Goal: Task Accomplishment & Management: Manage account settings

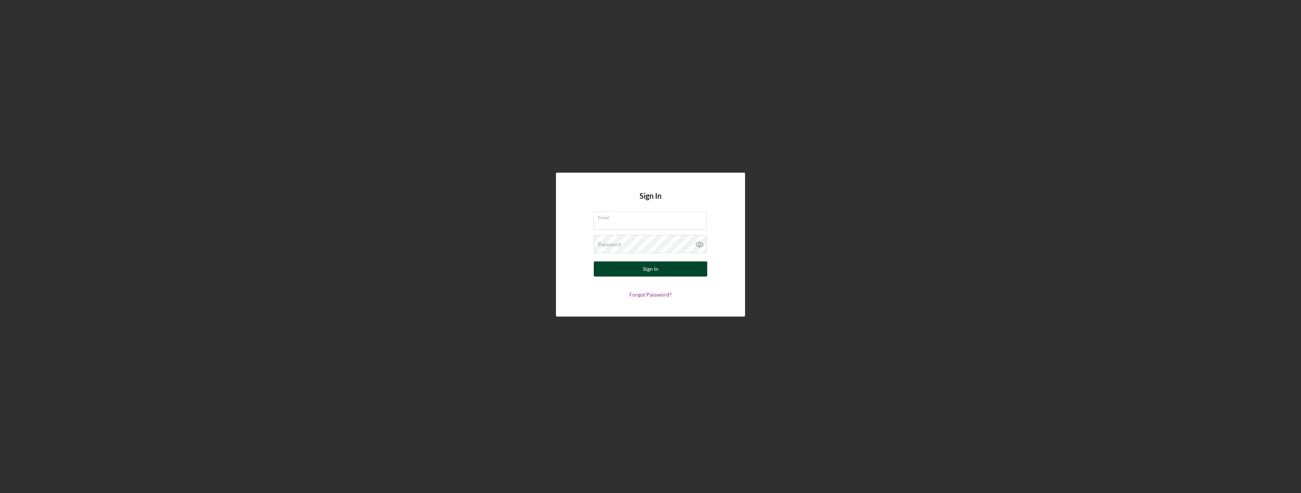
type input "[EMAIL_ADDRESS][DOMAIN_NAME]"
click at [659, 272] on button "Sign In" at bounding box center [650, 269] width 113 height 15
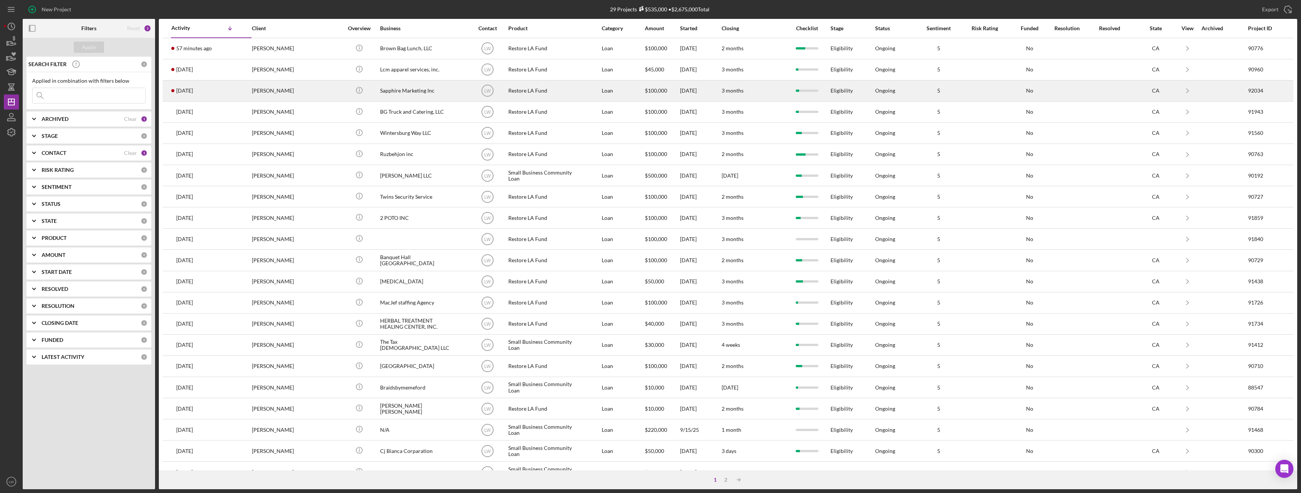
click at [253, 94] on div "Willie Ellison" at bounding box center [290, 91] width 76 height 20
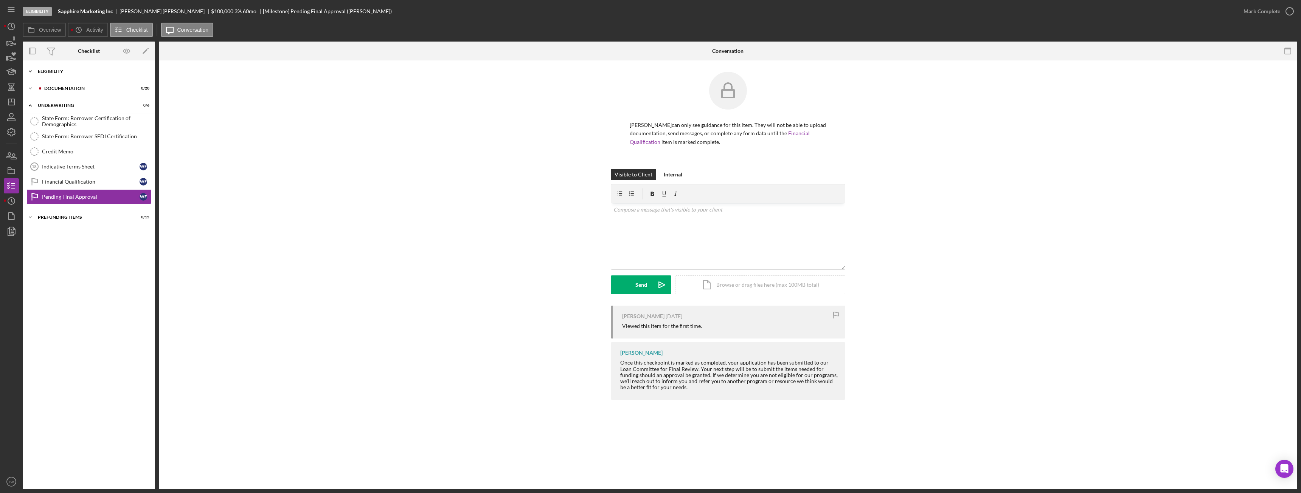
click at [50, 73] on div "Eligibility" at bounding box center [92, 71] width 108 height 5
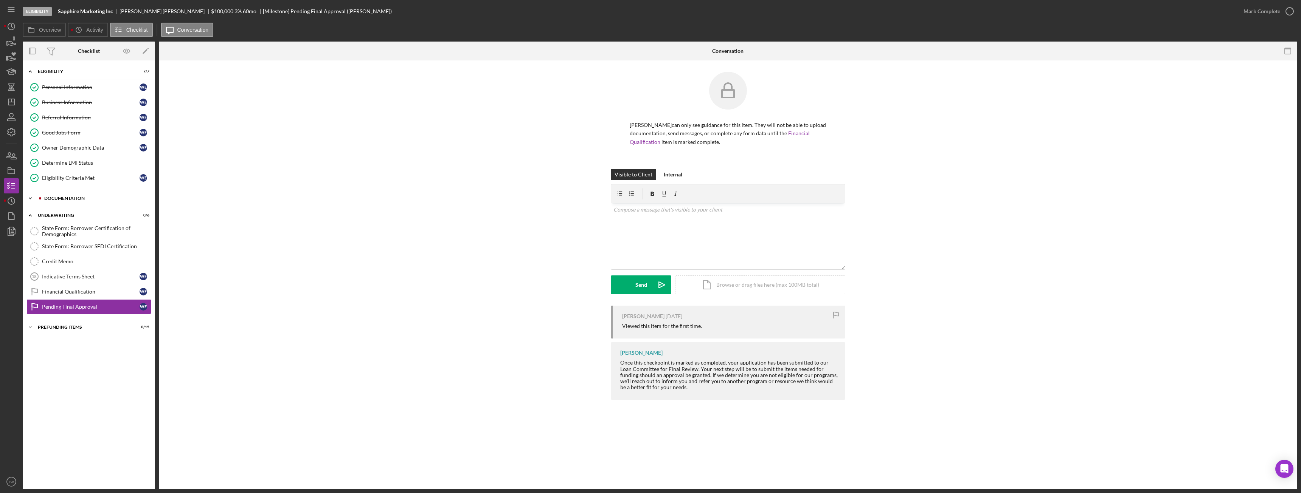
click at [61, 200] on div "Documentation" at bounding box center [94, 198] width 101 height 5
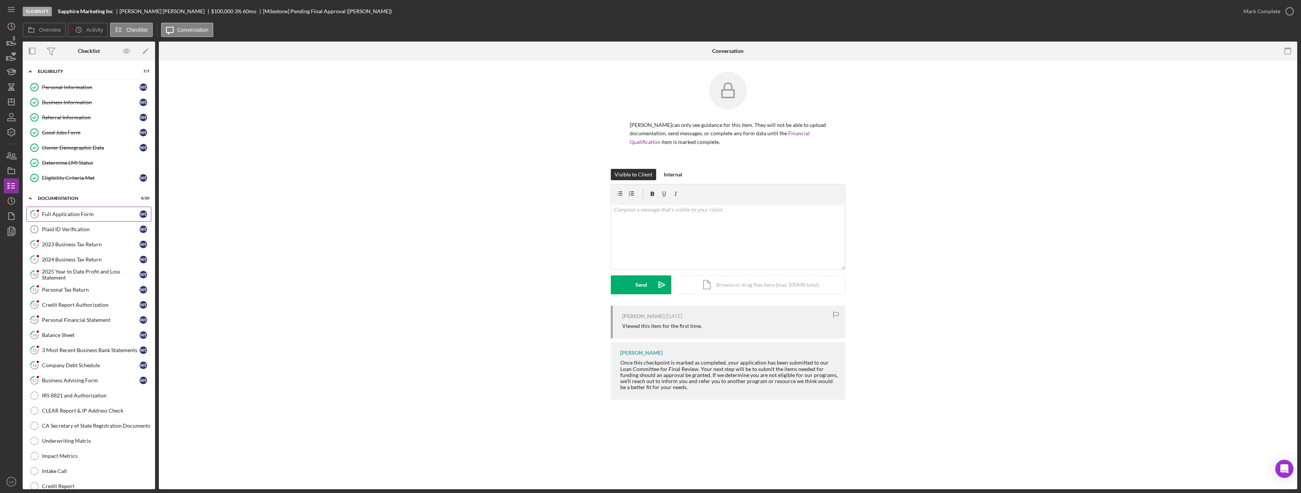
click at [65, 212] on div "Full Application Form" at bounding box center [91, 214] width 98 height 6
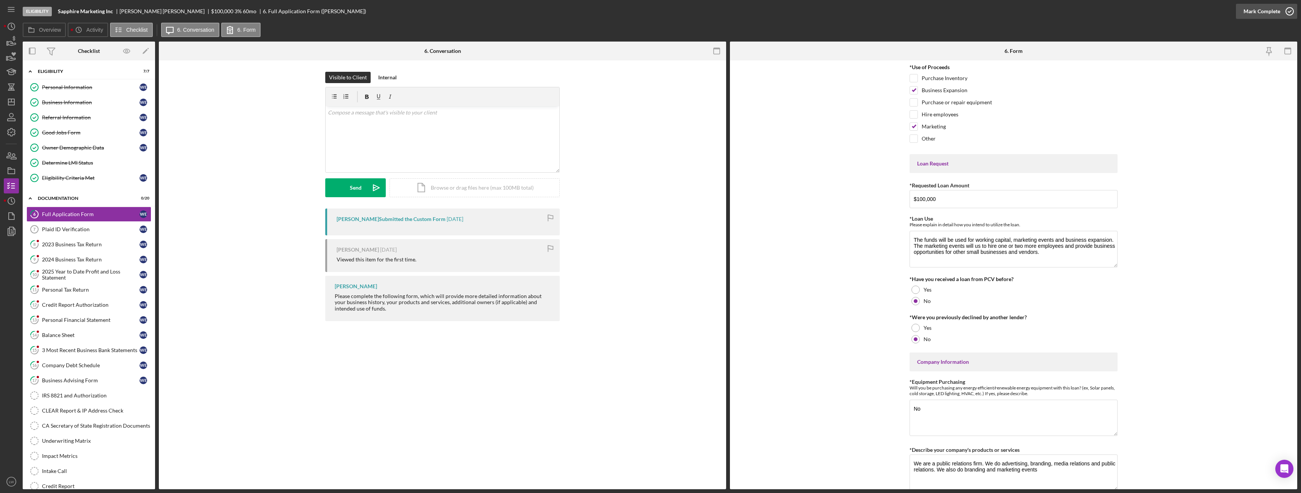
click at [1247, 13] on div "Mark Complete" at bounding box center [1261, 11] width 37 height 15
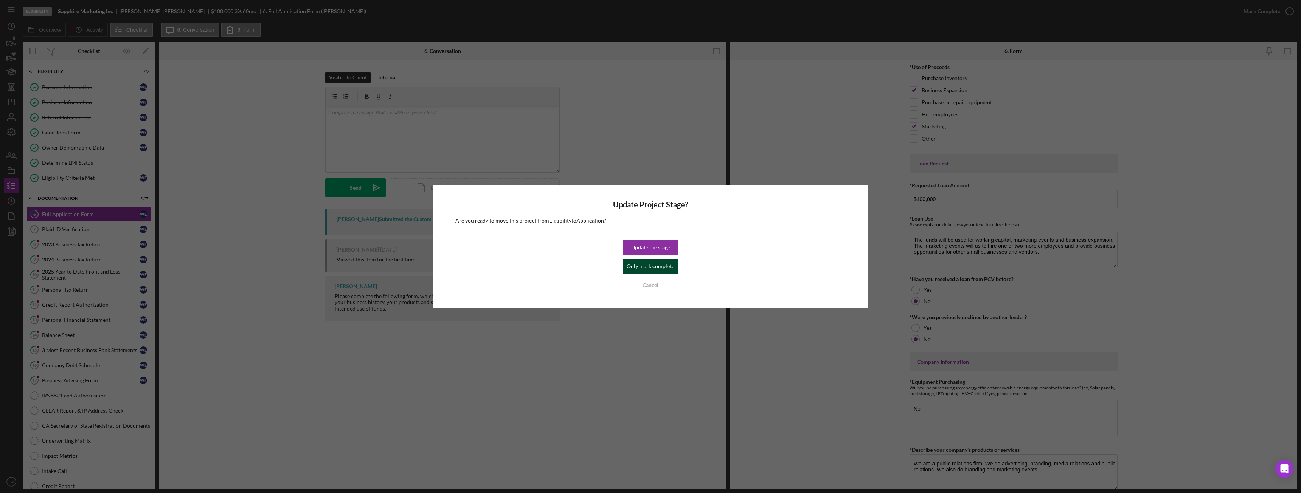
click at [649, 274] on div "Update the stage Only mark complete Cancel" at bounding box center [650, 266] width 55 height 53
click at [661, 268] on div "Only mark complete" at bounding box center [651, 266] width 48 height 15
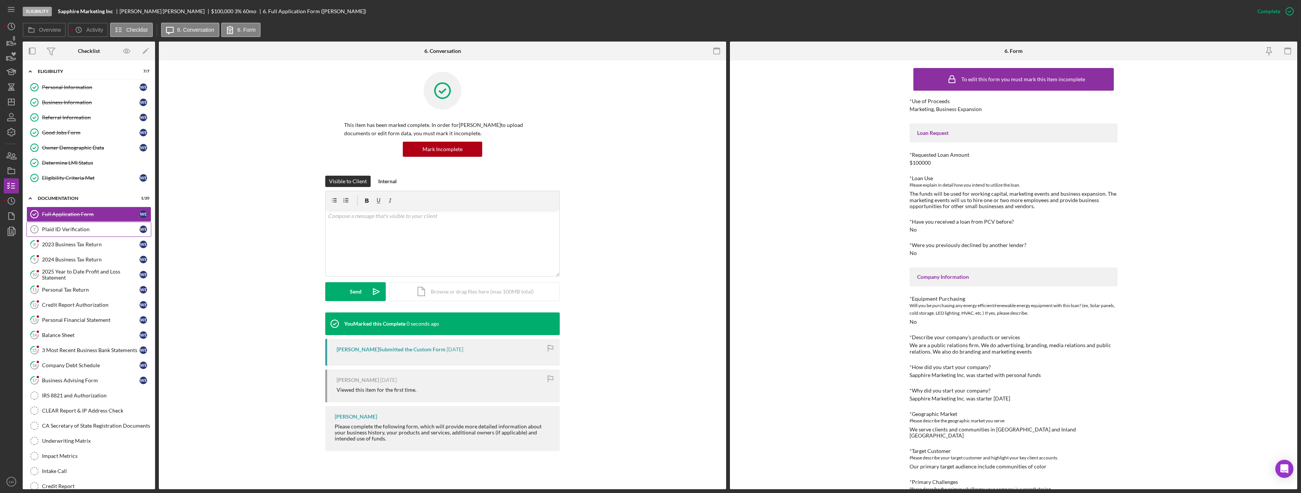
click at [98, 229] on div "Plaid ID Verification" at bounding box center [91, 230] width 98 height 6
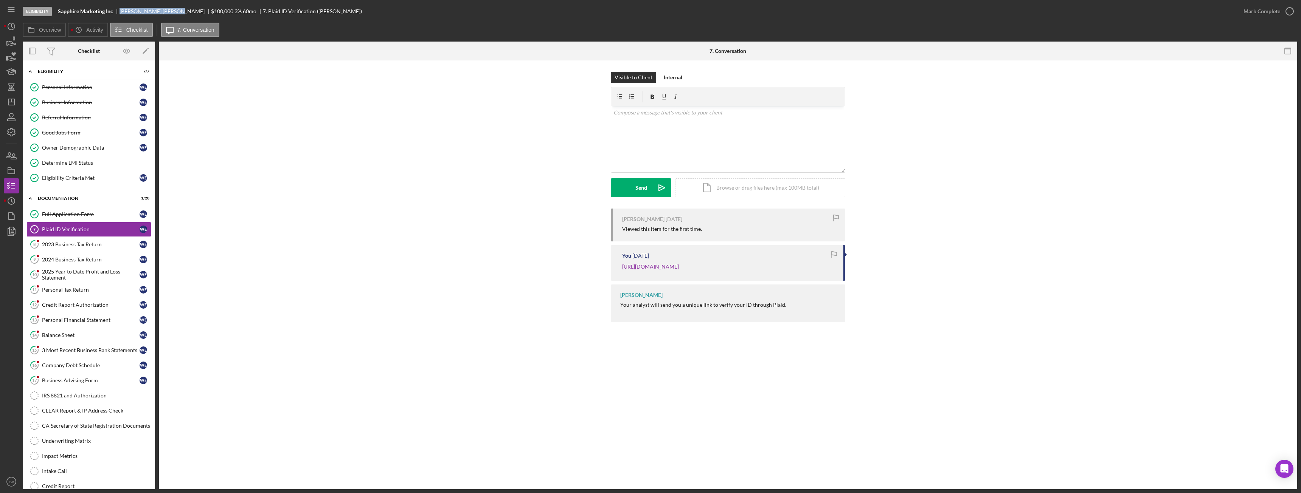
drag, startPoint x: 149, startPoint y: 10, endPoint x: 118, endPoint y: 11, distance: 31.0
click at [118, 11] on div "Sapphire Marketing Inc Willie Ellison $100,000 $20,000 3 % 60 mo 7. Plaid ID Ve…" at bounding box center [210, 11] width 304 height 6
copy div "Willie Ellison"
click at [1254, 10] on div "Mark Complete" at bounding box center [1261, 11] width 37 height 15
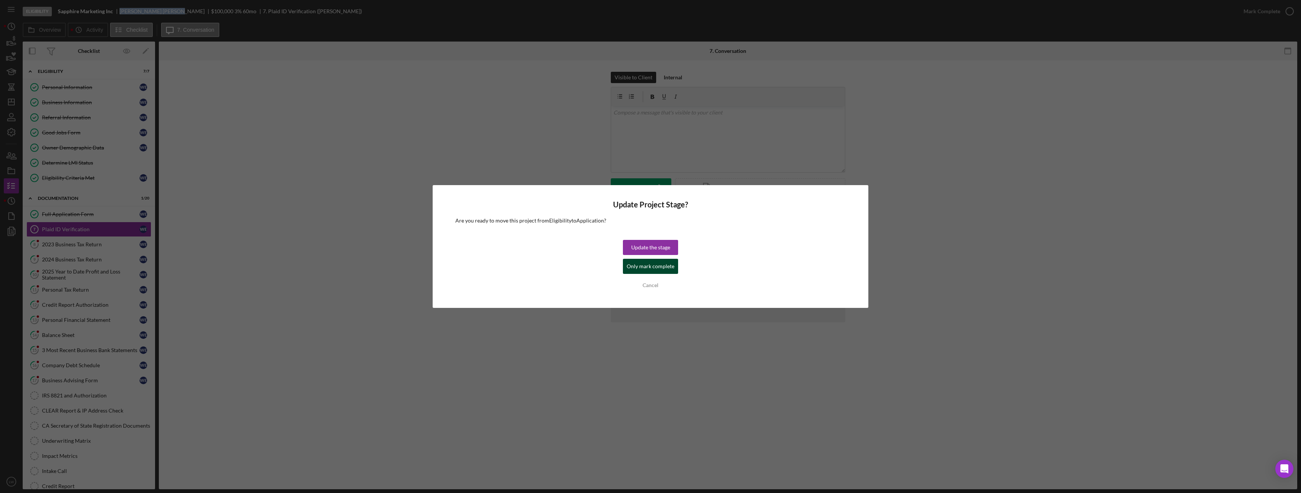
click at [648, 265] on div "Only mark complete" at bounding box center [651, 266] width 48 height 15
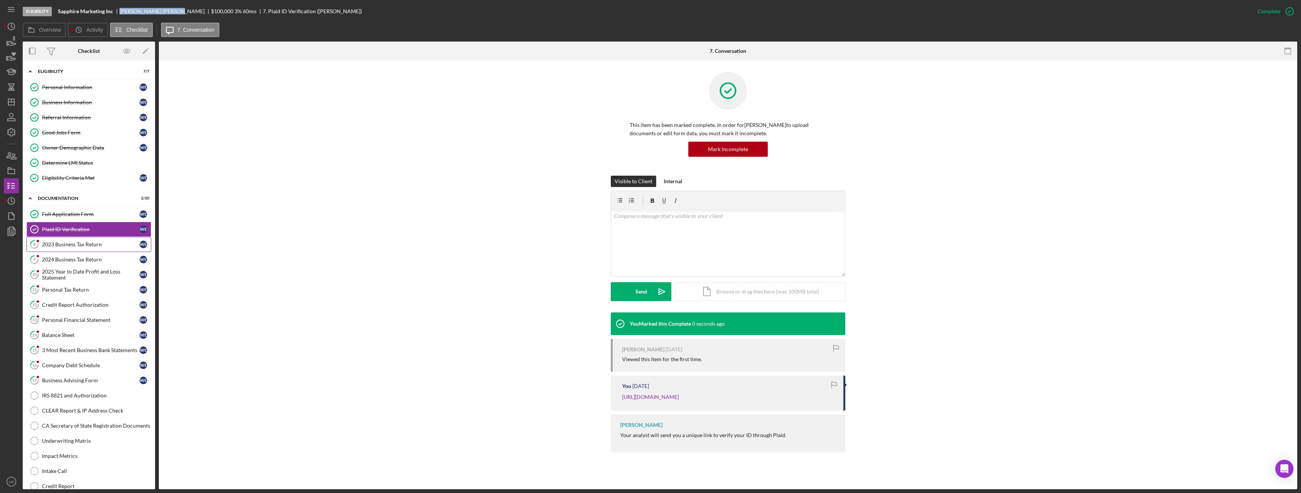
click at [82, 244] on div "2023 Business Tax Return" at bounding box center [91, 245] width 98 height 6
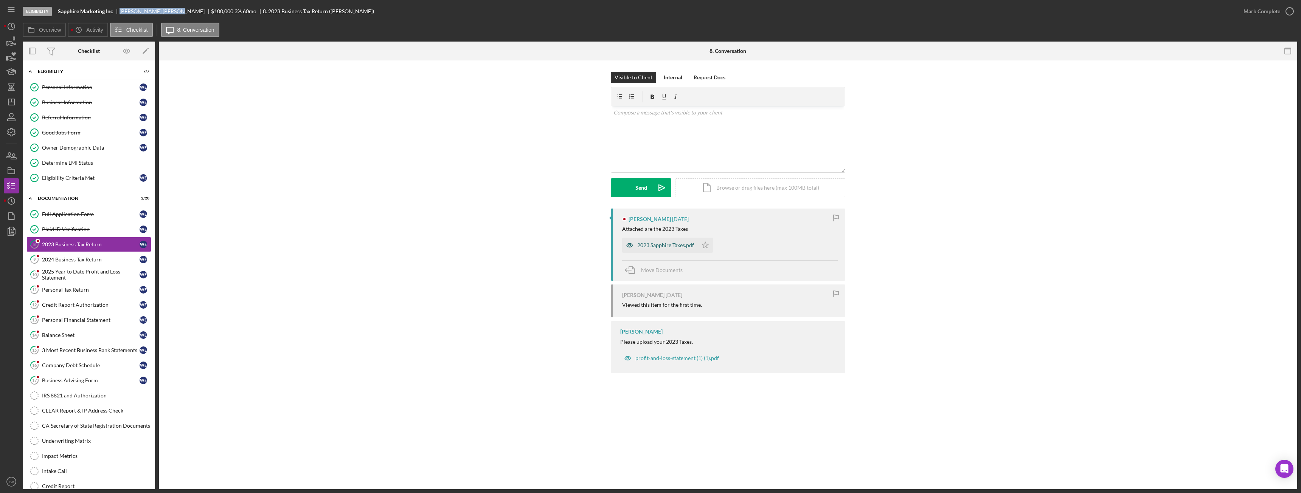
click at [662, 249] on div "2023 Sapphire Taxes.pdf" at bounding box center [660, 245] width 76 height 15
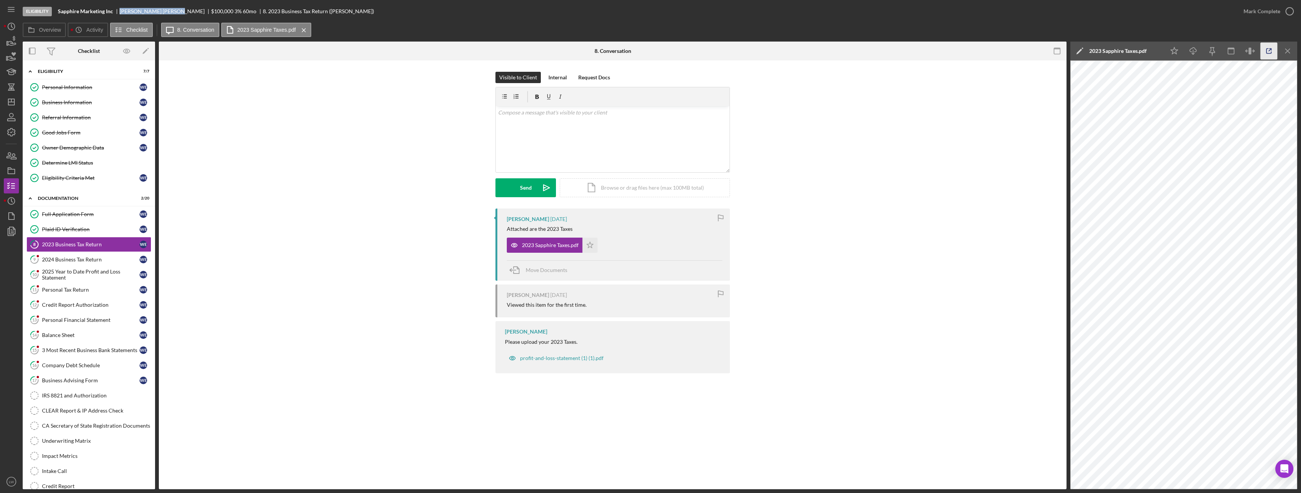
click at [1270, 51] on icon "button" at bounding box center [1268, 51] width 17 height 17
click at [98, 348] on div "3 Most Recent Business Bank Statements" at bounding box center [91, 351] width 98 height 6
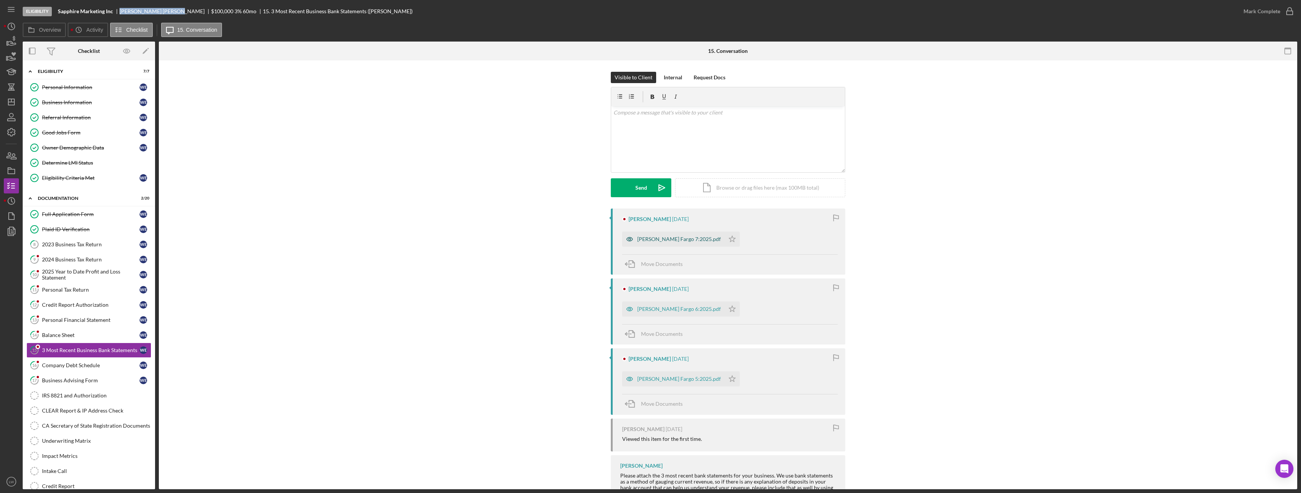
click at [642, 235] on div "Wells Fargo 7:2025.pdf" at bounding box center [673, 239] width 102 height 15
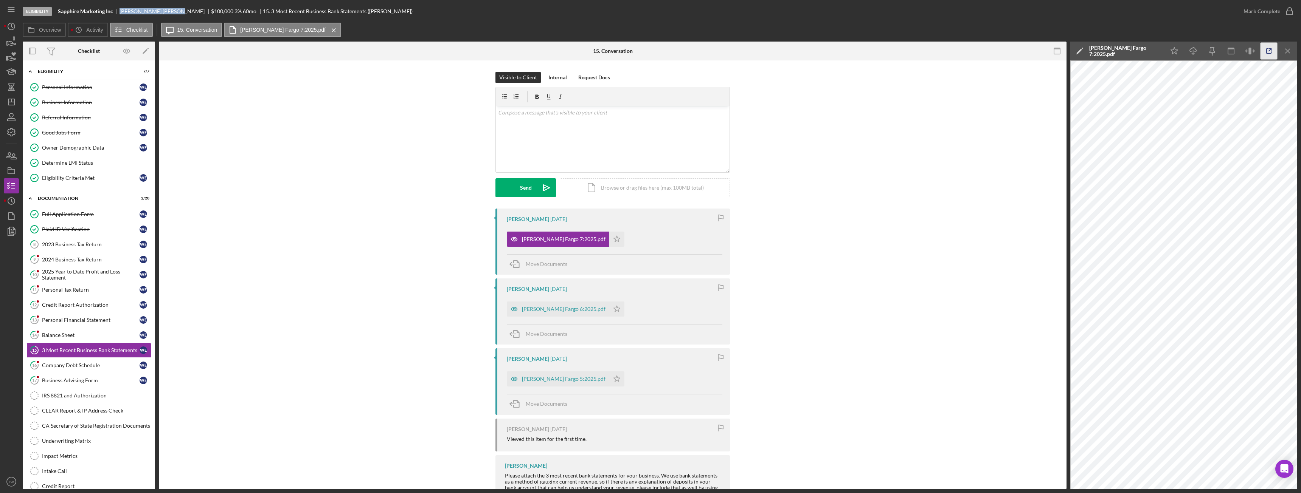
click at [1268, 50] on icon "button" at bounding box center [1268, 51] width 17 height 17
click at [548, 310] on div "Wells Fargo 6:2025.pdf" at bounding box center [564, 309] width 84 height 6
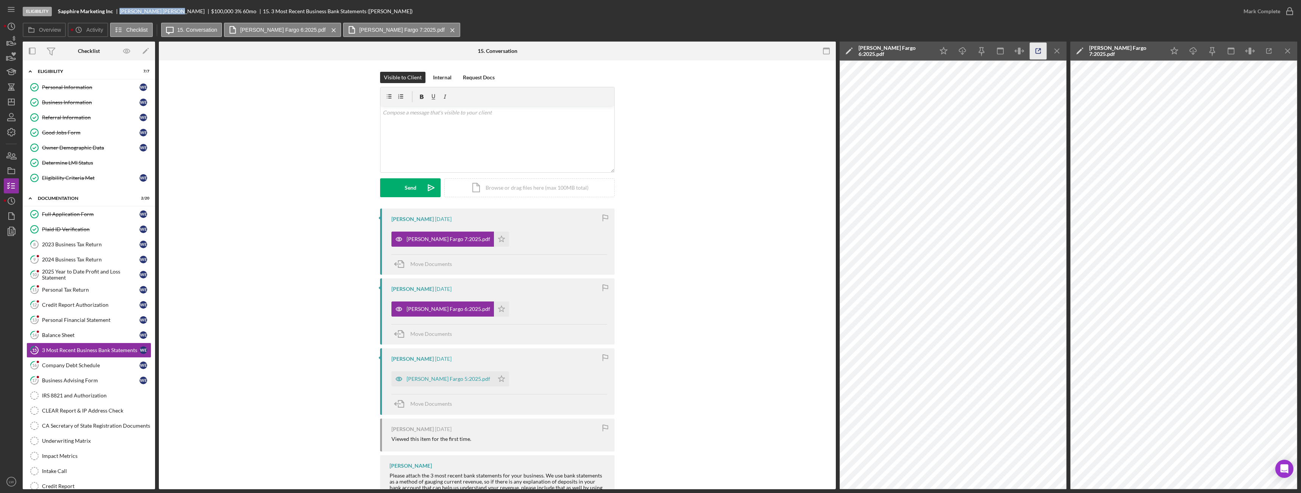
click at [1038, 49] on icon "button" at bounding box center [1038, 51] width 17 height 17
click at [81, 367] on div "Company Debt Schedule" at bounding box center [91, 366] width 98 height 6
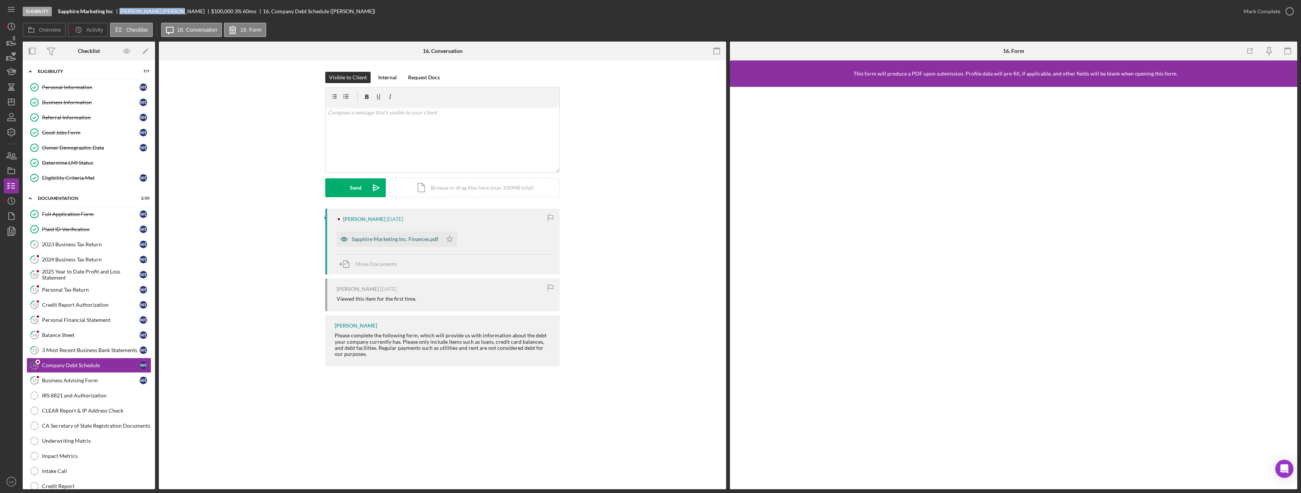
click at [392, 238] on div "Sapphire Marketing Inc. Finances.pdf" at bounding box center [395, 239] width 87 height 6
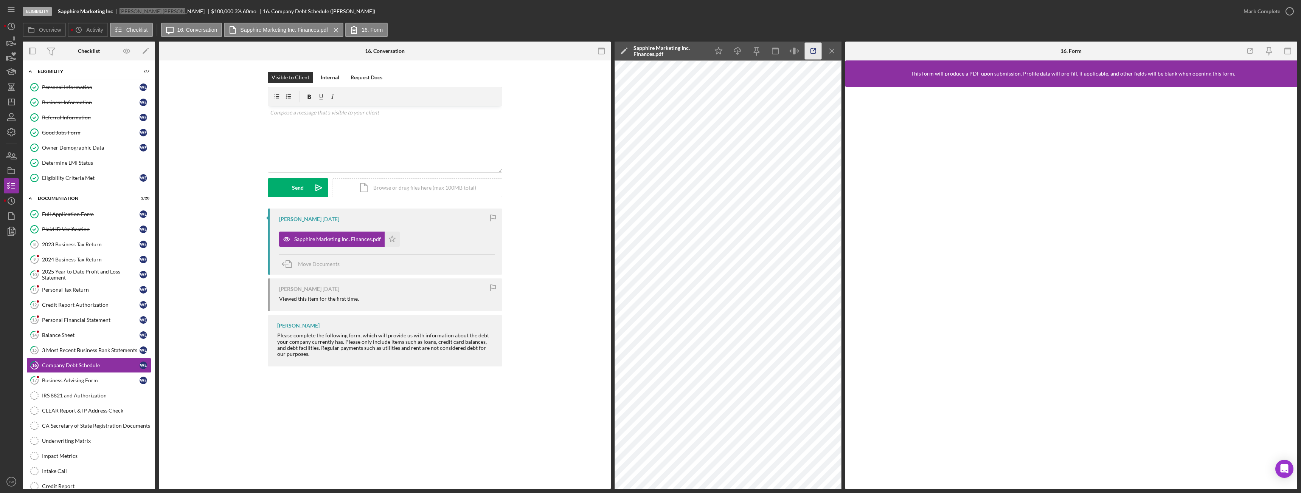
click at [811, 54] on icon "button" at bounding box center [813, 51] width 17 height 17
click at [832, 51] on icon "Icon/Menu Close" at bounding box center [832, 51] width 17 height 17
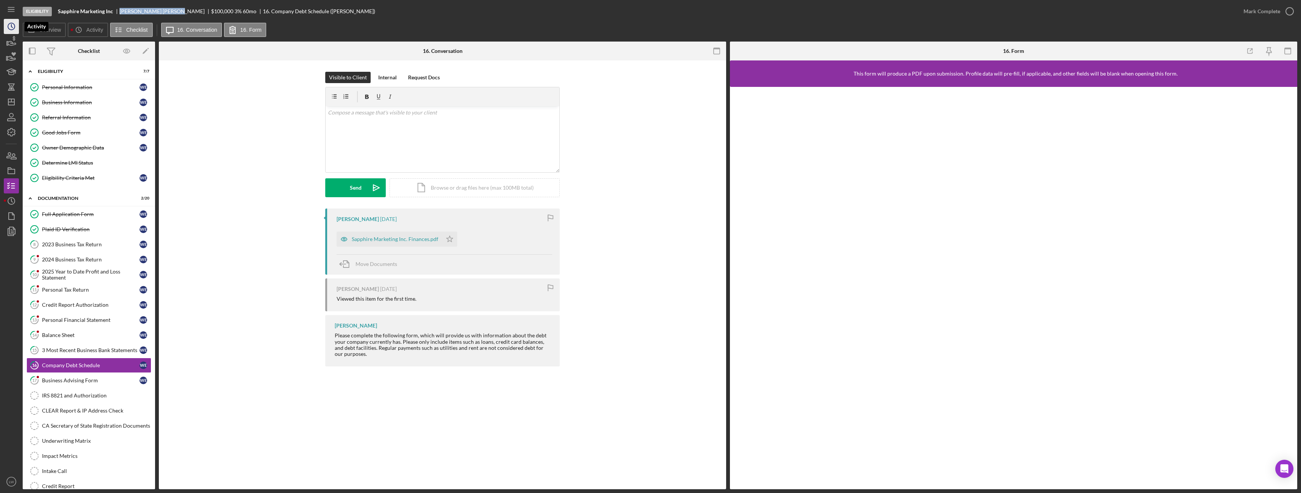
click at [13, 27] on icon "Icon/History" at bounding box center [11, 26] width 19 height 19
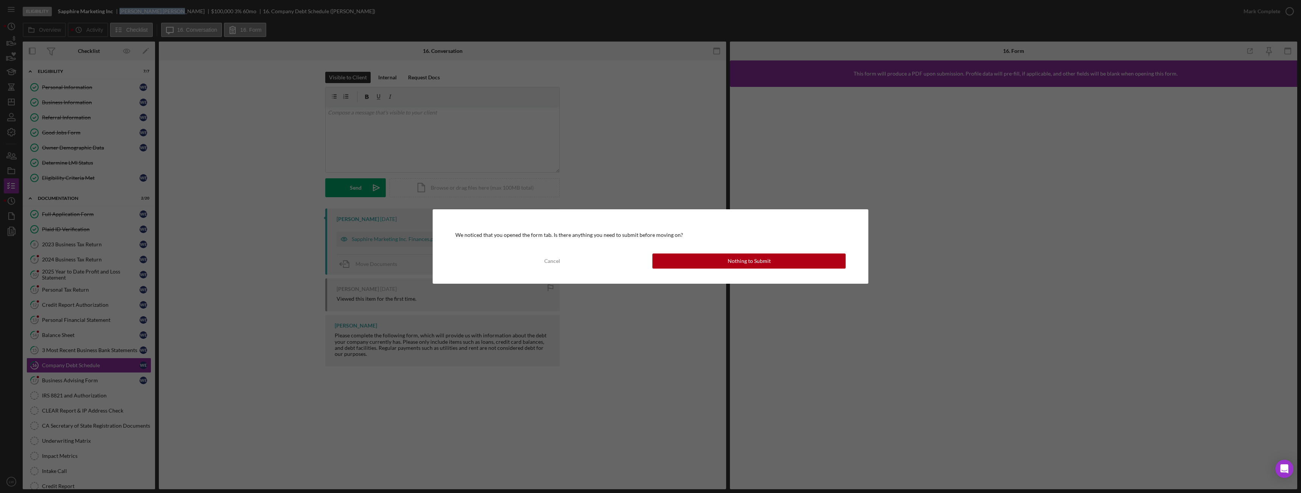
click at [550, 260] on div "Cancel" at bounding box center [552, 261] width 16 height 15
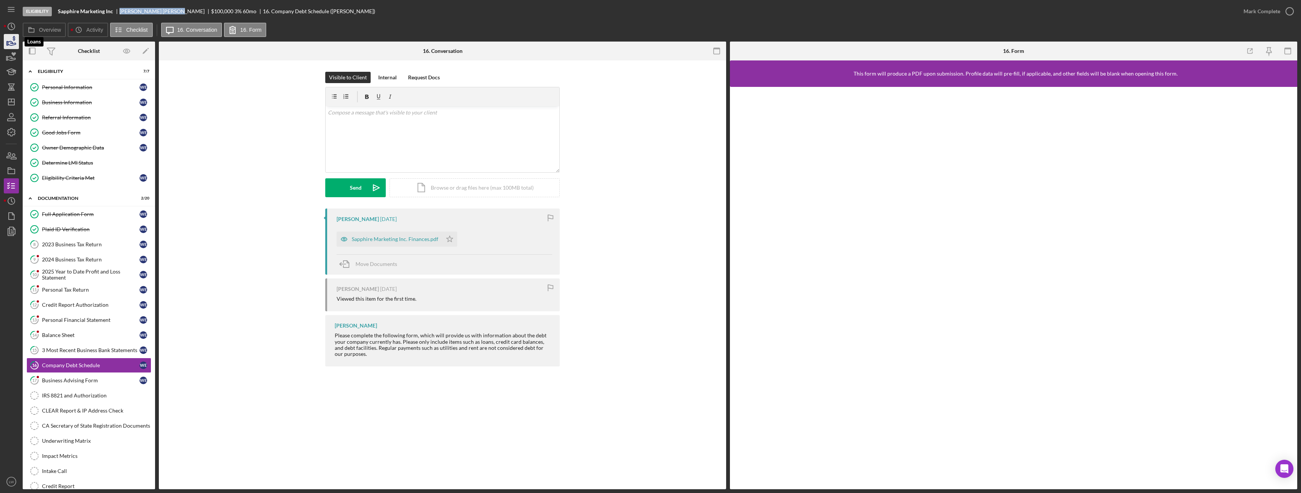
click at [10, 46] on icon "button" at bounding box center [11, 41] width 19 height 19
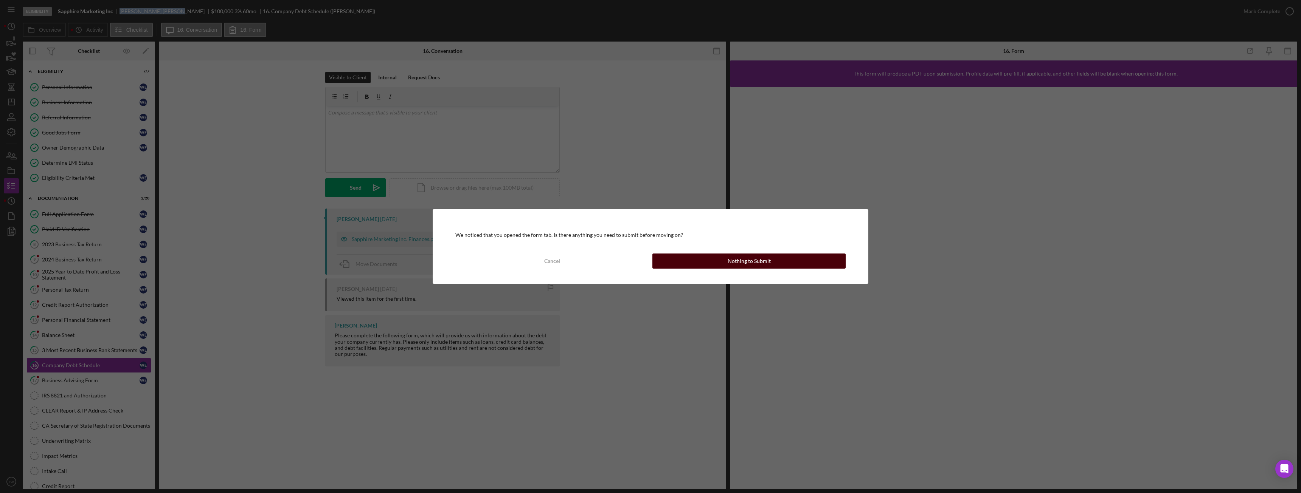
click at [773, 264] on button "Nothing to Submit" at bounding box center [748, 261] width 193 height 15
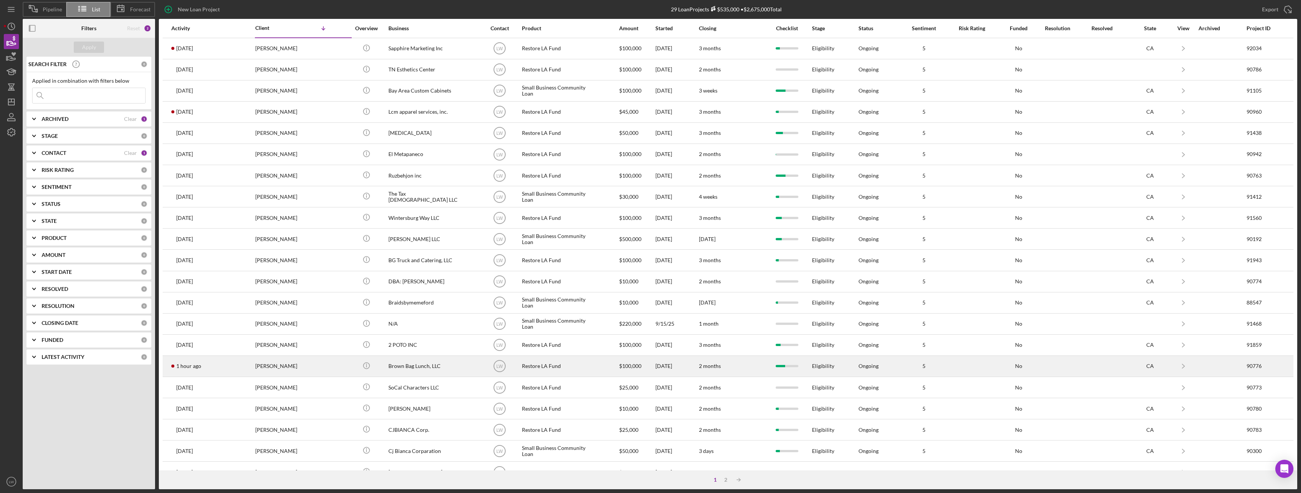
click at [285, 362] on div "Francis Scanlon" at bounding box center [293, 367] width 76 height 20
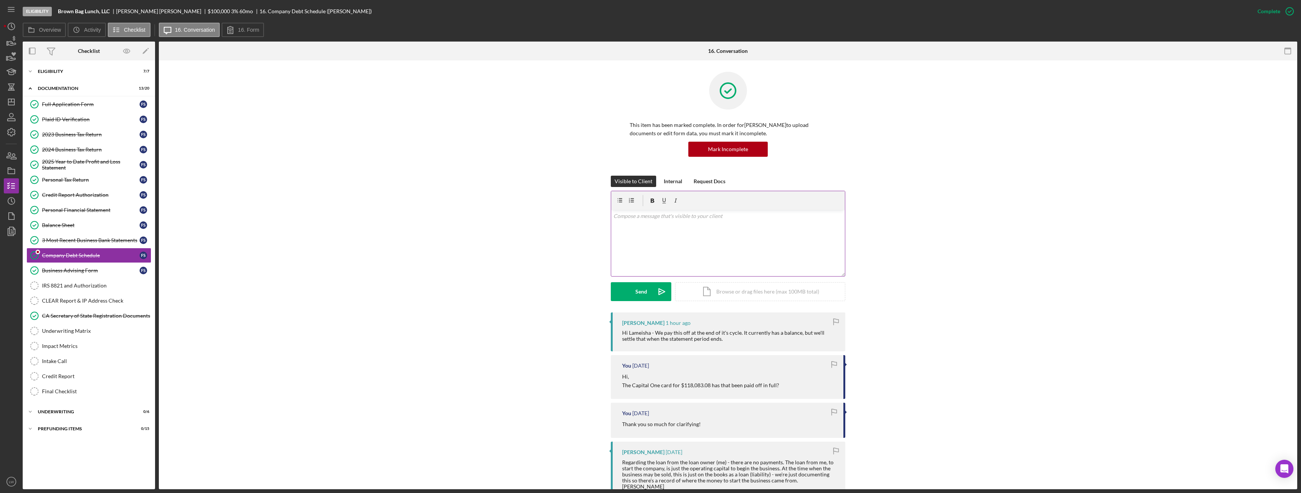
click at [712, 255] on div "v Color teal Color pink Remove color Add row above Add row below Add column bef…" at bounding box center [728, 243] width 234 height 66
click at [635, 226] on p "That will need to be added to the debt schedule please." at bounding box center [728, 227] width 230 height 8
click at [781, 234] on div "v Color teal Color pink Remove color Add row above Add row below Add column bef…" at bounding box center [728, 243] width 234 height 66
click at [623, 293] on button "Send Icon/icon-invite-send" at bounding box center [641, 291] width 61 height 19
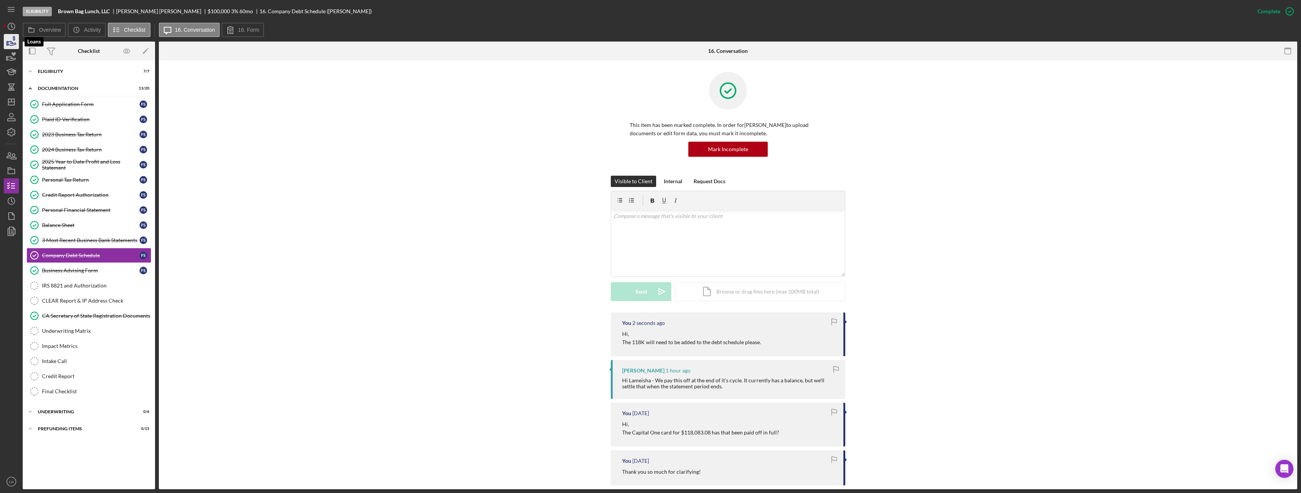
click at [11, 40] on icon "button" at bounding box center [11, 41] width 19 height 19
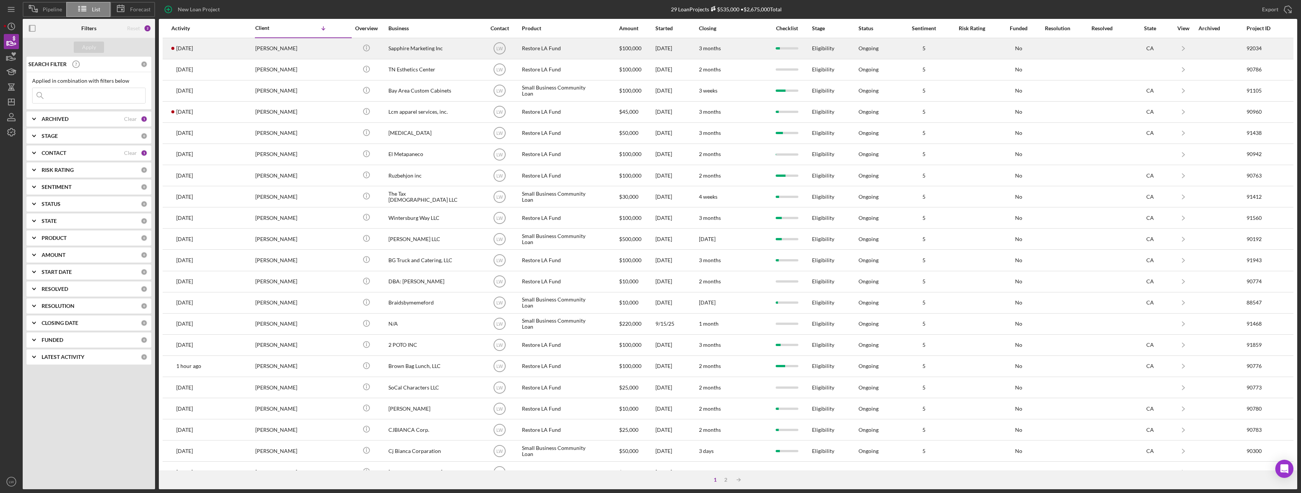
click at [273, 48] on div "Willie Ellison" at bounding box center [293, 49] width 76 height 20
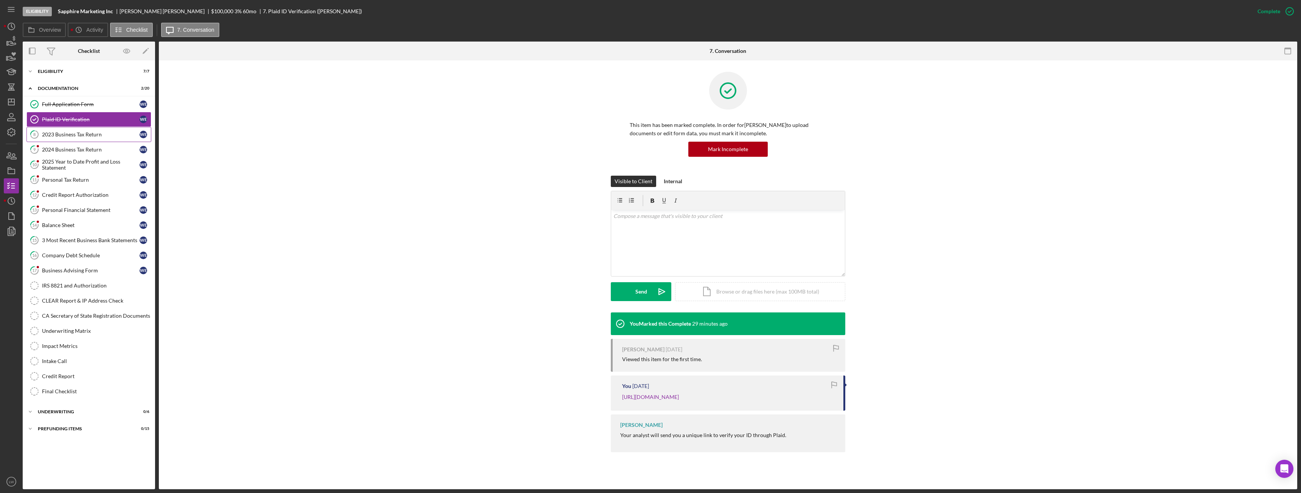
click at [93, 137] on div "2023 Business Tax Return" at bounding box center [91, 135] width 98 height 6
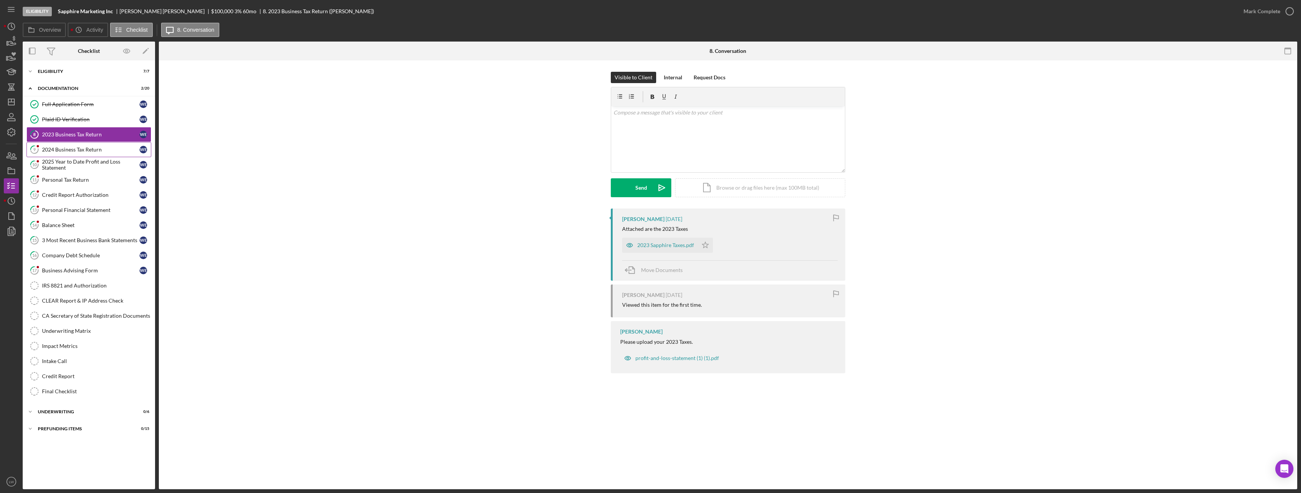
click at [94, 152] on div "2024 Business Tax Return" at bounding box center [91, 150] width 98 height 6
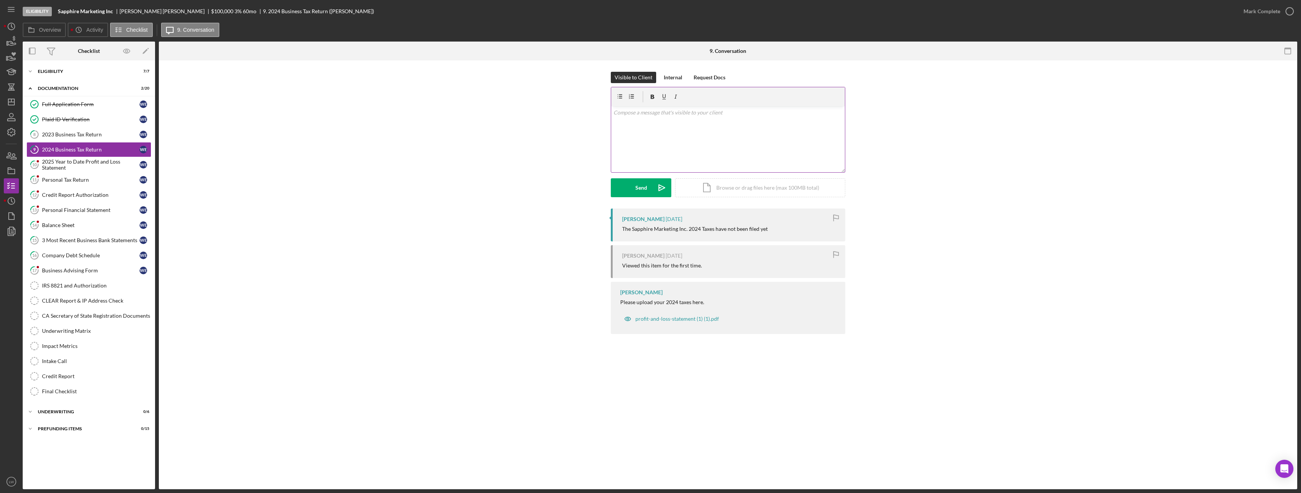
click at [756, 136] on div "v Color teal Color pink Remove color Add row above Add row below Add column bef…" at bounding box center [728, 139] width 234 height 66
click at [756, 136] on p "Please upload profit and loss statement." at bounding box center [728, 134] width 230 height 8
click at [642, 189] on div "Send" at bounding box center [641, 187] width 12 height 19
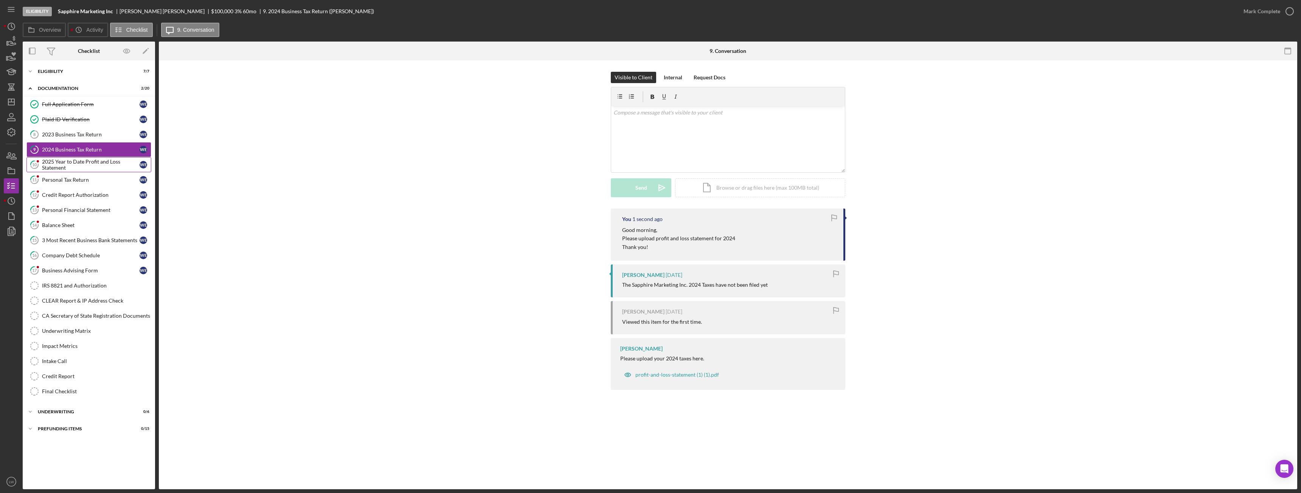
click at [81, 163] on div "2025 Year to Date Profit and Loss Statement" at bounding box center [91, 165] width 98 height 12
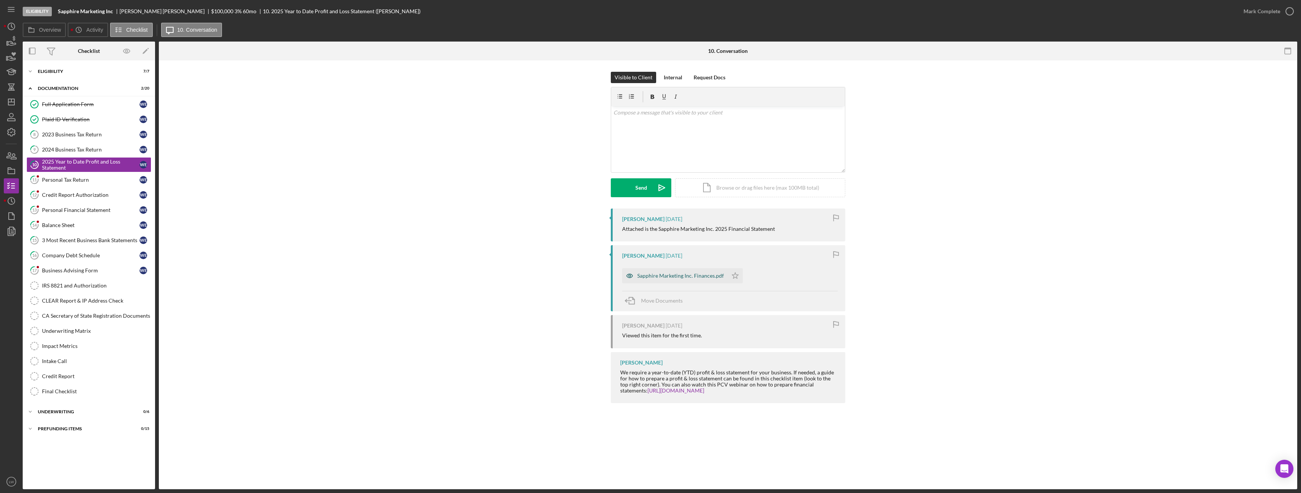
click at [678, 278] on div "Sapphire Marketing Inc. Finances.pdf" at bounding box center [680, 276] width 87 height 6
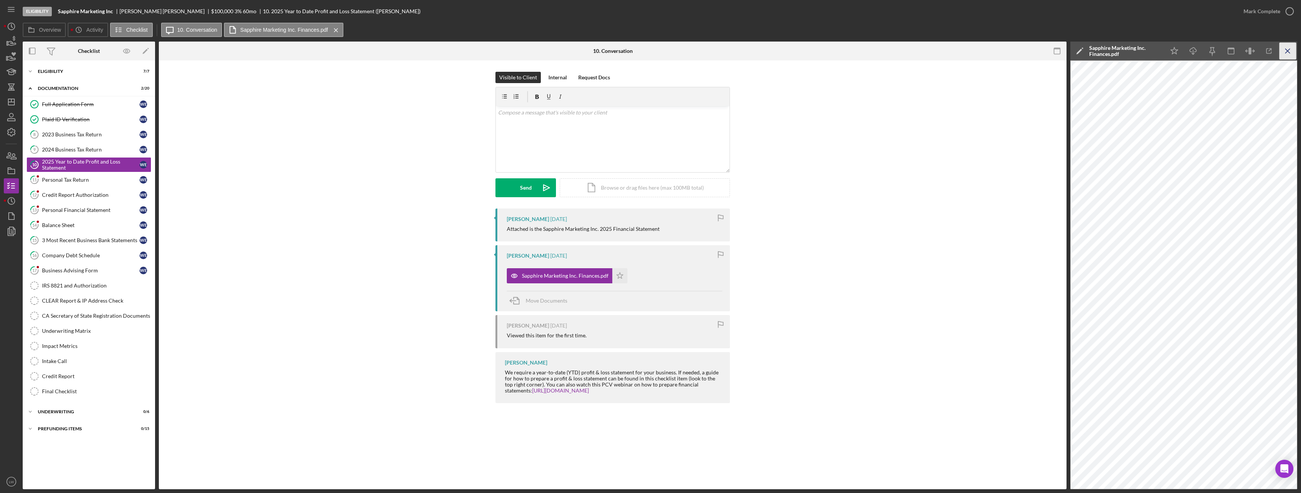
click at [1291, 50] on icon "Icon/Menu Close" at bounding box center [1287, 51] width 17 height 17
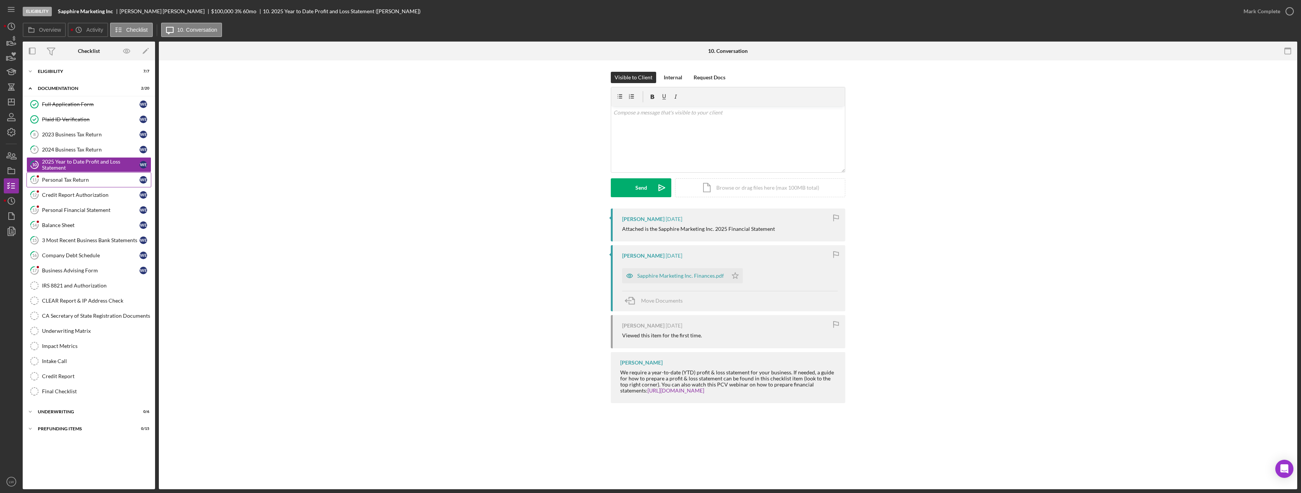
click at [52, 182] on div "Personal Tax Return" at bounding box center [91, 180] width 98 height 6
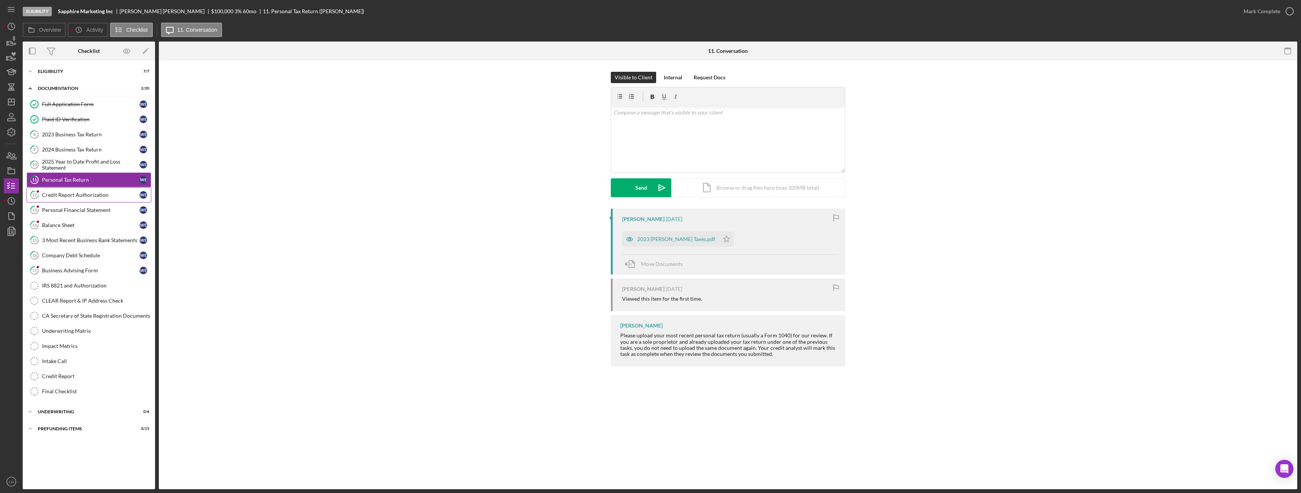
click at [65, 195] on div "Credit Report Authorization" at bounding box center [91, 195] width 98 height 6
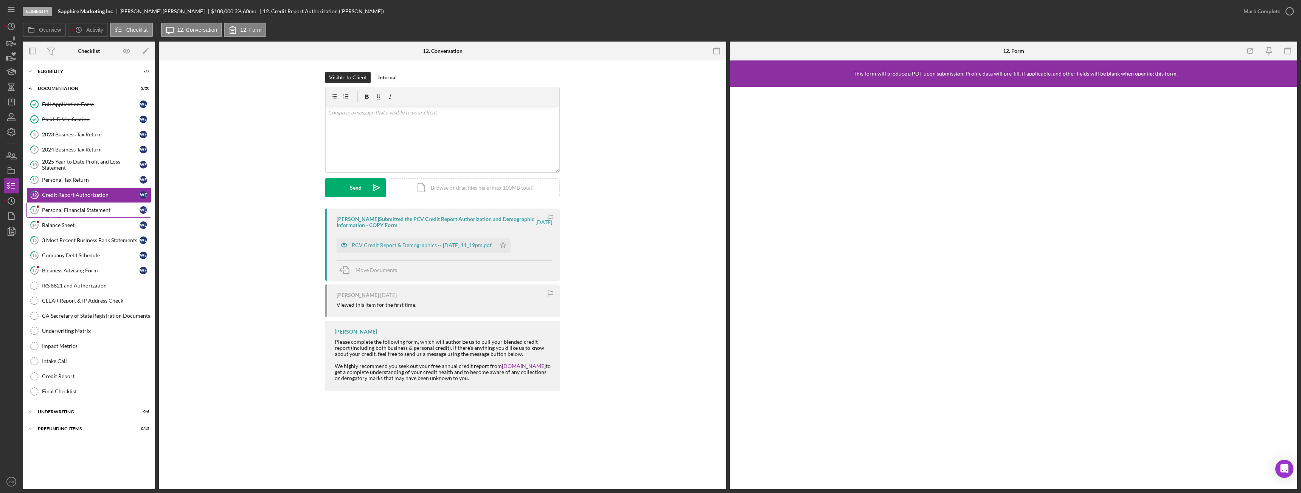
click at [65, 212] on div "Personal Financial Statement" at bounding box center [91, 210] width 98 height 6
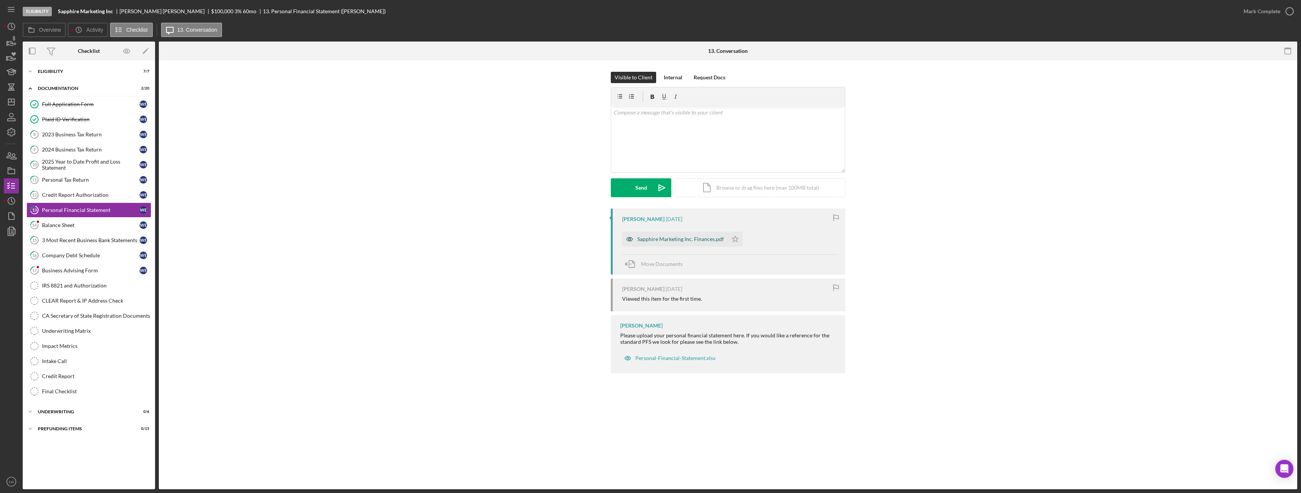
click at [685, 244] on div "Sapphire Marketing Inc. Finances.pdf" at bounding box center [675, 239] width 106 height 15
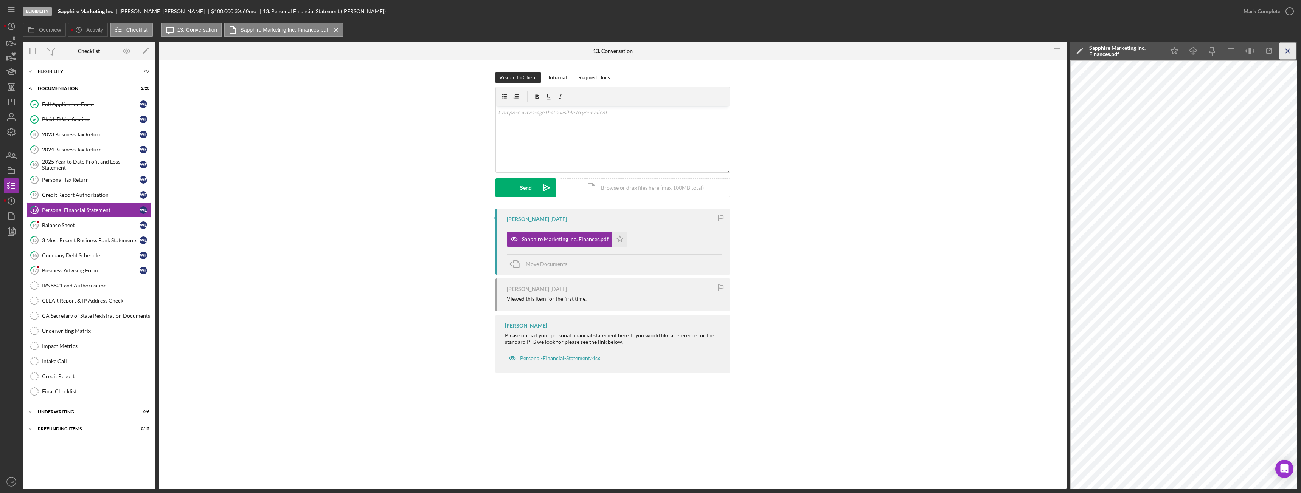
click at [1287, 47] on icon "Icon/Menu Close" at bounding box center [1287, 51] width 17 height 17
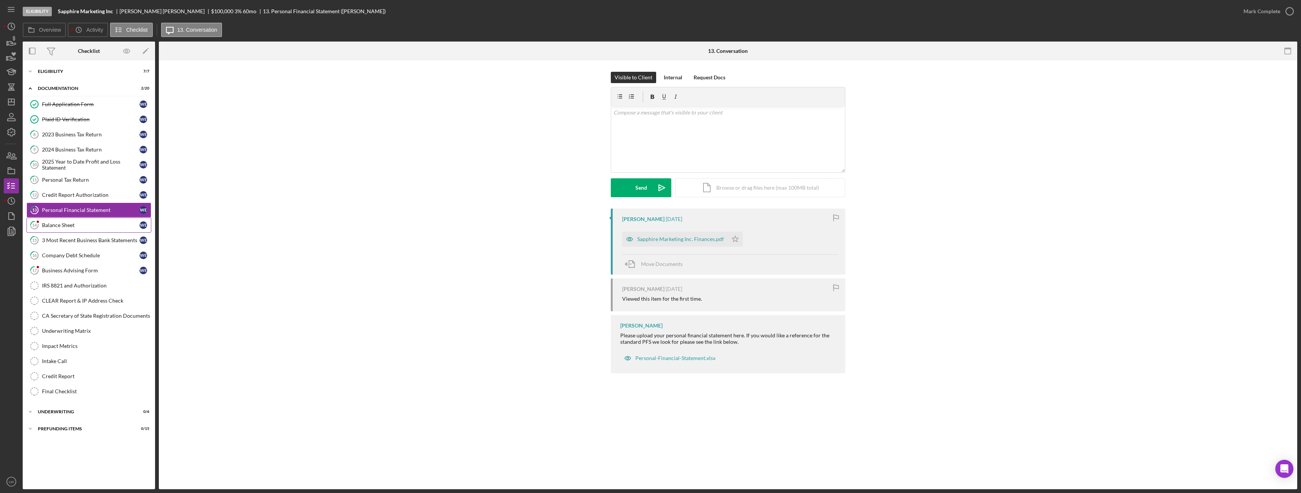
click at [61, 224] on div "Balance Sheet" at bounding box center [91, 225] width 98 height 6
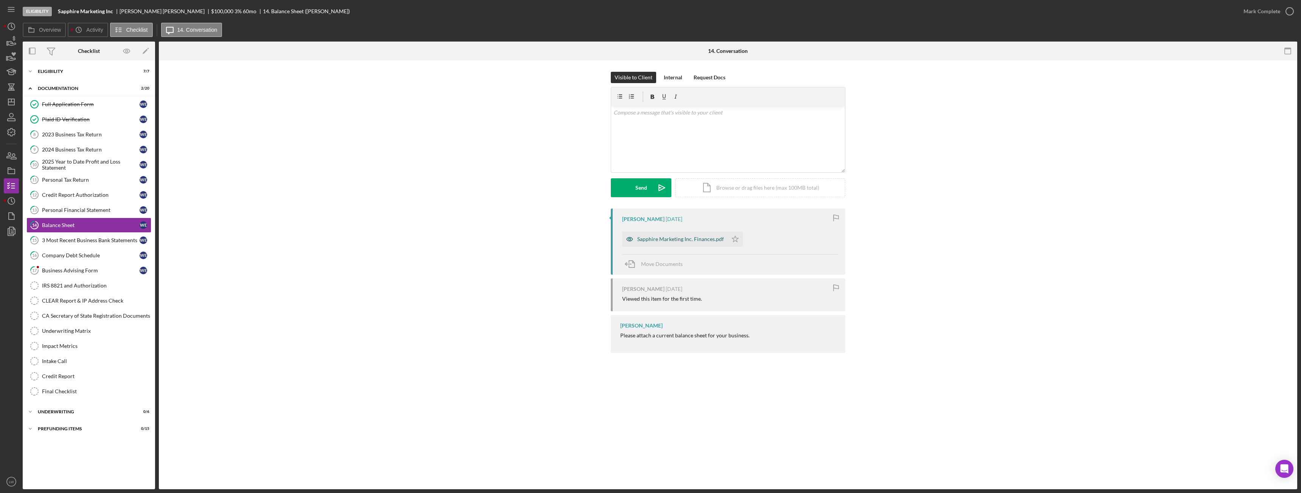
click at [703, 241] on div "Sapphire Marketing Inc. Finances.pdf" at bounding box center [680, 239] width 87 height 6
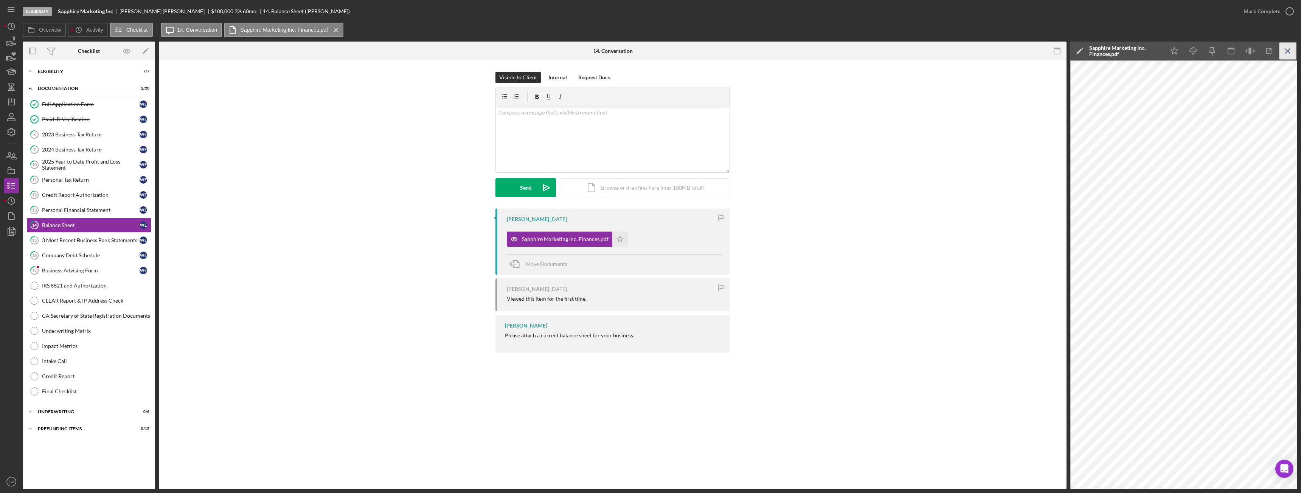
click at [1288, 52] on icon "Icon/Menu Close" at bounding box center [1287, 51] width 17 height 17
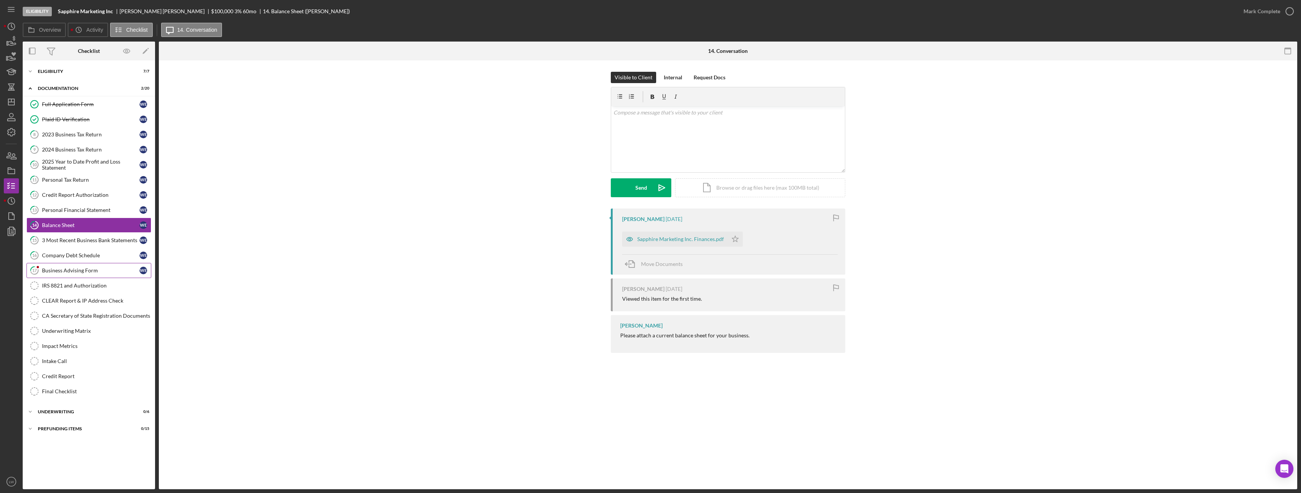
click at [84, 271] on div "Business Advising Form" at bounding box center [91, 271] width 98 height 6
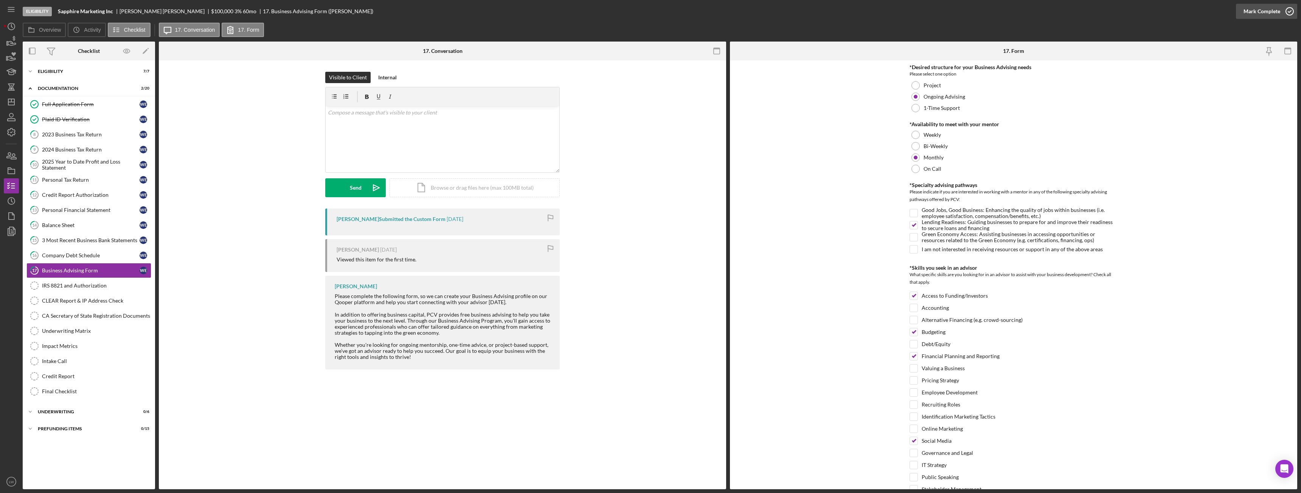
click at [1269, 10] on div "Mark Complete" at bounding box center [1261, 11] width 37 height 15
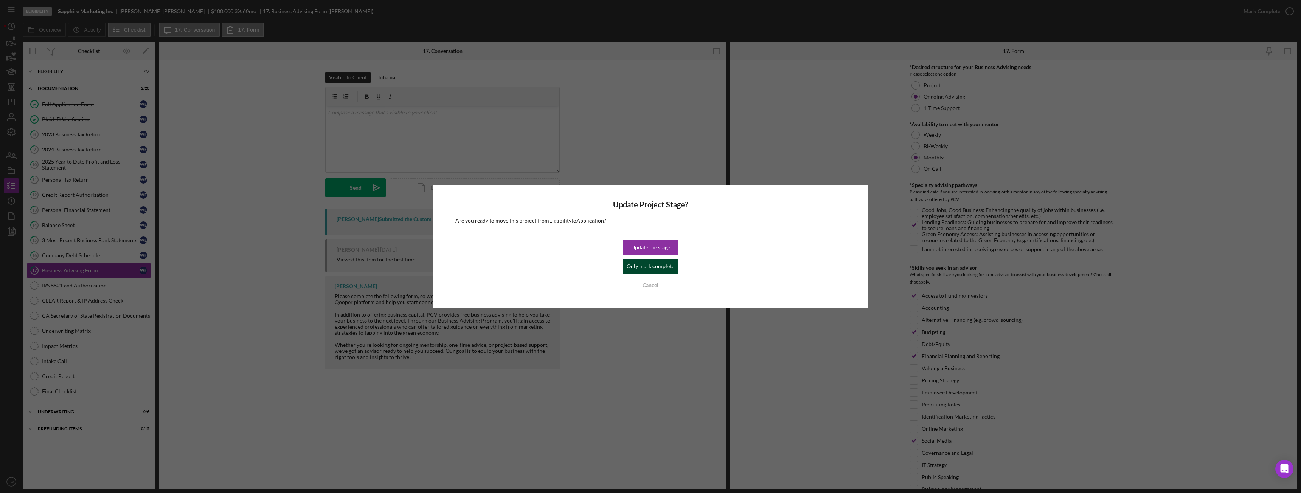
click at [639, 264] on div "Only mark complete" at bounding box center [651, 266] width 48 height 15
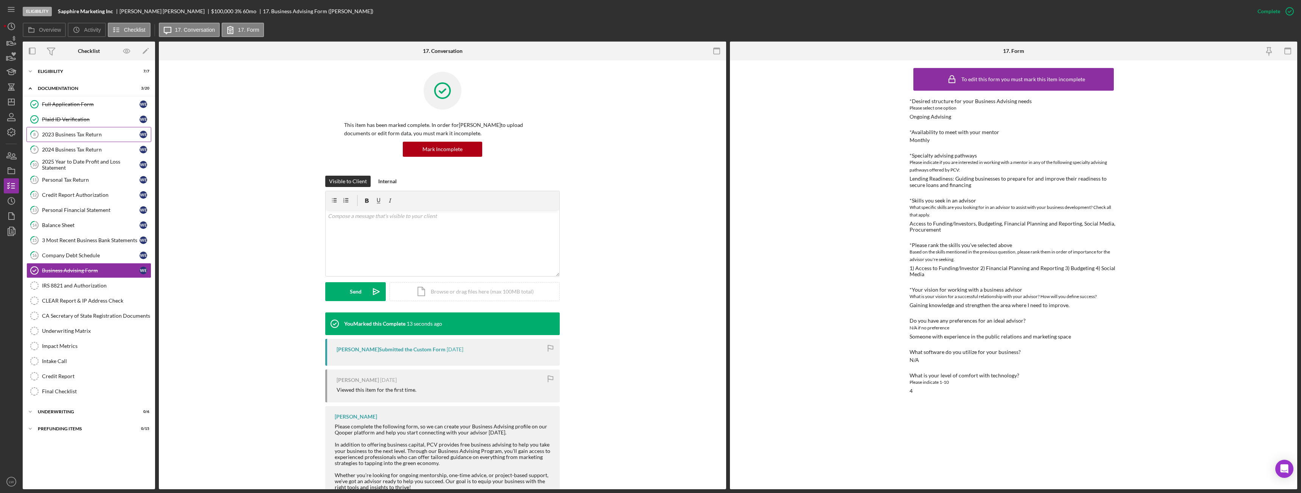
click at [49, 132] on div "2023 Business Tax Return" at bounding box center [91, 135] width 98 height 6
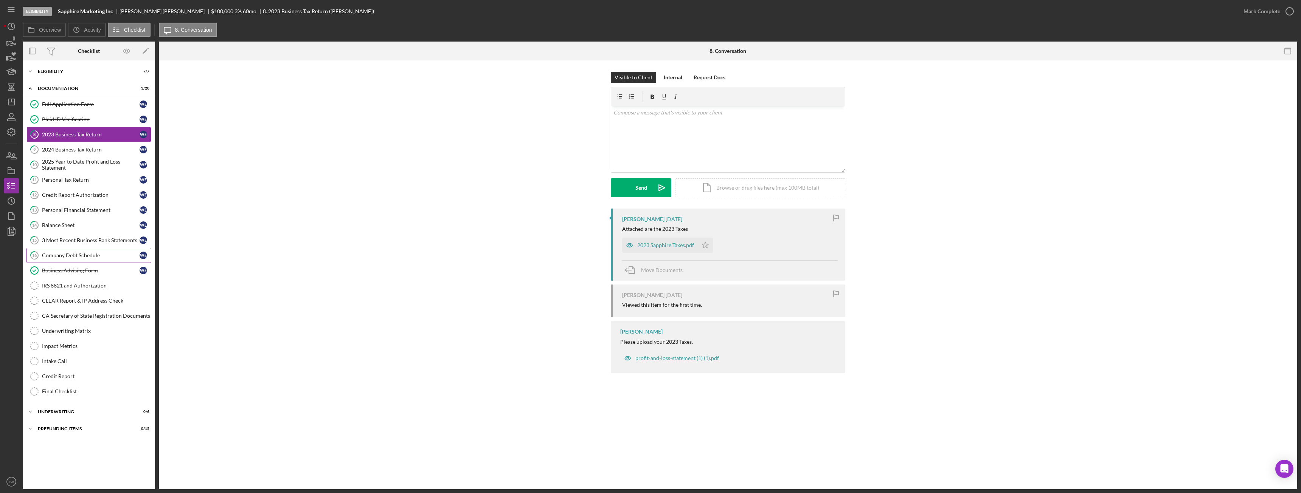
click at [95, 256] on div "Company Debt Schedule" at bounding box center [91, 256] width 98 height 6
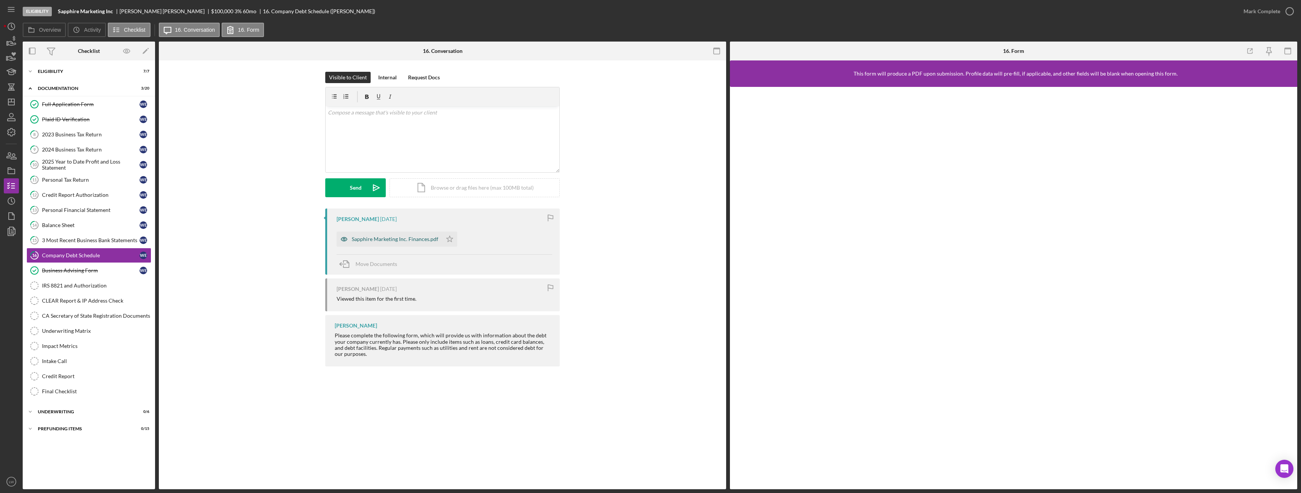
click at [370, 241] on div "Sapphire Marketing Inc. Finances.pdf" at bounding box center [395, 239] width 87 height 6
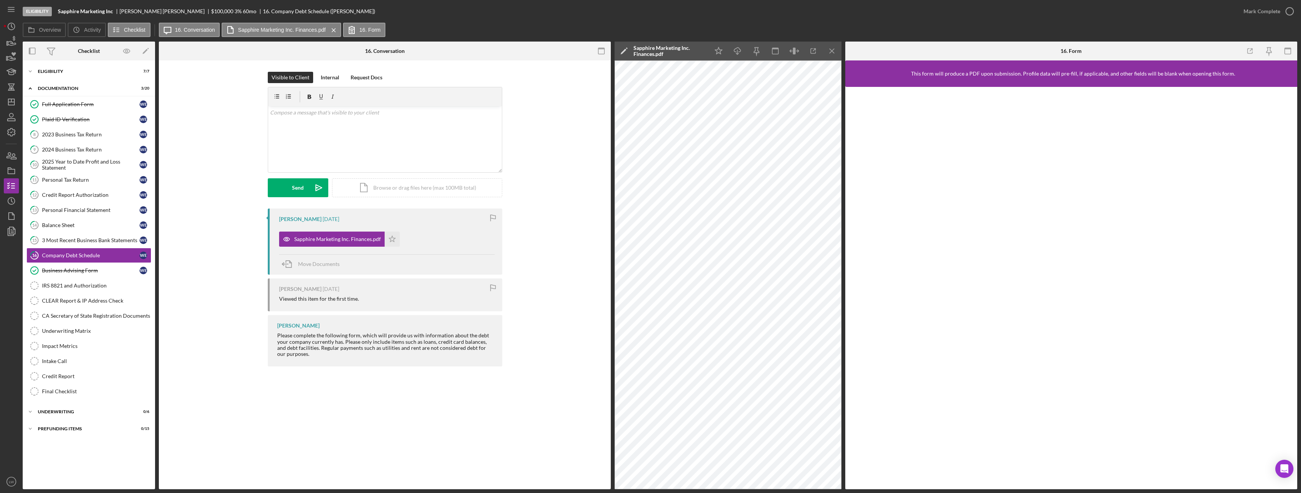
click at [836, 46] on icon "Icon/Menu Close" at bounding box center [832, 51] width 17 height 17
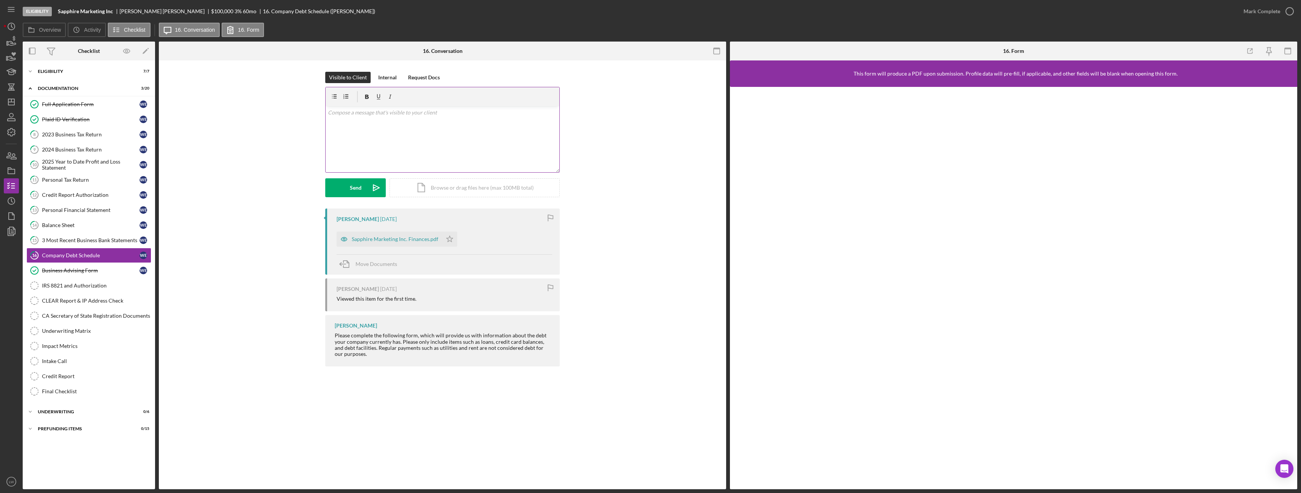
click at [453, 136] on div "v Color teal Color pink Remove color Add row above Add row below Add column bef…" at bounding box center [443, 139] width 234 height 66
click at [464, 128] on div "v Color teal Color pink Remove color Add row above Add row below Add column bef…" at bounding box center [443, 139] width 234 height 66
click at [366, 192] on button "Send Icon/icon-invite-send" at bounding box center [355, 187] width 61 height 19
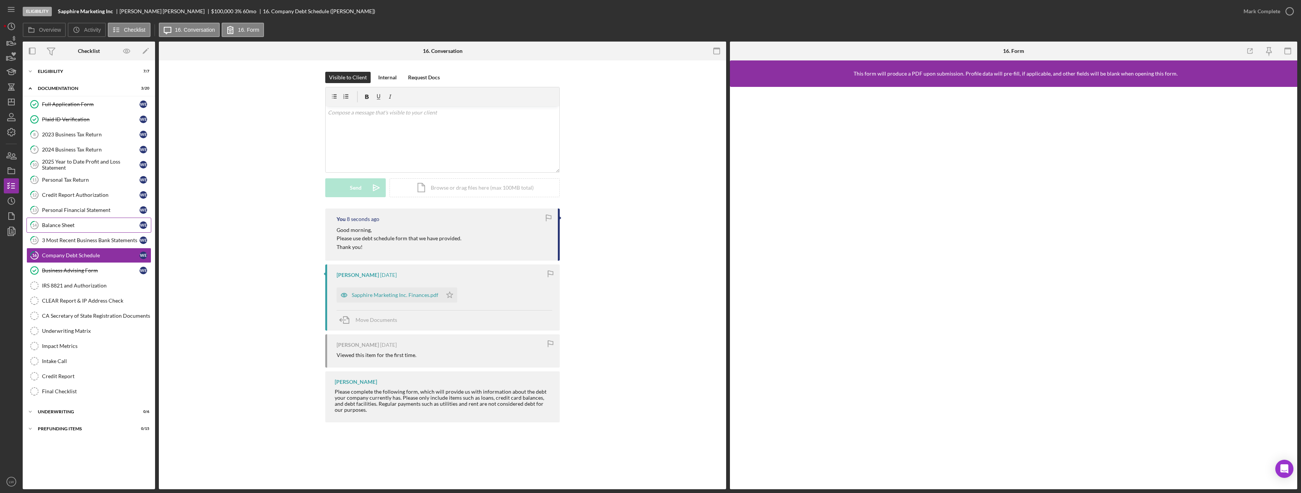
click at [84, 227] on div "Balance Sheet" at bounding box center [91, 225] width 98 height 6
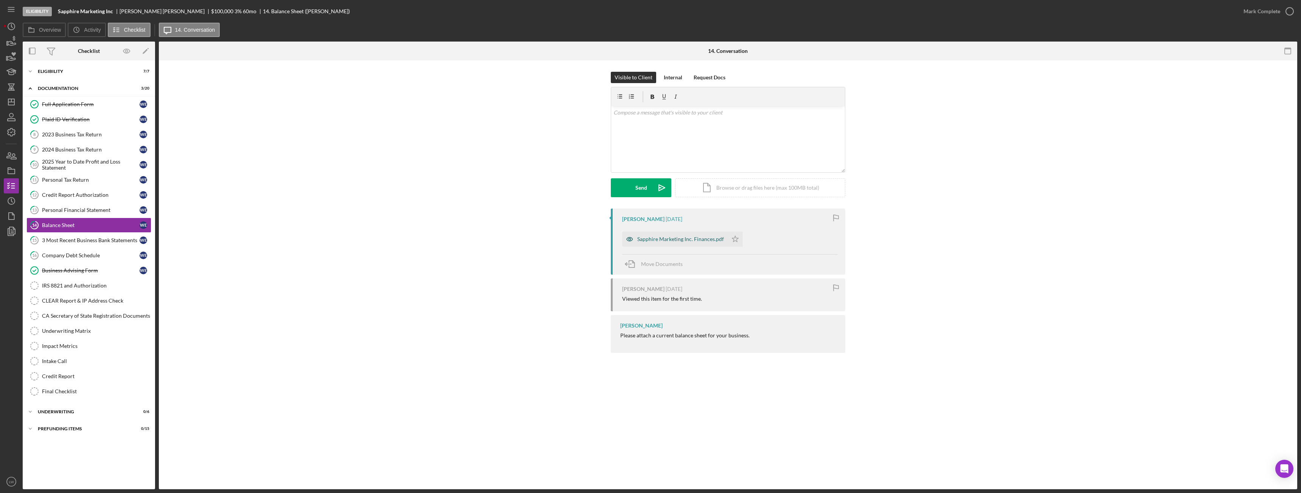
click at [678, 236] on div "Sapphire Marketing Inc. Finances.pdf" at bounding box center [680, 239] width 87 height 6
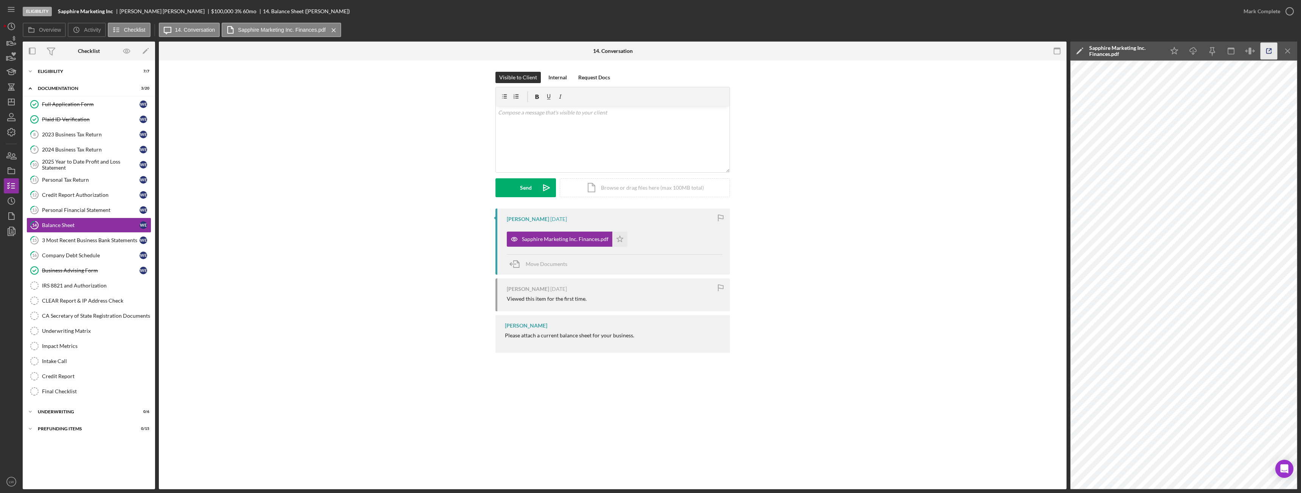
click at [1267, 48] on icon "button" at bounding box center [1268, 51] width 17 height 17
click at [1287, 48] on icon "Icon/Menu Close" at bounding box center [1287, 51] width 17 height 17
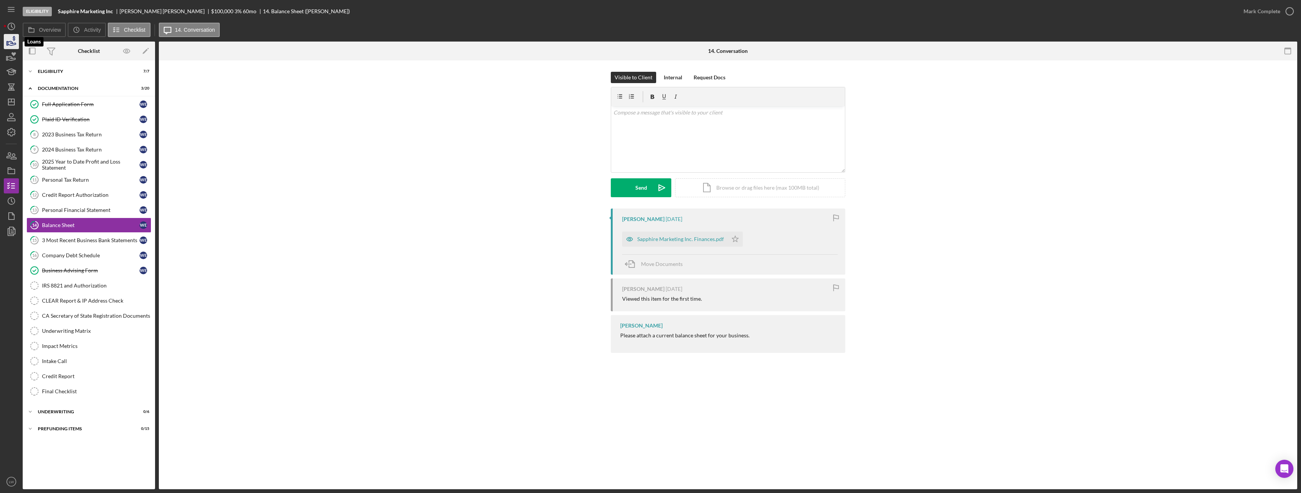
click at [9, 44] on icon "button" at bounding box center [11, 41] width 19 height 19
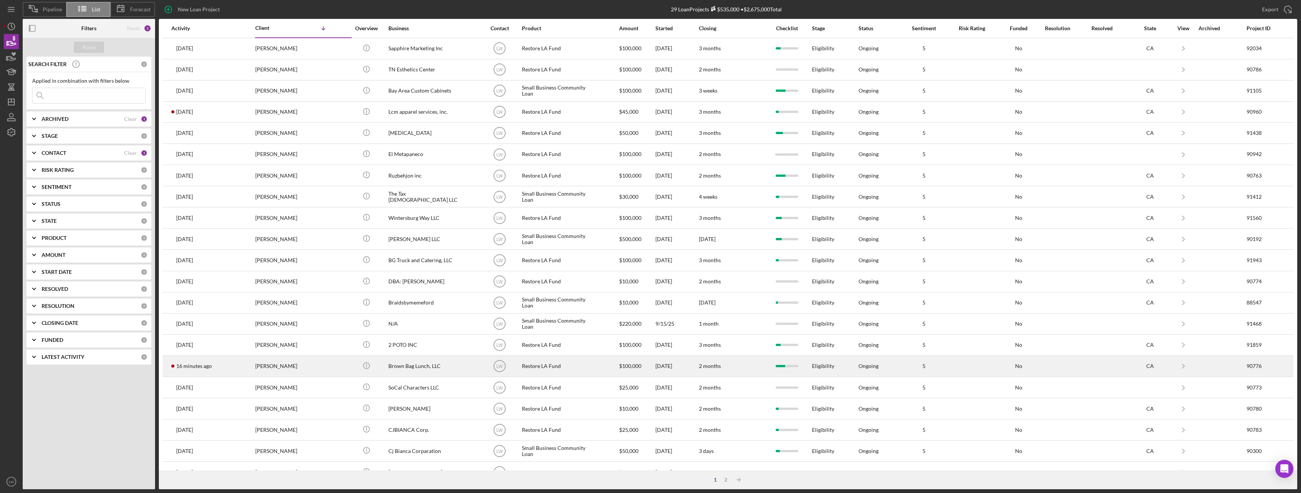
click at [208, 364] on time "16 minutes ago" at bounding box center [194, 366] width 36 height 6
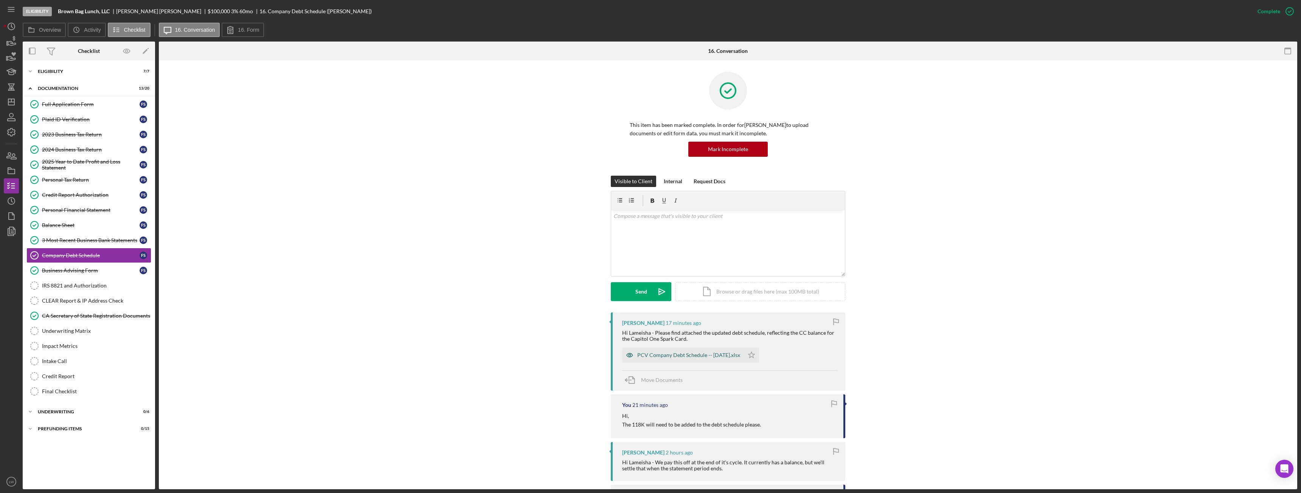
click at [678, 356] on div "PCV Company Debt Schedule -- 2025-09-29.xlsx" at bounding box center [688, 355] width 103 height 6
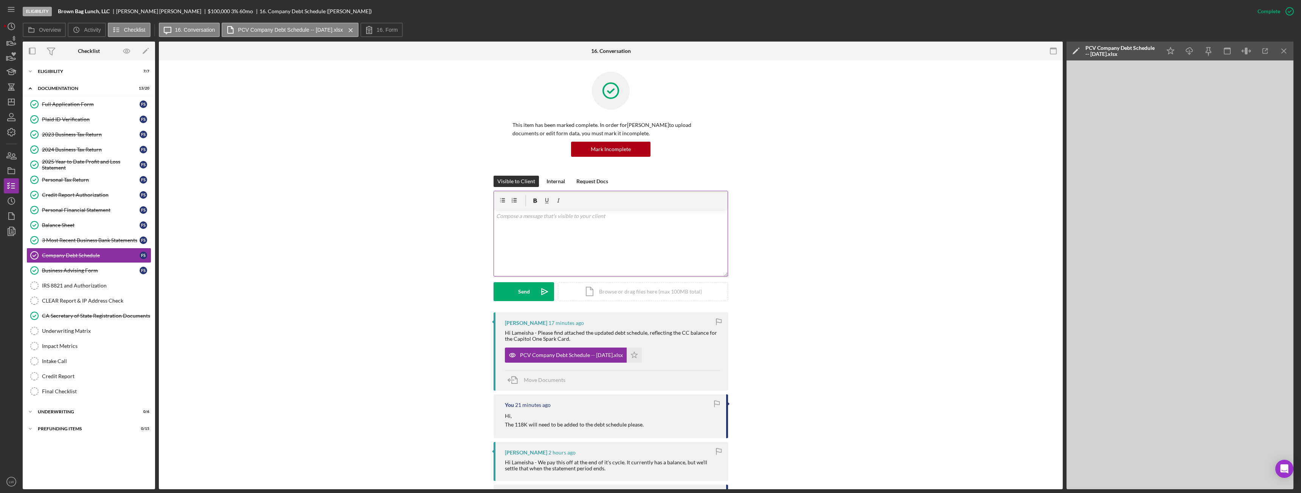
click at [619, 257] on div "v Color teal Color pink Remove color Add row above Add row below Add column bef…" at bounding box center [611, 243] width 234 height 66
click at [530, 290] on button "Send Icon/icon-invite-send" at bounding box center [523, 291] width 61 height 19
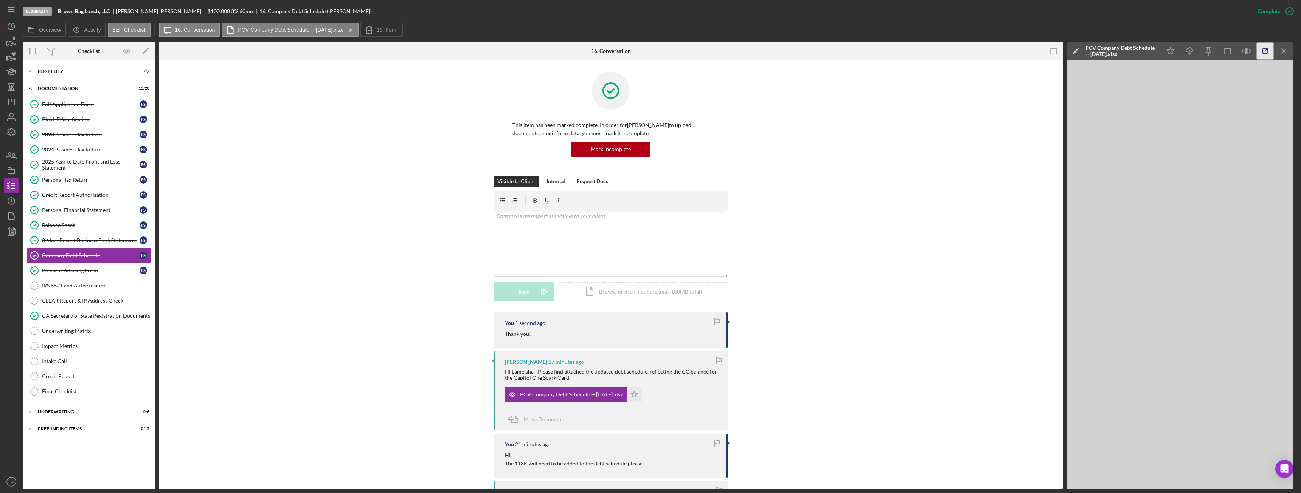
click at [1263, 52] on icon "button" at bounding box center [1265, 51] width 5 height 5
click at [13, 43] on icon "button" at bounding box center [12, 43] width 8 height 4
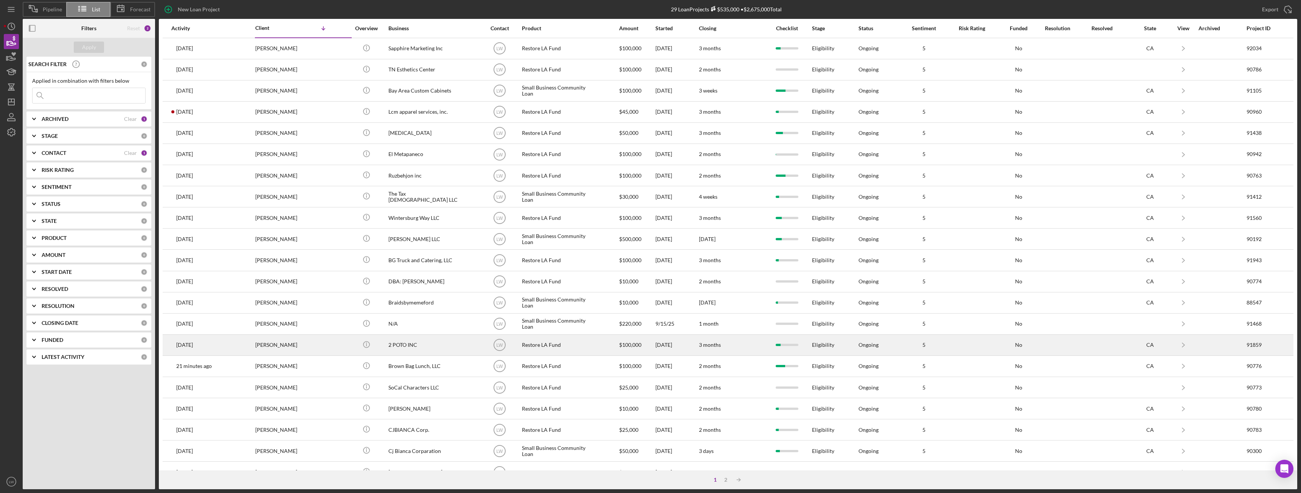
click at [301, 346] on div "Jean Christophe Febbrari" at bounding box center [293, 345] width 76 height 20
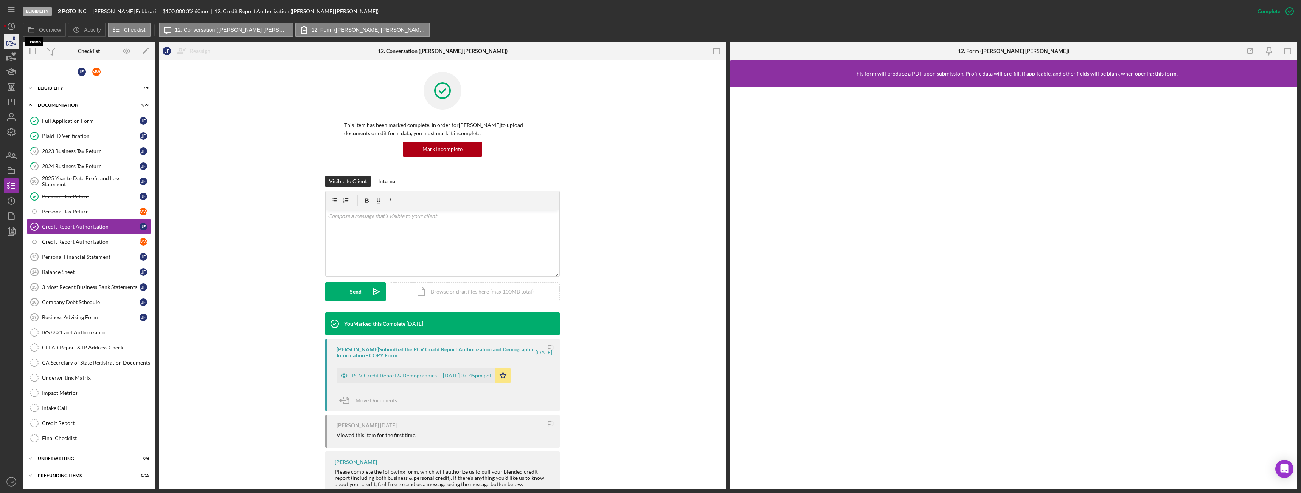
click at [11, 41] on icon "button" at bounding box center [12, 43] width 8 height 4
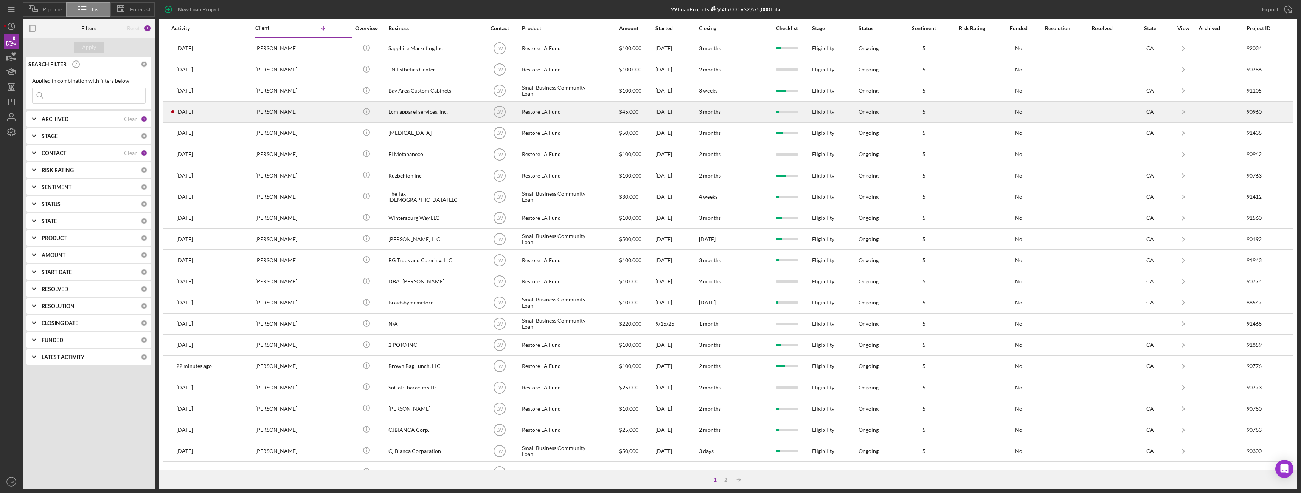
click at [399, 113] on div "Lcm apparel services, inc." at bounding box center [426, 112] width 76 height 20
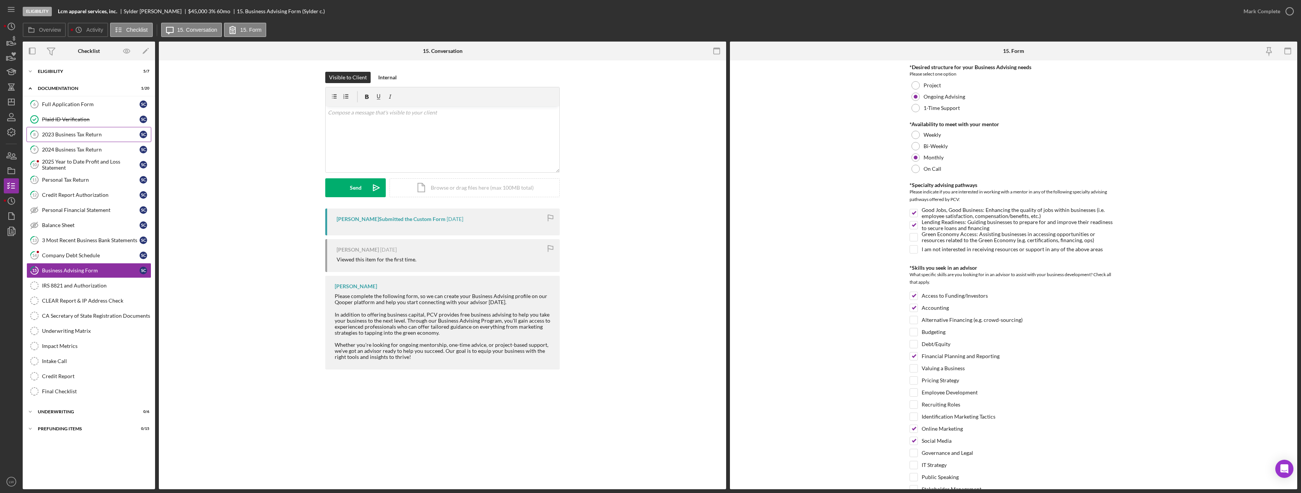
click at [88, 132] on div "2023 Business Tax Return" at bounding box center [91, 135] width 98 height 6
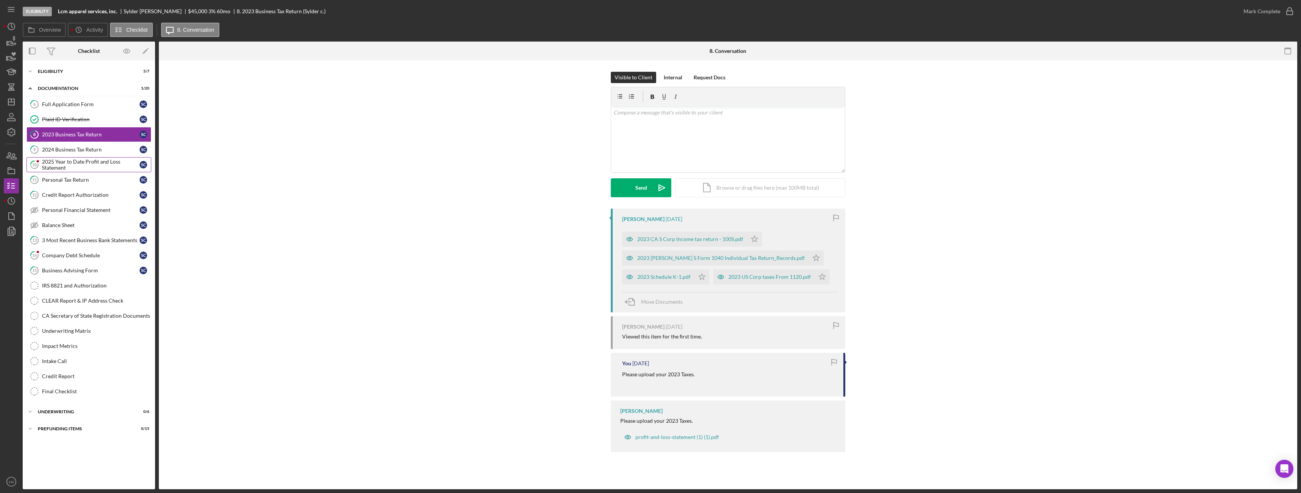
click at [83, 166] on div "2025 Year to Date Profit and Loss Statement" at bounding box center [91, 165] width 98 height 12
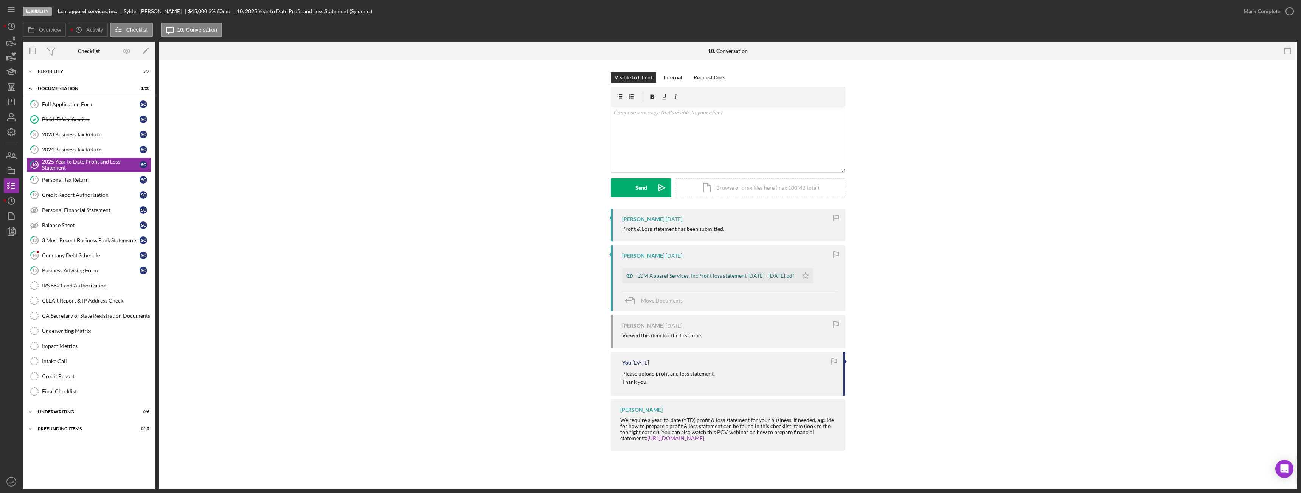
click at [680, 274] on div "LCM Apparel Services, IncProfit loss statement Jan 2025 - Sep 23 2025.pdf" at bounding box center [715, 276] width 157 height 6
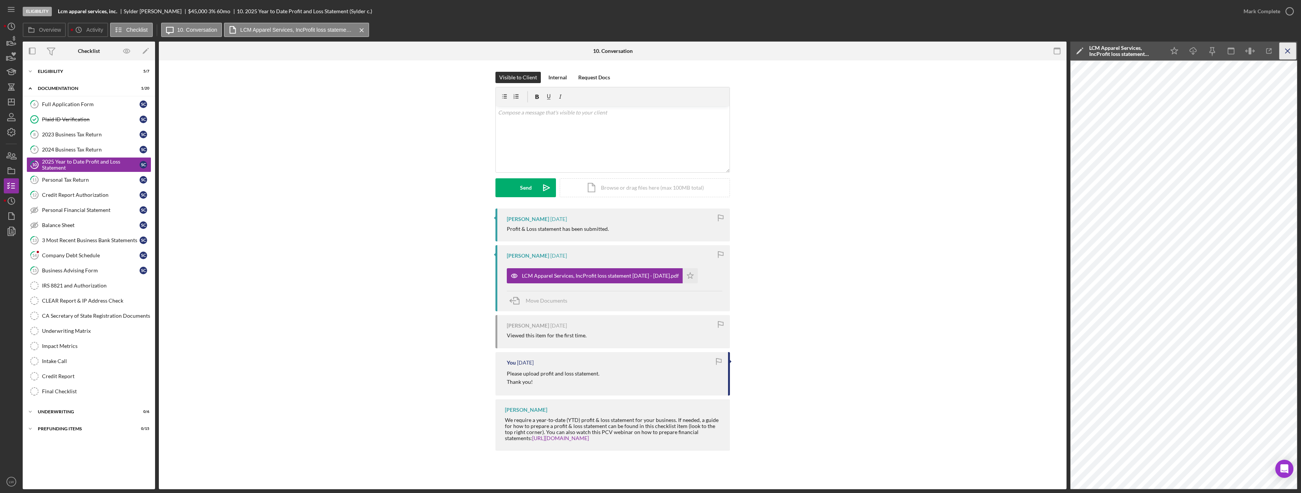
click at [1292, 51] on icon "Icon/Menu Close" at bounding box center [1287, 51] width 17 height 17
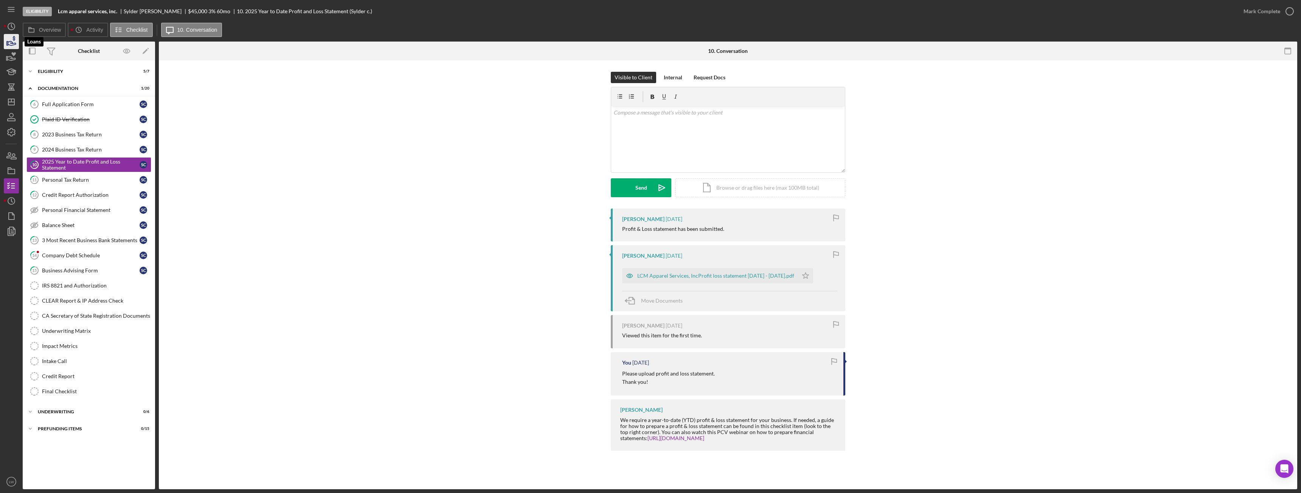
click at [16, 46] on icon "button" at bounding box center [11, 41] width 19 height 19
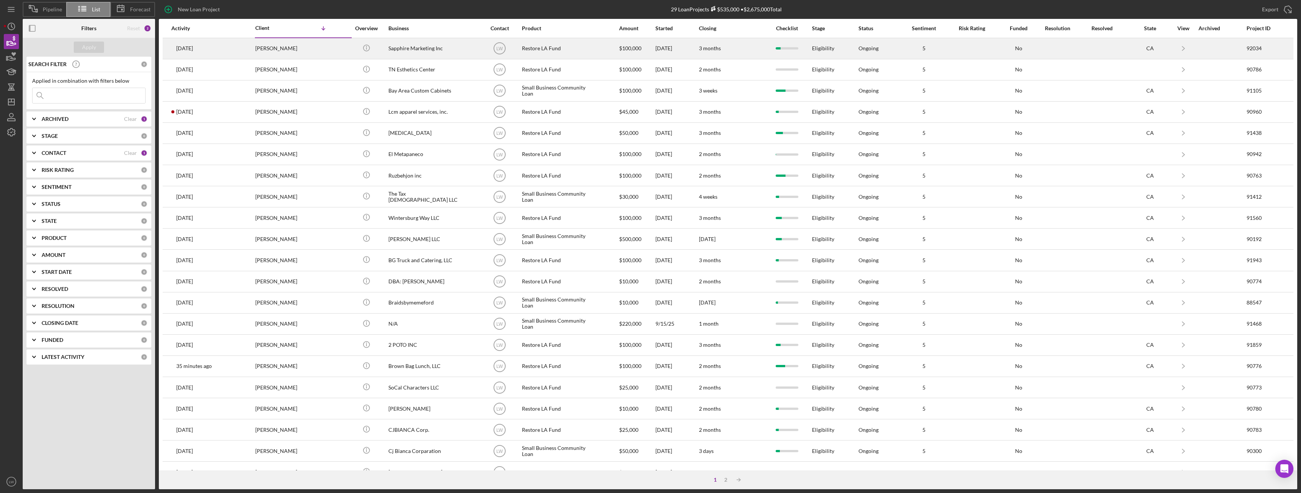
click at [298, 49] on div "Willie Ellison" at bounding box center [293, 49] width 76 height 20
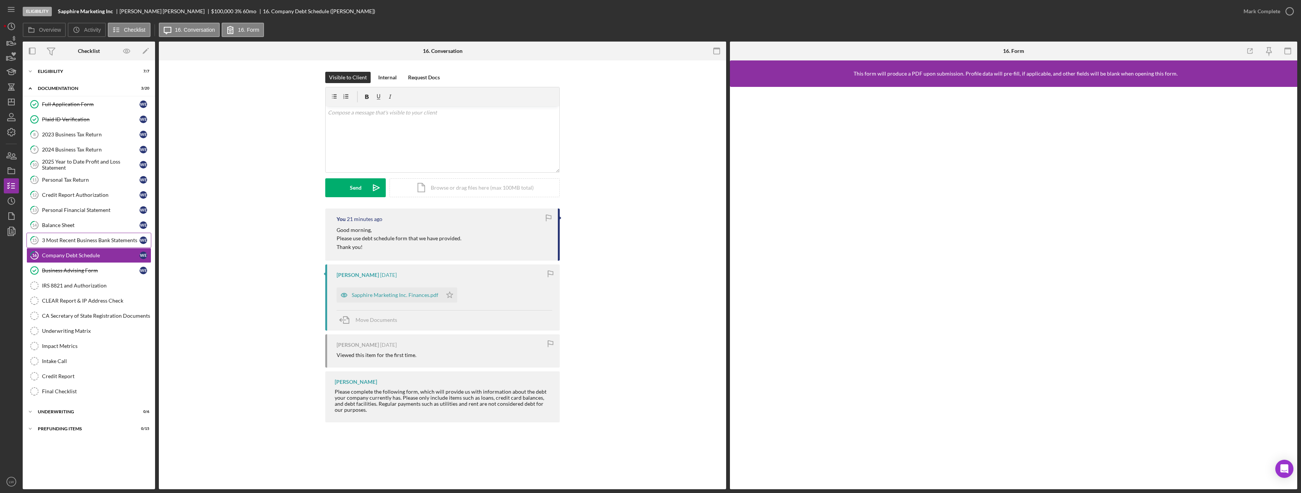
click at [70, 239] on div "3 Most Recent Business Bank Statements" at bounding box center [91, 240] width 98 height 6
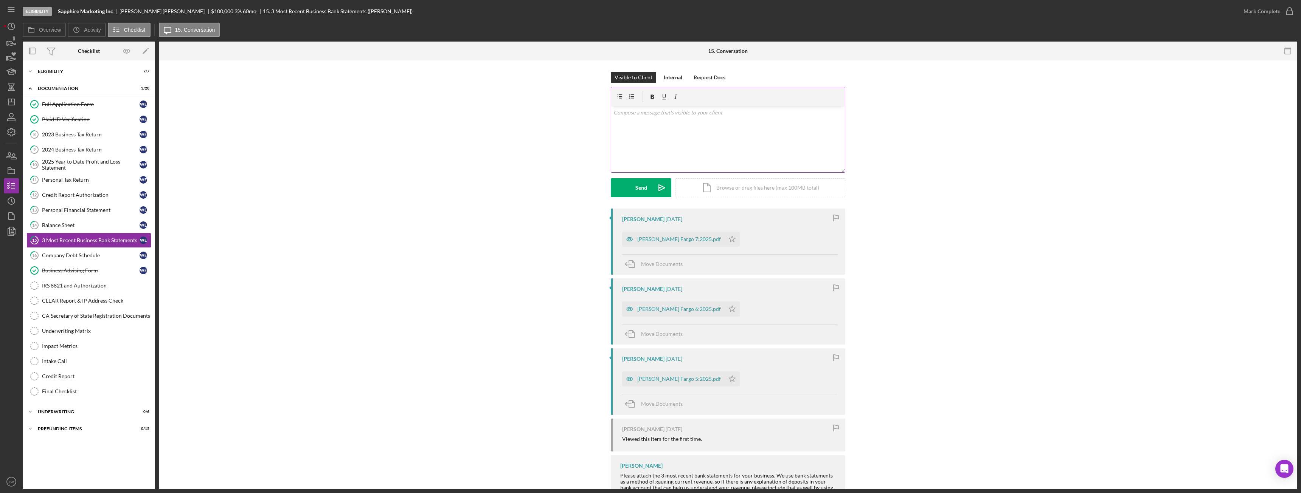
click at [688, 160] on div "v Color teal Color pink Remove color Add row above Add row below Add column bef…" at bounding box center [728, 139] width 234 height 66
click at [705, 122] on p "Can you please upload August statement also if September is available." at bounding box center [728, 123] width 230 height 8
click at [633, 192] on button "Send Icon/icon-invite-send" at bounding box center [641, 187] width 61 height 19
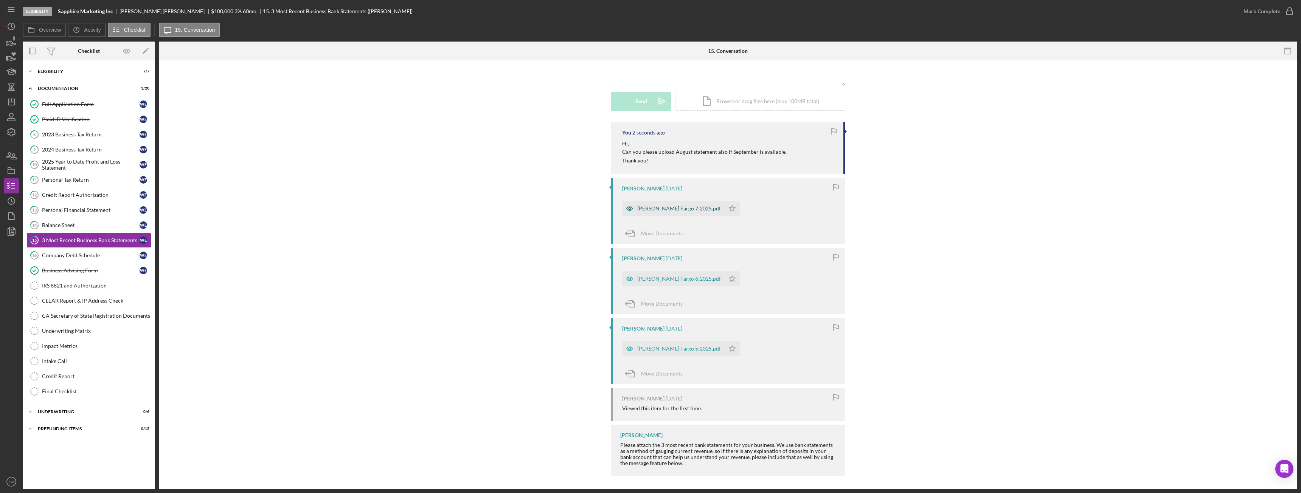
scroll to position [88, 0]
click at [656, 276] on div "Wells Fargo 6:2025.pdf" at bounding box center [679, 278] width 84 height 6
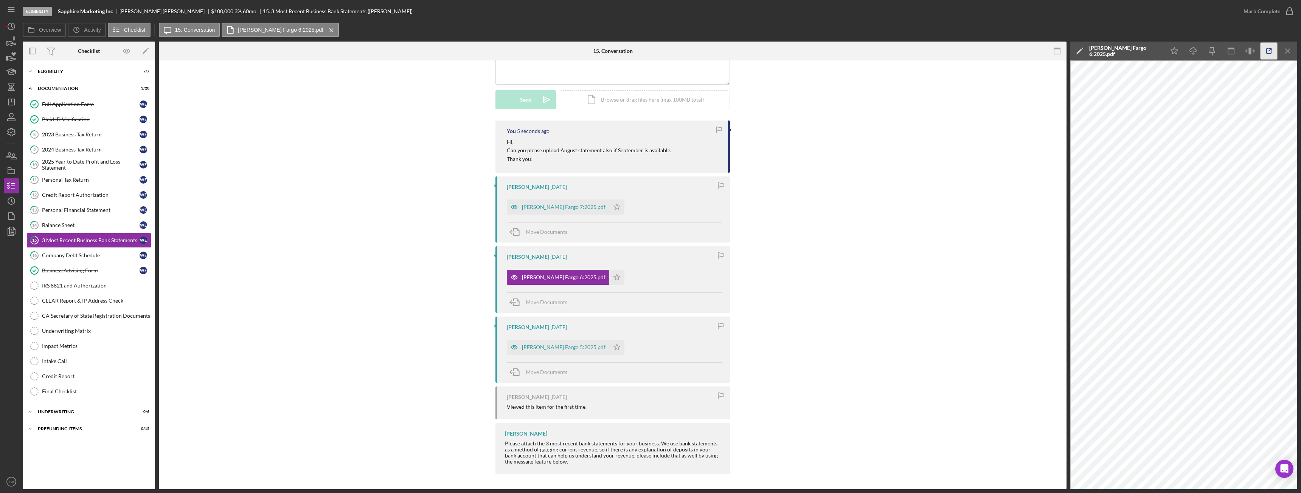
click at [1269, 47] on icon "button" at bounding box center [1268, 51] width 17 height 17
click at [1292, 48] on icon "Icon/Menu Close" at bounding box center [1287, 51] width 17 height 17
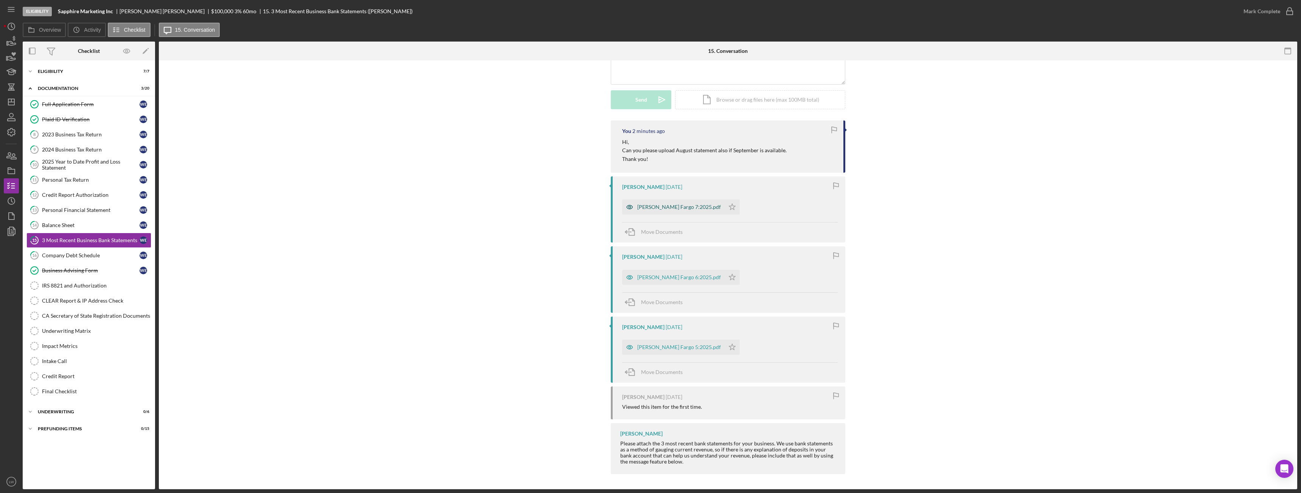
click at [669, 208] on div "Wells Fargo 7:2025.pdf" at bounding box center [679, 207] width 84 height 6
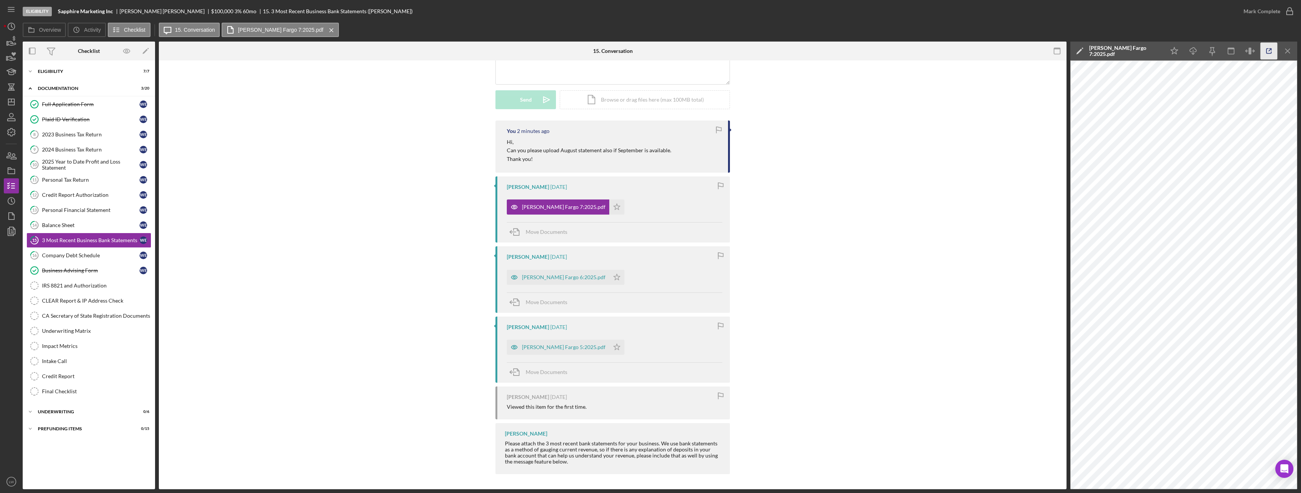
click at [1270, 52] on icon "button" at bounding box center [1268, 51] width 17 height 17
click at [1288, 49] on icon "Icon/Menu Close" at bounding box center [1287, 51] width 17 height 17
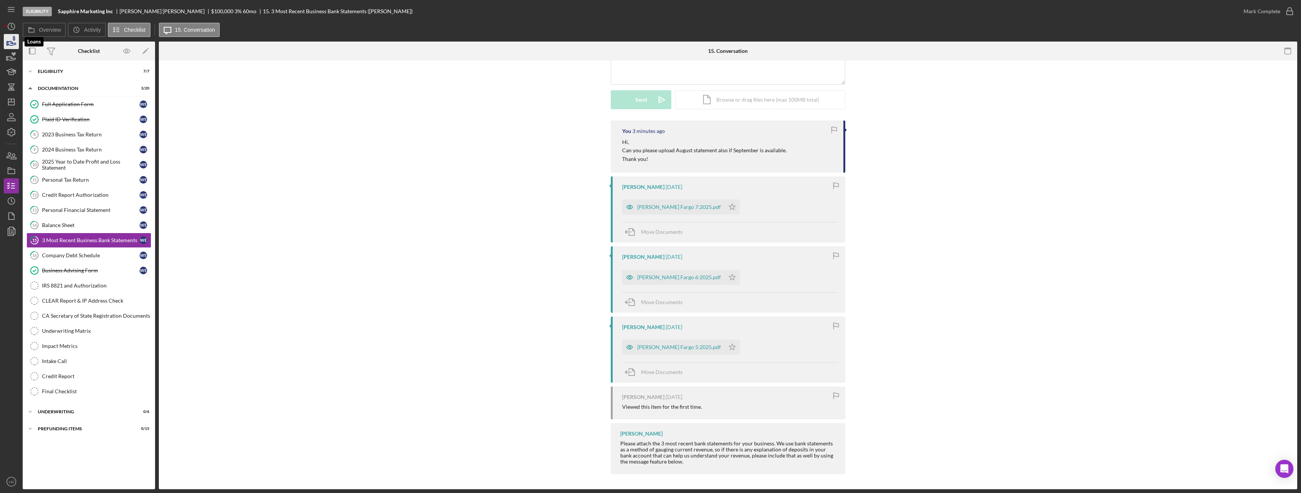
click at [12, 43] on icon "button" at bounding box center [12, 43] width 8 height 4
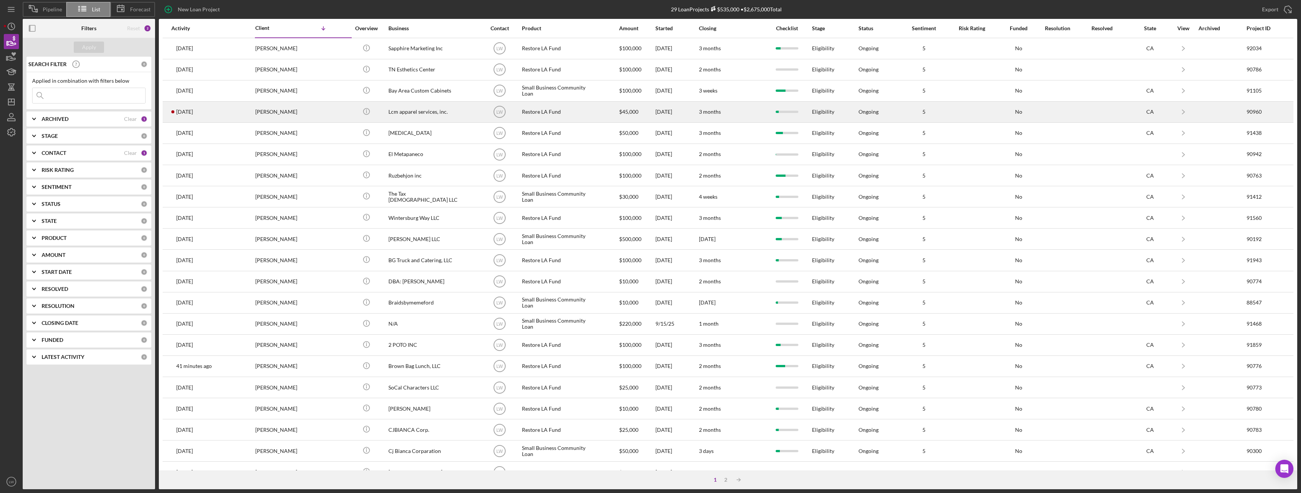
click at [283, 108] on div "Sylder cruz" at bounding box center [293, 112] width 76 height 20
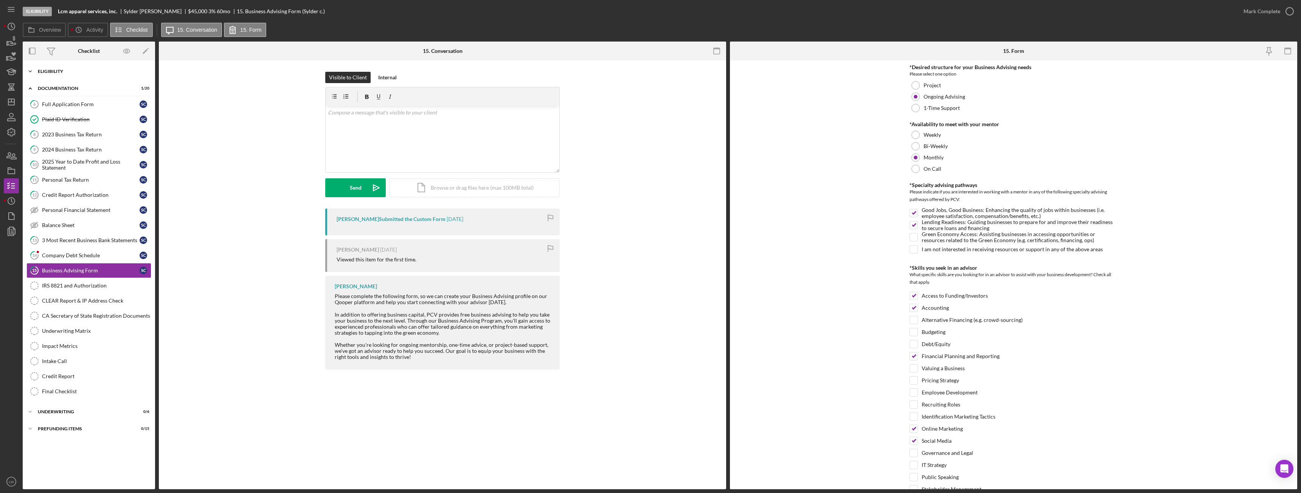
click at [63, 71] on div "Eligibility" at bounding box center [92, 71] width 108 height 5
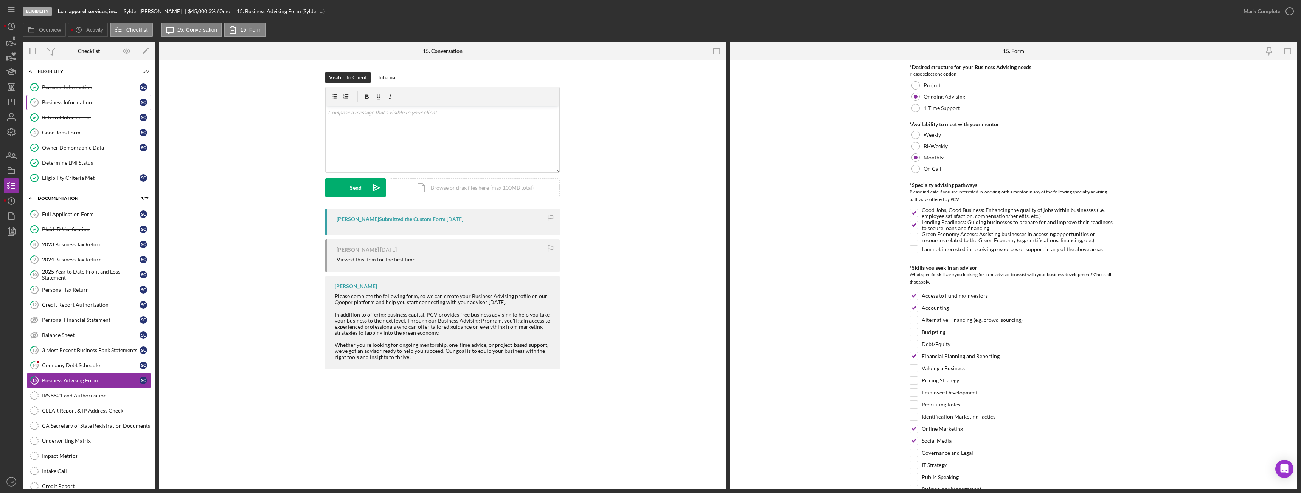
click at [58, 105] on div "Business Information" at bounding box center [91, 102] width 98 height 6
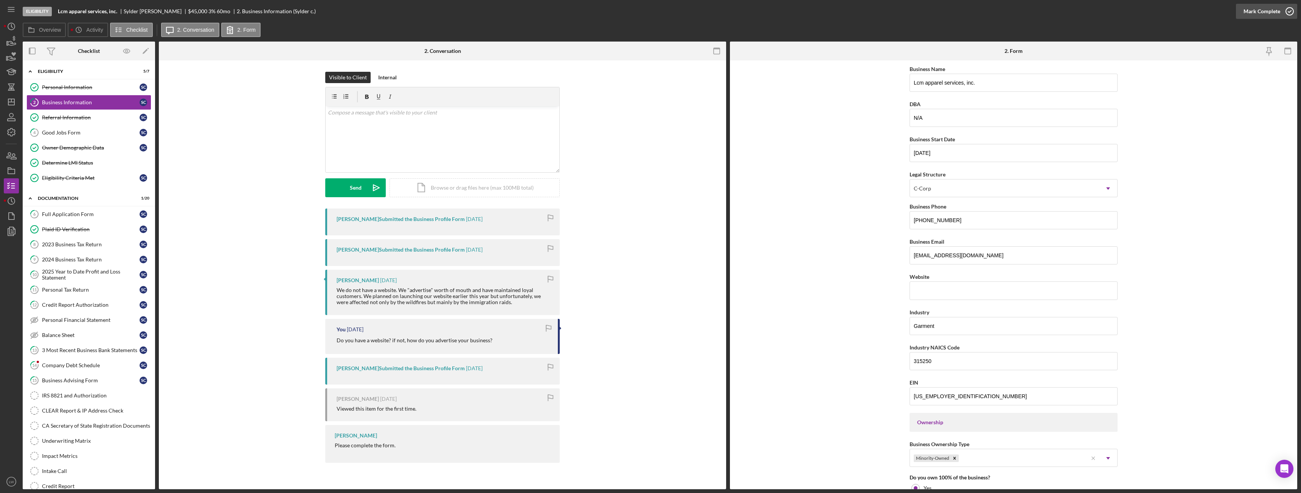
click at [1260, 8] on div "Mark Complete" at bounding box center [1261, 11] width 37 height 15
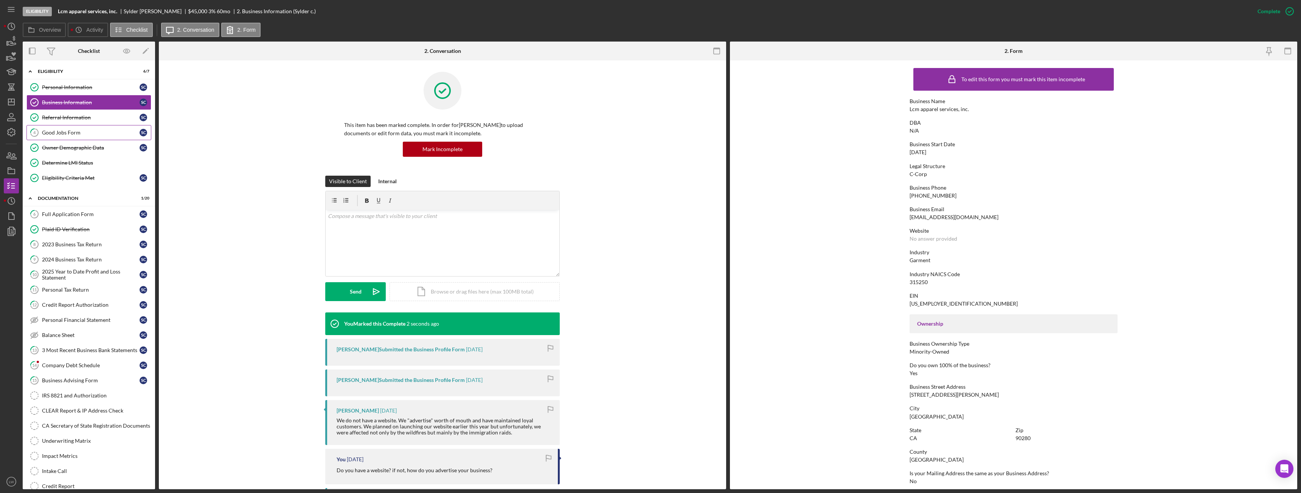
click at [67, 133] on div "Good Jobs Form" at bounding box center [91, 133] width 98 height 6
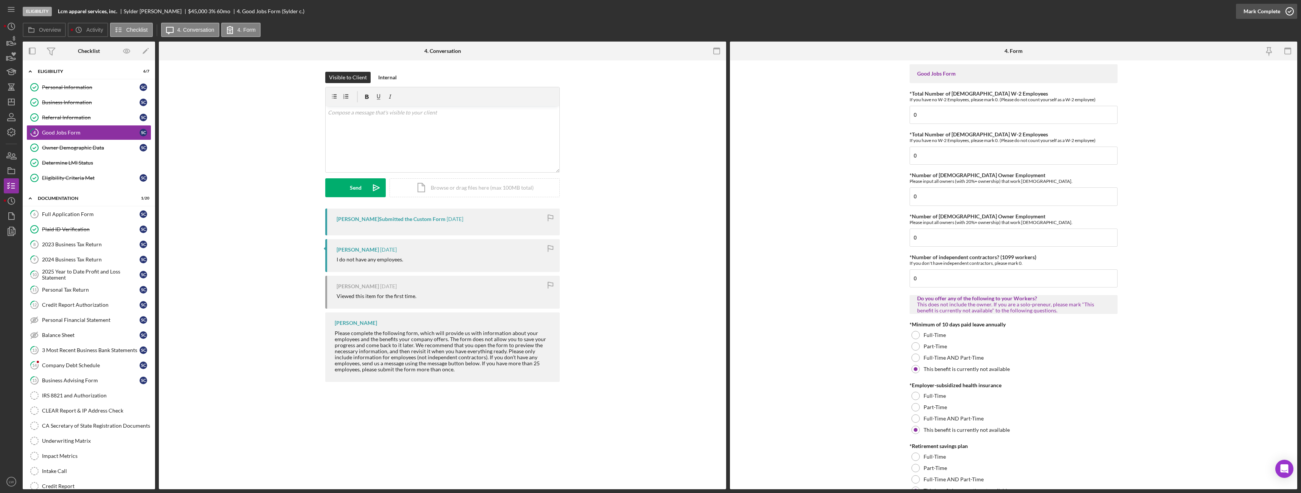
click at [1273, 12] on div "Mark Complete" at bounding box center [1261, 11] width 37 height 15
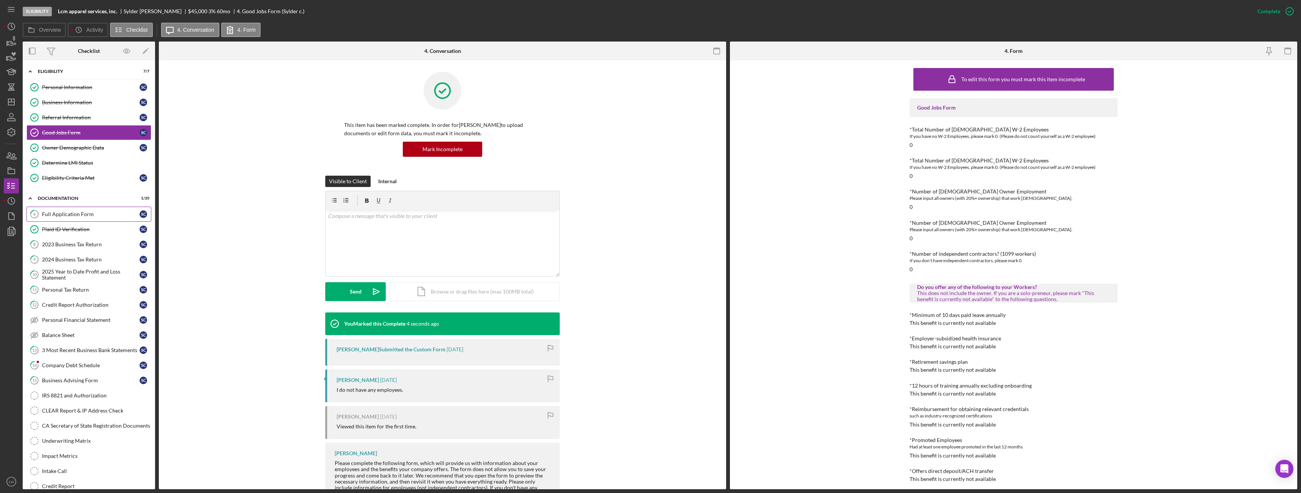
click at [63, 216] on div "Full Application Form" at bounding box center [91, 214] width 98 height 6
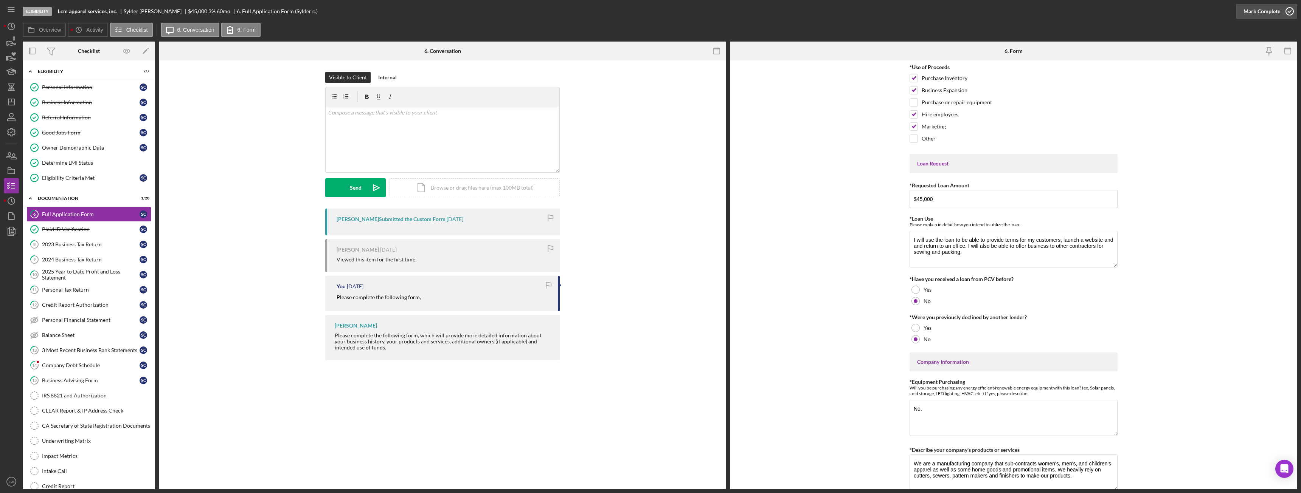
click at [1260, 8] on div "Mark Complete" at bounding box center [1261, 11] width 37 height 15
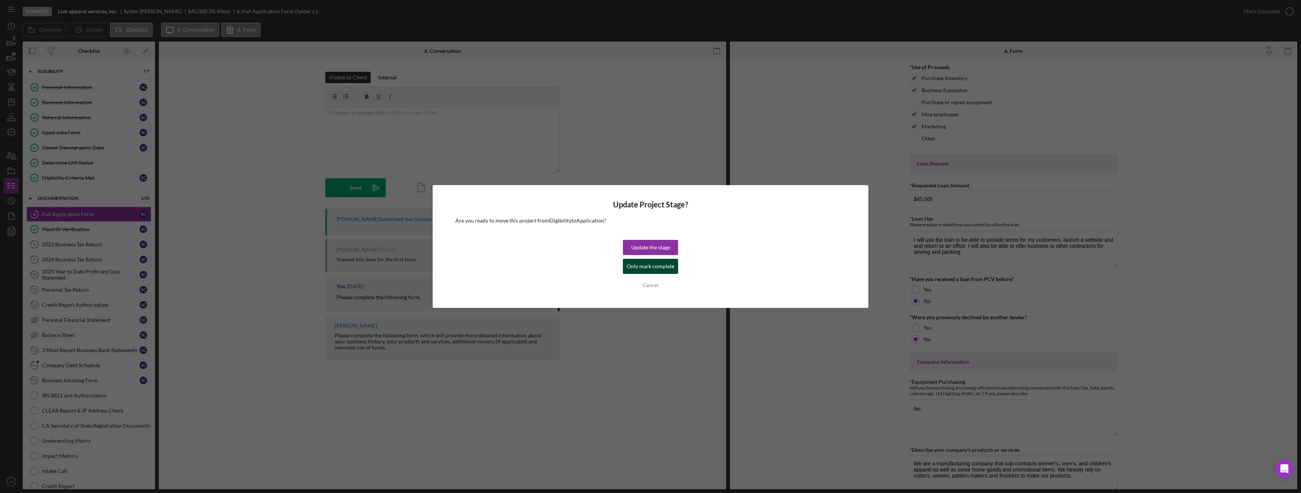
click at [631, 272] on div "Only mark complete" at bounding box center [651, 266] width 48 height 15
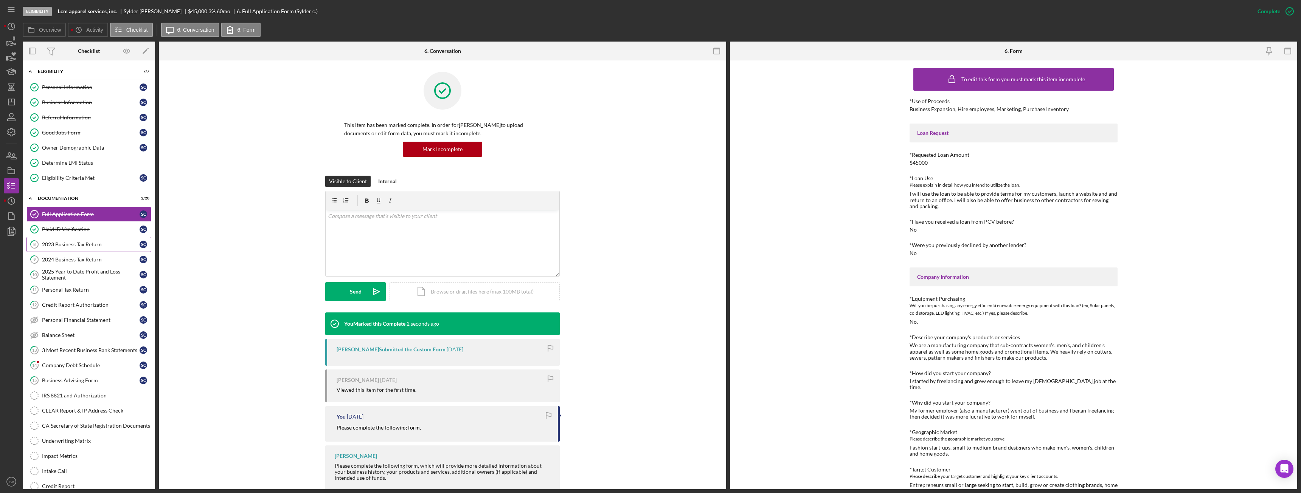
click at [68, 245] on div "2023 Business Tax Return" at bounding box center [91, 245] width 98 height 6
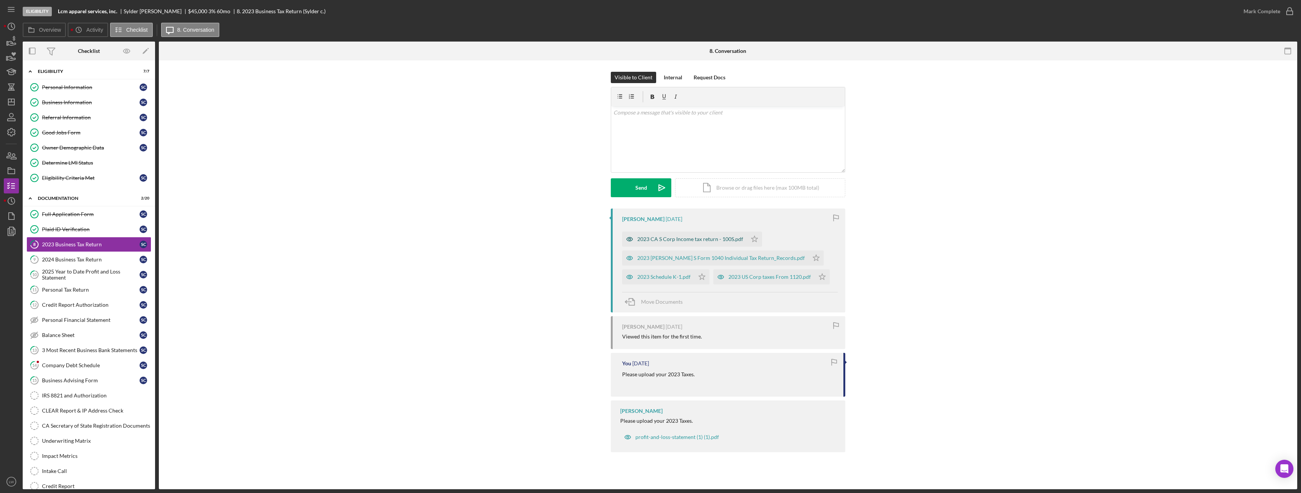
click at [658, 237] on div "2023 CA S Corp Income tax return - 100S.pdf" at bounding box center [690, 239] width 106 height 6
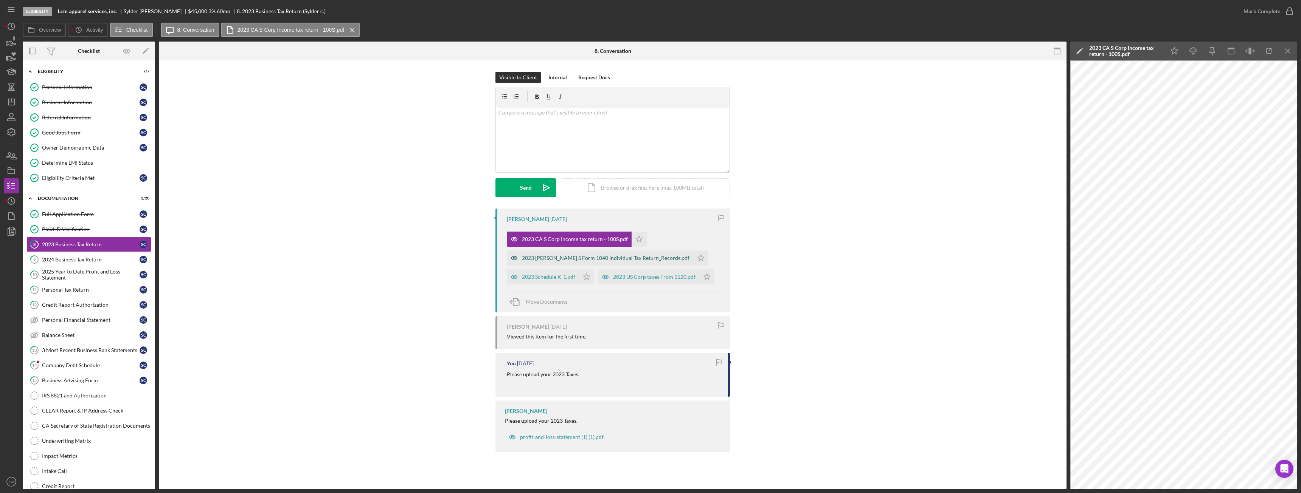
click at [597, 260] on div "2023 CRUZ S Form 1040 Individual Tax Return_Records.pdf" at bounding box center [606, 258] width 168 height 6
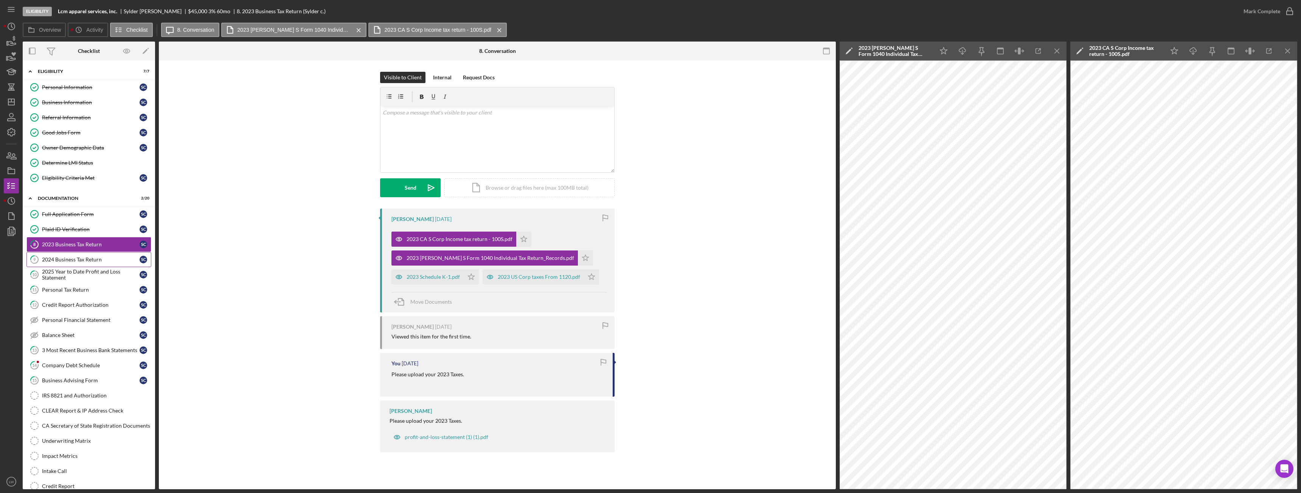
click at [92, 262] on div "2024 Business Tax Return" at bounding box center [91, 260] width 98 height 6
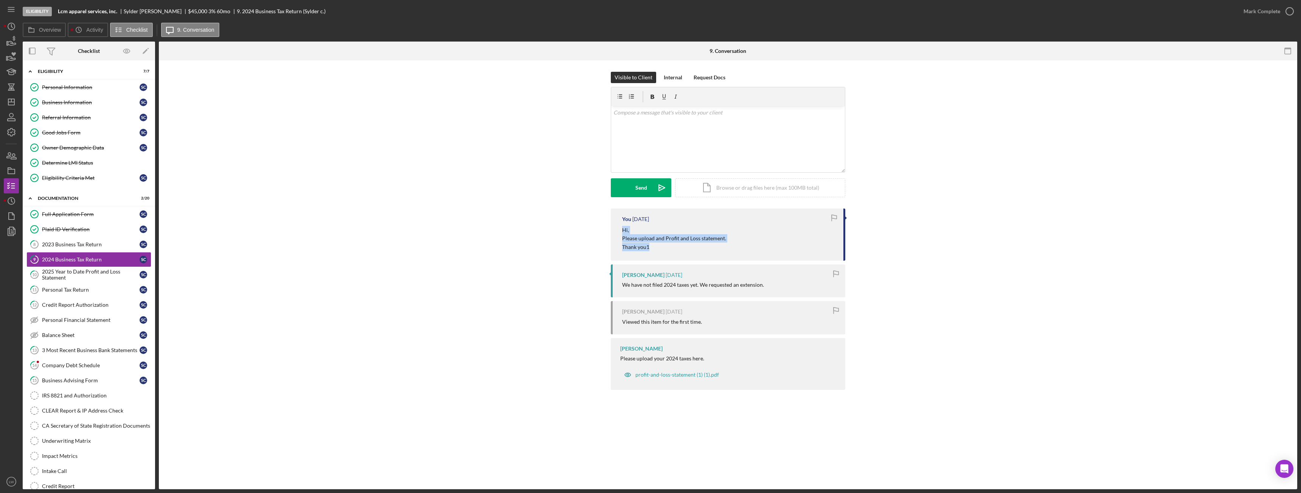
drag, startPoint x: 621, startPoint y: 229, endPoint x: 665, endPoint y: 255, distance: 51.5
click at [665, 255] on div "You 2 weeks ago Hi, Please upload and Profit and Loss statement. Thank you1" at bounding box center [728, 235] width 234 height 52
copy div "Hi, Please upload and Profit and Loss statement. Thank you1"
click at [641, 135] on div "v Color teal Color pink Remove color Add row above Add row below Add column bef…" at bounding box center [728, 139] width 234 height 66
paste div
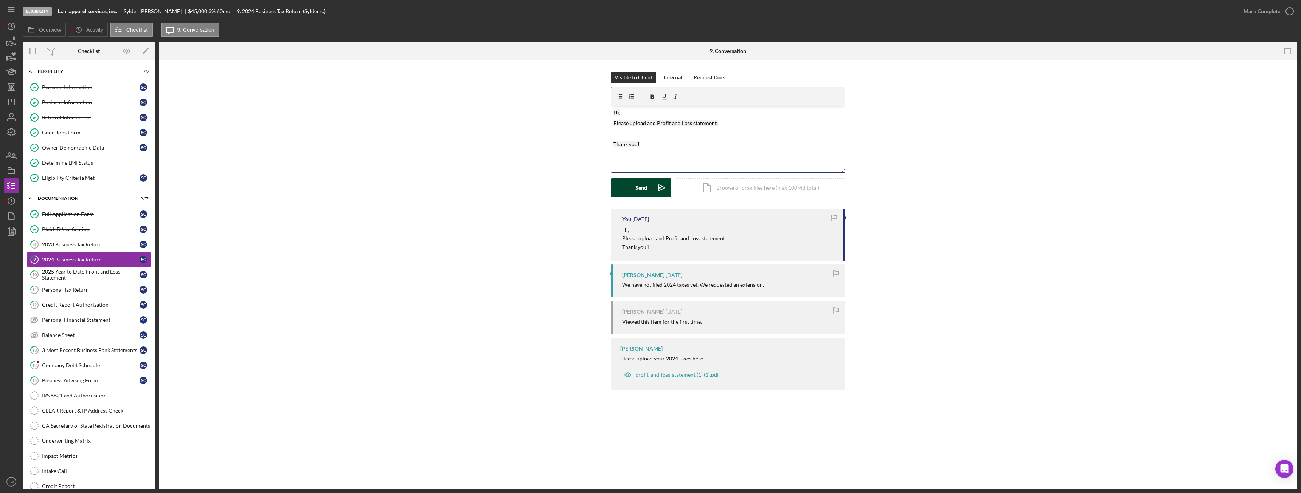
click at [638, 193] on div "Send" at bounding box center [641, 187] width 12 height 19
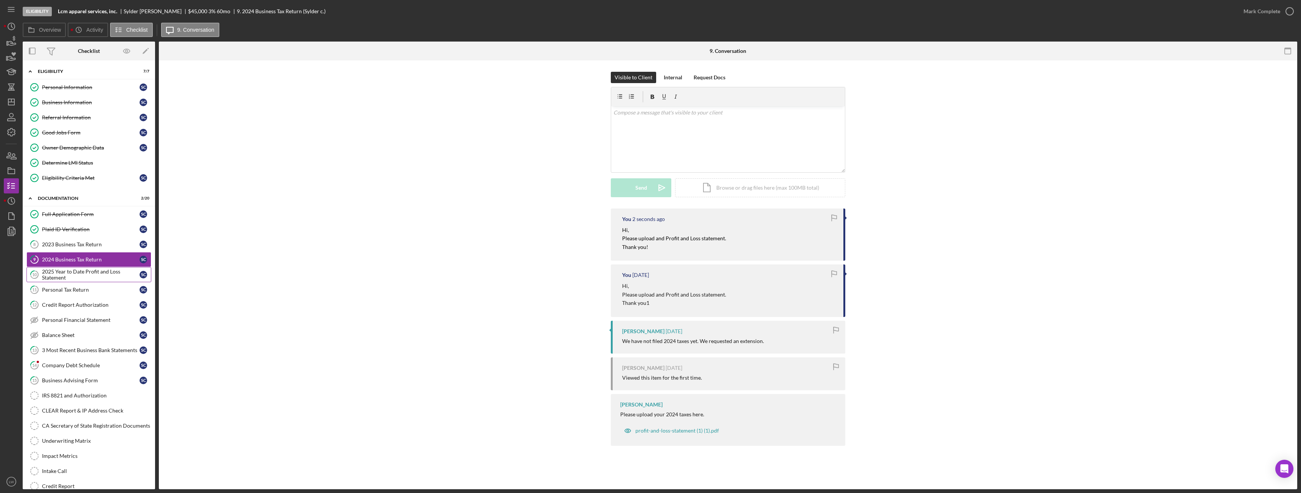
click at [88, 273] on div "2025 Year to Date Profit and Loss Statement" at bounding box center [91, 275] width 98 height 12
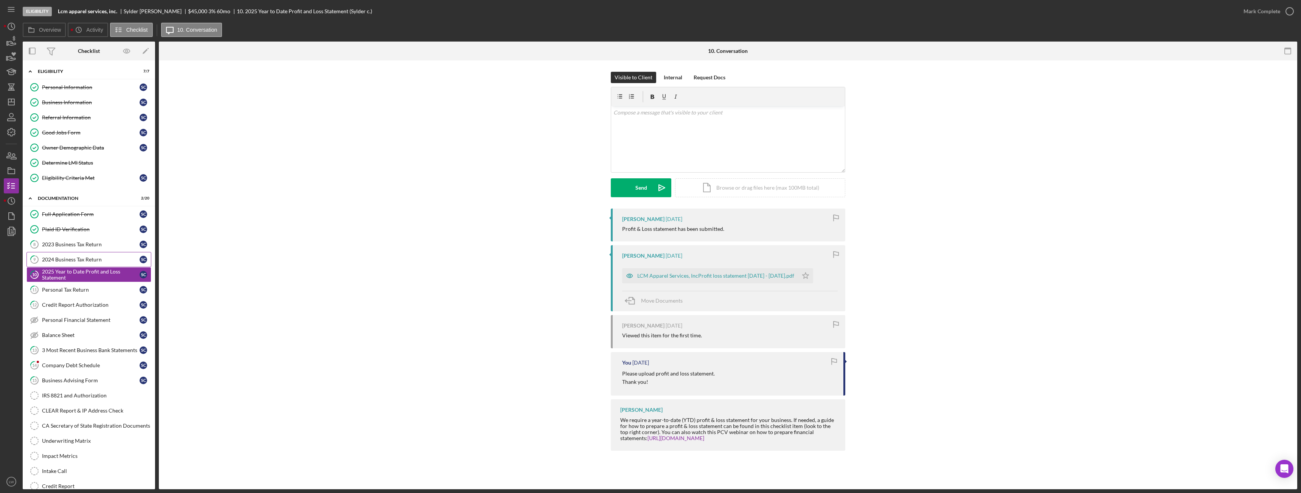
click at [92, 261] on div "2024 Business Tax Return" at bounding box center [91, 260] width 98 height 6
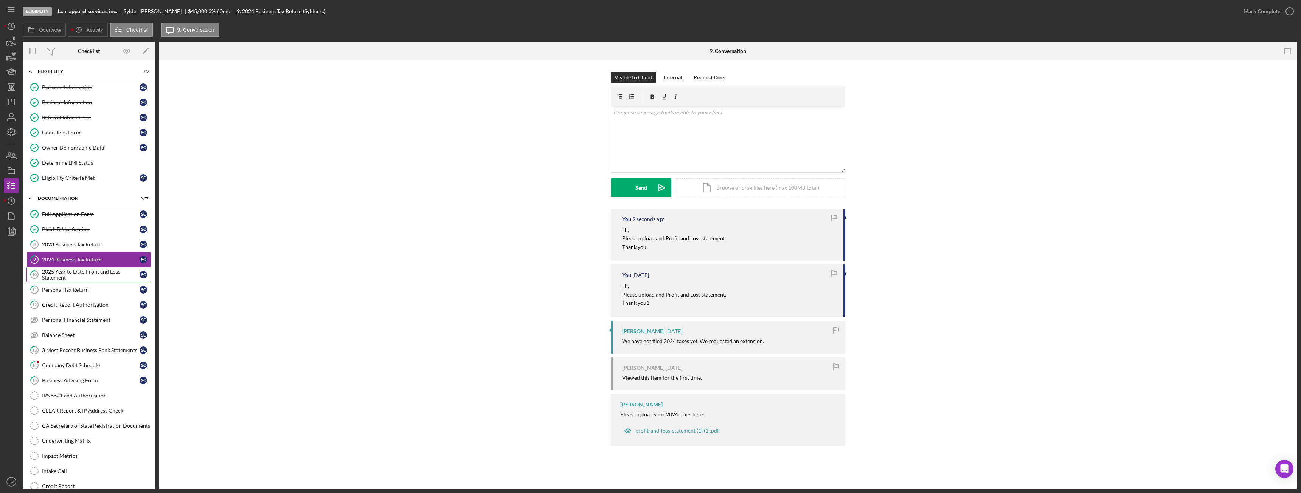
click at [91, 273] on div "2025 Year to Date Profit and Loss Statement" at bounding box center [91, 275] width 98 height 12
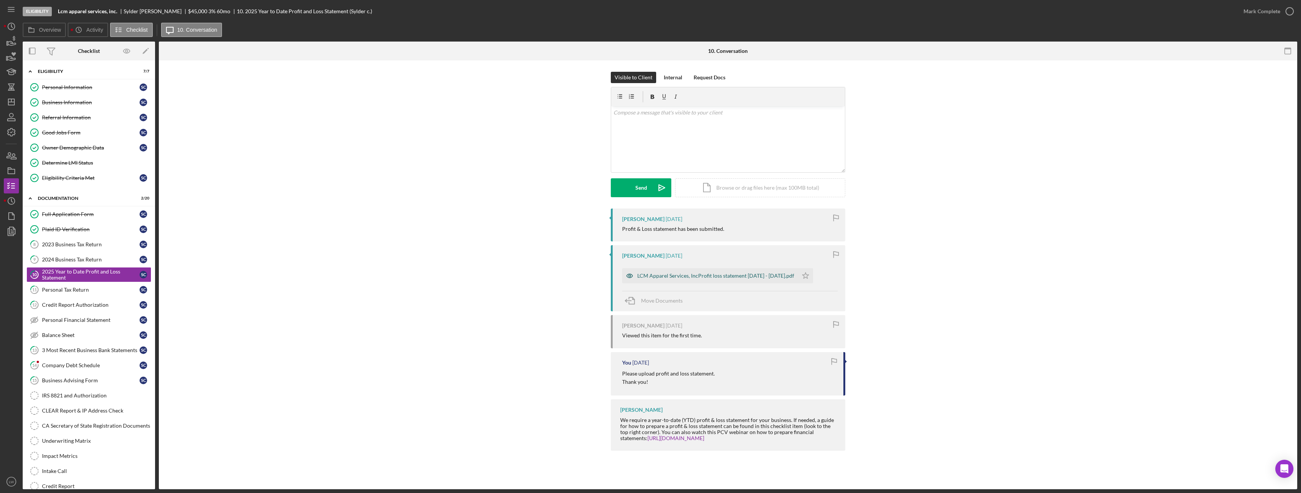
click at [670, 276] on div "LCM Apparel Services, IncProfit loss statement Jan 2025 - Sep 23 2025.pdf" at bounding box center [715, 276] width 157 height 6
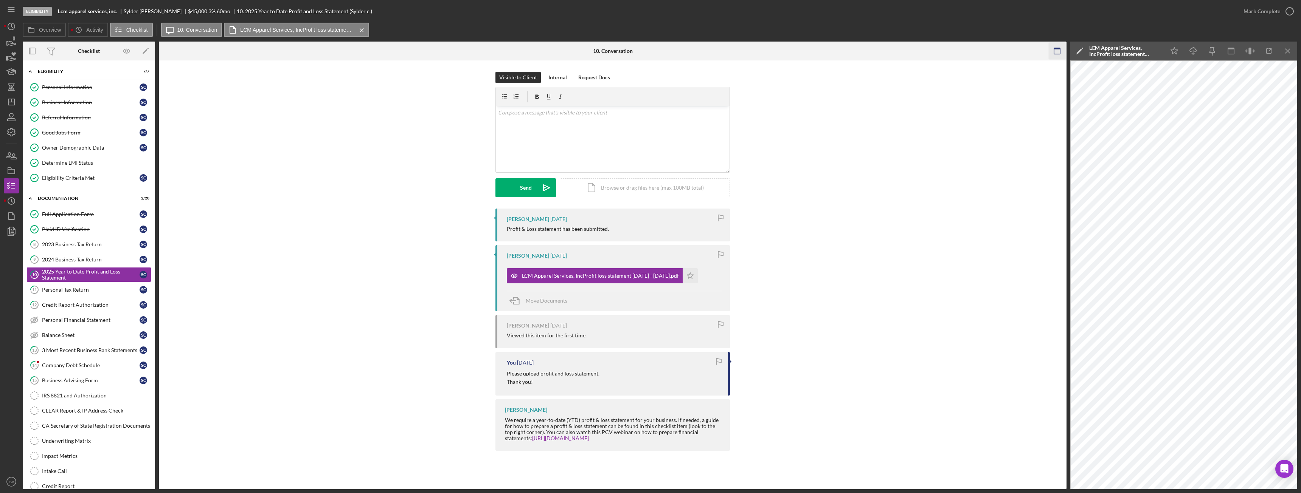
click at [1289, 49] on icon "Icon/Menu Close" at bounding box center [1287, 51] width 17 height 17
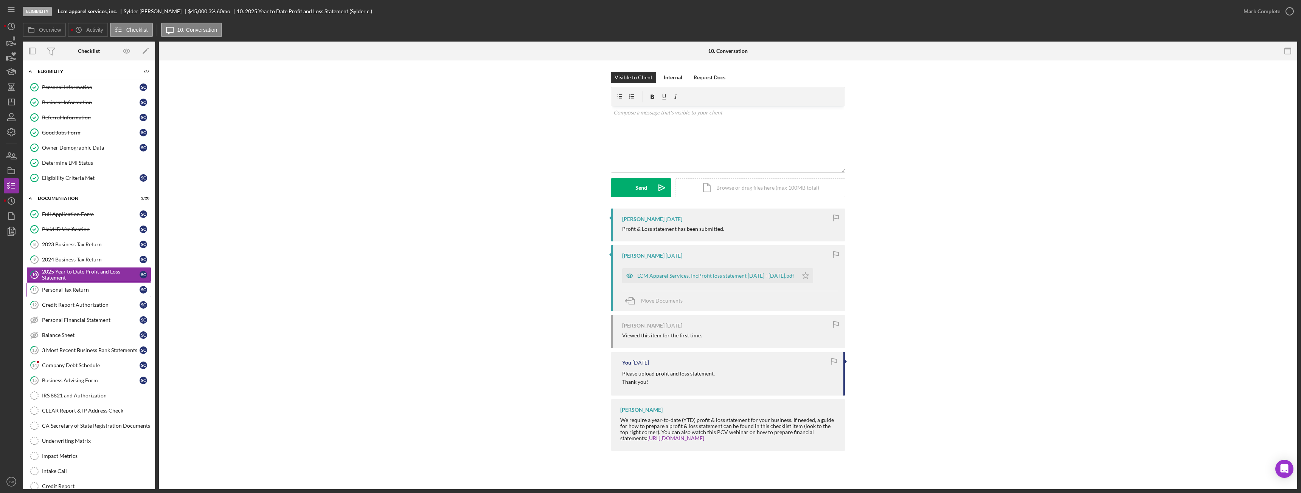
click at [76, 288] on div "Personal Tax Return" at bounding box center [91, 290] width 98 height 6
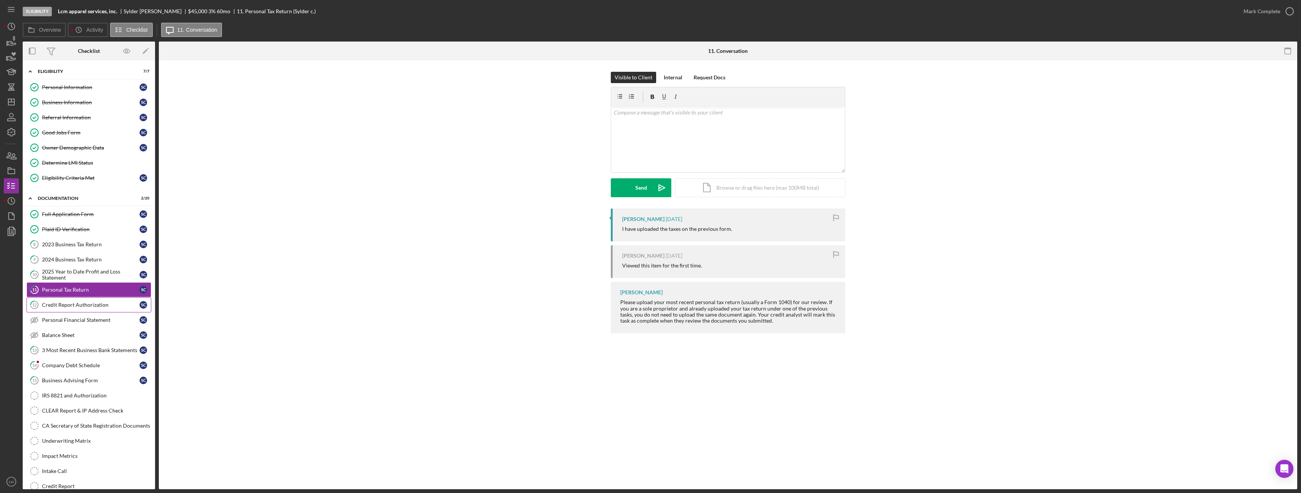
click at [84, 308] on div "Credit Report Authorization" at bounding box center [91, 305] width 98 height 6
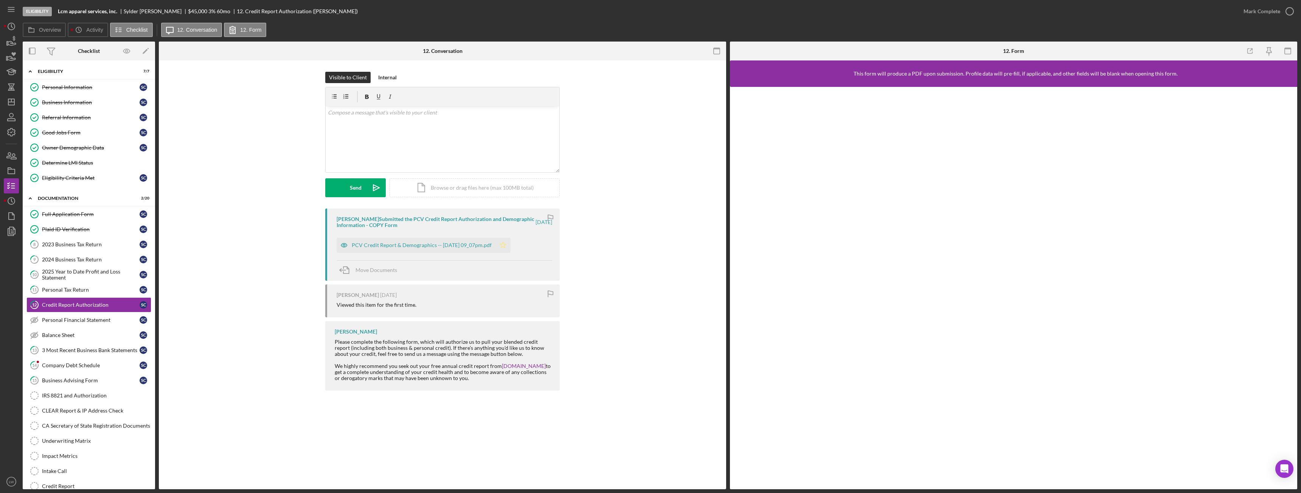
click at [506, 244] on polygon "button" at bounding box center [503, 245] width 6 height 6
click at [1273, 13] on div "Mark Complete" at bounding box center [1261, 11] width 37 height 15
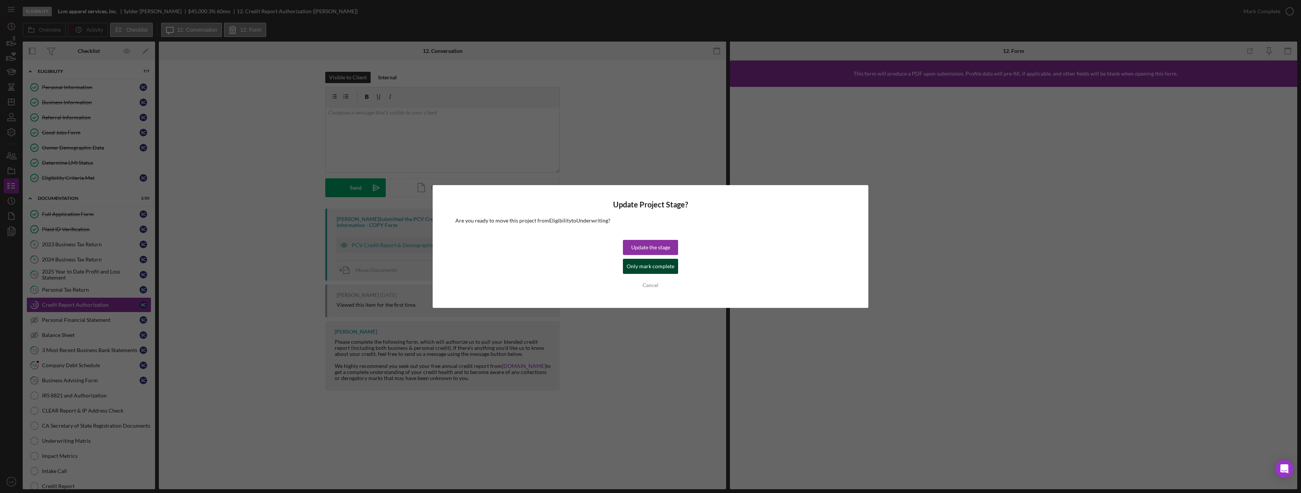
click at [627, 267] on button "Only mark complete" at bounding box center [650, 266] width 55 height 15
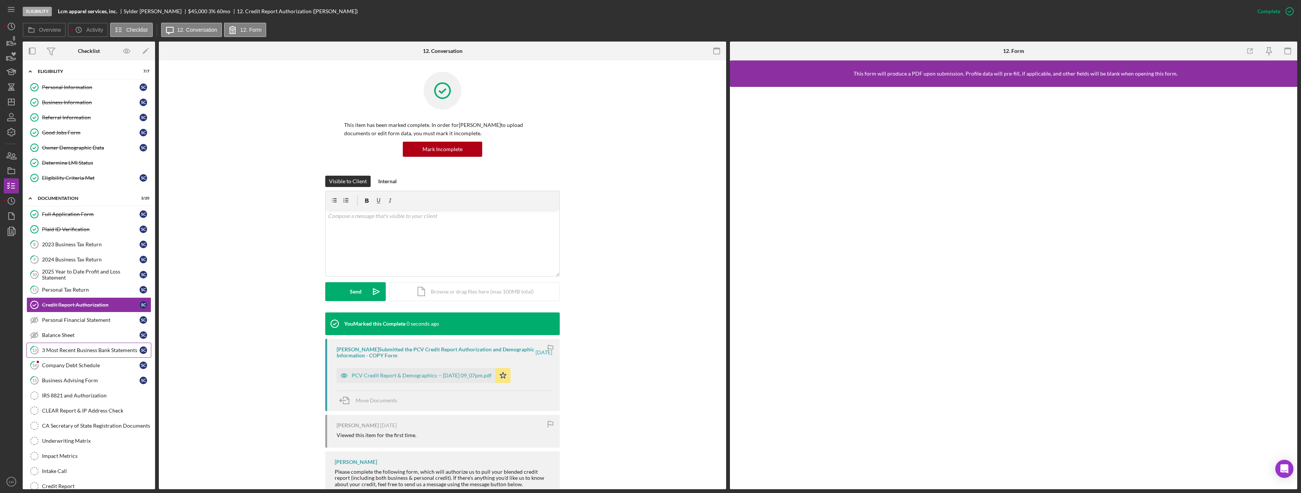
click at [64, 349] on div "3 Most Recent Business Bank Statements" at bounding box center [91, 351] width 98 height 6
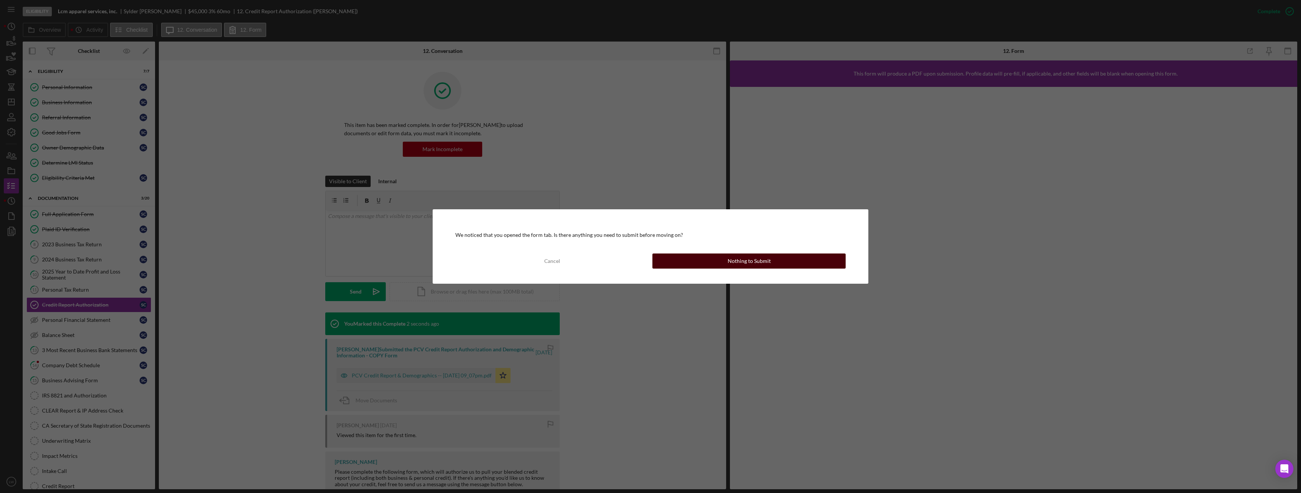
click at [723, 255] on button "Nothing to Submit" at bounding box center [748, 261] width 193 height 15
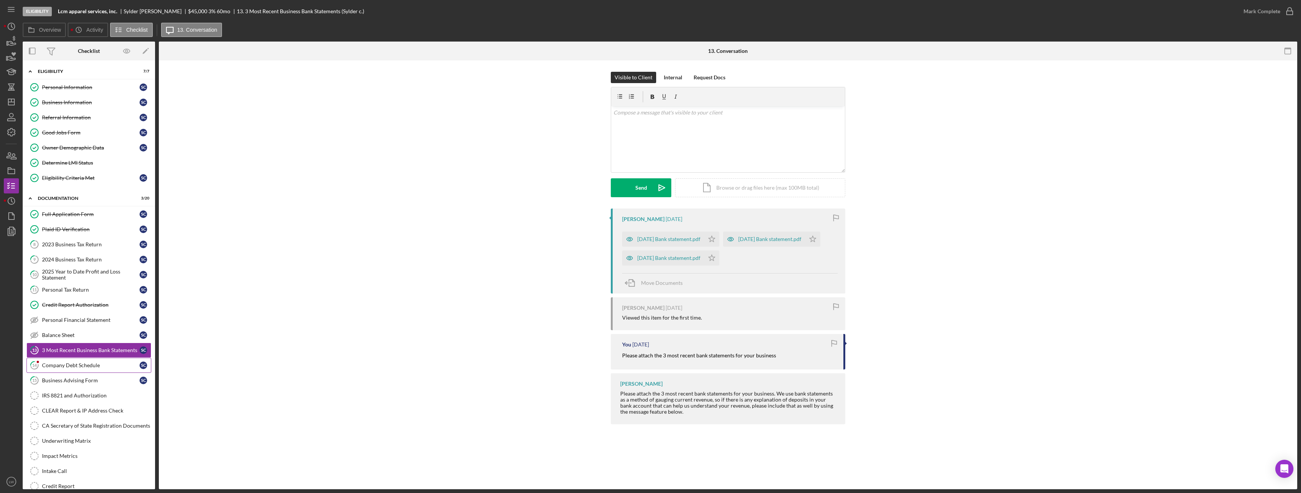
click at [74, 363] on div "Company Debt Schedule" at bounding box center [91, 366] width 98 height 6
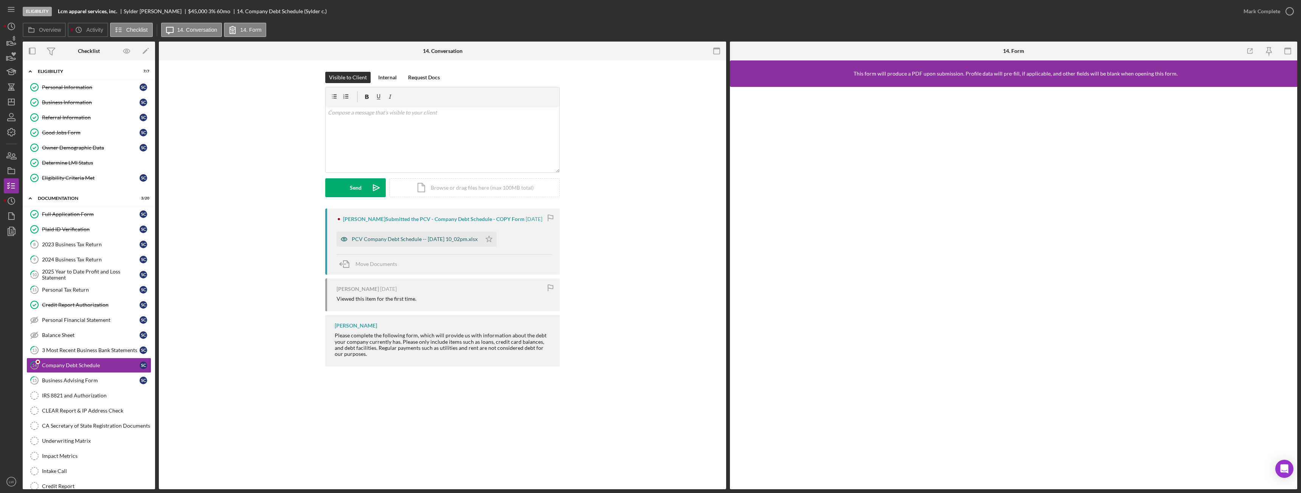
click at [429, 239] on div "PCV Company Debt Schedule -- 2025-09-27 10_02pm.xlsx" at bounding box center [415, 239] width 126 height 6
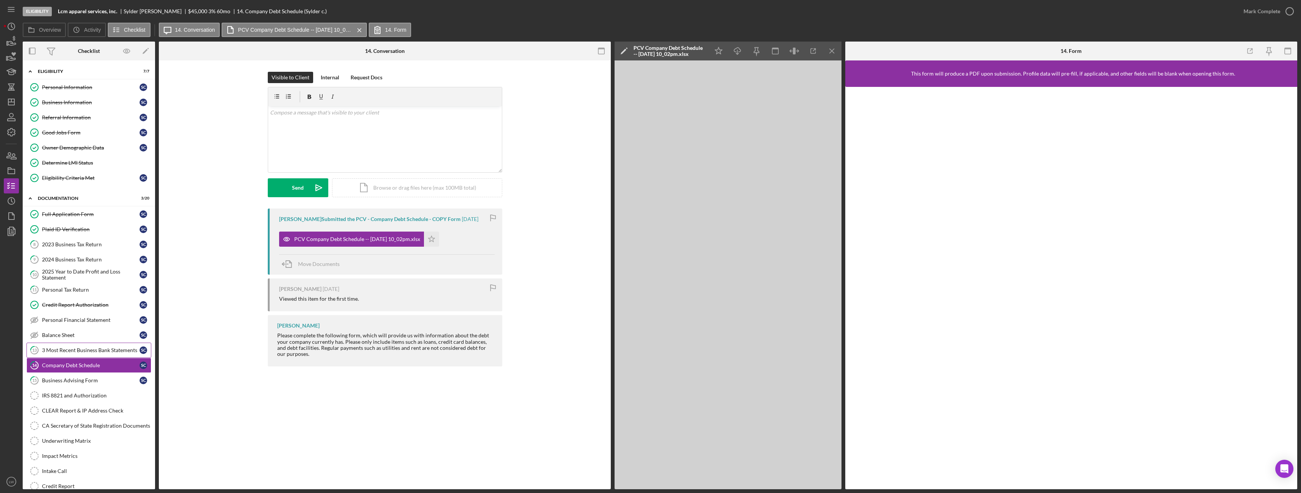
click at [94, 351] on div "3 Most Recent Business Bank Statements" at bounding box center [91, 351] width 98 height 6
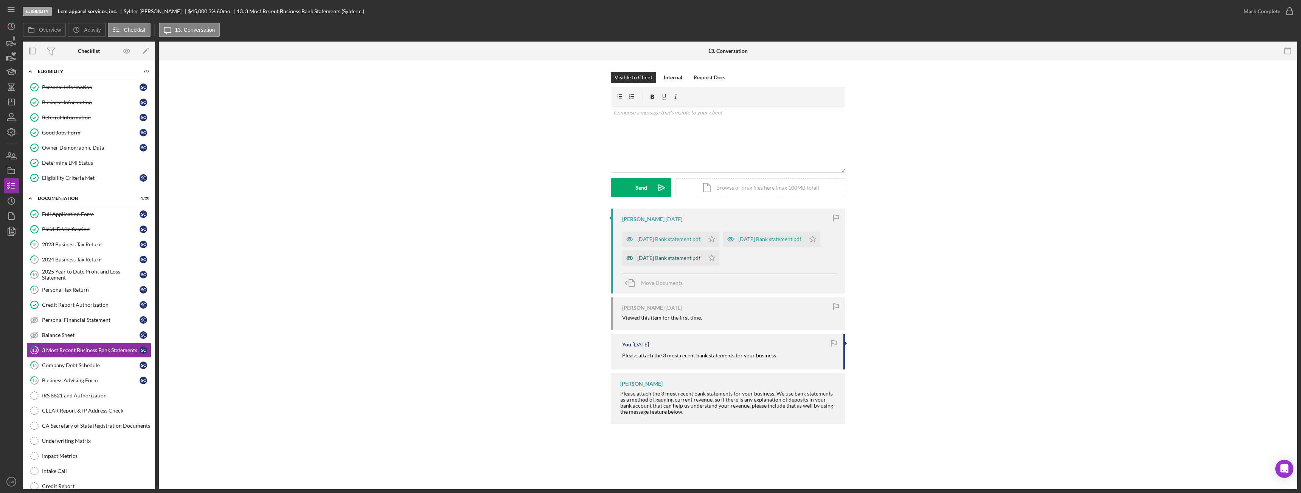
click at [685, 261] on div "June 2025 Bank statement.pdf" at bounding box center [668, 258] width 63 height 6
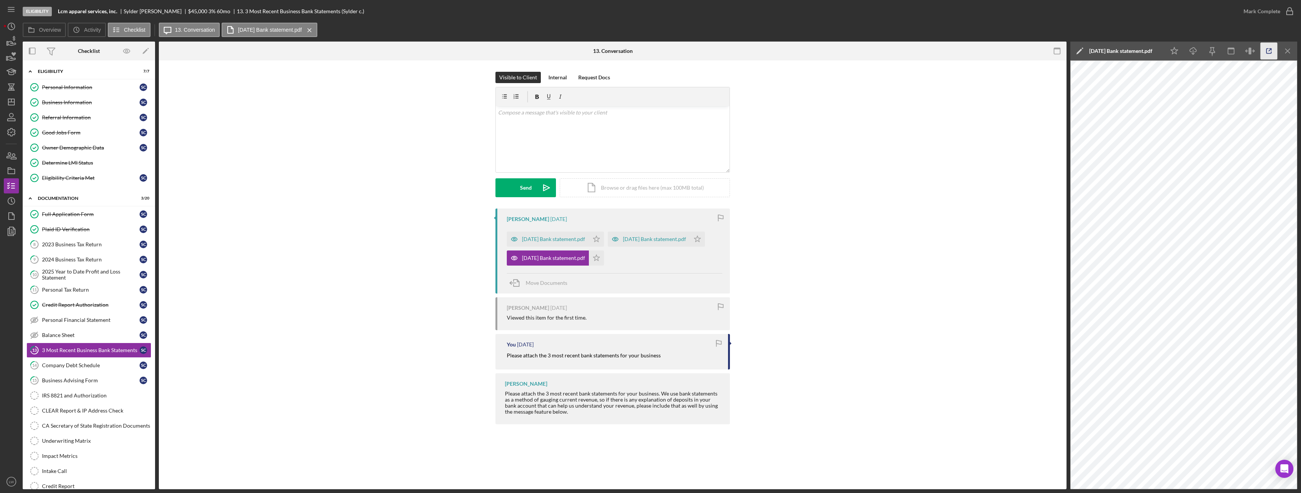
click at [1263, 50] on icon "button" at bounding box center [1268, 51] width 17 height 17
click at [1272, 55] on icon "button" at bounding box center [1268, 51] width 17 height 17
click at [557, 239] on div "July 2025 Bank statement.pdf" at bounding box center [553, 239] width 63 height 6
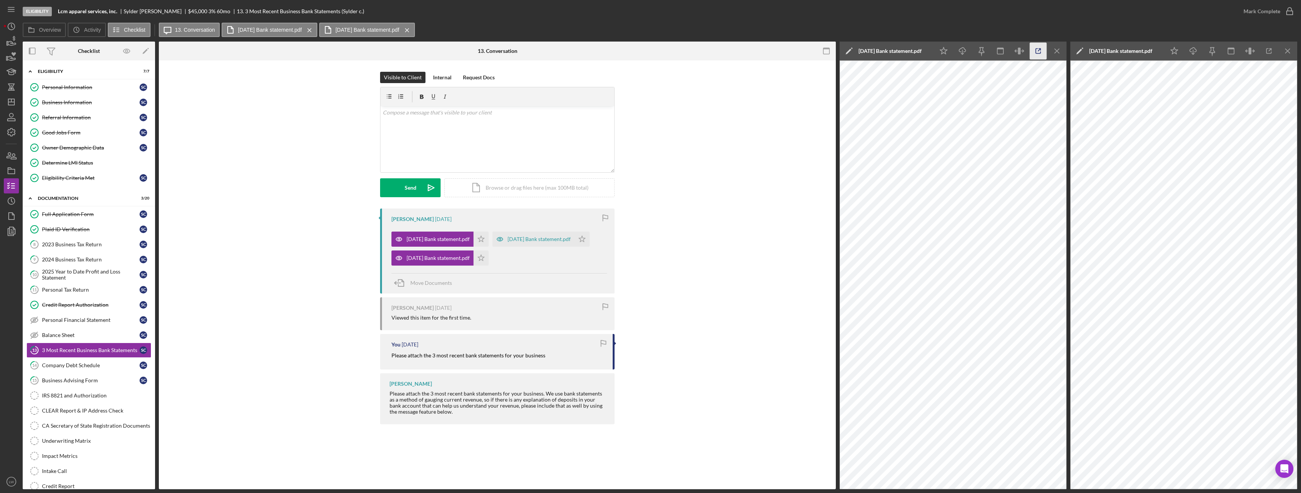
click at [1039, 49] on icon "button" at bounding box center [1038, 51] width 17 height 17
click at [492, 247] on div "August 2025 Bank statement.pdf" at bounding box center [533, 239] width 82 height 15
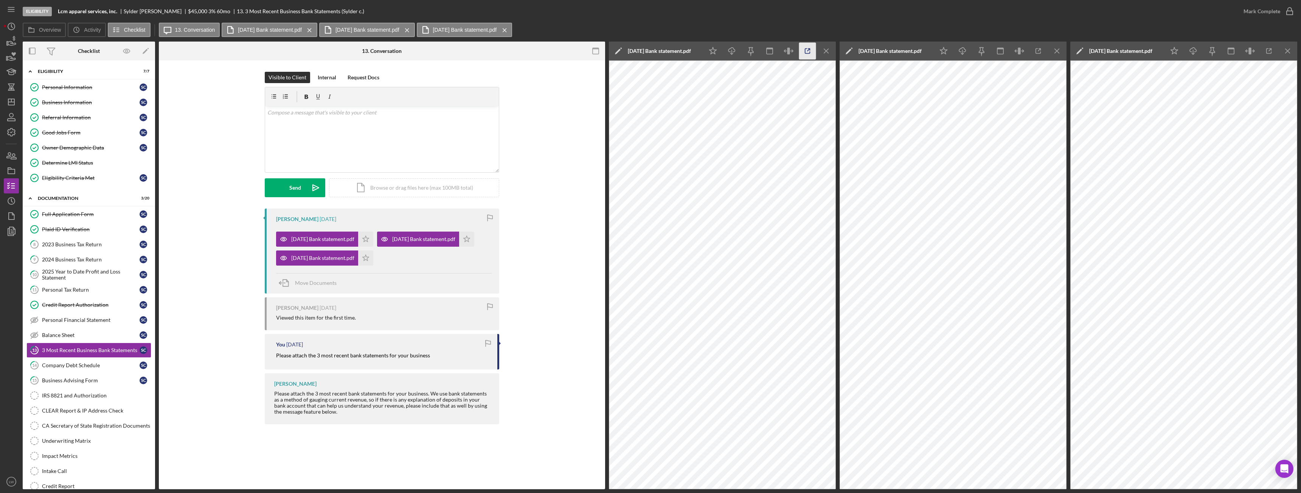
click at [807, 53] on icon "button" at bounding box center [807, 51] width 5 height 5
click at [369, 237] on polygon "button" at bounding box center [366, 239] width 6 height 6
click at [459, 247] on icon "Icon/Star" at bounding box center [466, 239] width 15 height 15
click at [373, 266] on icon "Icon/Star" at bounding box center [365, 258] width 15 height 15
click at [1255, 14] on div "Mark Complete" at bounding box center [1261, 11] width 37 height 15
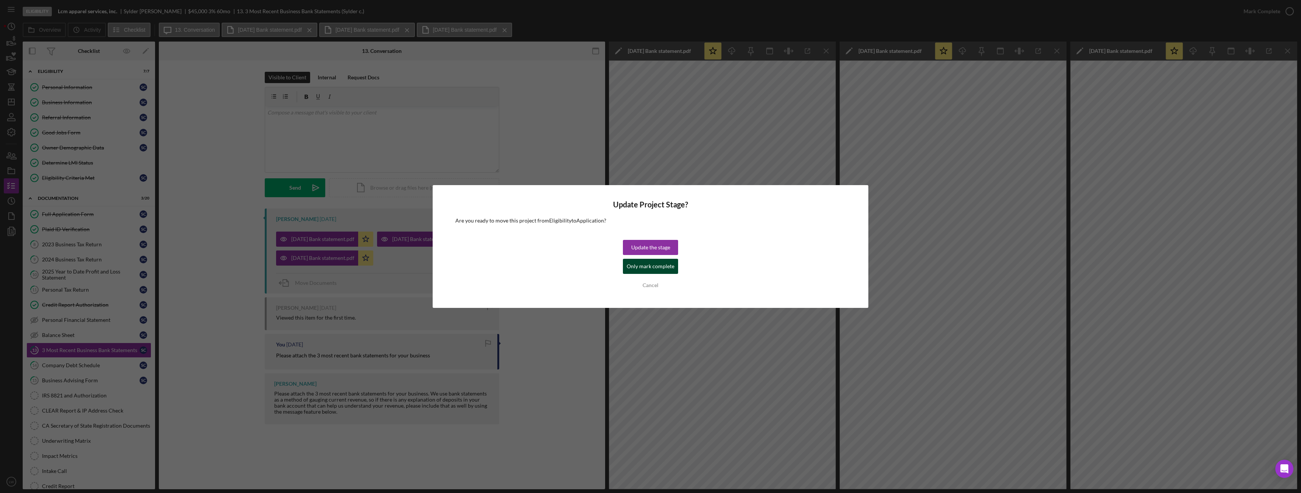
click at [654, 265] on div "Only mark complete" at bounding box center [651, 266] width 48 height 15
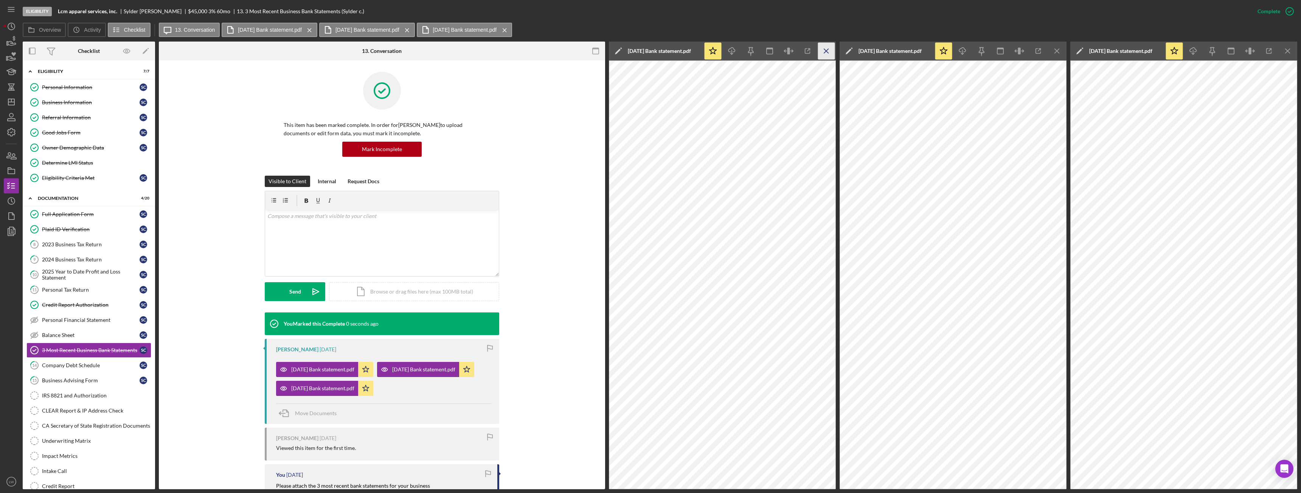
click at [826, 53] on icon "Icon/Menu Close" at bounding box center [826, 51] width 17 height 17
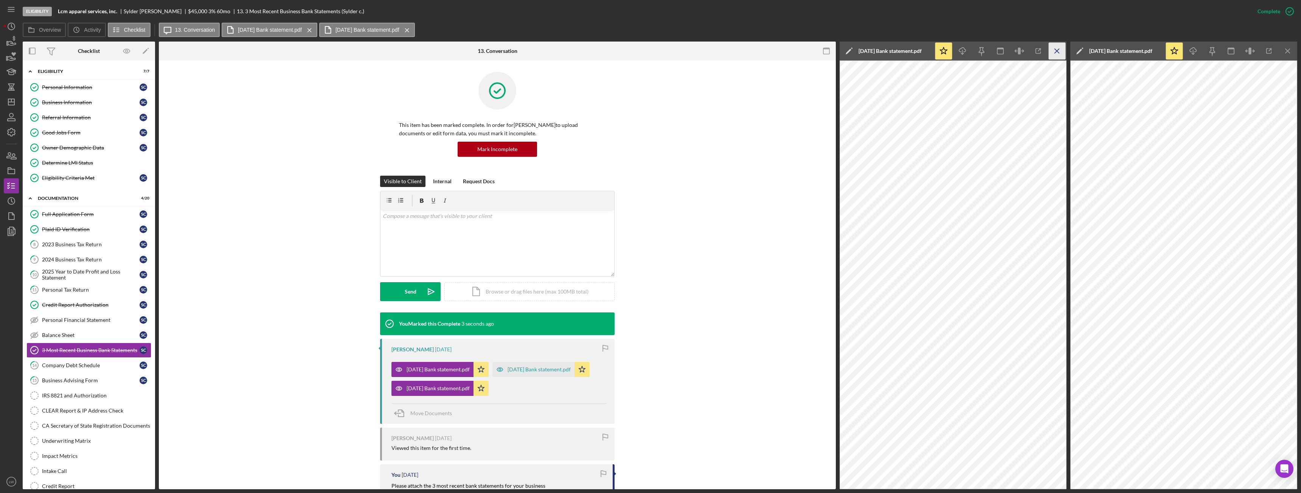
click at [1060, 46] on icon "Icon/Menu Close" at bounding box center [1057, 51] width 17 height 17
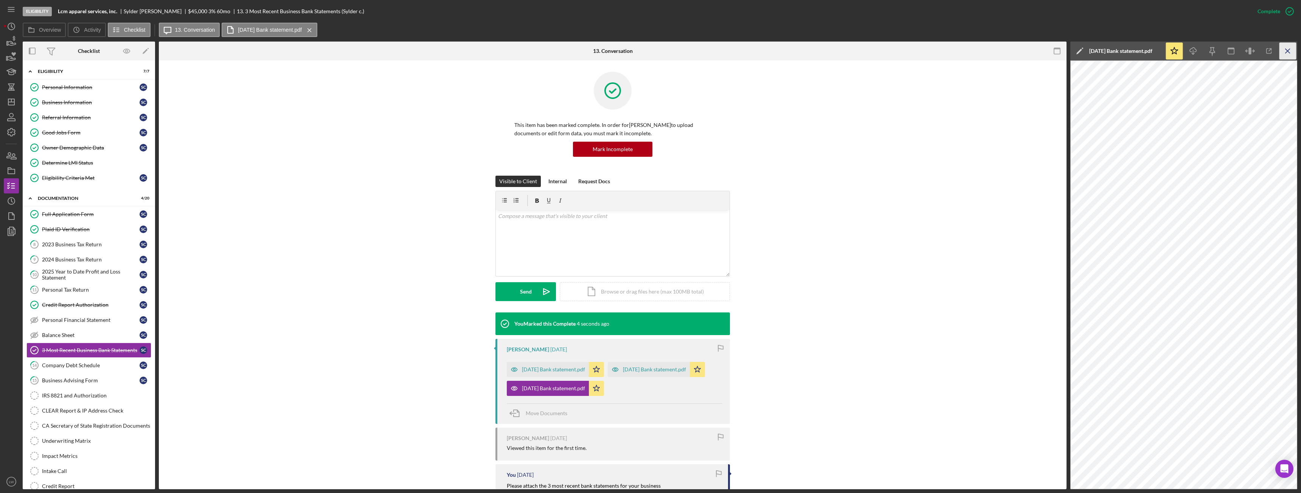
click at [1285, 50] on icon "Icon/Menu Close" at bounding box center [1287, 51] width 17 height 17
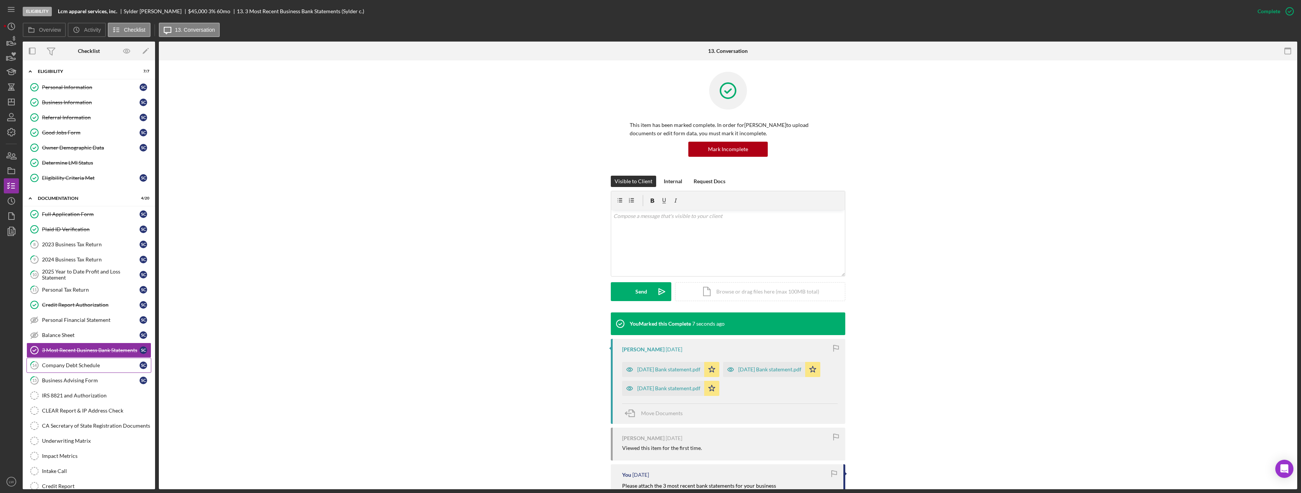
click at [71, 365] on div "Company Debt Schedule" at bounding box center [91, 366] width 98 height 6
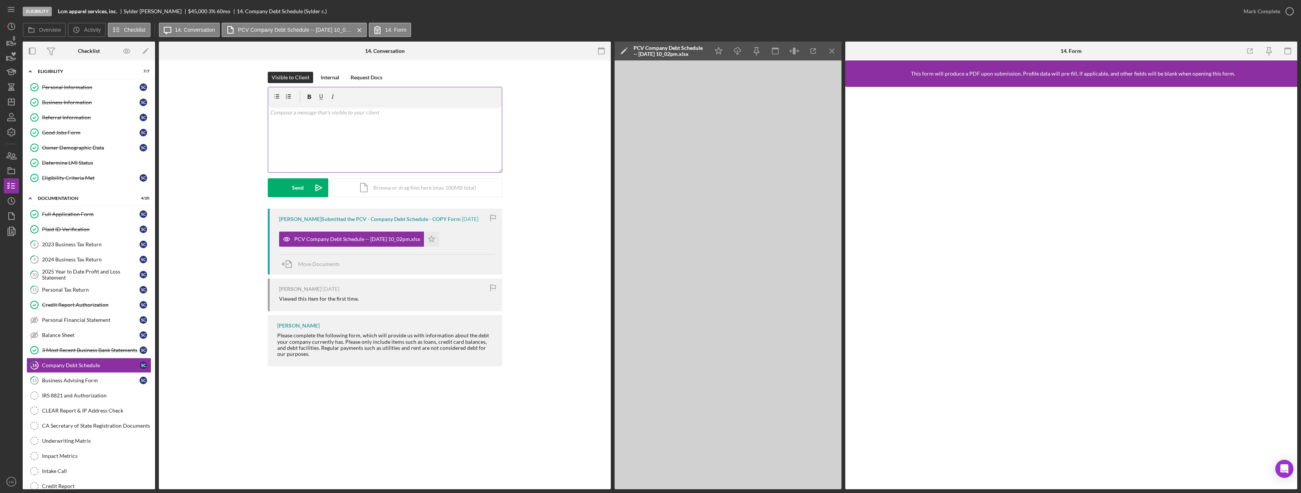
click at [449, 140] on div "v Color teal Color pink Remove color Add row above Add row below Add column bef…" at bounding box center [385, 139] width 234 height 66
click at [296, 192] on div "Send" at bounding box center [298, 187] width 12 height 19
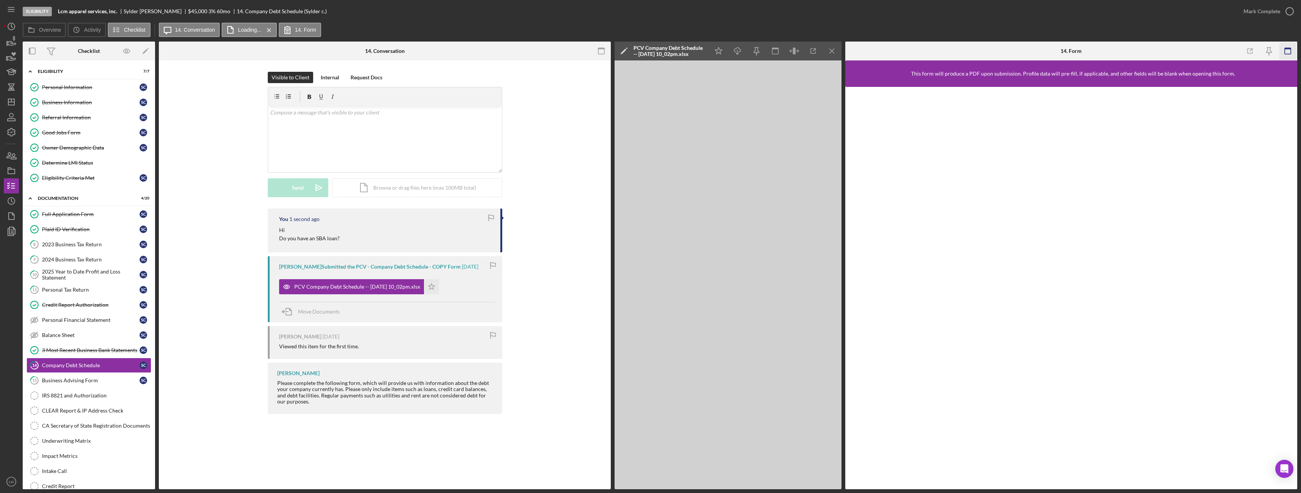
click at [1285, 50] on icon "button" at bounding box center [1287, 51] width 17 height 17
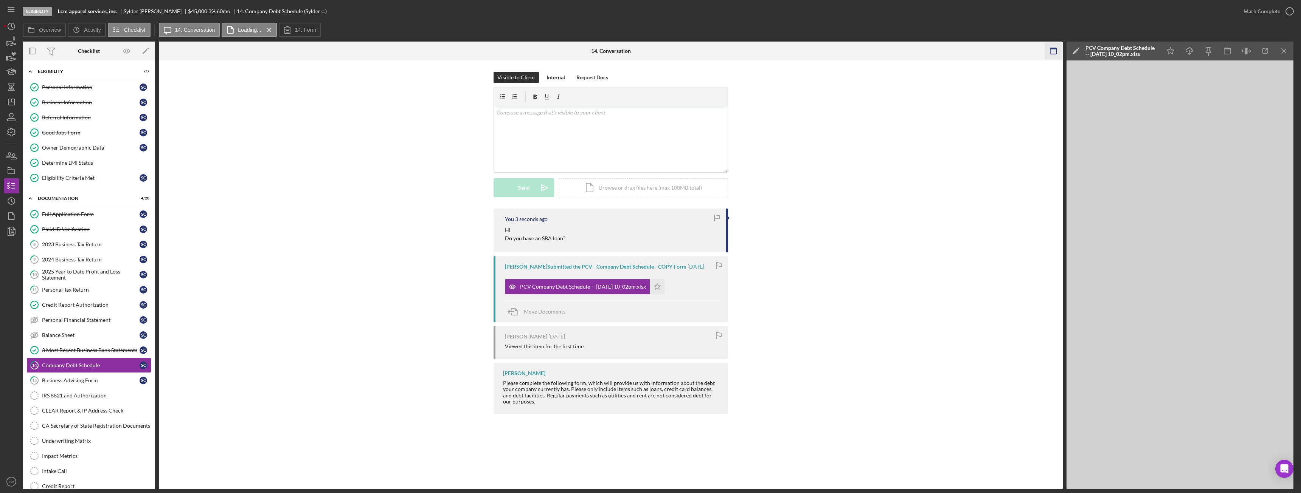
click at [1053, 51] on icon "button" at bounding box center [1053, 51] width 17 height 17
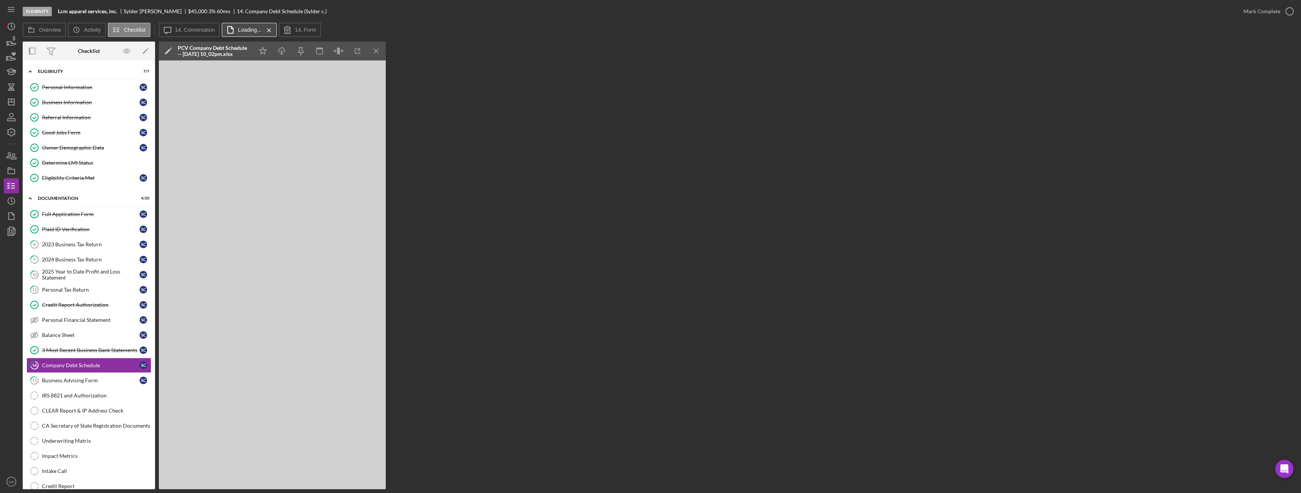
click at [241, 28] on label "Loading..." at bounding box center [249, 30] width 23 height 6
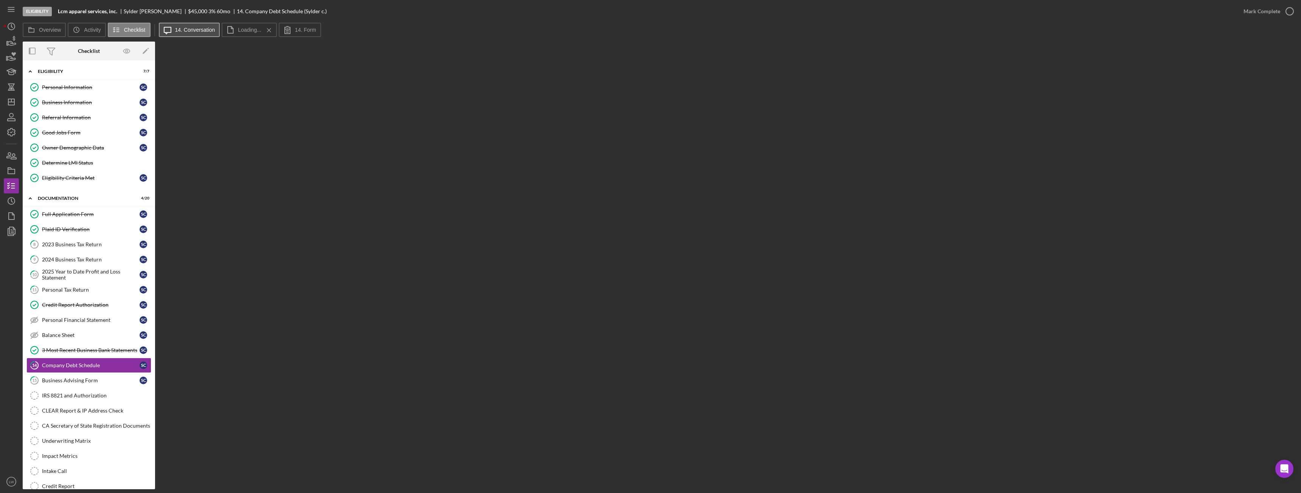
click at [189, 28] on label "14. Conversation" at bounding box center [195, 30] width 40 height 6
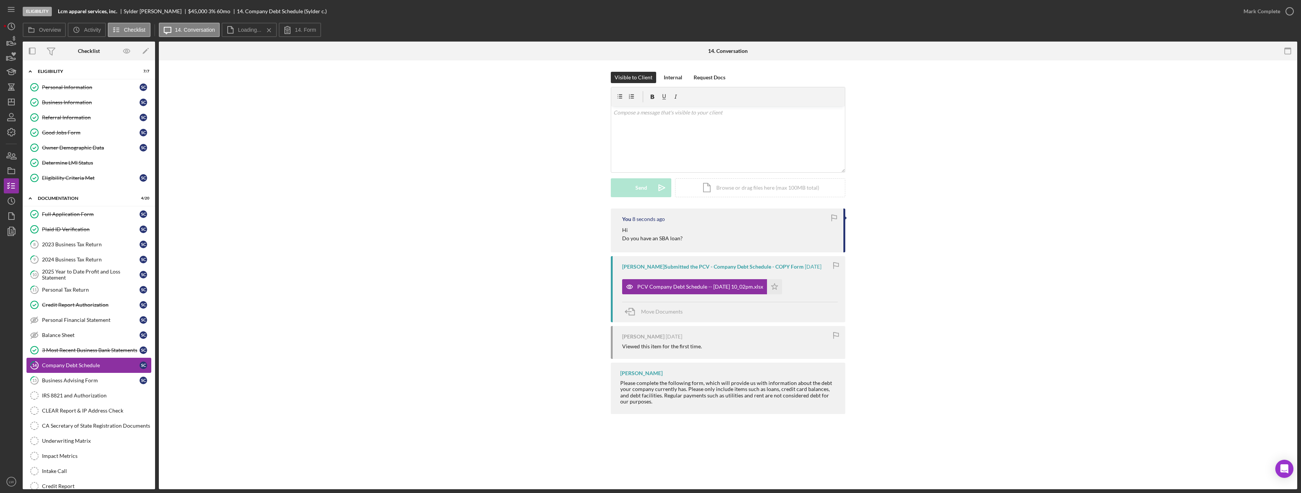
click at [98, 368] on div "Company Debt Schedule" at bounding box center [91, 366] width 98 height 6
click at [246, 30] on label "Loading..." at bounding box center [249, 30] width 23 height 6
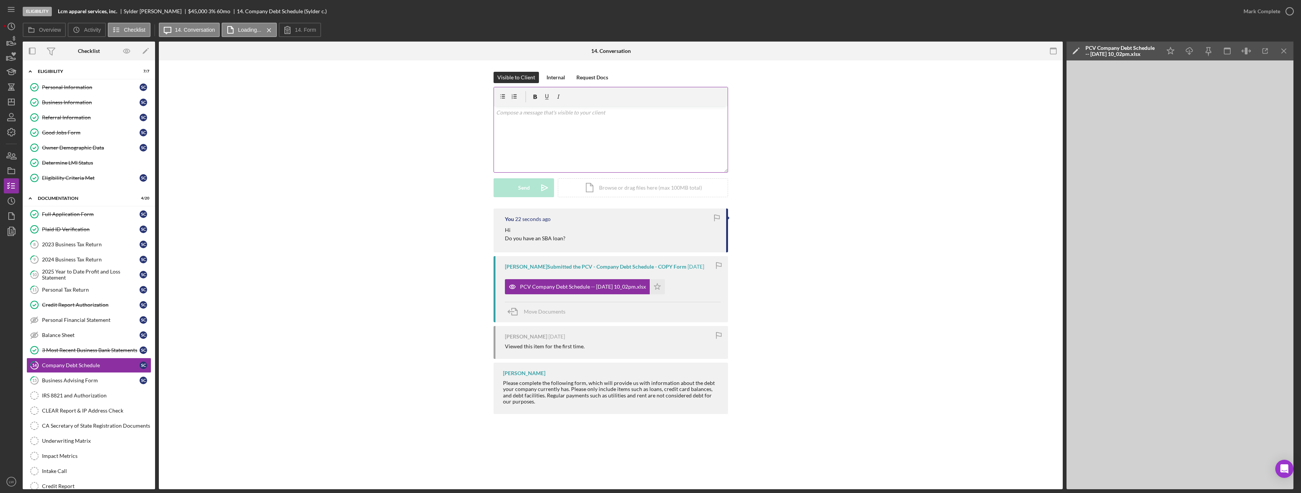
click at [560, 157] on div "v Color teal Color pink Remove color Add row above Add row below Add column bef…" at bounding box center [611, 139] width 234 height 66
click at [529, 188] on div "Send" at bounding box center [524, 187] width 12 height 19
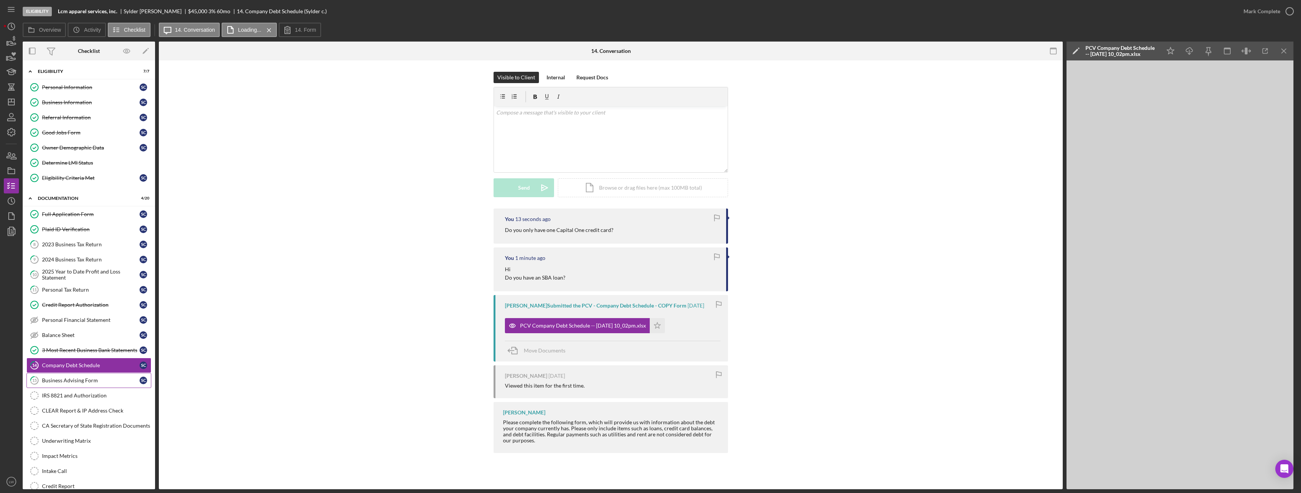
click at [86, 381] on div "Business Advising Form" at bounding box center [91, 381] width 98 height 6
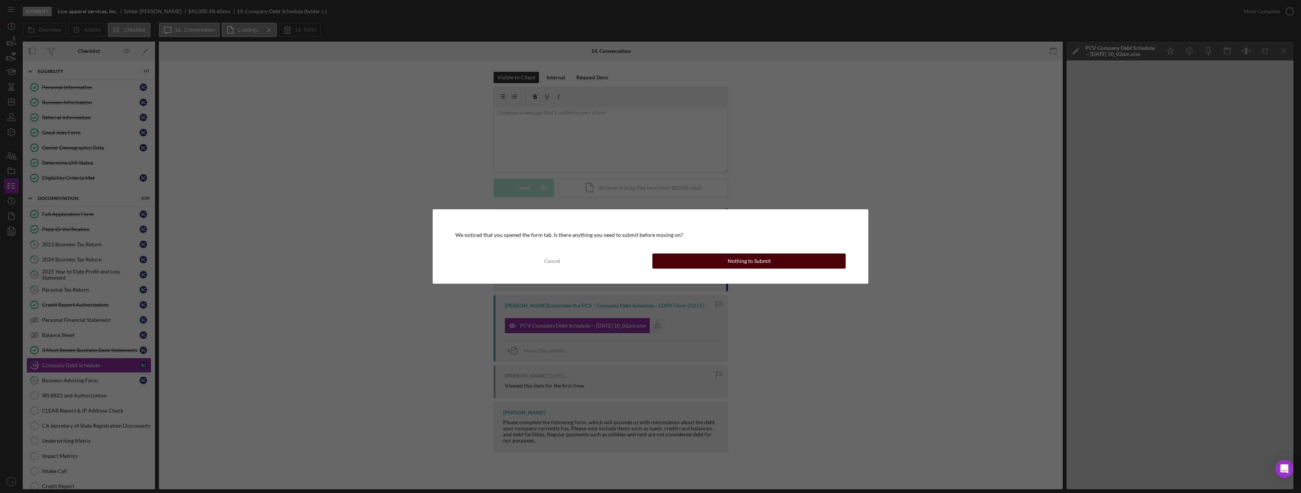
click at [771, 268] on button "Nothing to Submit" at bounding box center [748, 261] width 193 height 15
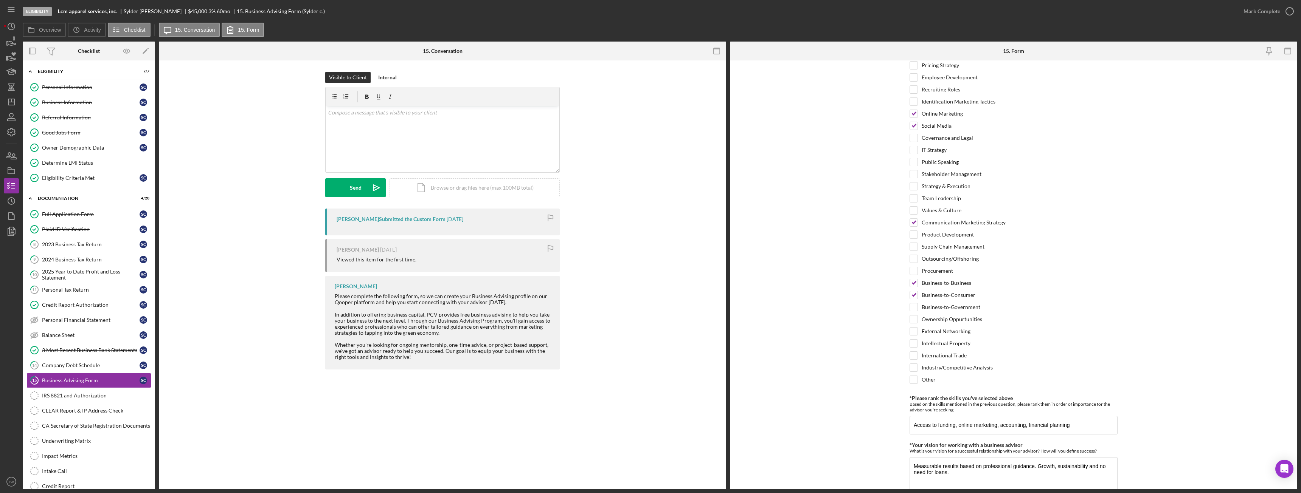
scroll to position [485, 0]
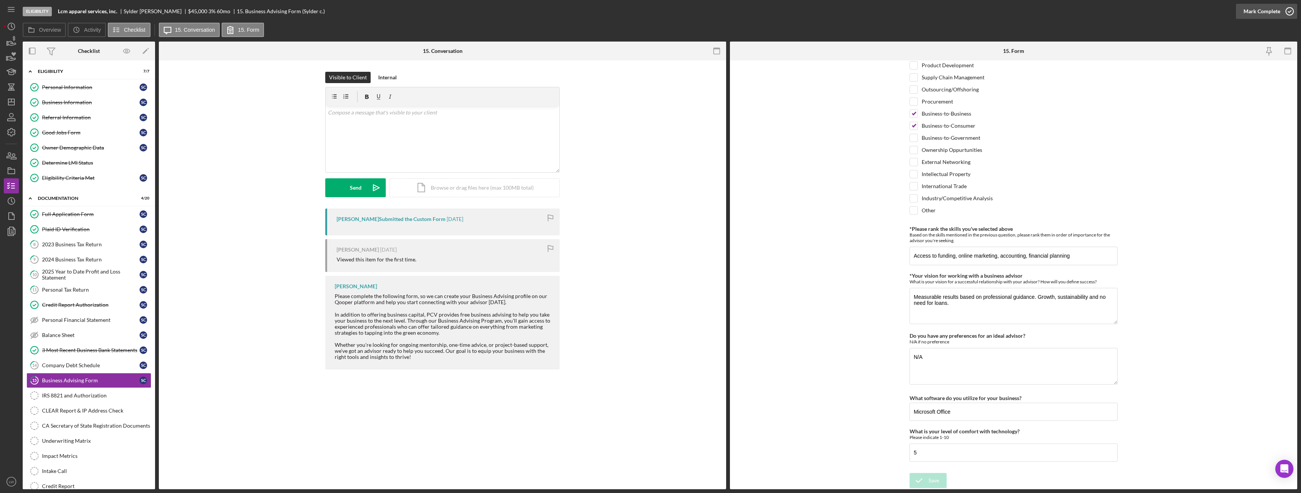
click at [1258, 8] on div "Mark Complete" at bounding box center [1261, 11] width 37 height 15
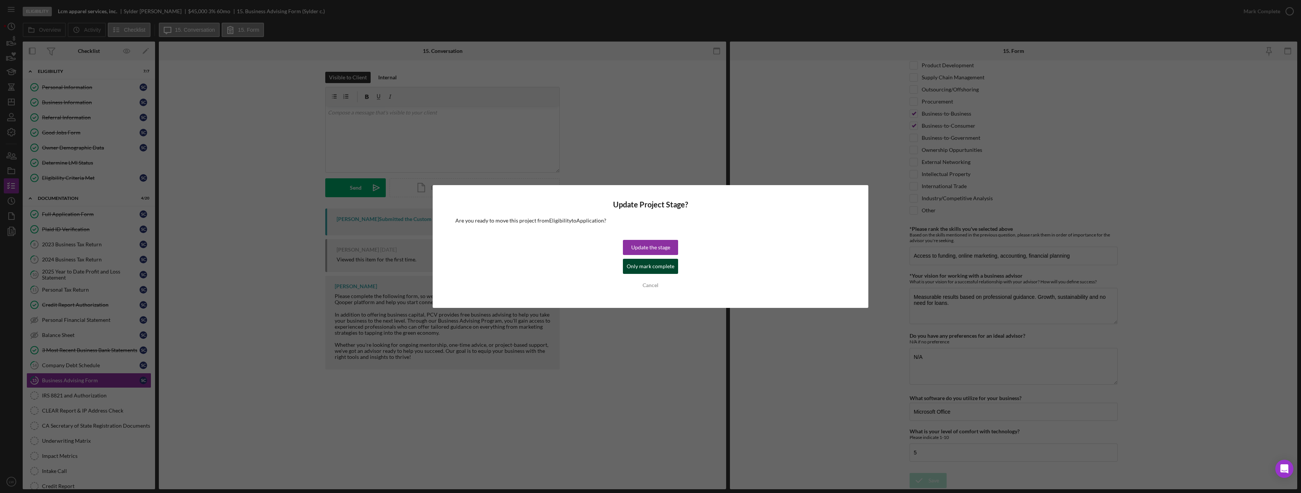
click at [636, 270] on div "Only mark complete" at bounding box center [651, 266] width 48 height 15
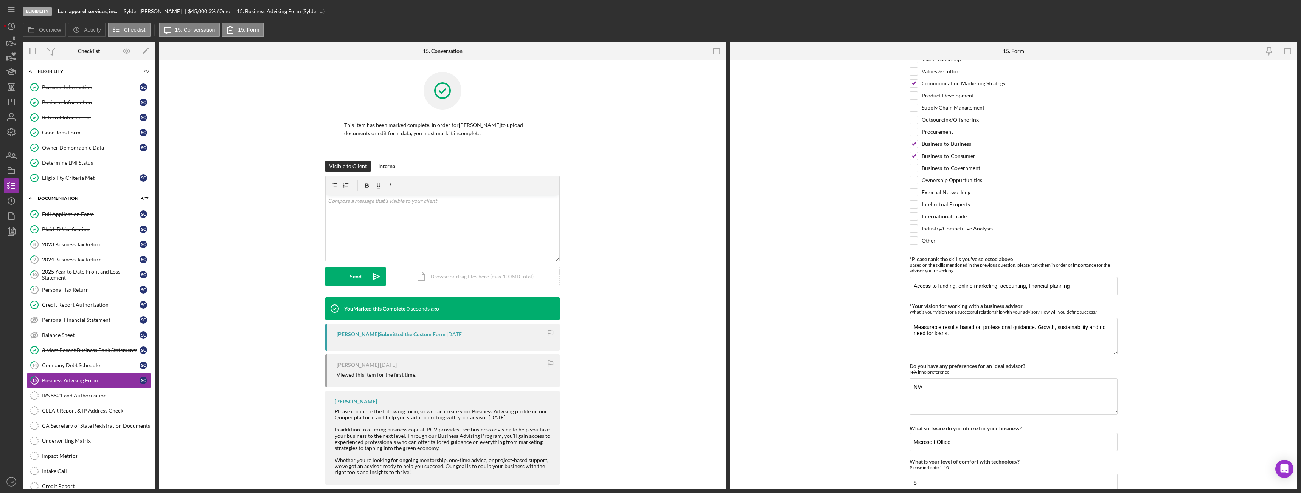
scroll to position [515, 0]
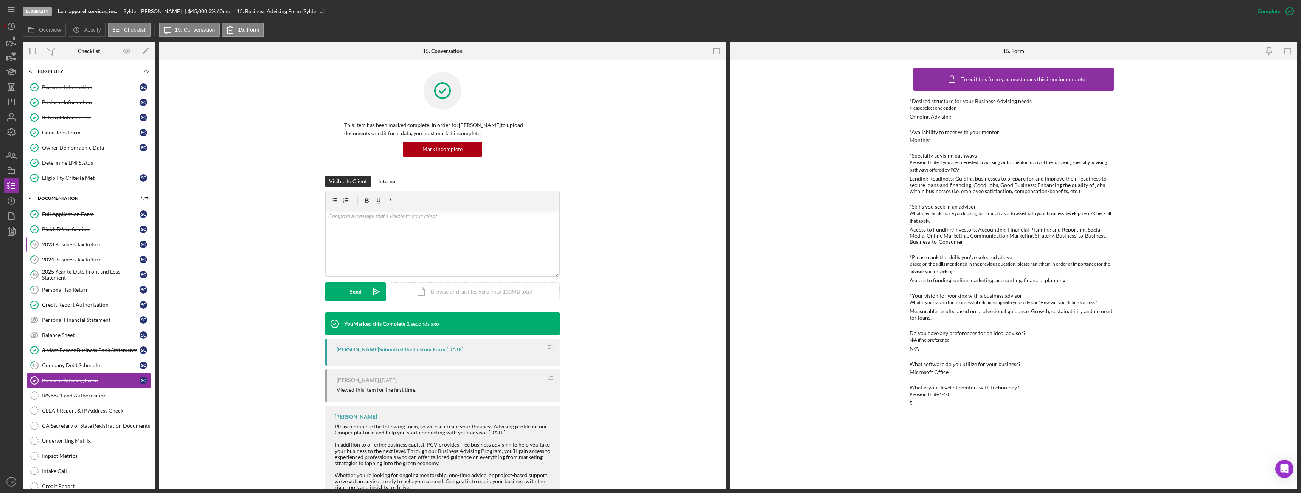
click at [54, 245] on div "2023 Business Tax Return" at bounding box center [91, 245] width 98 height 6
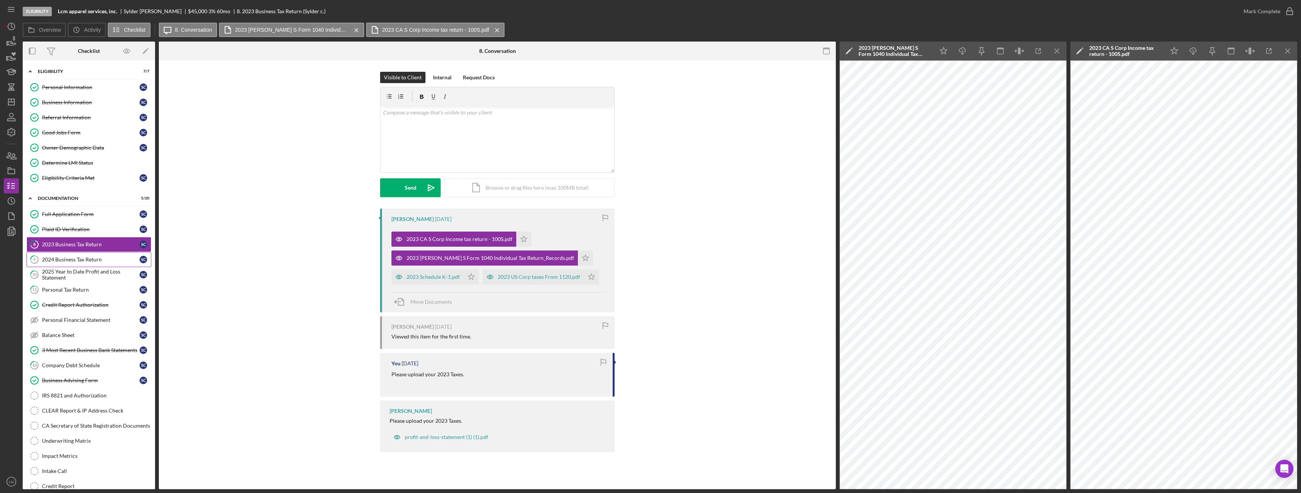
click at [87, 261] on div "2024 Business Tax Return" at bounding box center [91, 260] width 98 height 6
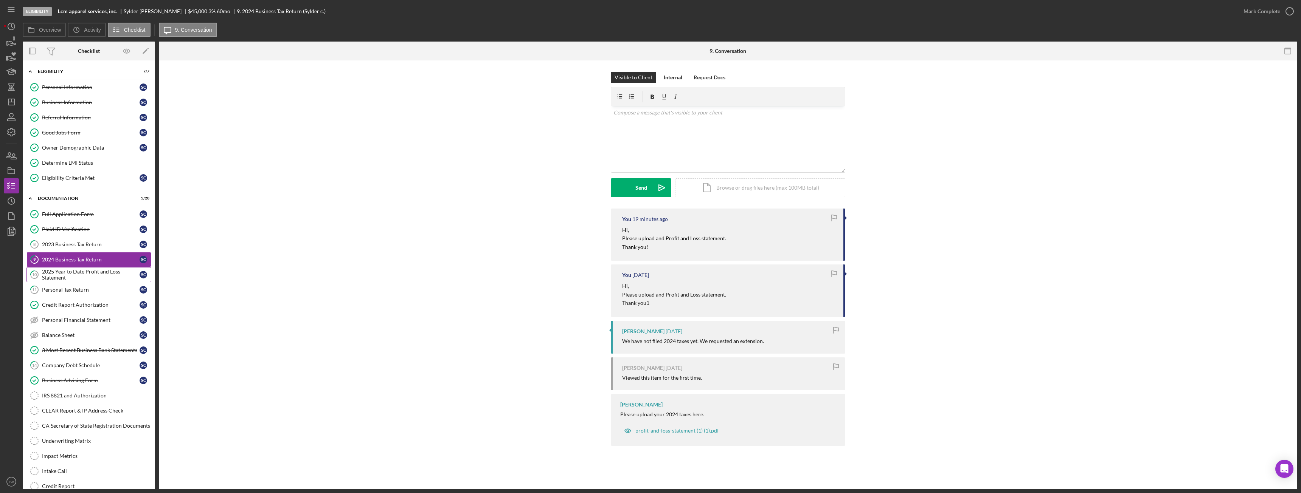
click at [87, 276] on div "2025 Year to Date Profit and Loss Statement" at bounding box center [91, 275] width 98 height 12
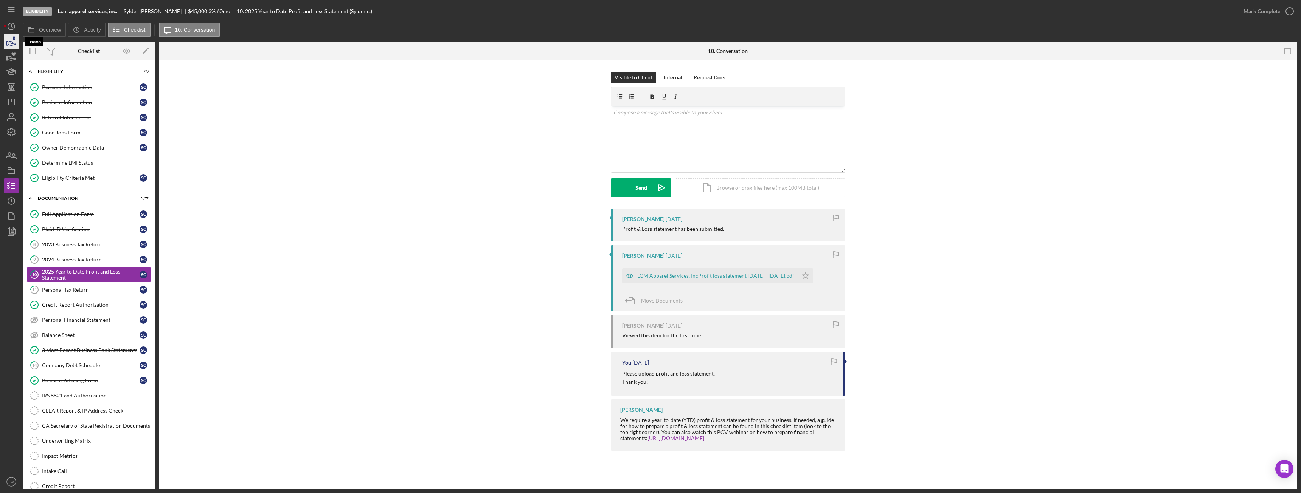
click at [9, 41] on icon "button" at bounding box center [11, 41] width 19 height 19
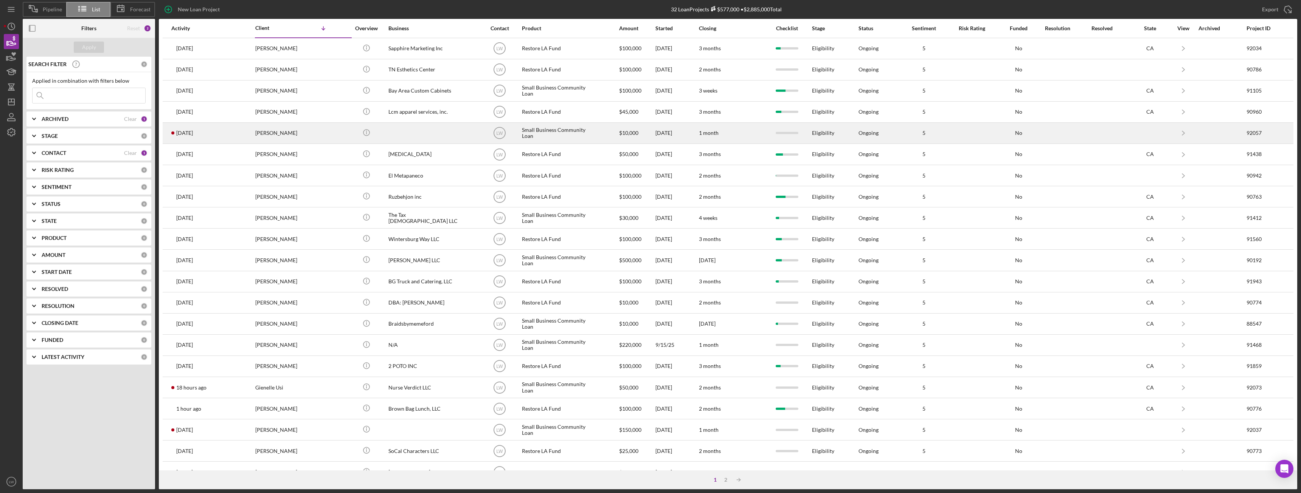
click at [268, 136] on div "Sonia Tello-Gonzales" at bounding box center [293, 133] width 76 height 20
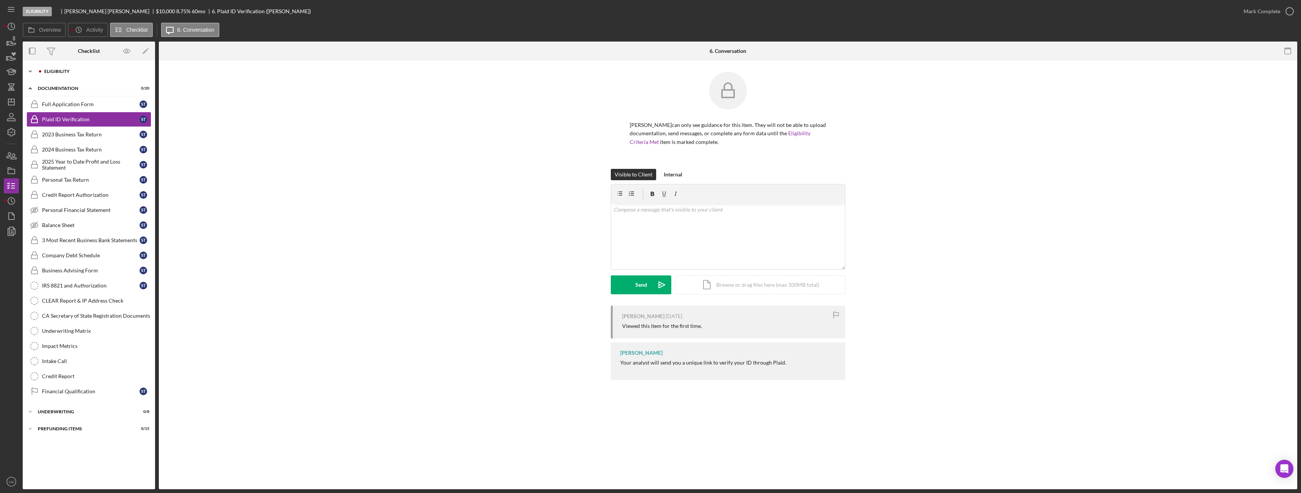
click at [93, 76] on div "Icon/Expander Eligibility 0 / 6" at bounding box center [89, 71] width 132 height 15
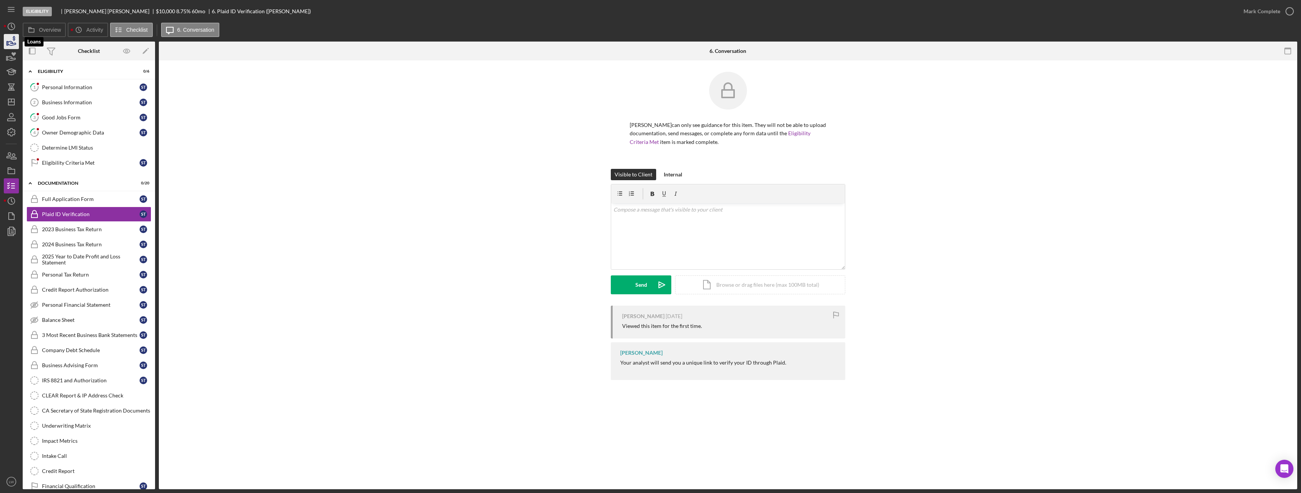
click at [12, 42] on icon "button" at bounding box center [11, 41] width 19 height 19
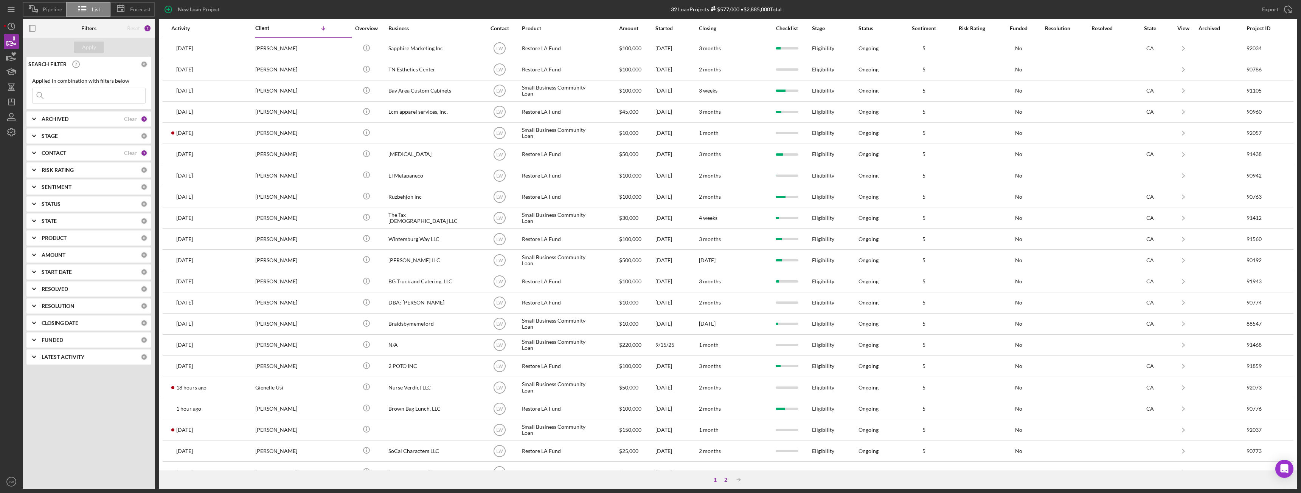
click at [729, 479] on div "2" at bounding box center [725, 480] width 11 height 6
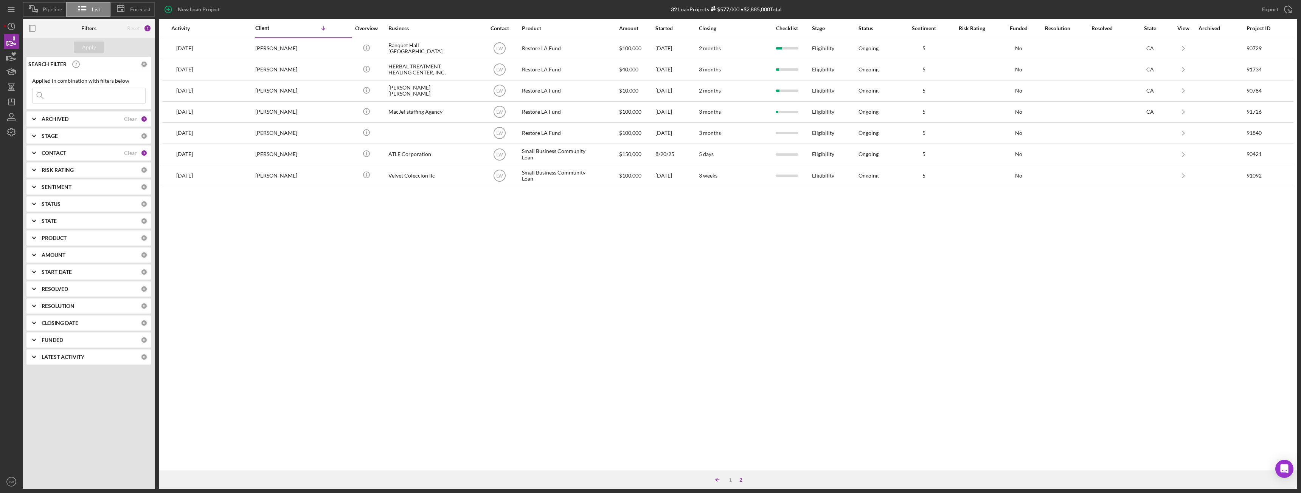
click at [716, 480] on line at bounding box center [717, 480] width 3 height 0
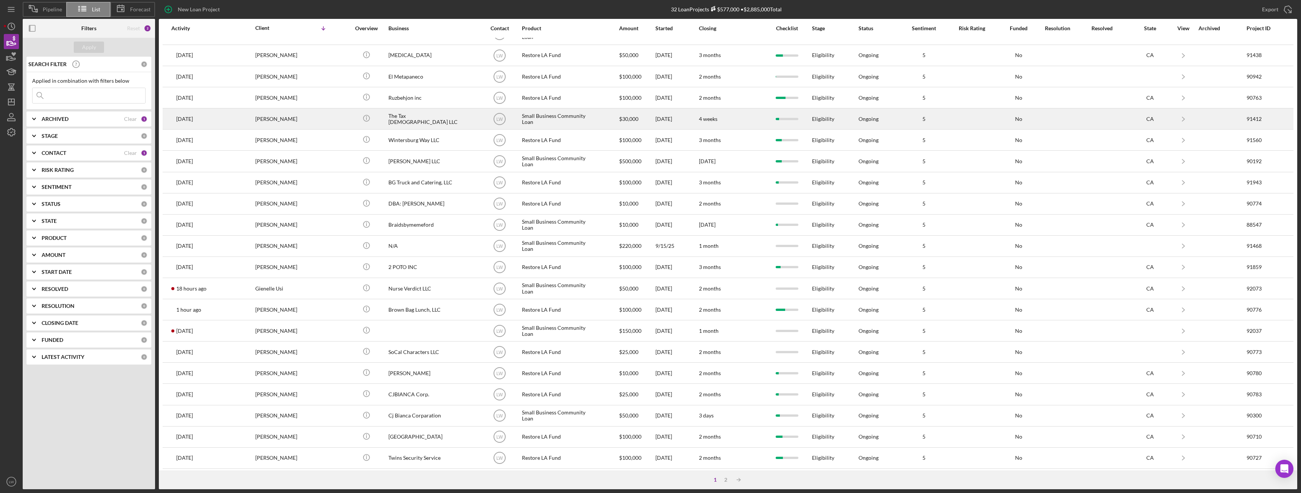
scroll to position [101, 0]
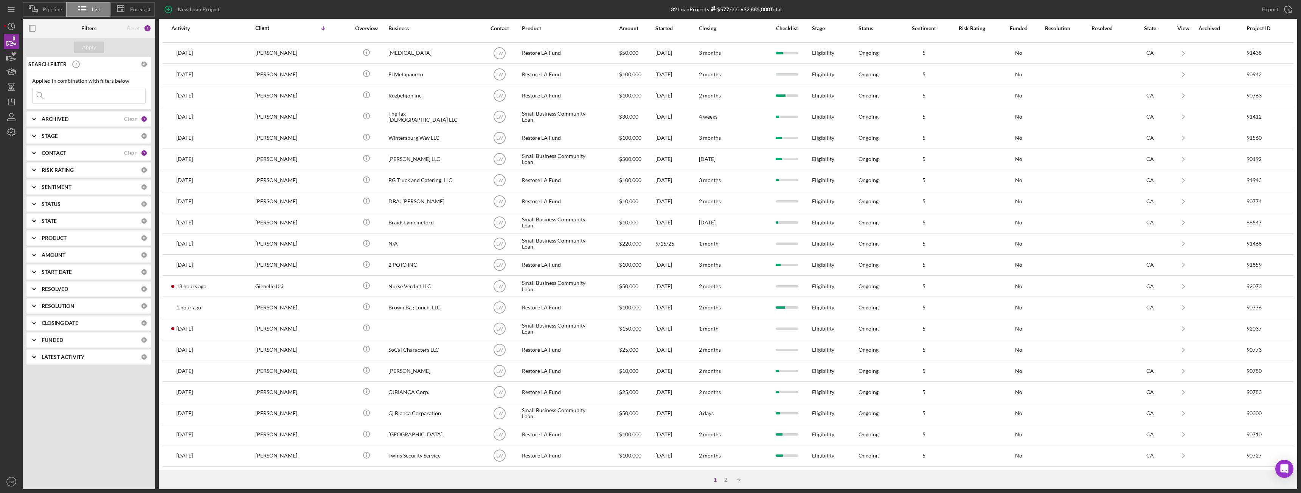
click at [56, 120] on b "ARCHIVED" at bounding box center [55, 119] width 27 height 6
click at [35, 113] on icon "Icon/Expander" at bounding box center [34, 119] width 19 height 19
click at [33, 154] on icon "Icon/Expander" at bounding box center [34, 153] width 19 height 19
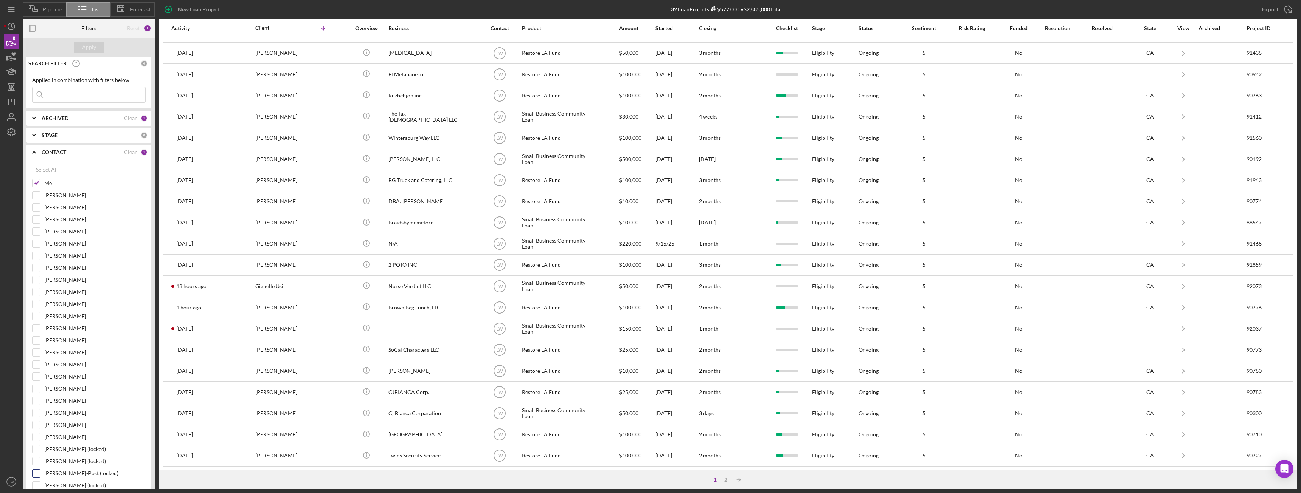
scroll to position [0, 0]
click at [37, 281] on input "Yash Abichandani" at bounding box center [37, 281] width 8 height 8
checkbox input "true"
click at [38, 185] on input "Me" at bounding box center [37, 184] width 8 height 8
checkbox input "false"
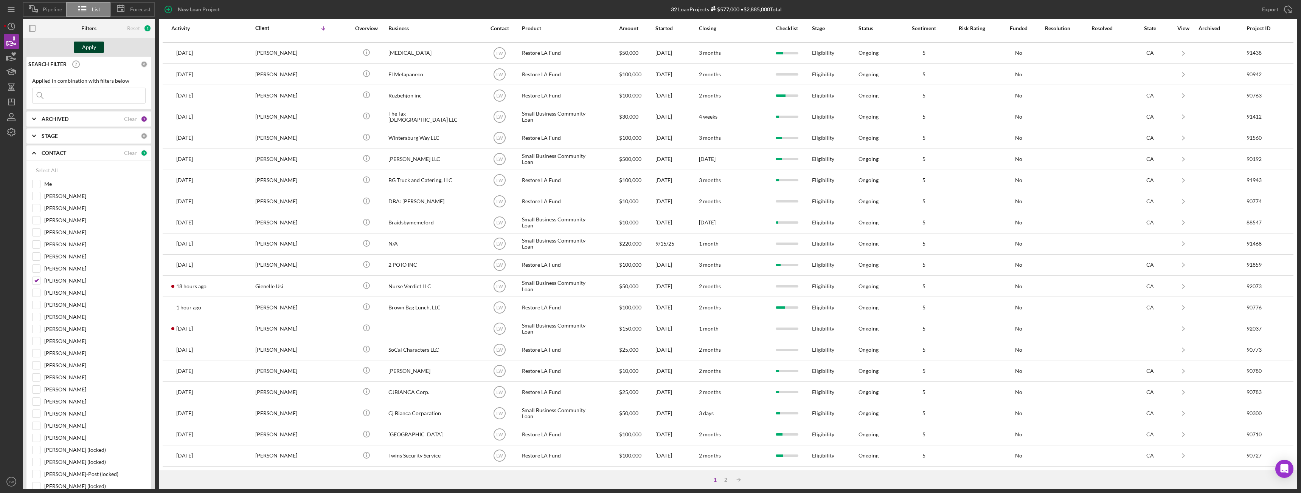
click at [98, 45] on button "Apply" at bounding box center [89, 47] width 30 height 11
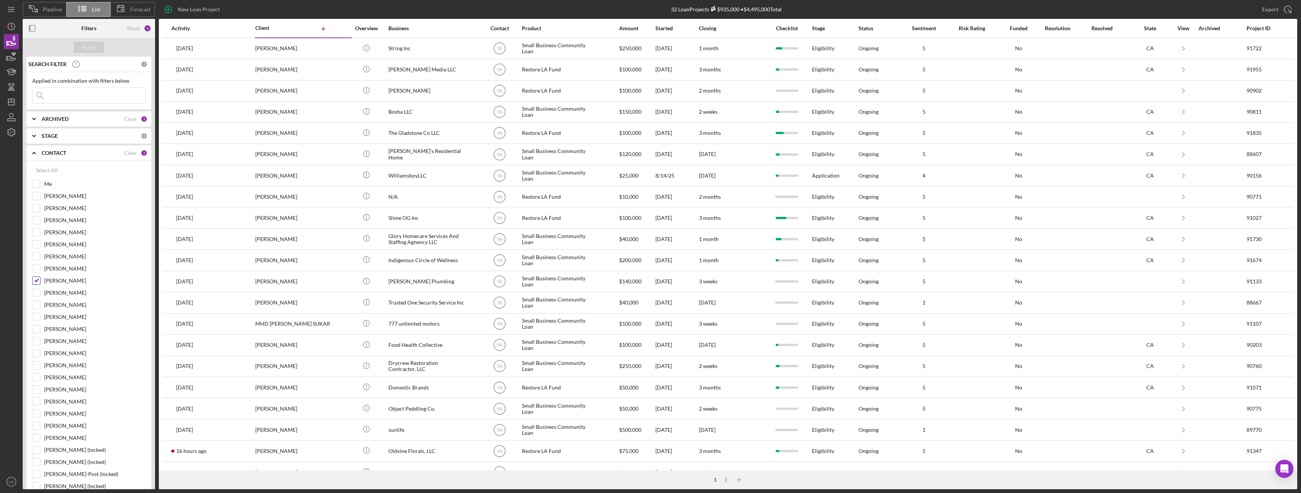
click at [37, 281] on input "Yash Abichandani" at bounding box center [37, 281] width 8 height 8
checkbox input "false"
click at [35, 389] on input "Cassandra Cervera" at bounding box center [37, 390] width 8 height 8
click at [96, 44] on button "Apply" at bounding box center [89, 47] width 30 height 11
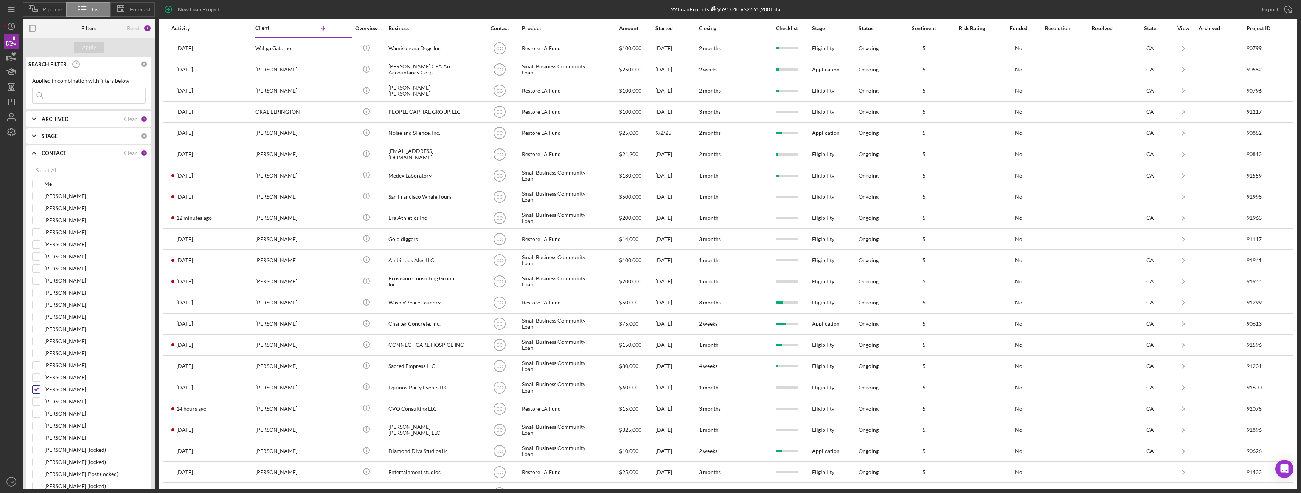
click at [34, 390] on input "Cassandra Cervera" at bounding box center [37, 390] width 8 height 8
checkbox input "false"
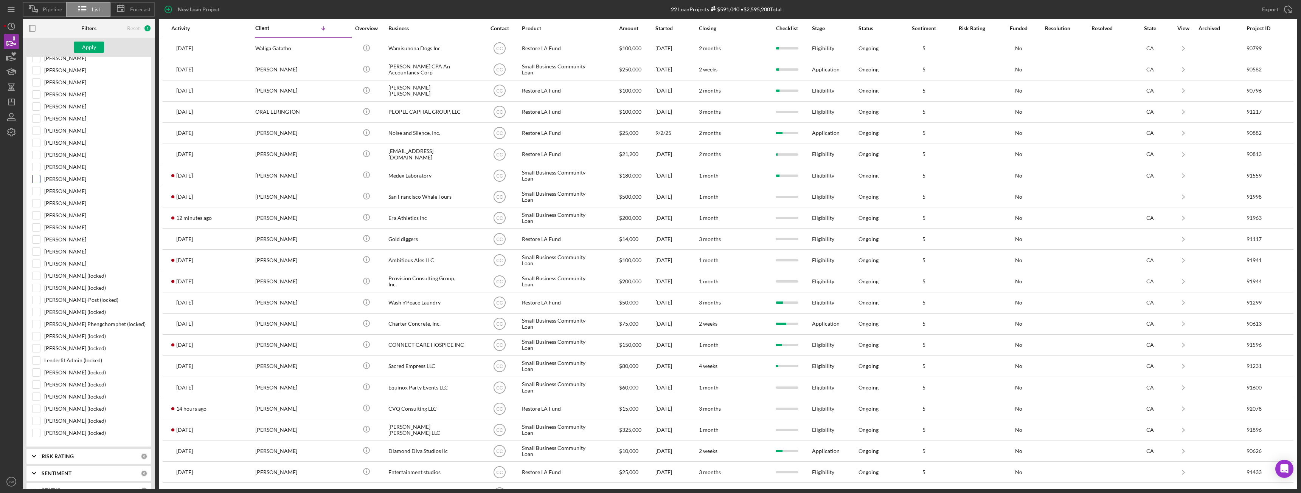
scroll to position [39, 0]
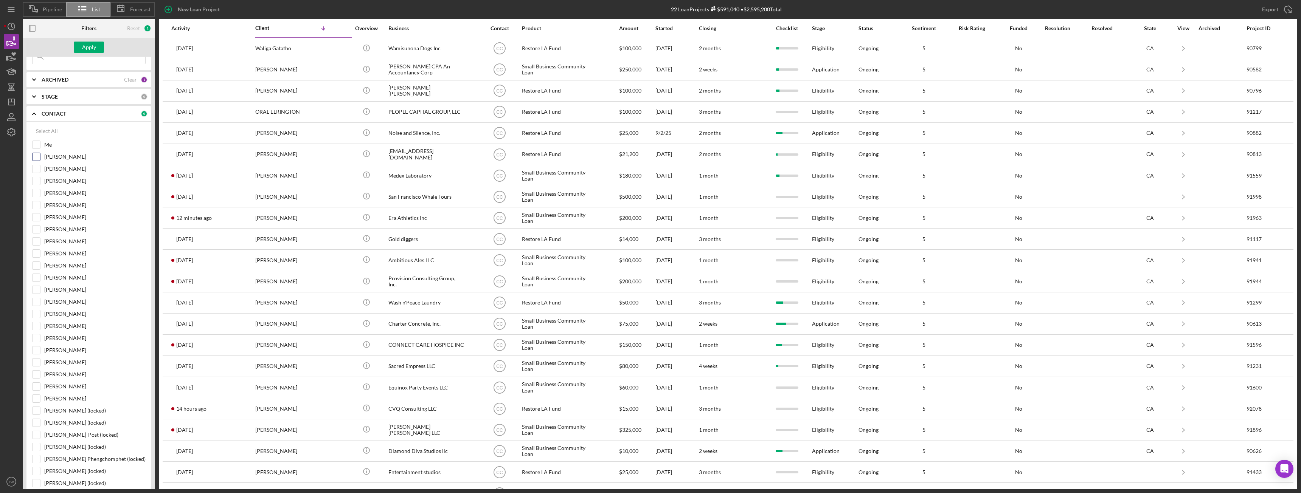
click at [35, 156] on input "Grace Fenton" at bounding box center [37, 157] width 8 height 8
click at [91, 42] on div "Apply" at bounding box center [89, 47] width 14 height 11
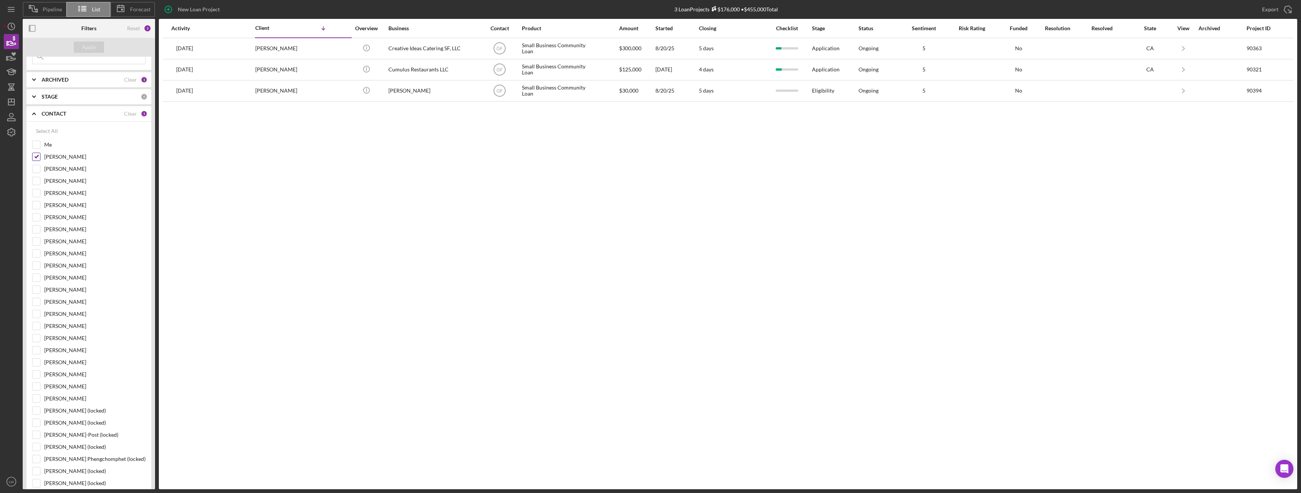
click at [37, 157] on input "Grace Fenton" at bounding box center [37, 157] width 8 height 8
checkbox input "false"
click at [36, 287] on input "[PERSON_NAME]" at bounding box center [37, 290] width 8 height 8
checkbox input "true"
click at [85, 47] on div "Apply" at bounding box center [89, 47] width 14 height 11
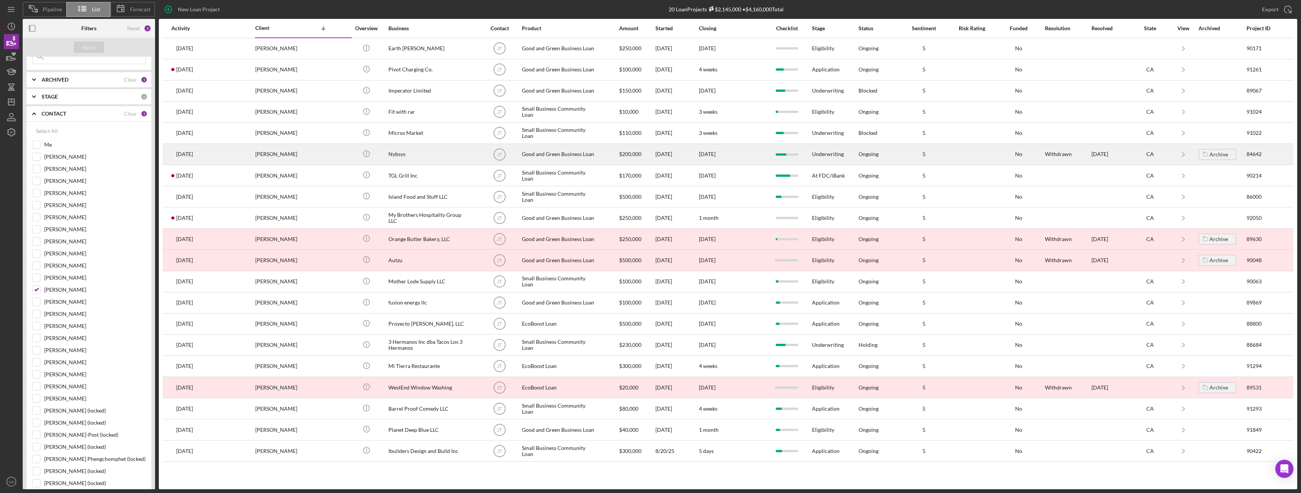
click at [188, 157] on time "[DATE]" at bounding box center [184, 154] width 17 height 6
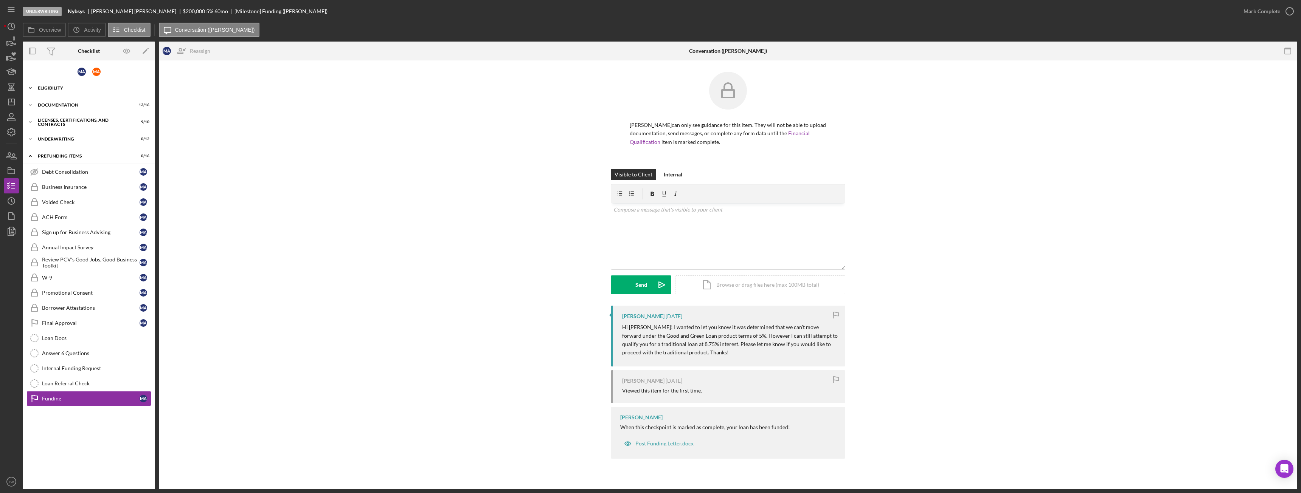
click at [53, 87] on div "Eligibility" at bounding box center [92, 88] width 108 height 5
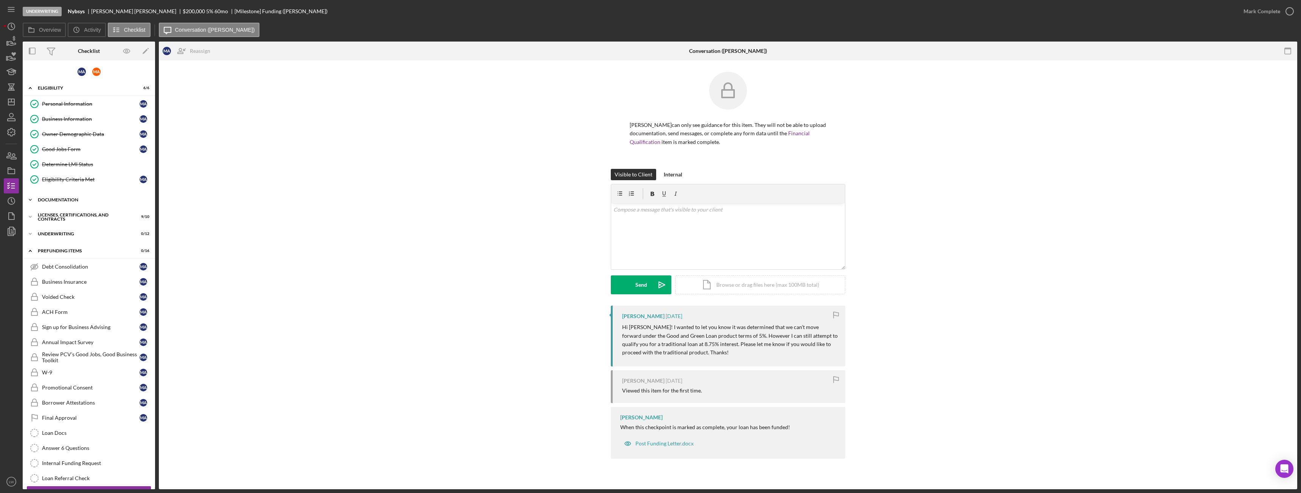
click at [71, 201] on div "Documentation" at bounding box center [92, 200] width 108 height 5
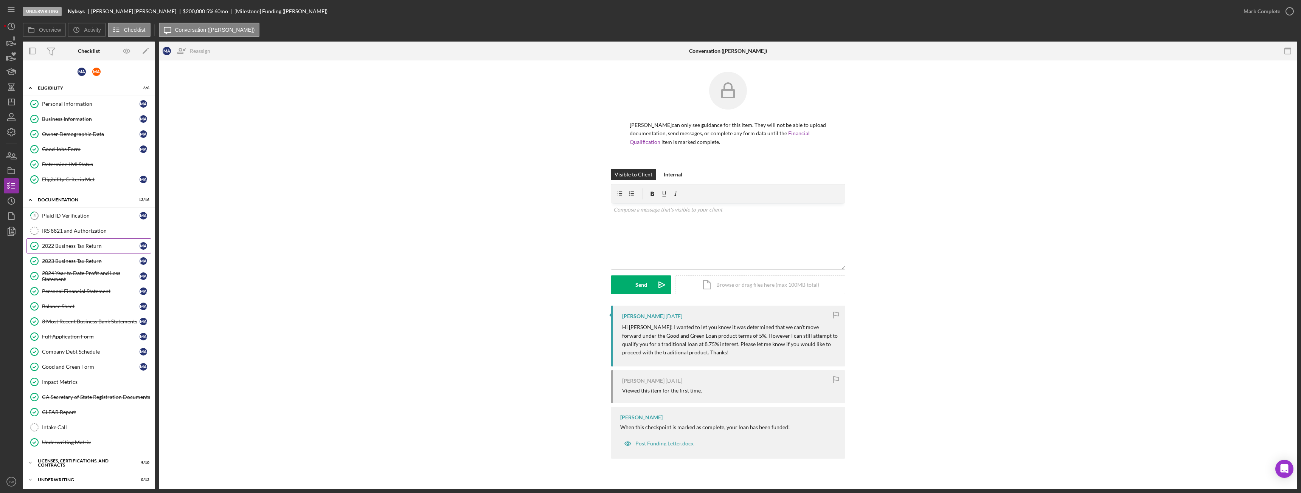
click at [73, 247] on div "2022 Business Tax Return" at bounding box center [91, 246] width 98 height 6
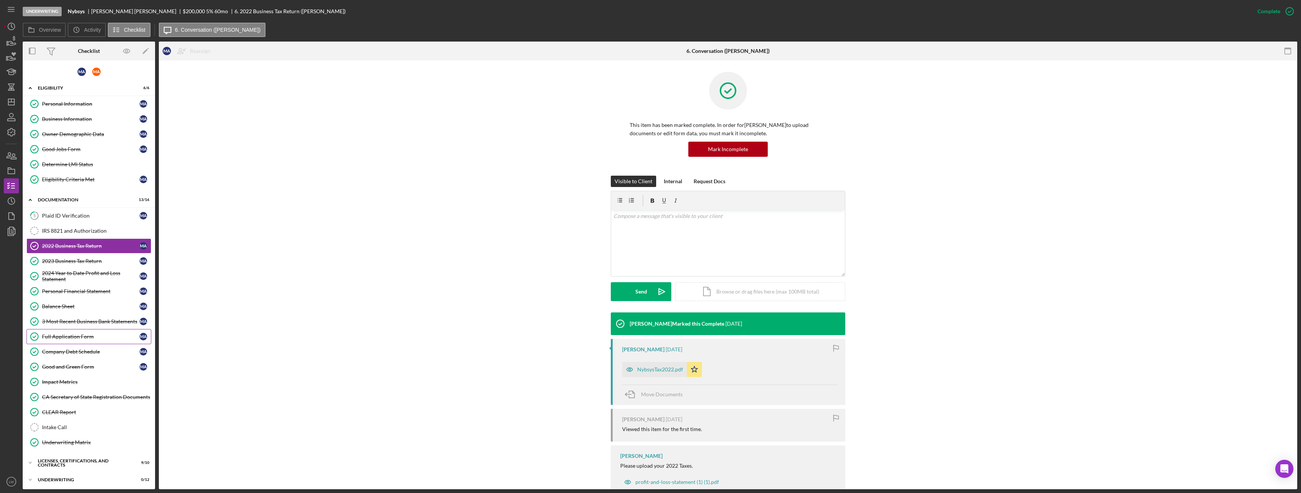
click at [65, 340] on div "Full Application Form" at bounding box center [91, 337] width 98 height 6
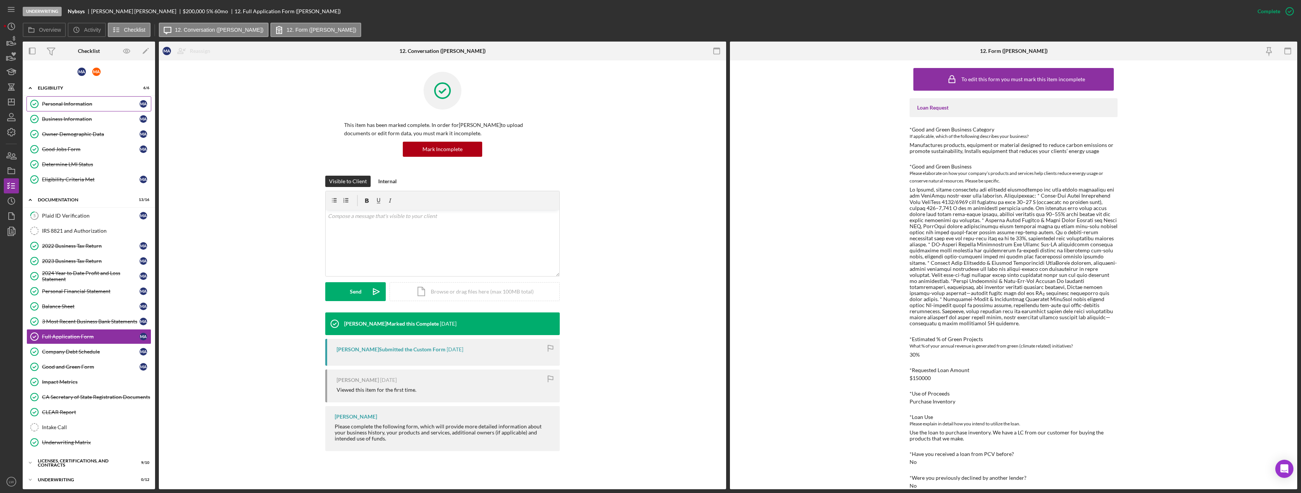
click at [81, 104] on div "Personal Information" at bounding box center [91, 104] width 98 height 6
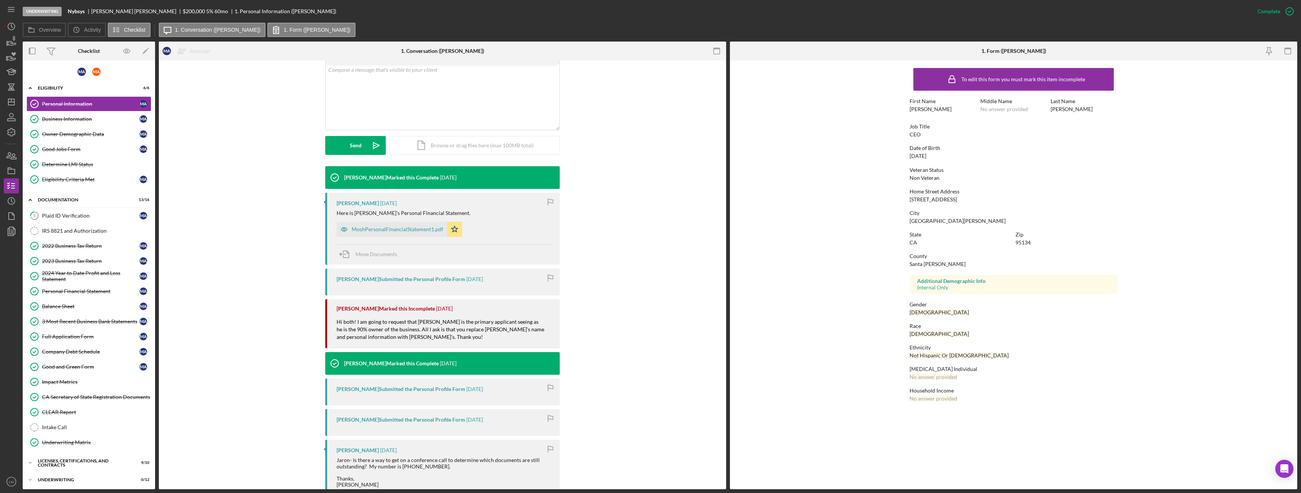
scroll to position [151, 0]
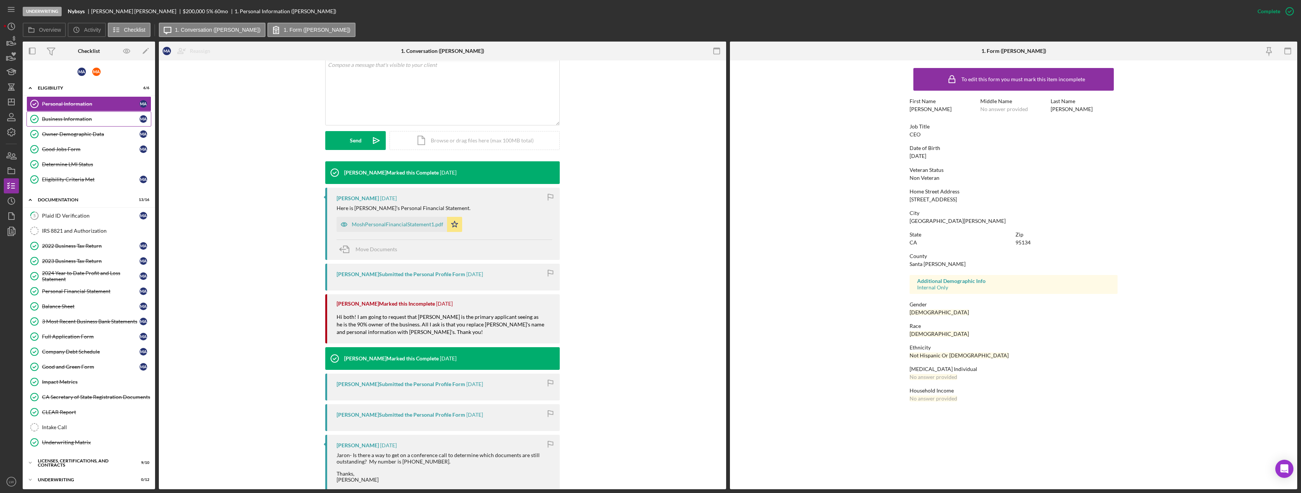
click at [77, 118] on div "Business Information" at bounding box center [91, 119] width 98 height 6
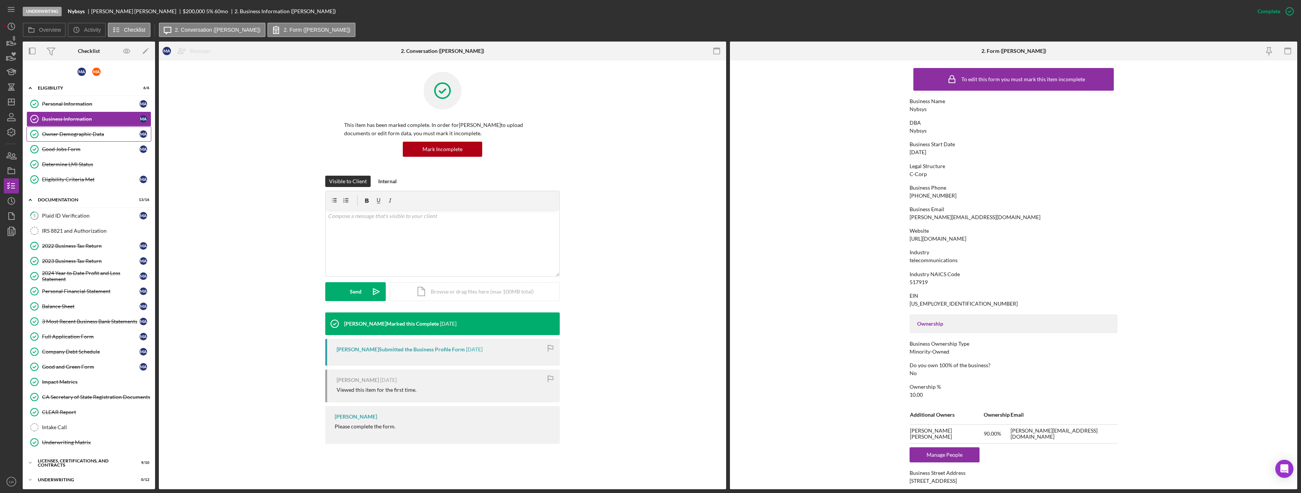
click at [60, 130] on link "Owner Demographic Data Owner Demographic Data M A" at bounding box center [88, 134] width 125 height 15
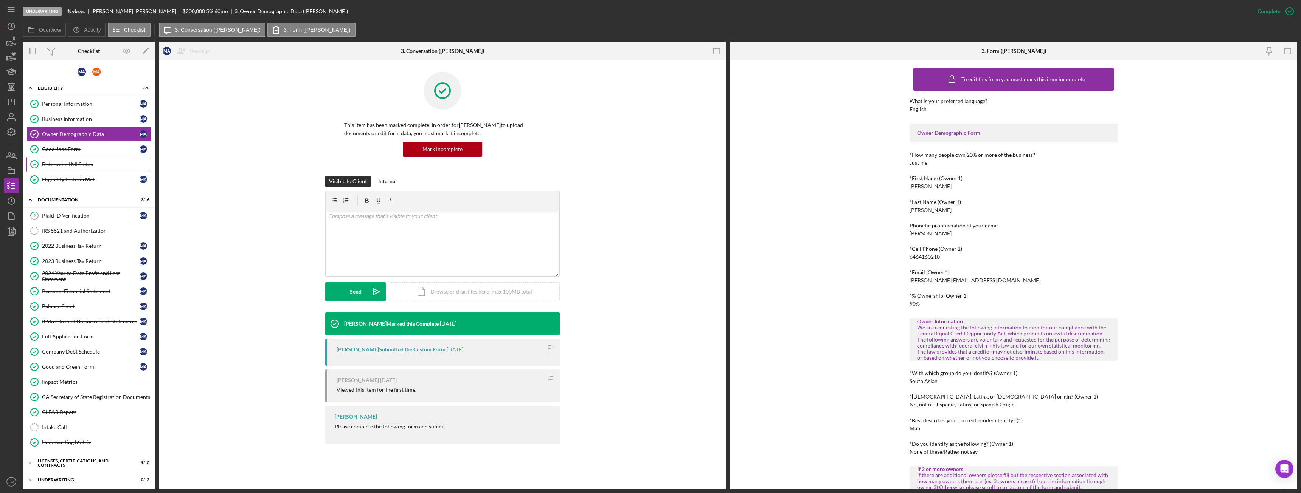
click at [62, 164] on div "Determine LMI Status" at bounding box center [96, 164] width 109 height 6
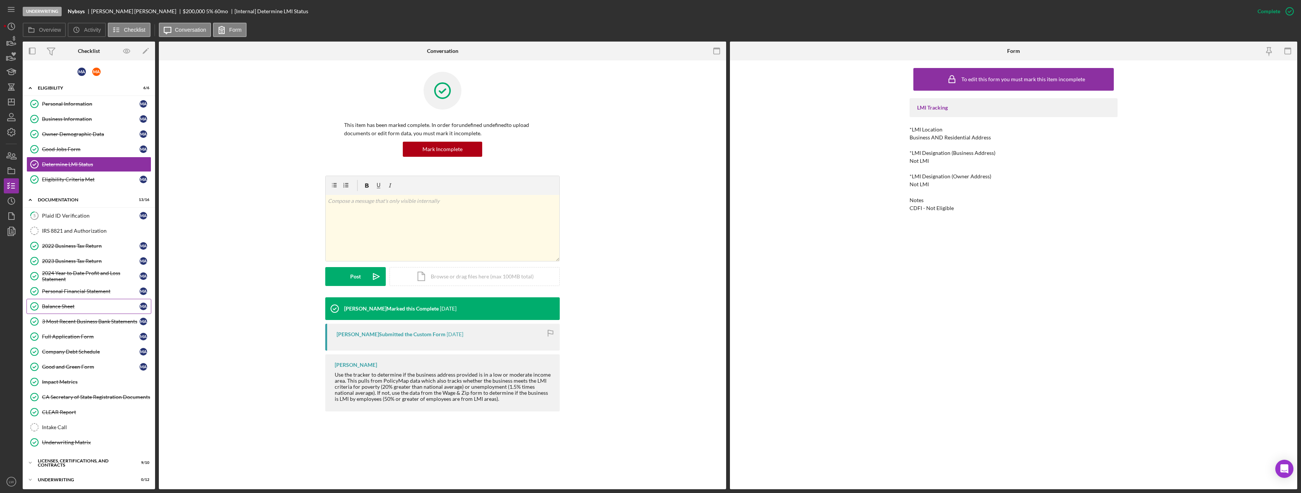
click at [79, 309] on div "Balance Sheet" at bounding box center [91, 307] width 98 height 6
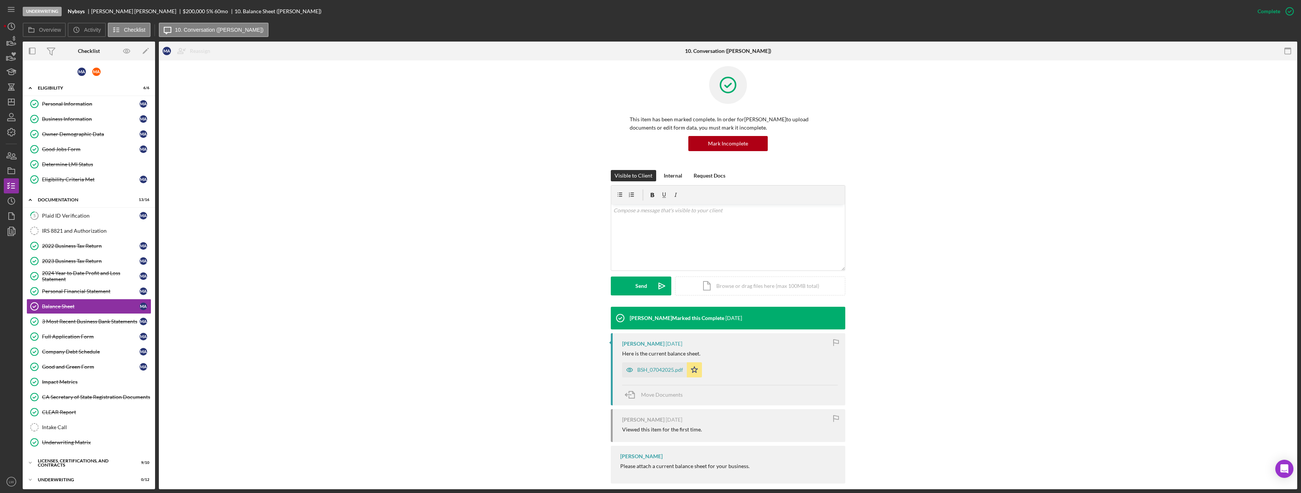
scroll to position [15, 0]
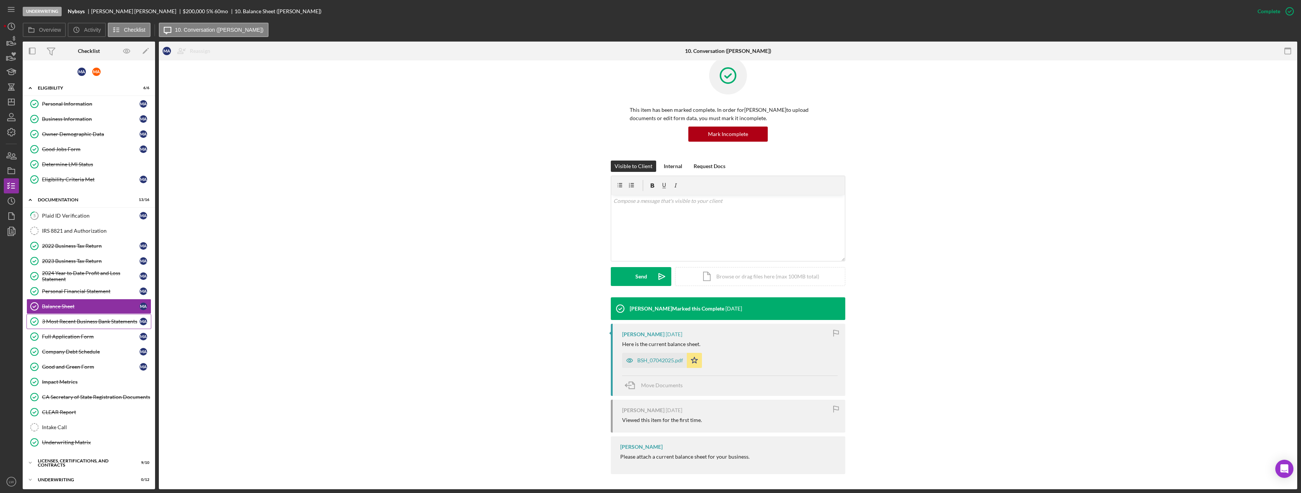
click at [70, 320] on div "3 Most Recent Business Bank Statements" at bounding box center [91, 322] width 98 height 6
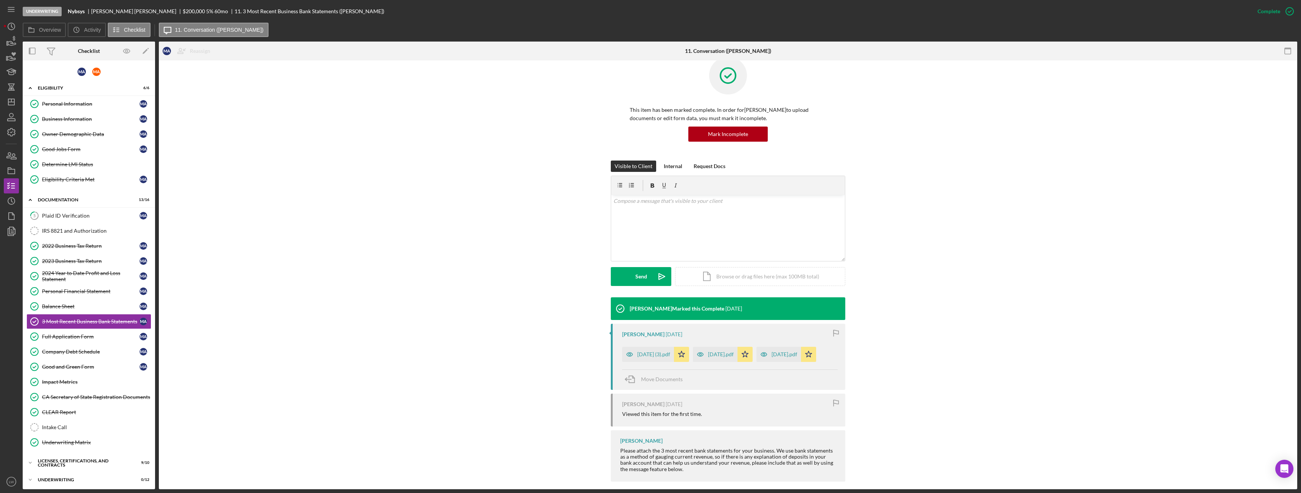
scroll to position [23, 0]
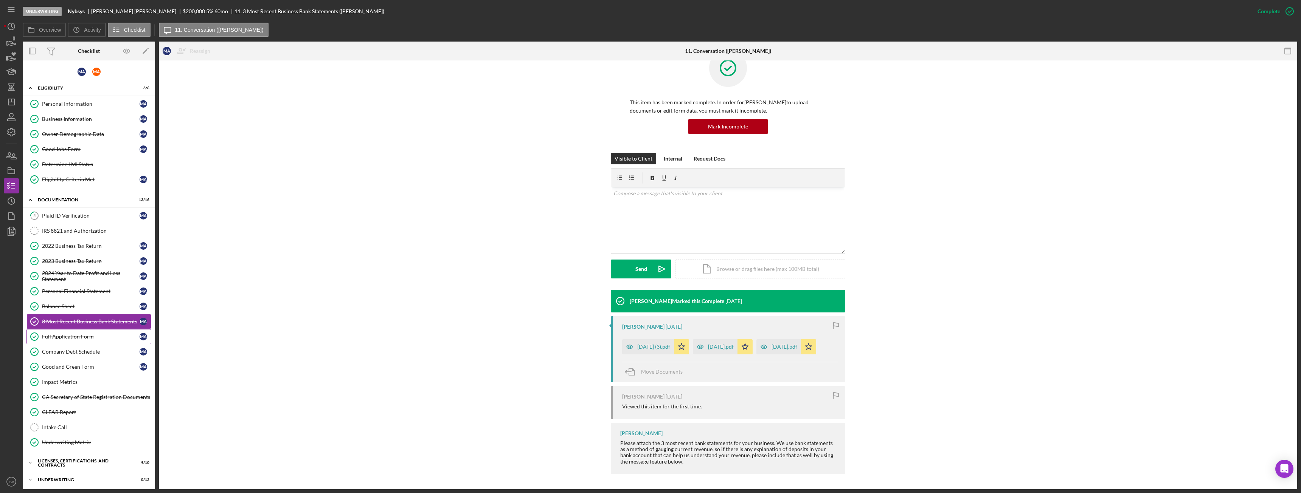
click at [77, 341] on link "Full Application Form Full Application Form M A" at bounding box center [88, 336] width 125 height 15
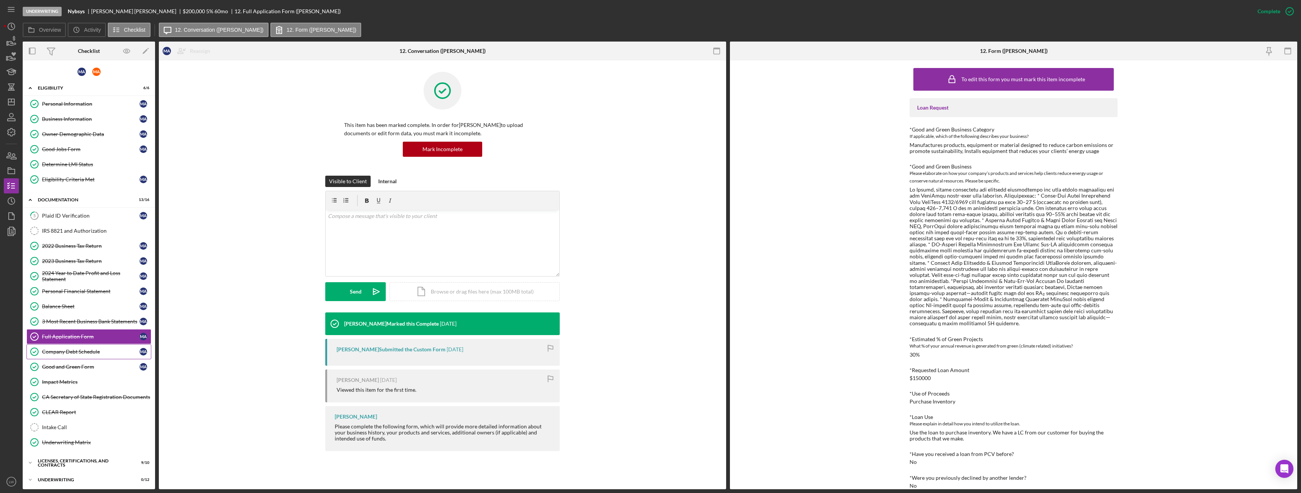
click at [79, 355] on div "Company Debt Schedule" at bounding box center [91, 352] width 98 height 6
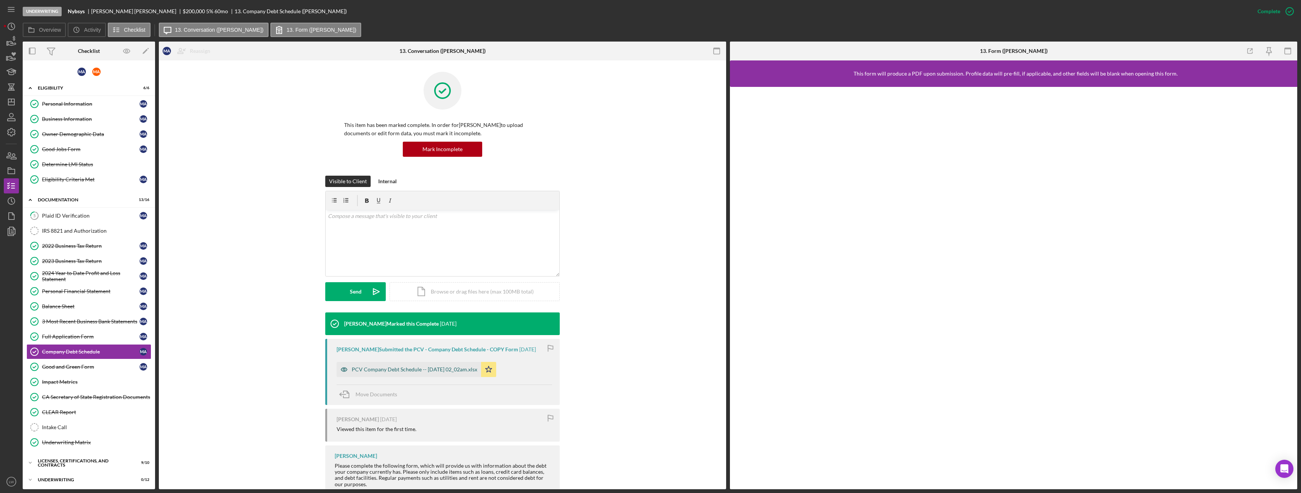
click at [380, 374] on div "PCV Company Debt Schedule -- 2025-06-11 02_02am.xlsx" at bounding box center [409, 369] width 144 height 15
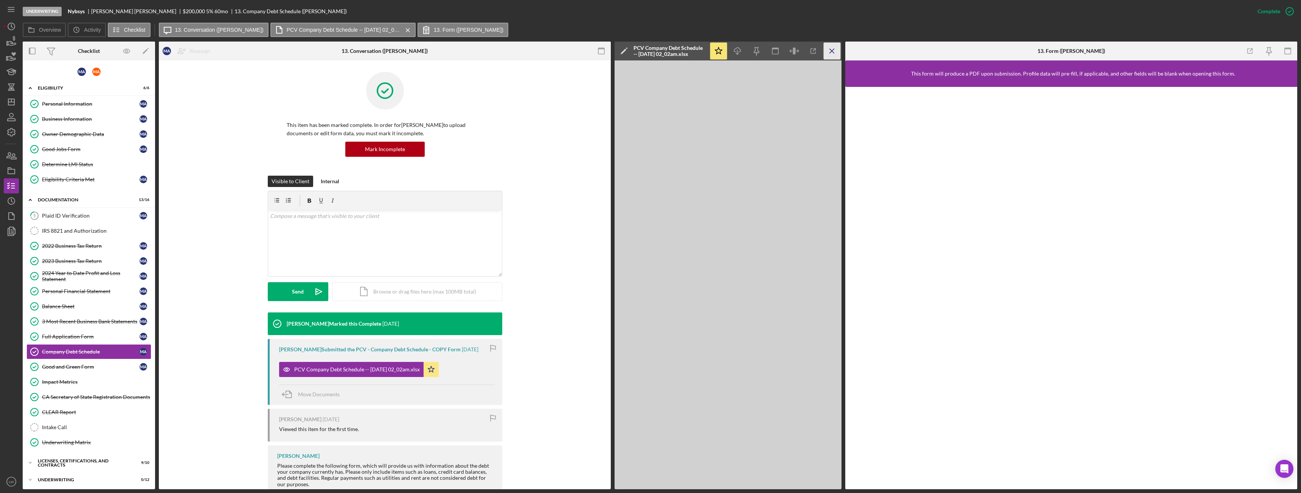
click at [831, 51] on line "button" at bounding box center [832, 51] width 4 height 4
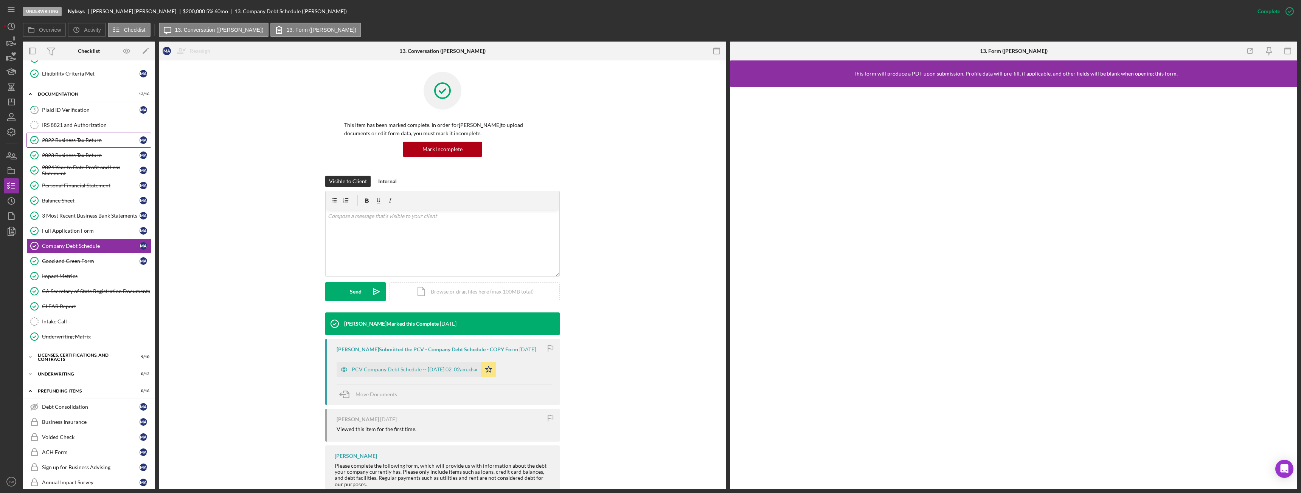
scroll to position [189, 0]
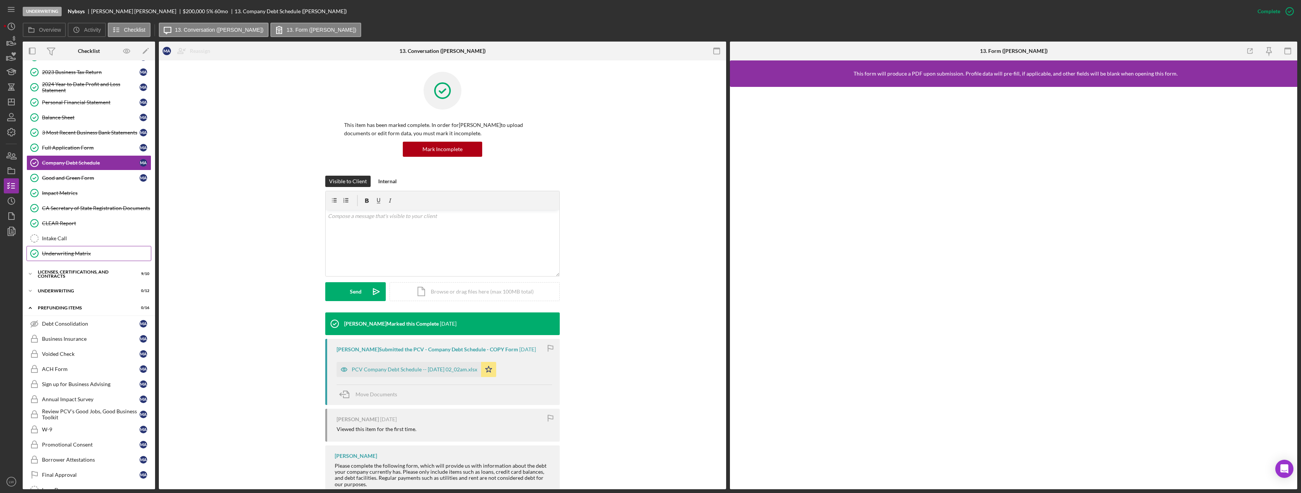
click at [78, 253] on div "Underwriting Matrix" at bounding box center [96, 254] width 109 height 6
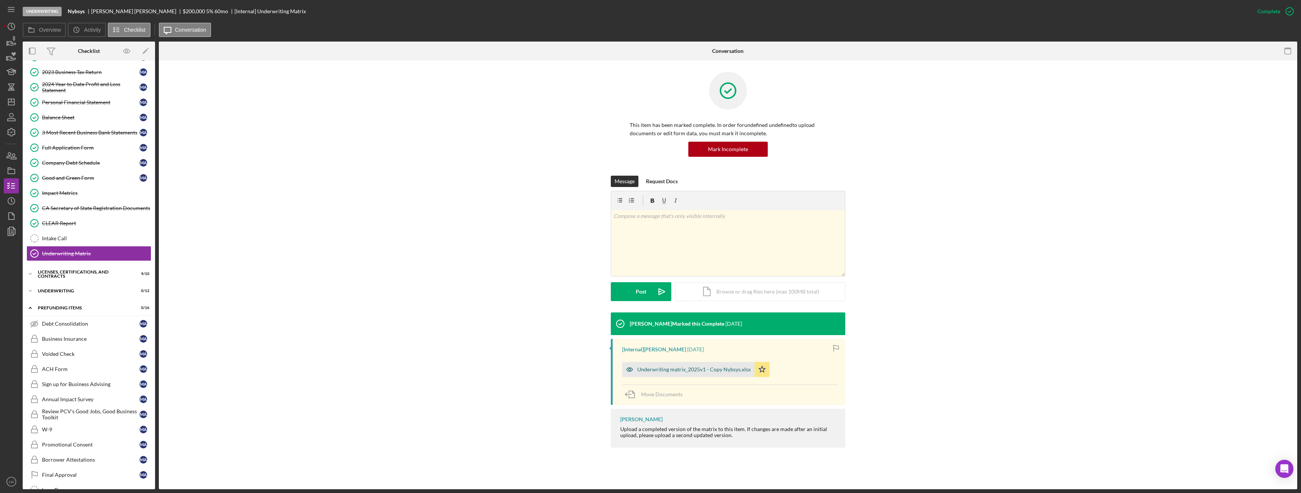
click at [672, 370] on div "Underwriting matrix_2025v1 - Copy Nybsys.xlsx" at bounding box center [693, 370] width 113 height 6
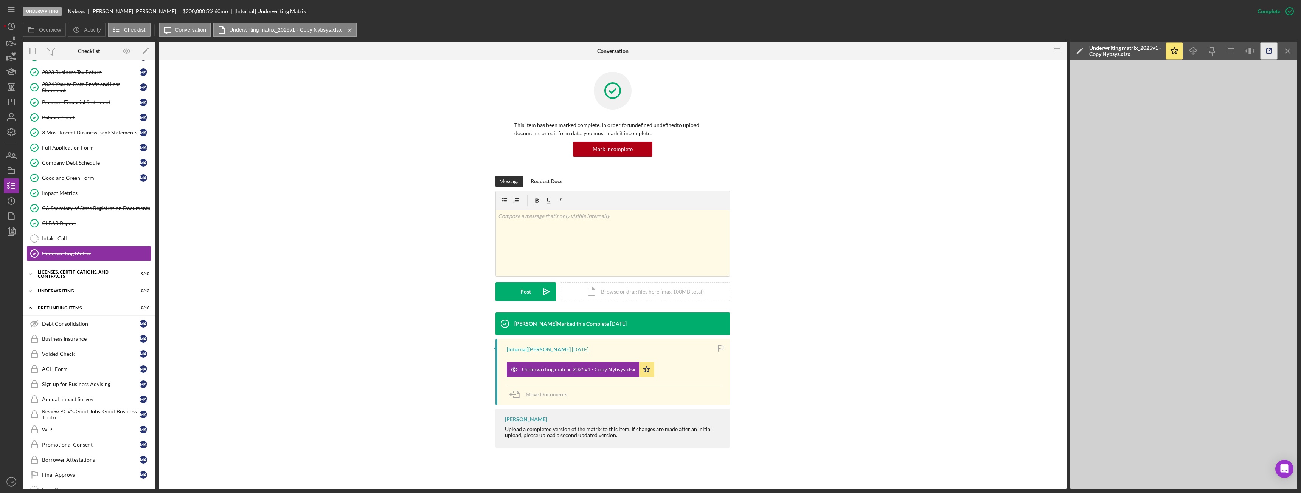
click at [1269, 53] on icon "button" at bounding box center [1268, 51] width 17 height 17
click at [1287, 51] on line "button" at bounding box center [1287, 51] width 4 height 4
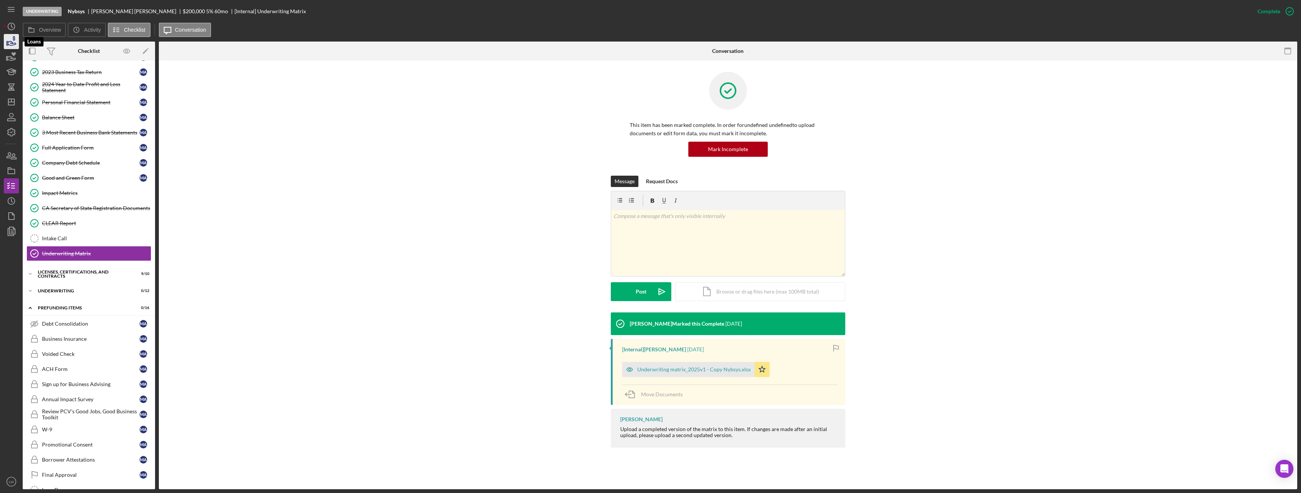
click at [6, 38] on icon "button" at bounding box center [11, 41] width 19 height 19
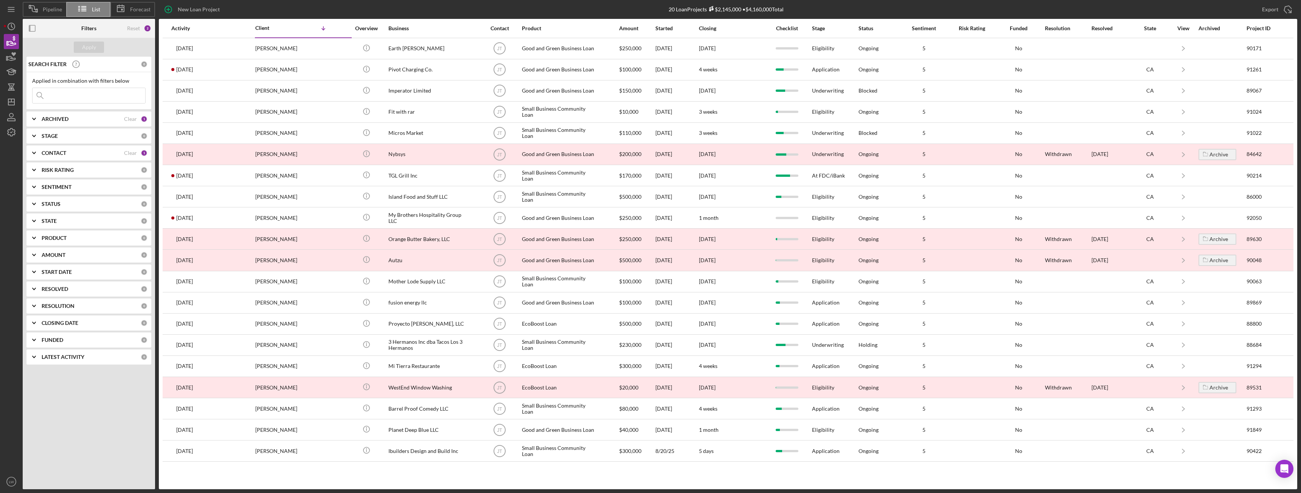
click at [47, 120] on b "ARCHIVED" at bounding box center [55, 119] width 27 height 6
click at [35, 116] on icon "Icon/Expander" at bounding box center [34, 119] width 19 height 19
click at [32, 135] on icon "Icon/Expander" at bounding box center [34, 136] width 19 height 19
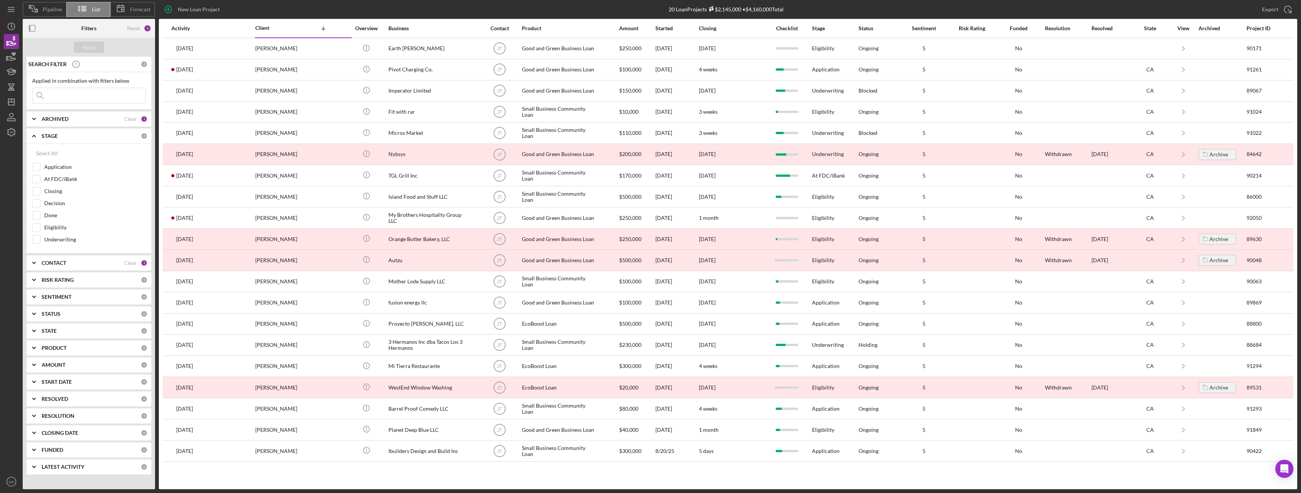
click at [36, 135] on icon "Icon/Expander" at bounding box center [34, 136] width 19 height 19
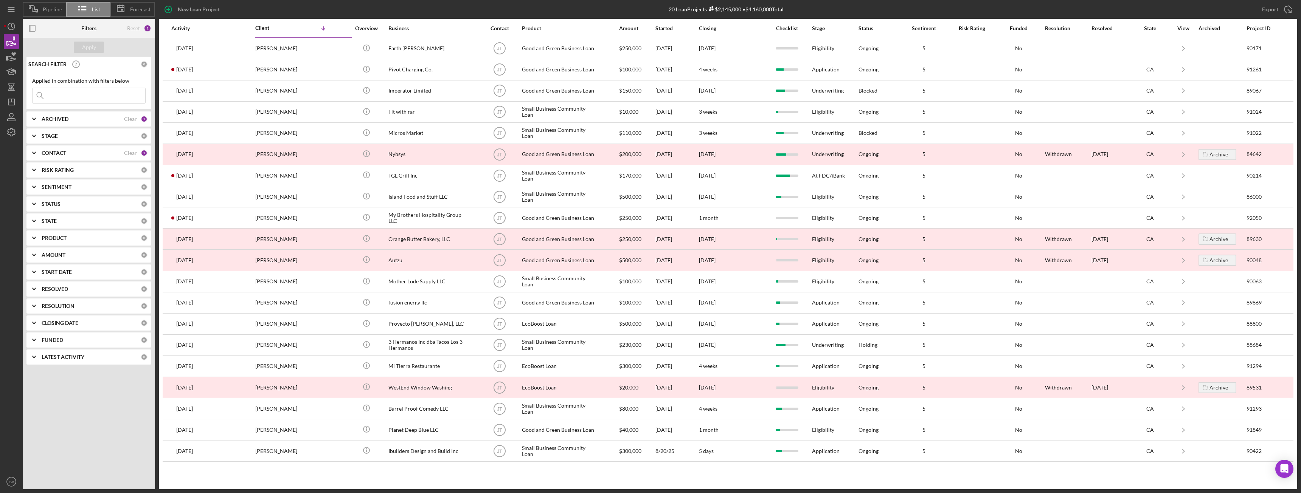
click at [36, 151] on icon "Icon/Expander" at bounding box center [34, 153] width 19 height 19
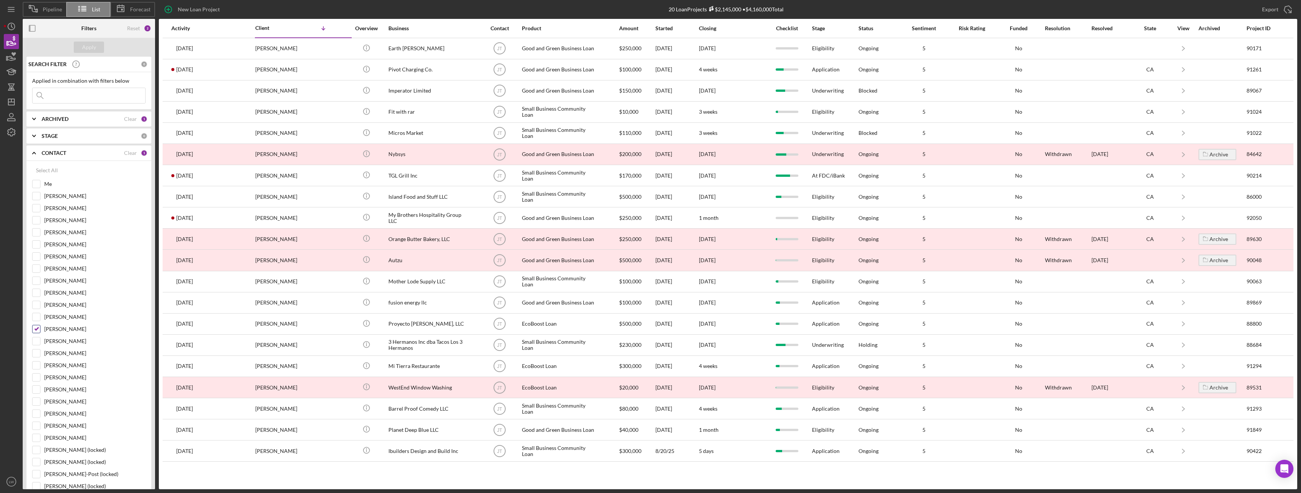
click at [36, 329] on input "[PERSON_NAME]" at bounding box center [37, 330] width 8 height 8
checkbox input "false"
click at [34, 219] on input "Patrick Campbell" at bounding box center [37, 221] width 8 height 8
click at [88, 42] on div "Apply" at bounding box center [89, 47] width 14 height 11
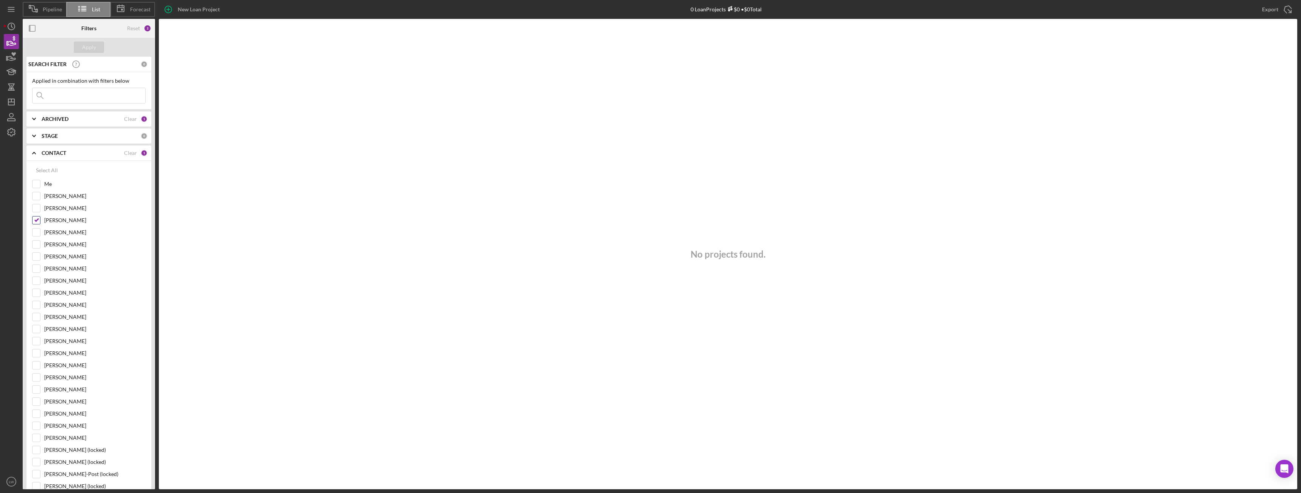
click at [37, 222] on input "Patrick Campbell" at bounding box center [37, 221] width 8 height 8
checkbox input "false"
click at [37, 257] on input "Raymond Ko" at bounding box center [37, 257] width 8 height 8
click at [93, 50] on div "Apply" at bounding box center [89, 47] width 14 height 11
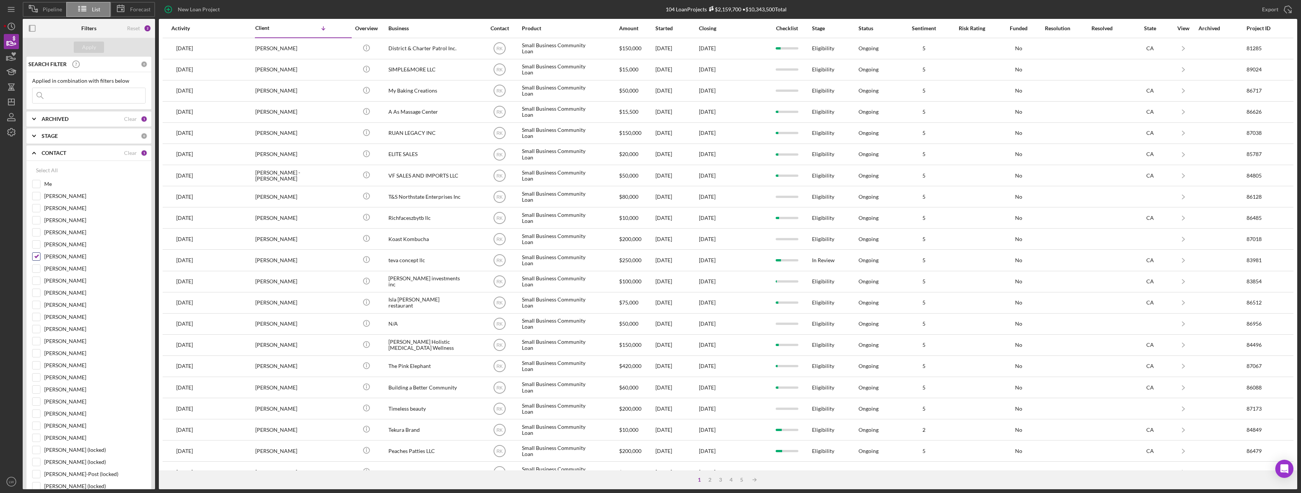
click at [35, 258] on input "Raymond Ko" at bounding box center [37, 257] width 8 height 8
checkbox input "false"
click at [35, 229] on input "Stephanie Simotas" at bounding box center [37, 233] width 8 height 8
click at [93, 50] on div "Apply" at bounding box center [89, 47] width 14 height 11
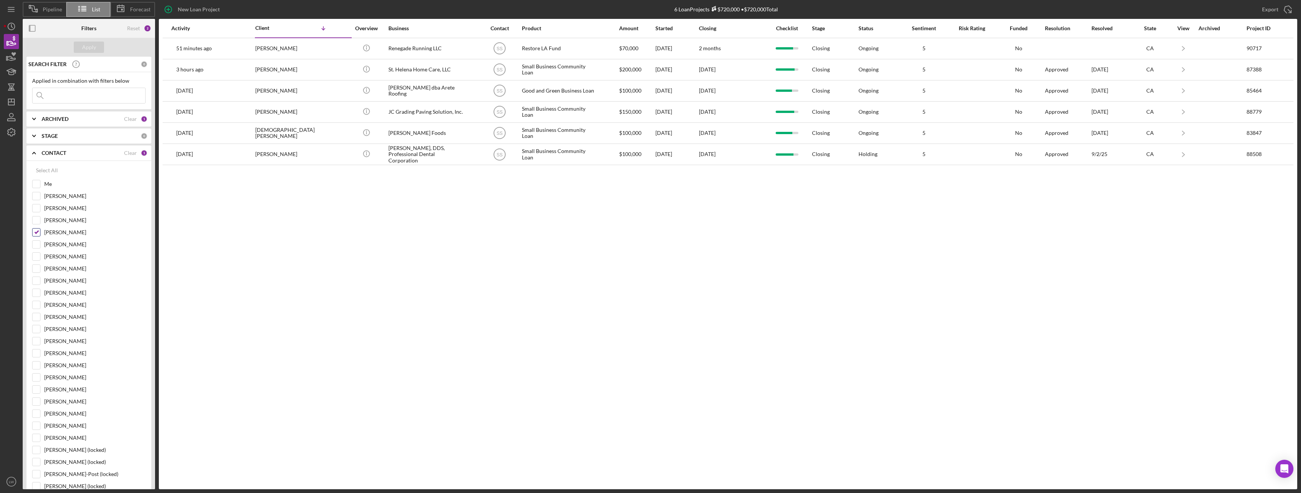
click at [35, 233] on input "Stephanie Simotas" at bounding box center [37, 233] width 8 height 8
checkbox input "false"
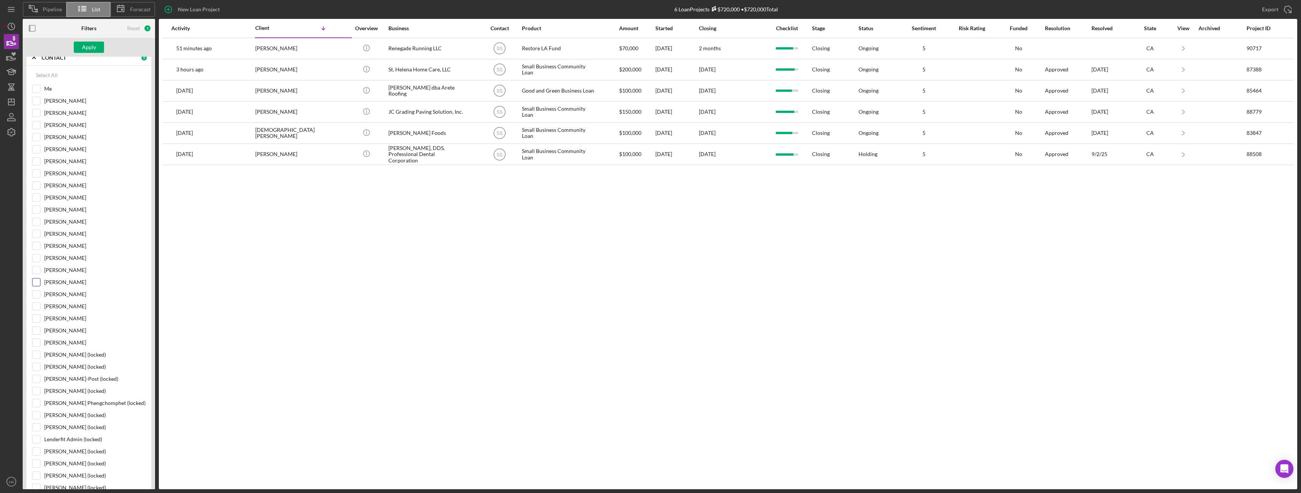
scroll to position [113, 0]
click at [38, 312] on input "Alberto Enriquez" at bounding box center [37, 313] width 8 height 8
click at [93, 48] on div "Apply" at bounding box center [89, 47] width 14 height 11
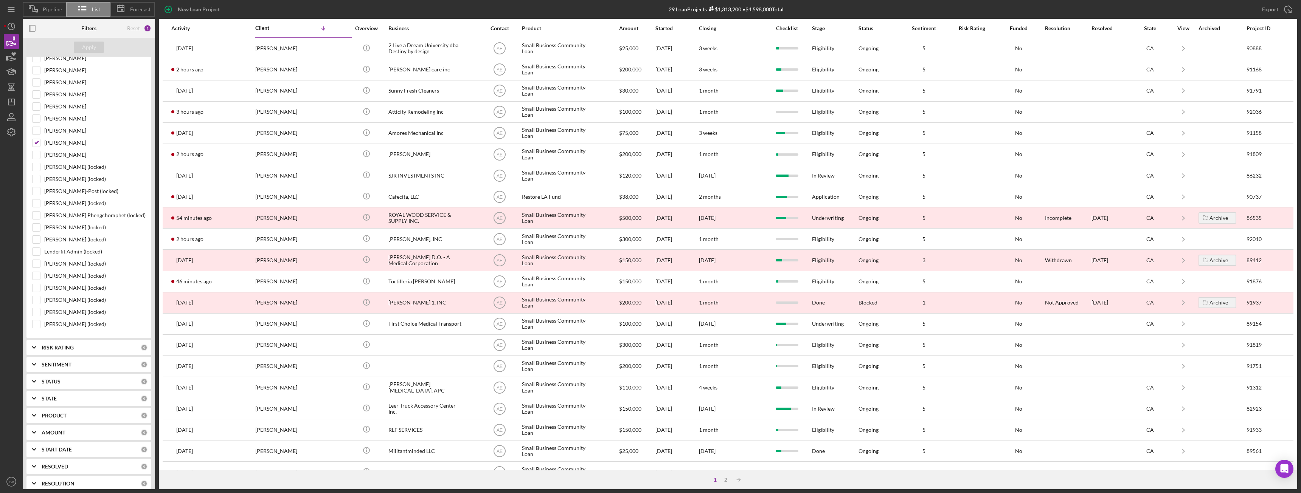
scroll to position [265, 0]
drag, startPoint x: 32, startPoint y: 157, endPoint x: 36, endPoint y: 160, distance: 4.4
click at [33, 158] on div "Select All Me Grace Fenton Bob Porter Patrick Campbell Stephanie Simotas Casey …" at bounding box center [88, 126] width 125 height 461
click at [37, 161] on input "Alberto Enriquez" at bounding box center [37, 162] width 8 height 8
checkbox input "false"
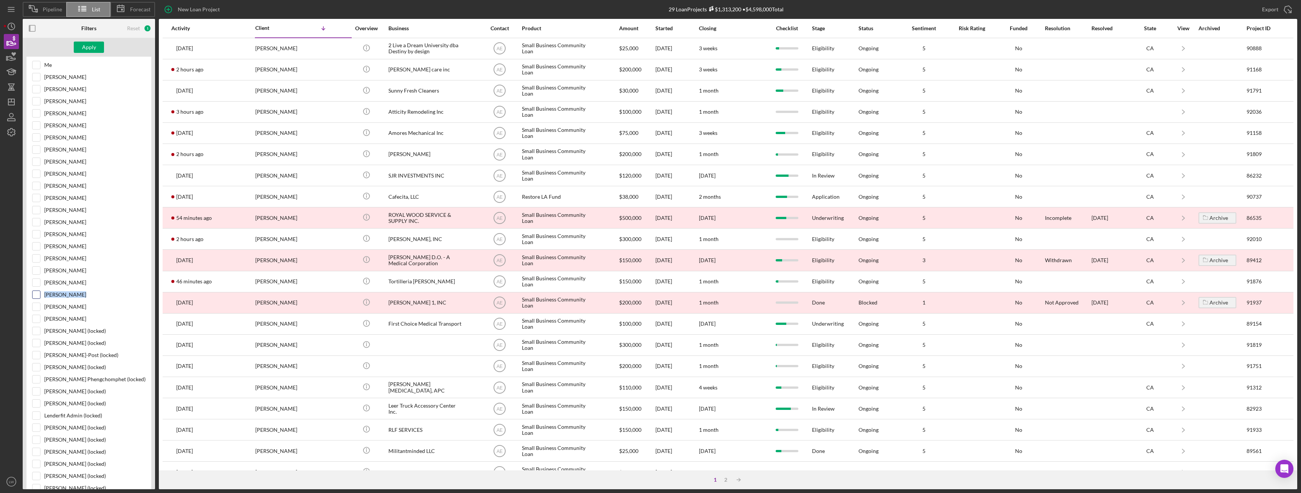
scroll to position [76, 0]
click at [38, 110] on input "Me" at bounding box center [37, 109] width 8 height 8
checkbox input "true"
click at [89, 46] on div "Apply" at bounding box center [89, 47] width 14 height 11
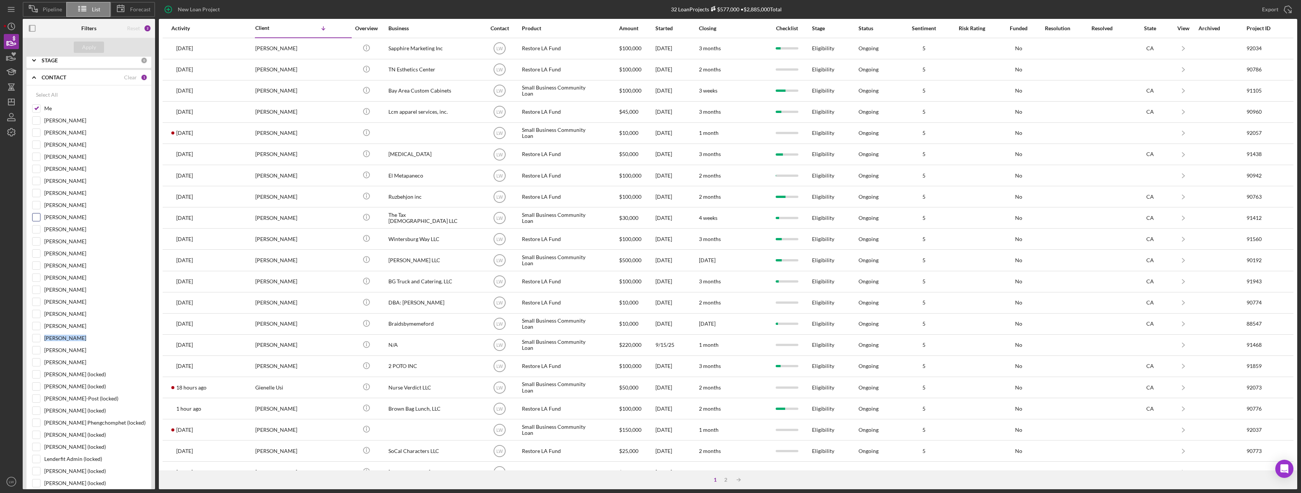
scroll to position [0, 0]
click at [30, 155] on icon "Icon/Expander" at bounding box center [34, 153] width 19 height 19
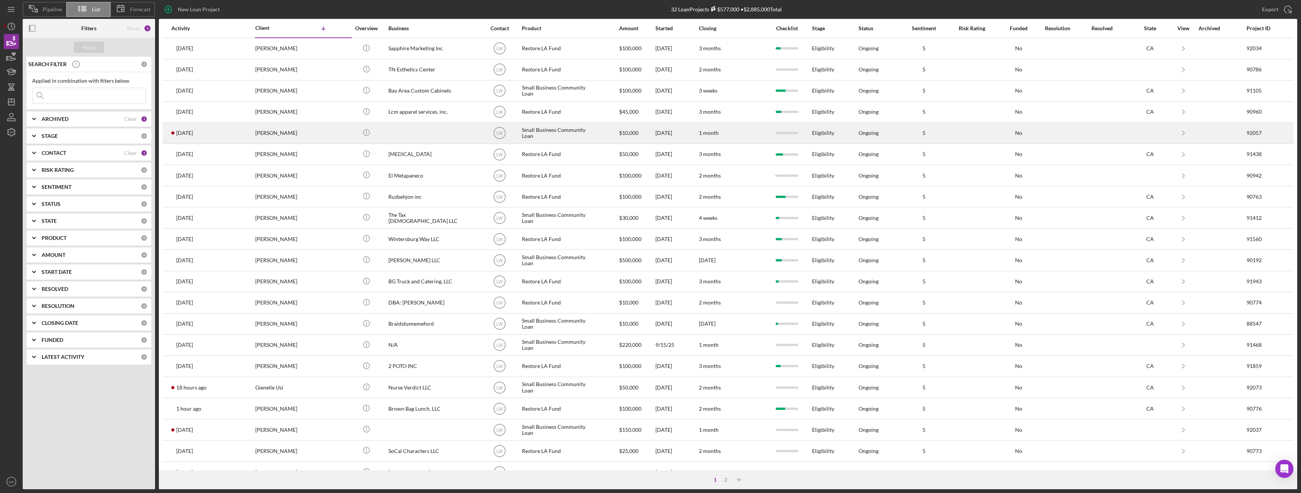
click at [287, 132] on div "Sonia Tello-Gonzales" at bounding box center [293, 133] width 76 height 20
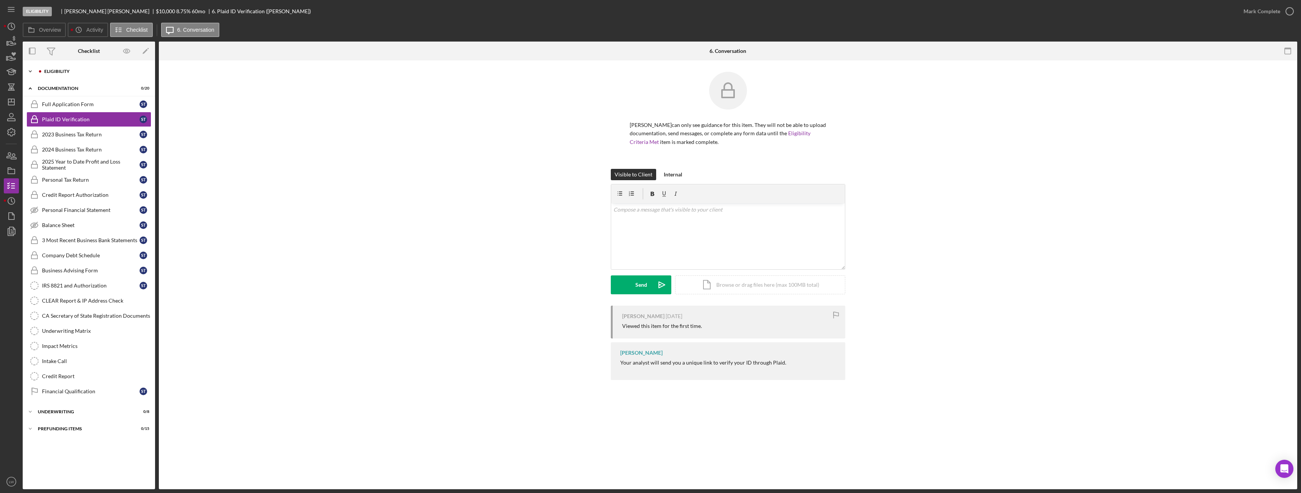
click at [75, 70] on div "Eligibility" at bounding box center [94, 71] width 101 height 5
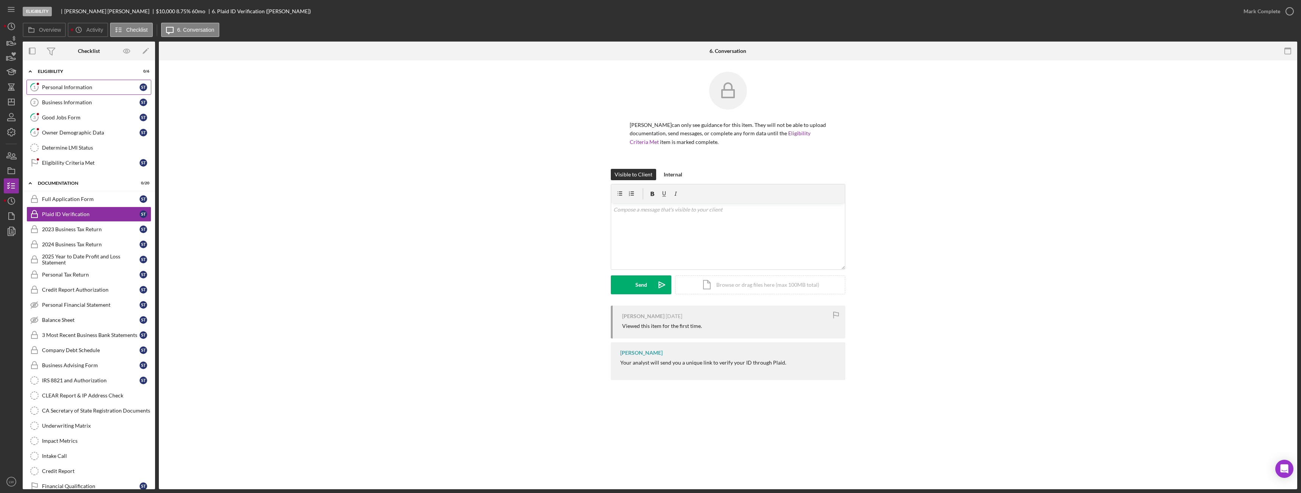
click at [77, 86] on div "Personal Information" at bounding box center [91, 87] width 98 height 6
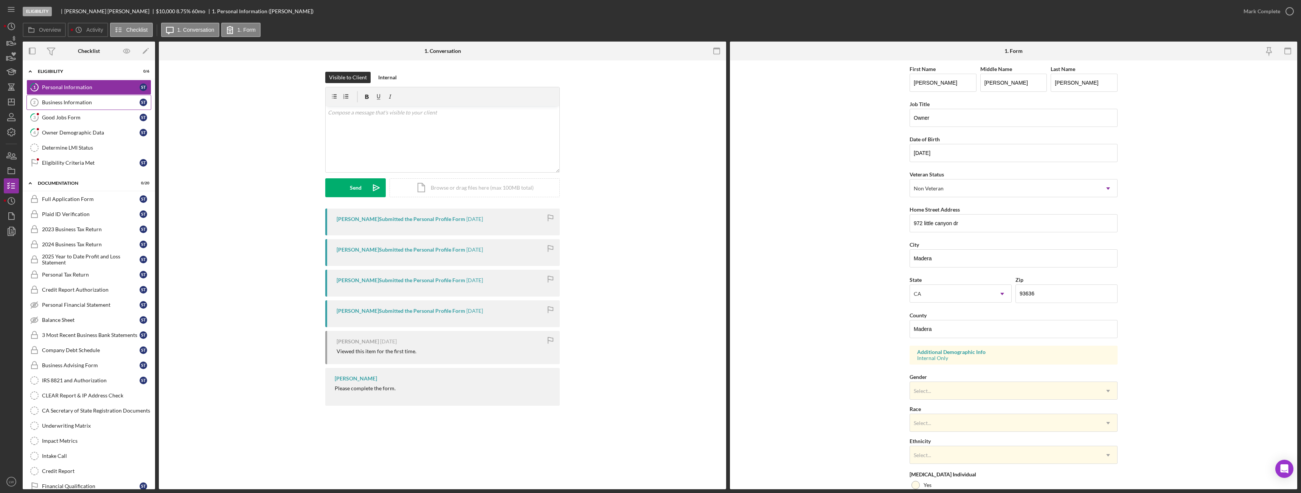
click at [64, 102] on div "Business Information" at bounding box center [91, 102] width 98 height 6
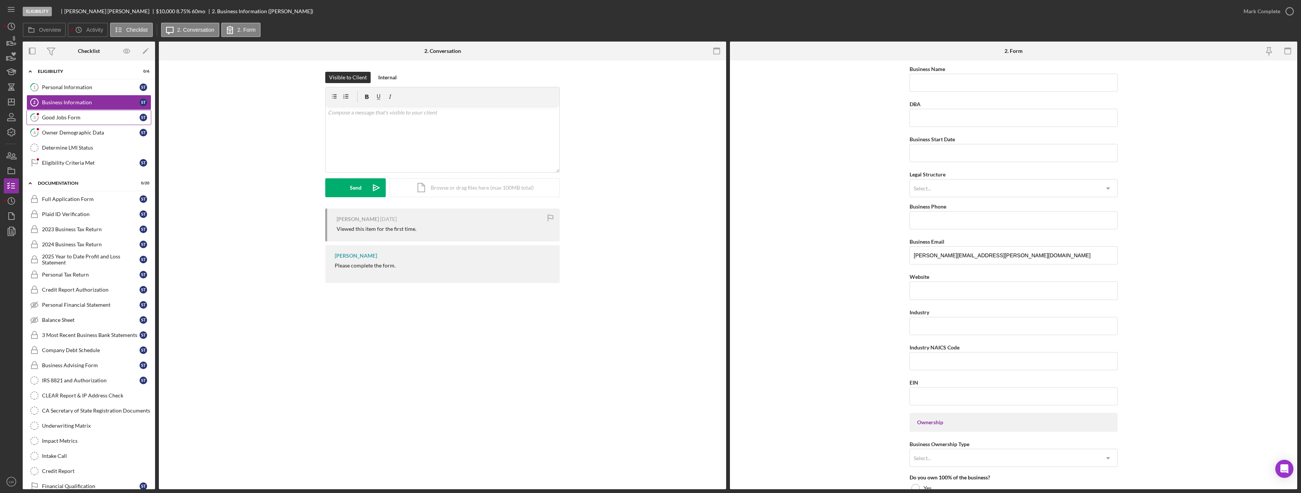
click at [60, 120] on div "Good Jobs Form" at bounding box center [91, 118] width 98 height 6
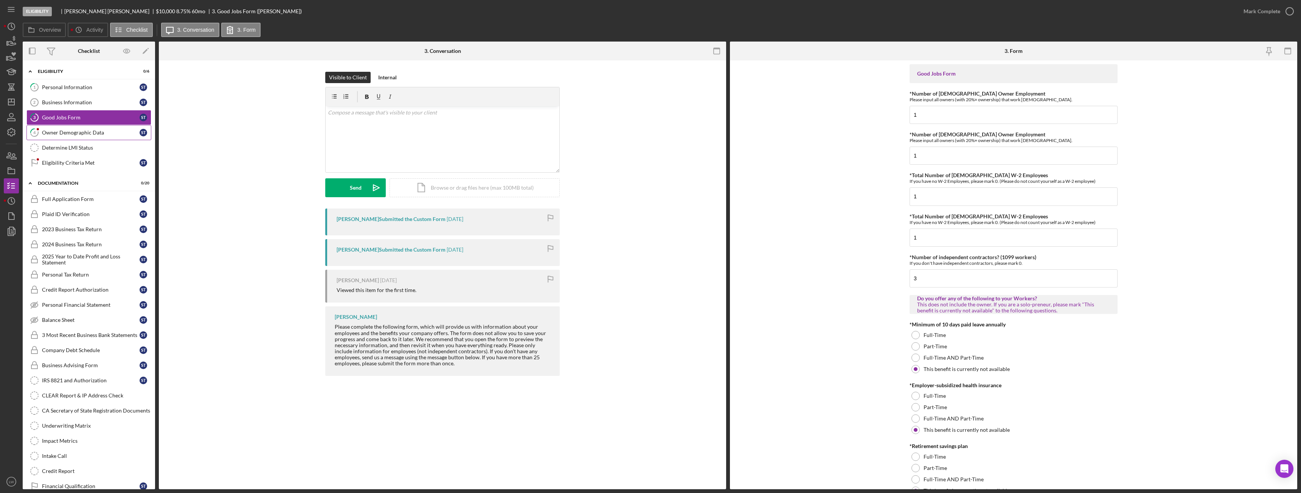
click at [96, 128] on link "4 Owner Demographic Data S T" at bounding box center [88, 132] width 125 height 15
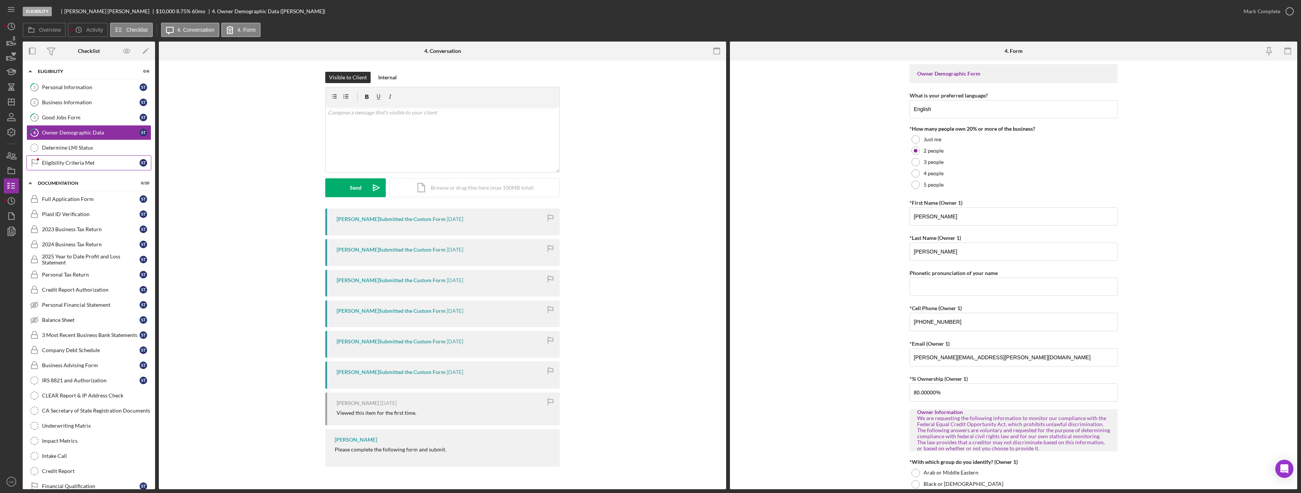
click at [68, 159] on link "Eligibility Criteria Met Eligibility Criteria Met S T" at bounding box center [88, 162] width 125 height 15
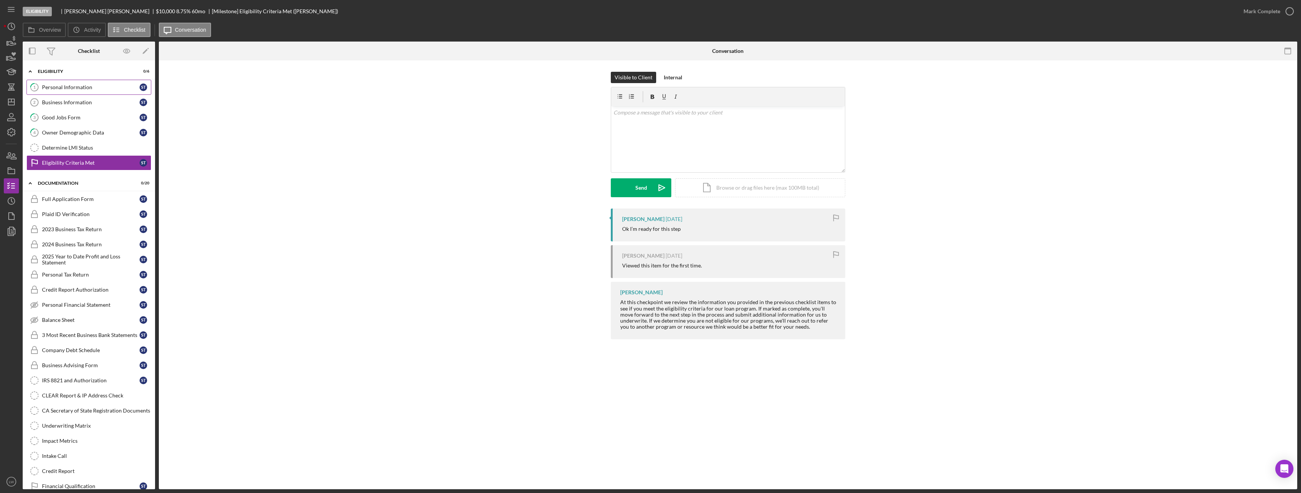
click at [60, 86] on div "Personal Information" at bounding box center [91, 87] width 98 height 6
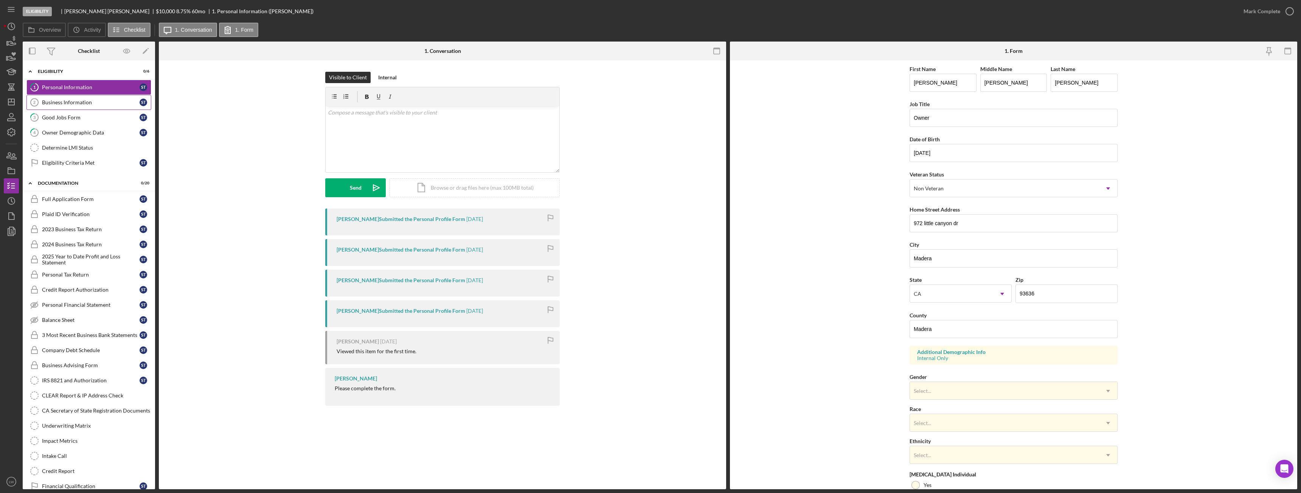
click at [58, 99] on div "Business Information" at bounding box center [91, 102] width 98 height 6
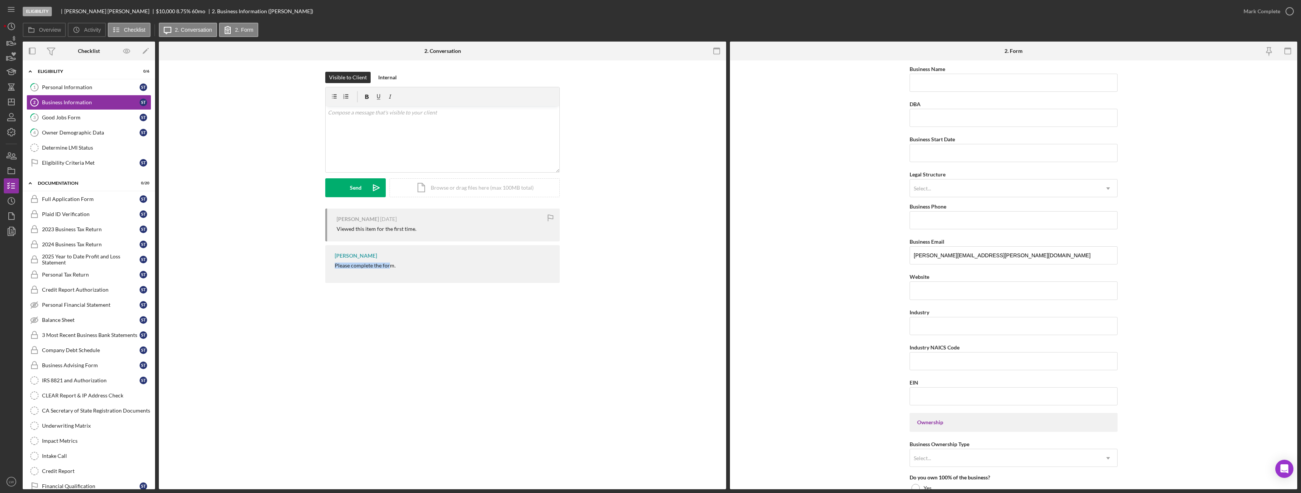
drag, startPoint x: 335, startPoint y: 265, endPoint x: 390, endPoint y: 256, distance: 55.6
click at [391, 262] on div "Lameisha Williams Please complete the form." at bounding box center [442, 264] width 234 height 38
click at [397, 172] on div "v Color teal Color pink Remove color Add row above Add row below Add column bef…" at bounding box center [442, 130] width 234 height 86
click at [396, 164] on div "v Color teal Color pink Remove color Add row above Add row below Add column bef…" at bounding box center [443, 139] width 234 height 66
click at [360, 193] on div "Send" at bounding box center [356, 187] width 12 height 19
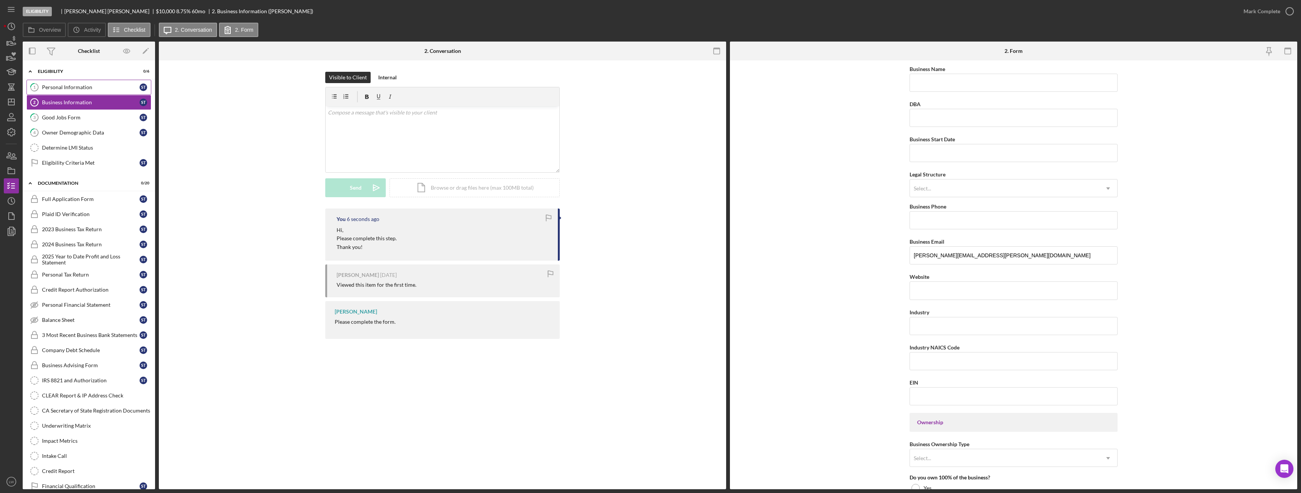
click at [72, 89] on div "Personal Information" at bounding box center [91, 87] width 98 height 6
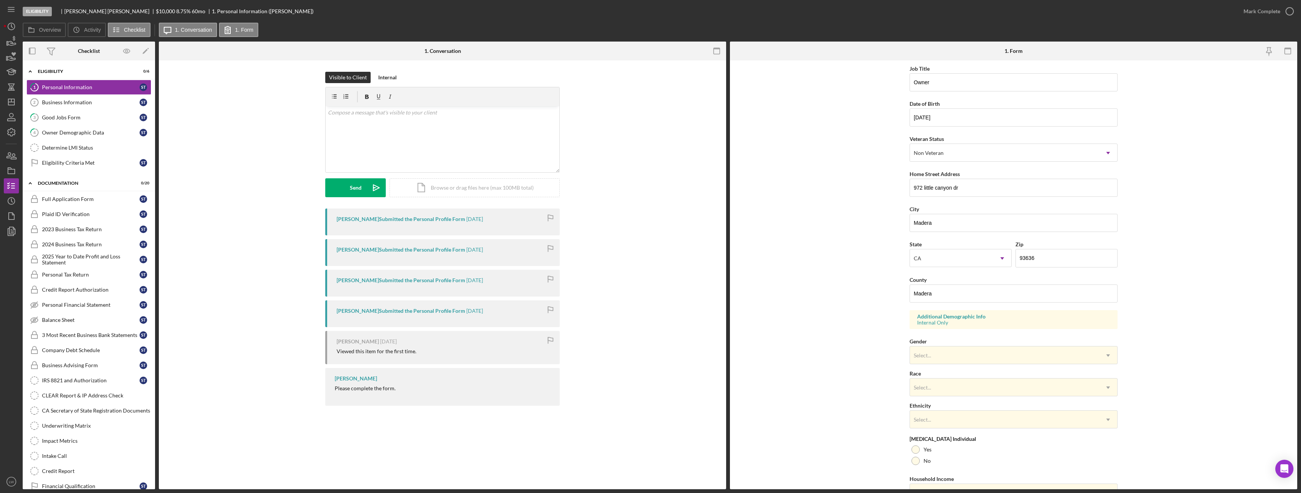
scroll to position [76, 0]
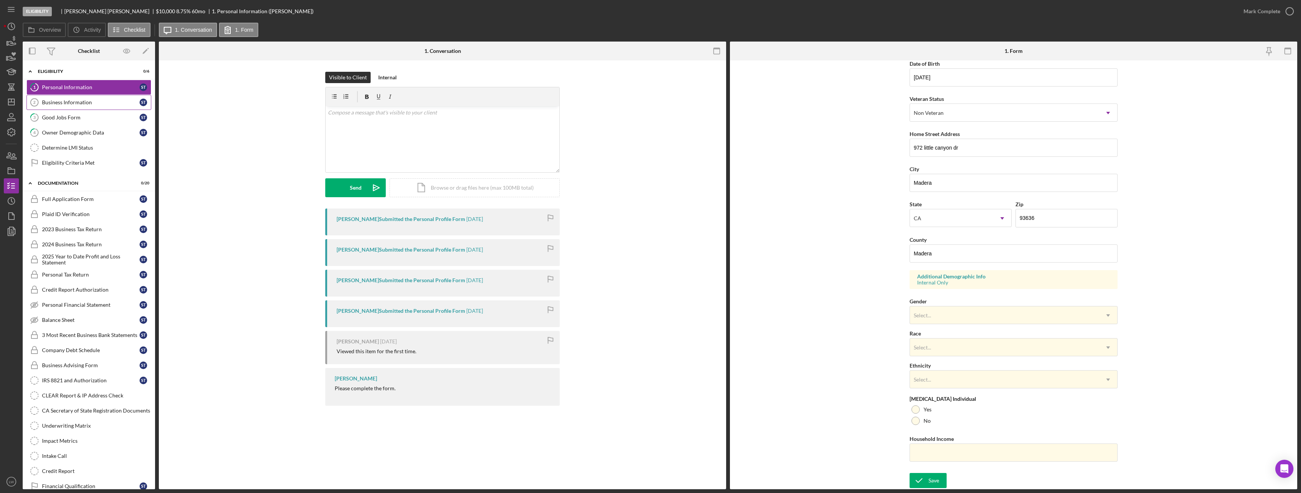
click at [76, 101] on div "Business Information" at bounding box center [91, 102] width 98 height 6
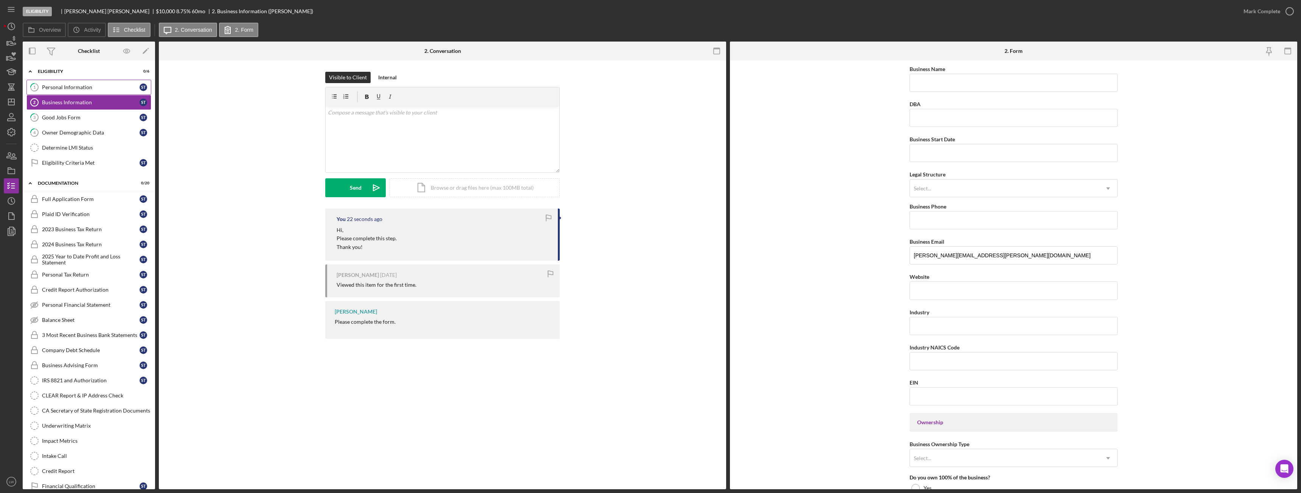
drag, startPoint x: 85, startPoint y: 91, endPoint x: 95, endPoint y: 90, distance: 10.2
click at [95, 90] on link "1 Personal Information S T" at bounding box center [88, 87] width 125 height 15
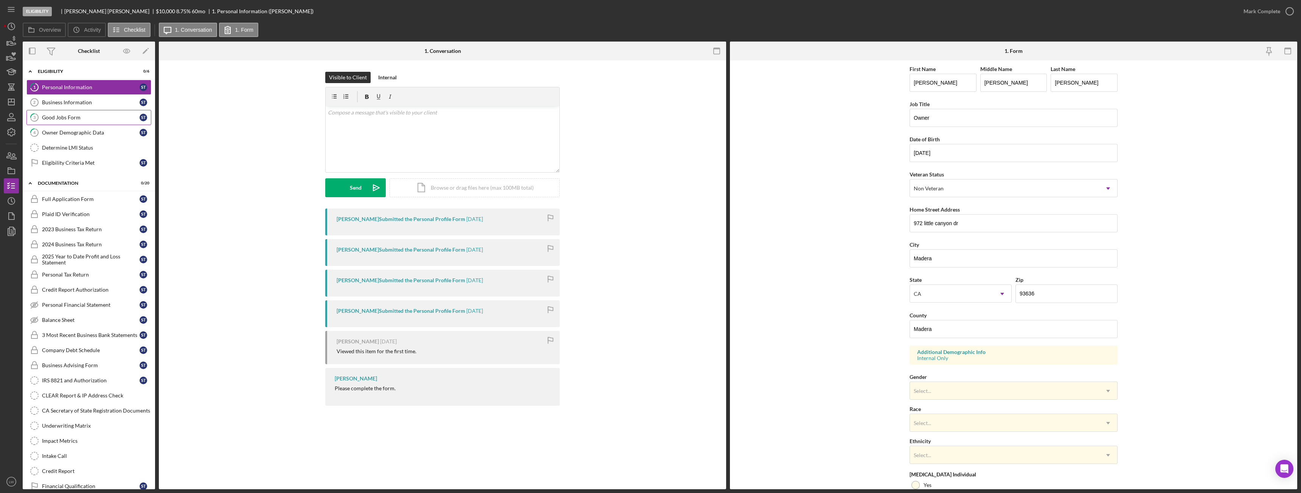
click at [73, 119] on div "Good Jobs Form" at bounding box center [91, 118] width 98 height 6
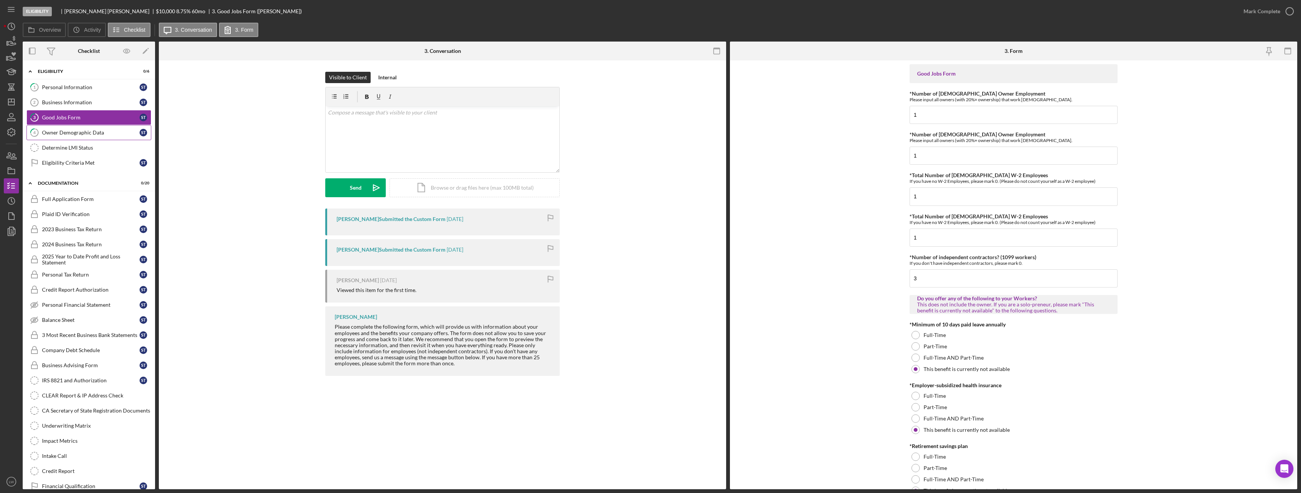
click at [98, 132] on div "Owner Demographic Data" at bounding box center [91, 133] width 98 height 6
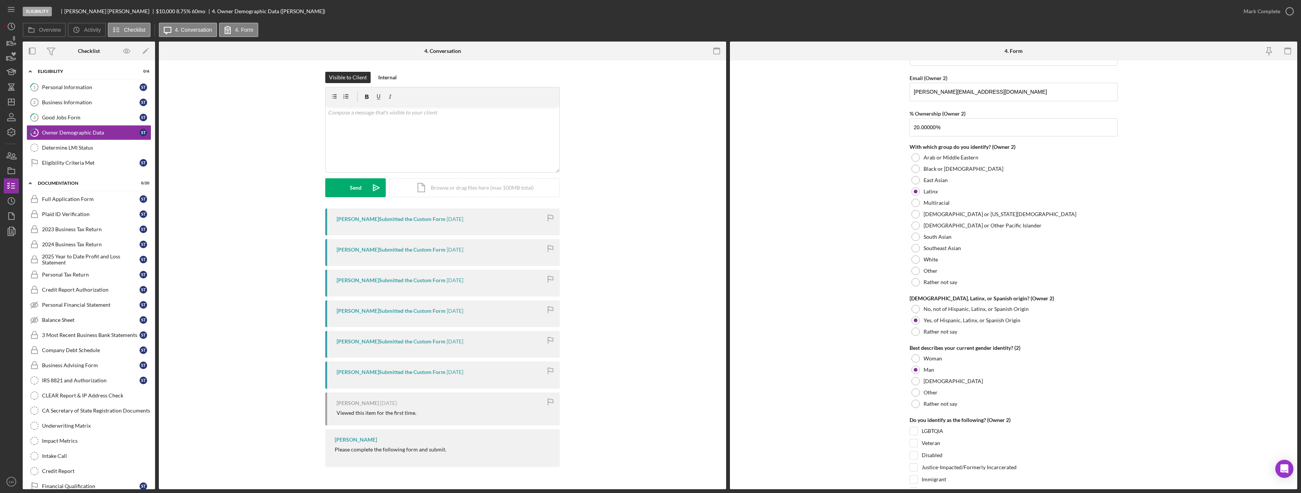
scroll to position [983, 0]
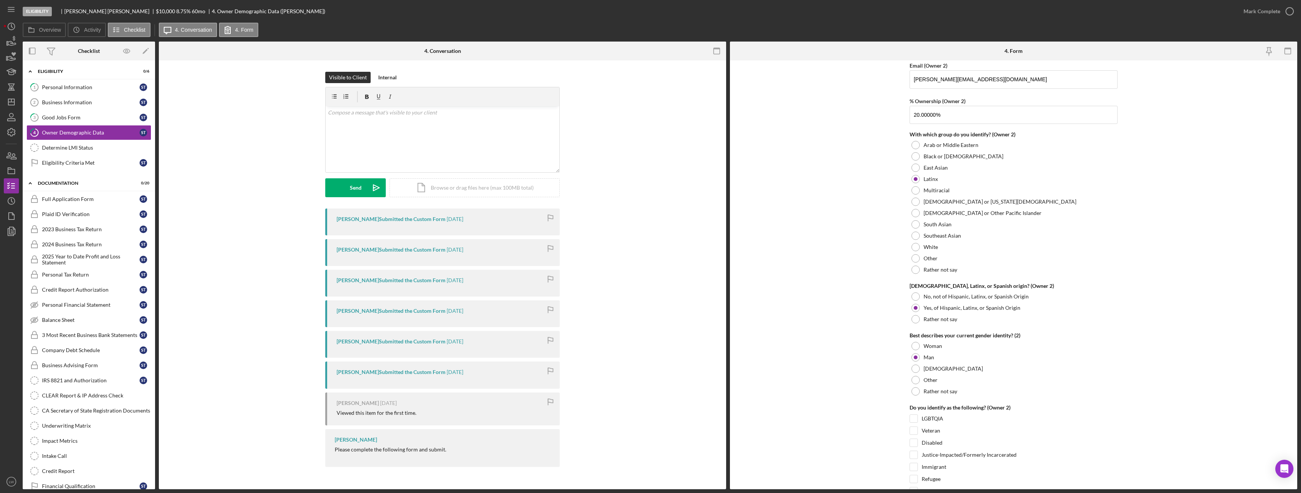
click at [852, 215] on form "Owner Demographic Form What is your preferred language? English *How many peopl…" at bounding box center [1013, 275] width 567 height 429
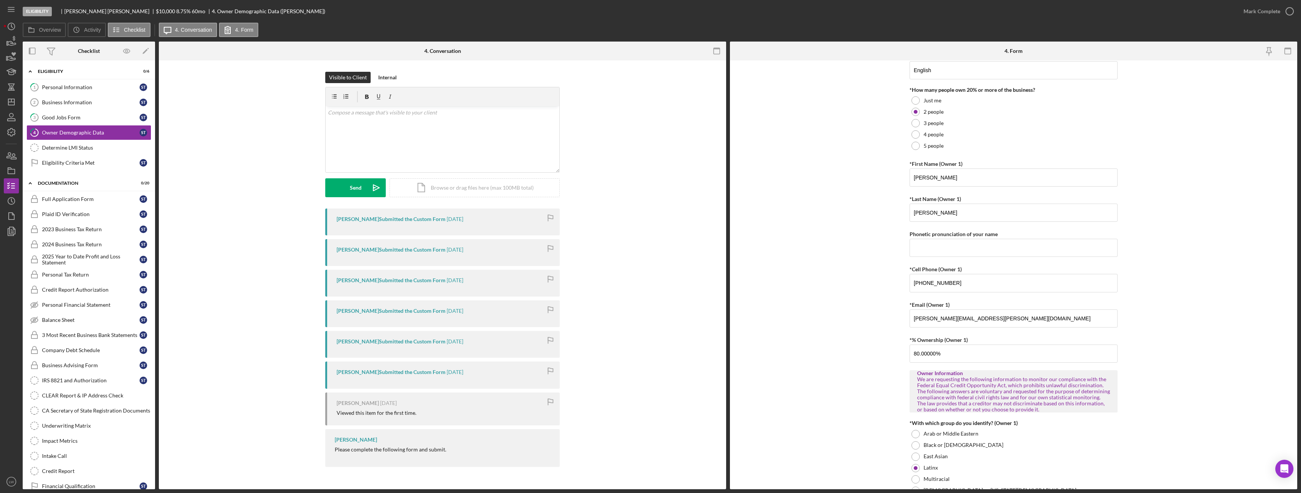
scroll to position [0, 0]
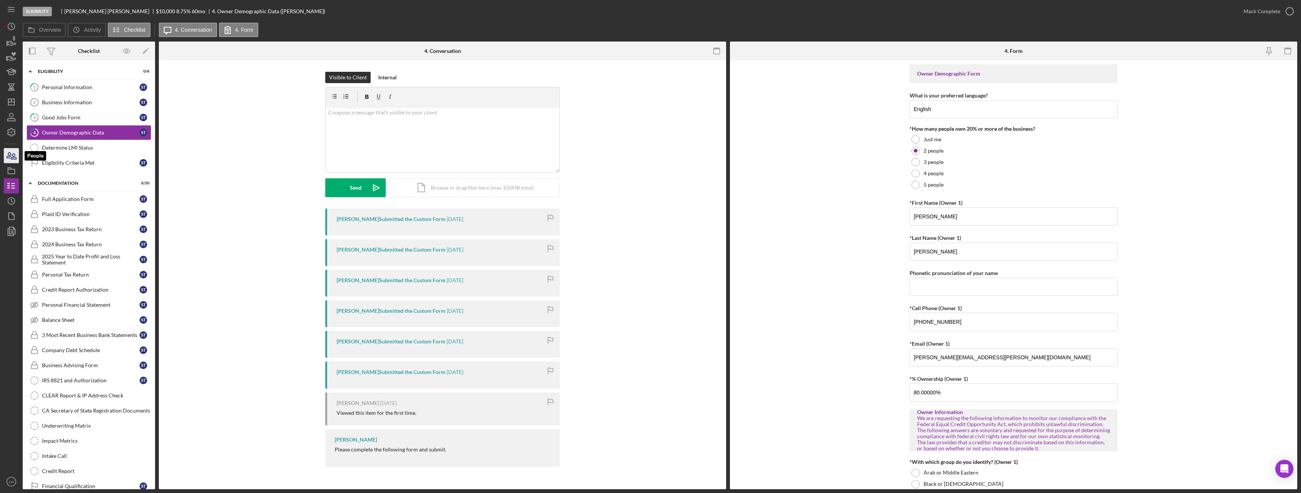
click at [8, 155] on icon "button" at bounding box center [11, 155] width 19 height 19
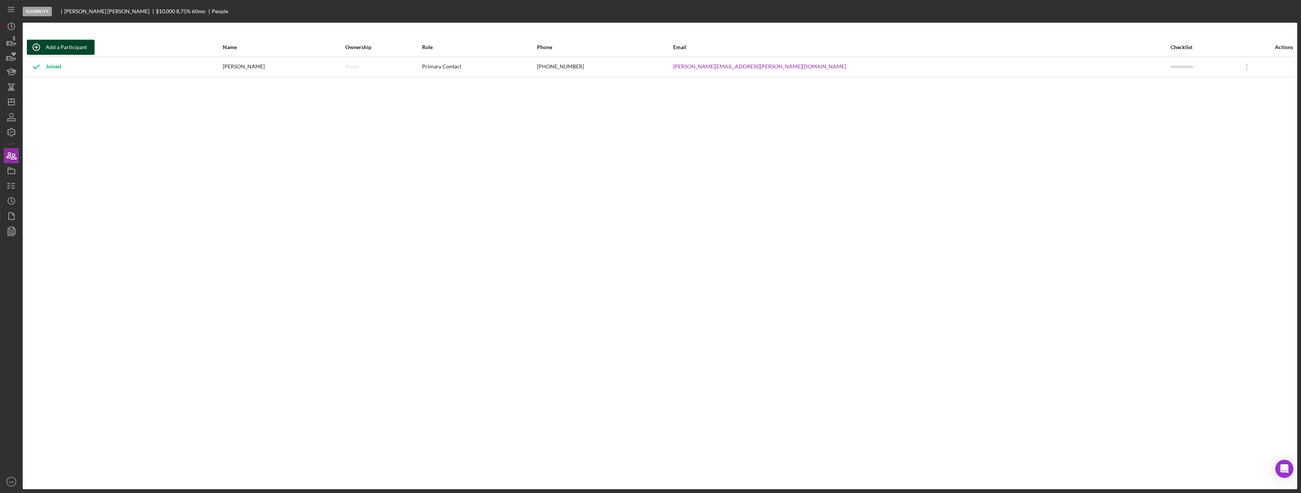
click at [46, 48] on div "Add a Participant" at bounding box center [66, 47] width 41 height 15
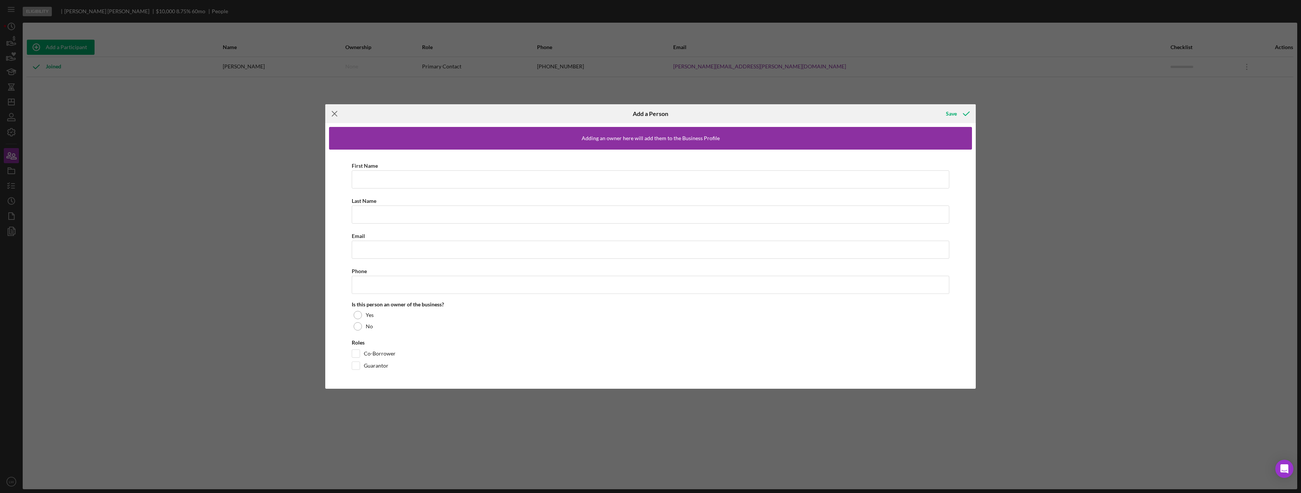
click at [335, 113] on icon "Icon/Menu Close" at bounding box center [334, 113] width 19 height 19
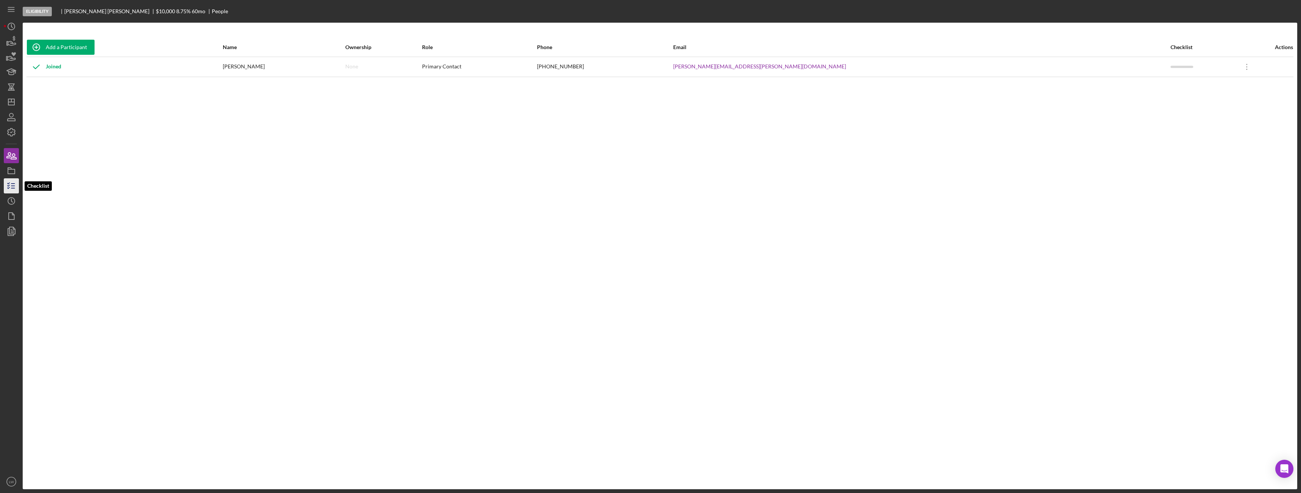
click at [12, 186] on line "button" at bounding box center [12, 186] width 3 height 0
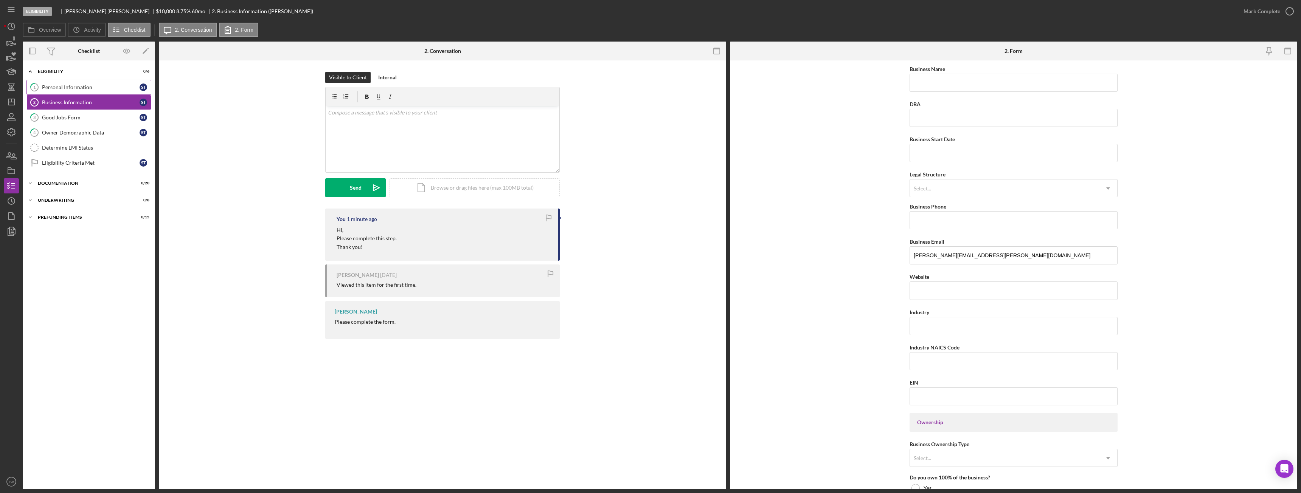
click at [85, 88] on div "Personal Information" at bounding box center [91, 87] width 98 height 6
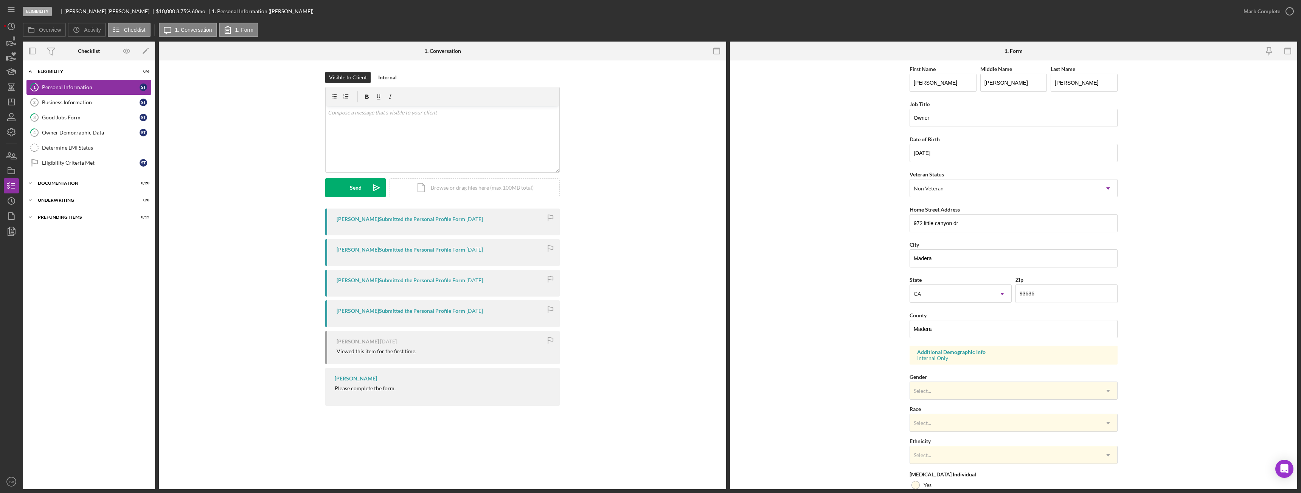
click at [62, 86] on div "Personal Information" at bounding box center [91, 87] width 98 height 6
click at [65, 101] on div "Business Information" at bounding box center [91, 102] width 98 height 6
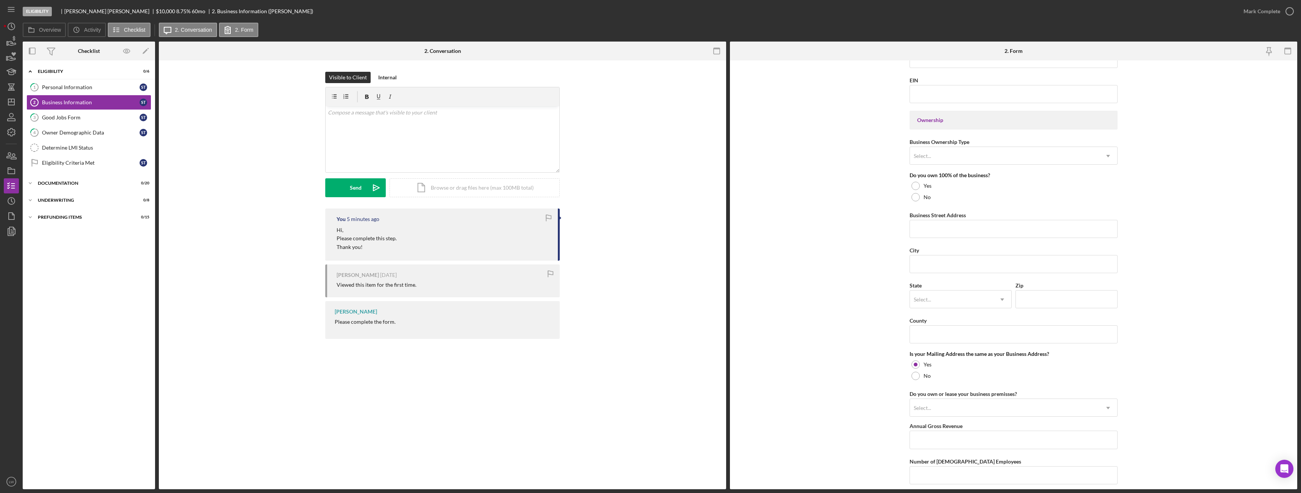
scroll to position [410, 0]
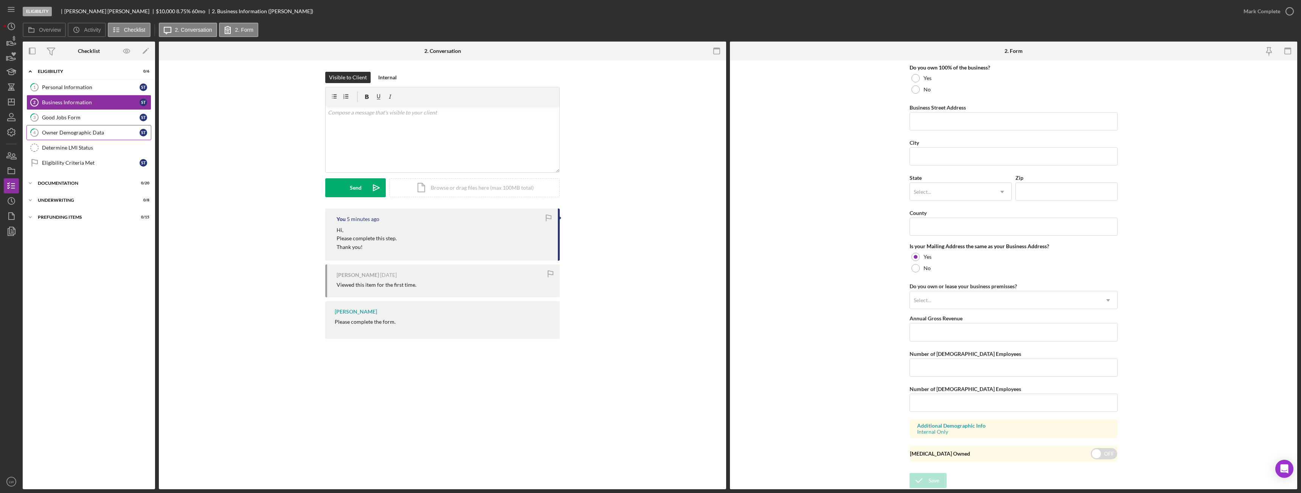
click at [87, 130] on div "Owner Demographic Data" at bounding box center [91, 133] width 98 height 6
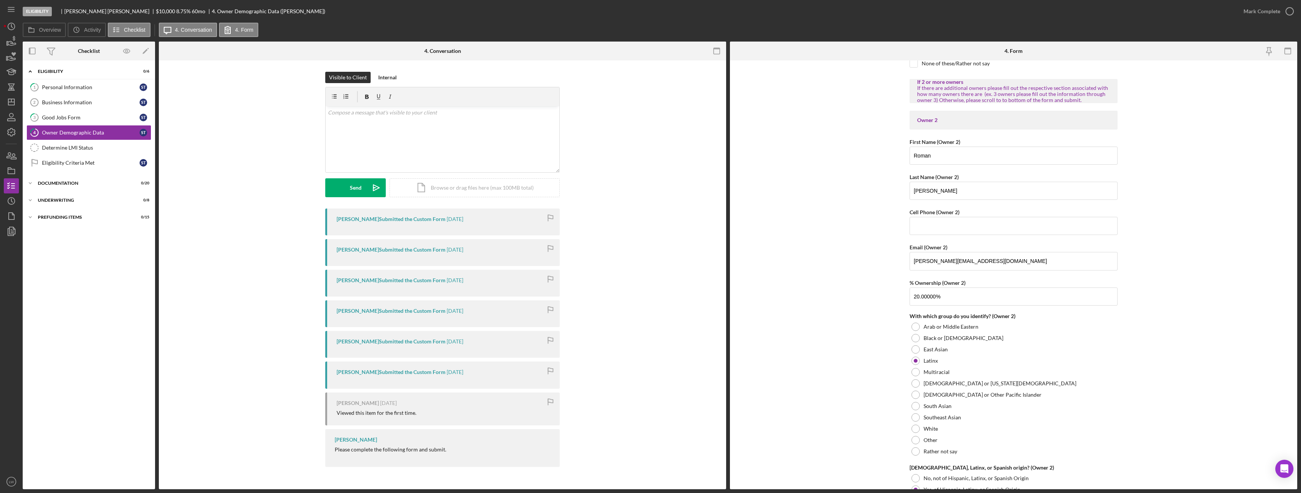
scroll to position [718, 0]
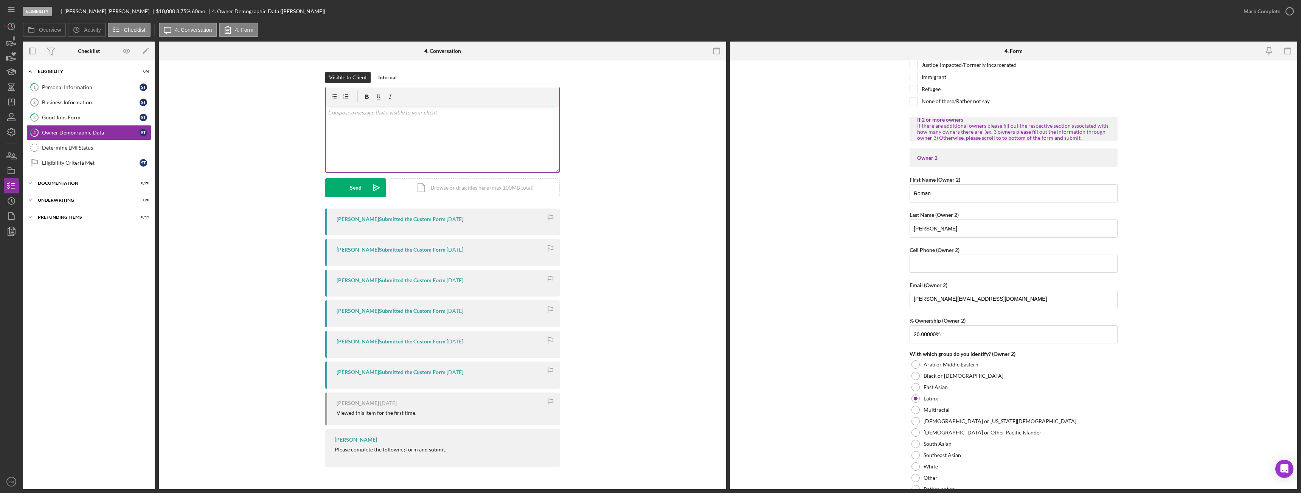
click at [545, 137] on div "v Color teal Color pink Remove color Add row above Add row below Add column bef…" at bounding box center [443, 139] width 234 height 66
click at [538, 126] on p "I will have to add Roman Gonzales to application since he owns 20% of the busin…" at bounding box center [443, 123] width 230 height 8
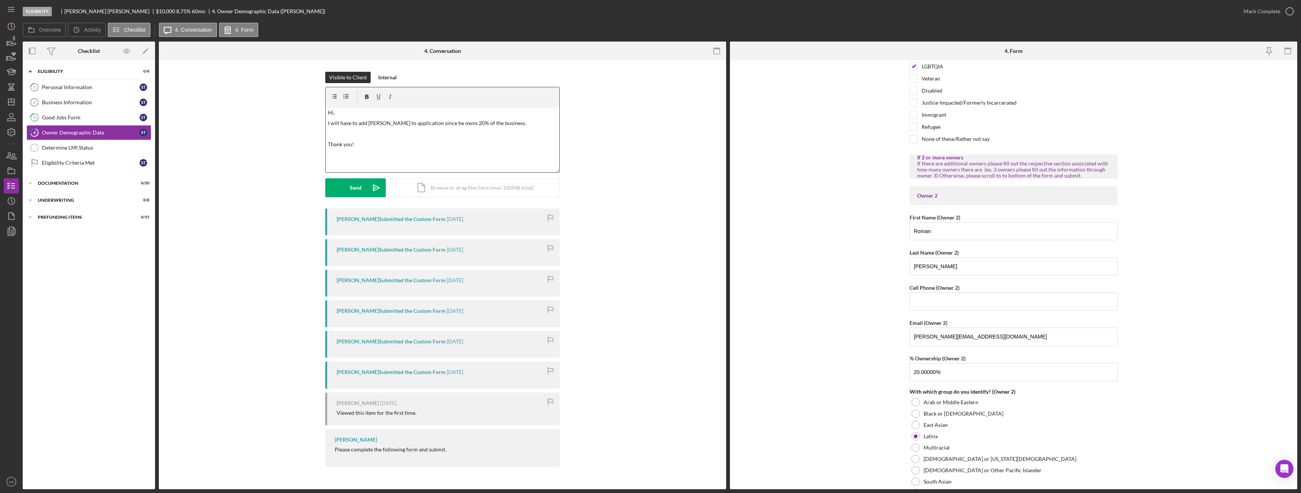
scroll to position [945, 0]
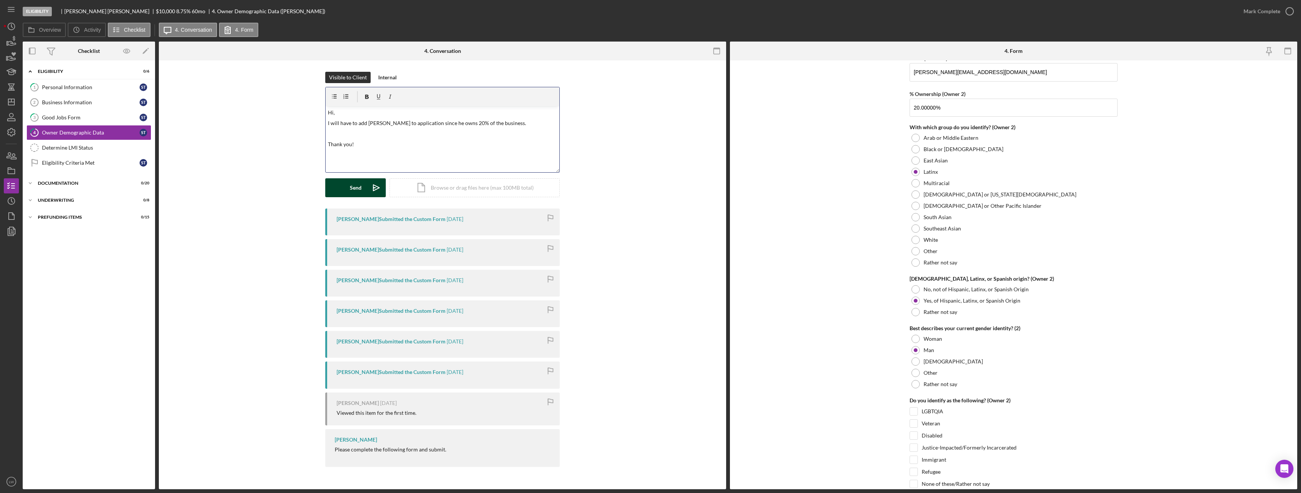
click at [372, 185] on icon "Icon/icon-invite-send" at bounding box center [376, 187] width 19 height 19
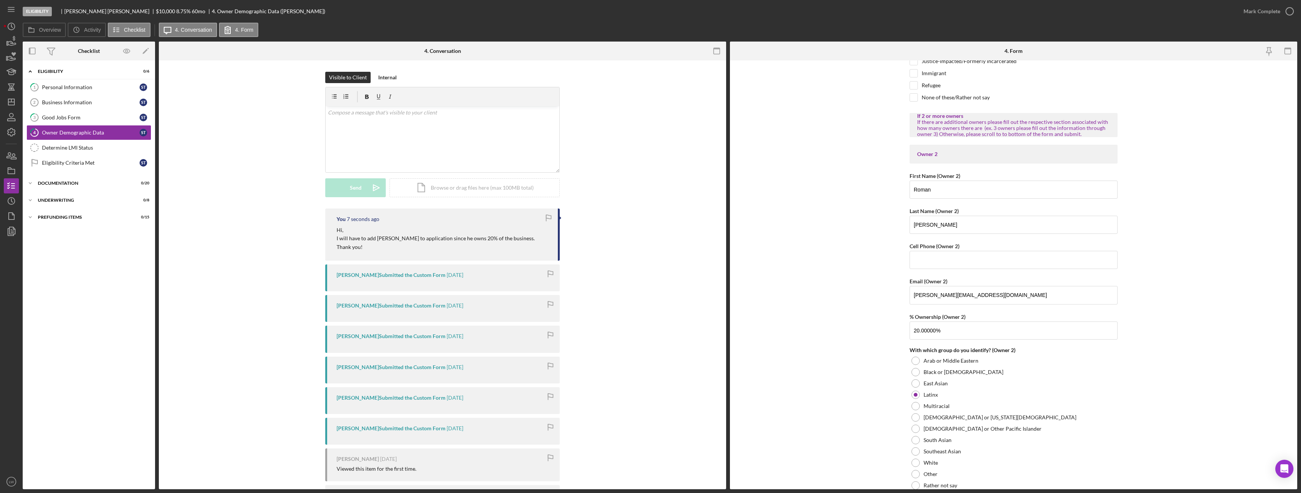
scroll to position [718, 0]
drag, startPoint x: 977, startPoint y: 301, endPoint x: 902, endPoint y: 296, distance: 75.8
click at [902, 296] on form "Owner Demographic Form What is your preferred language? English *How many peopl…" at bounding box center [1013, 275] width 567 height 429
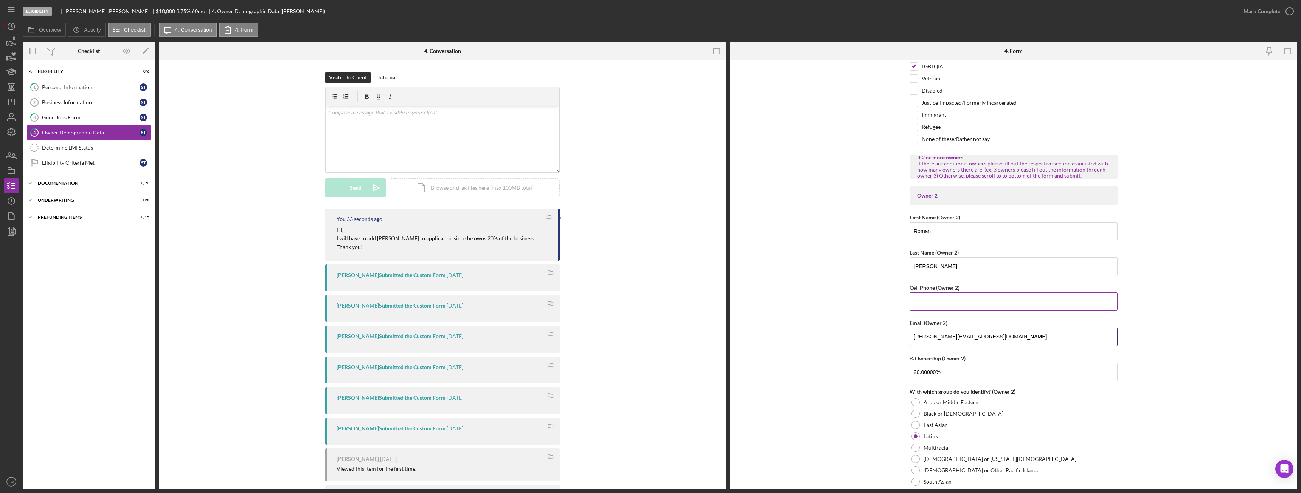
scroll to position [529, 0]
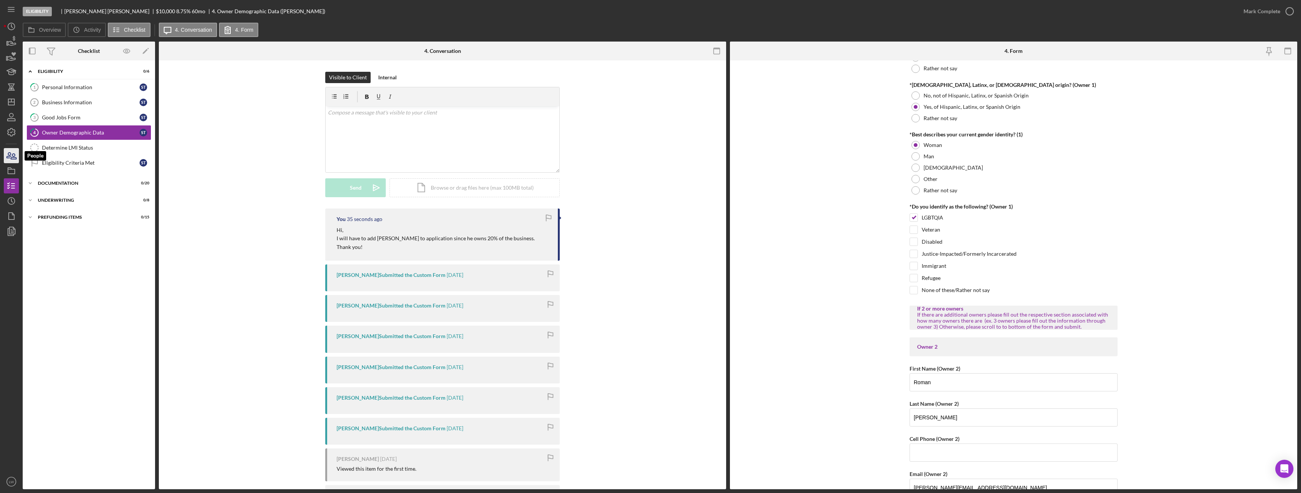
click at [11, 152] on icon "button" at bounding box center [11, 155] width 19 height 19
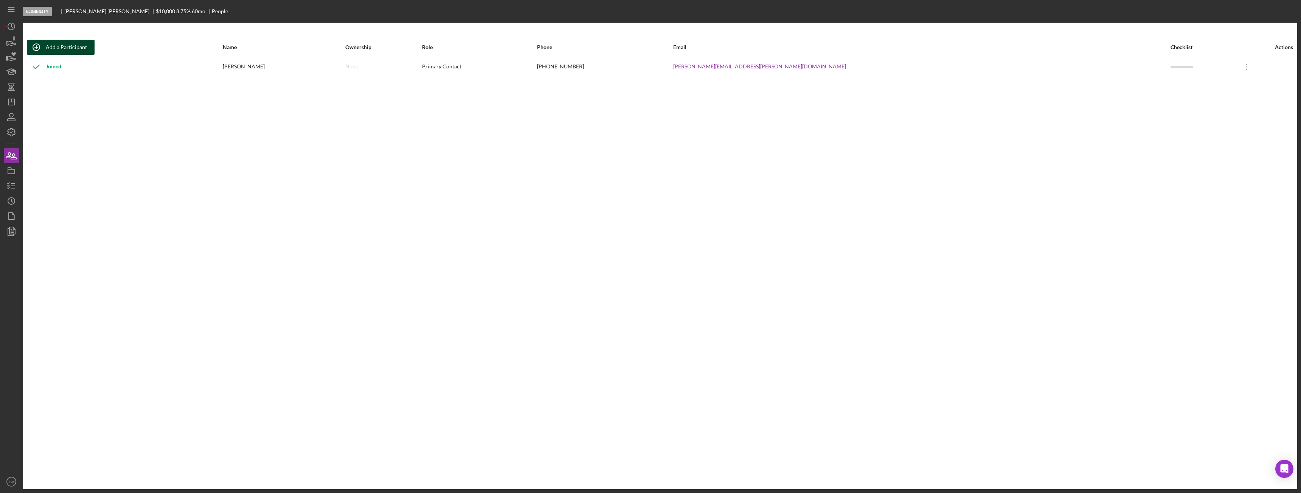
click at [67, 44] on div "Add a Participant" at bounding box center [66, 47] width 41 height 15
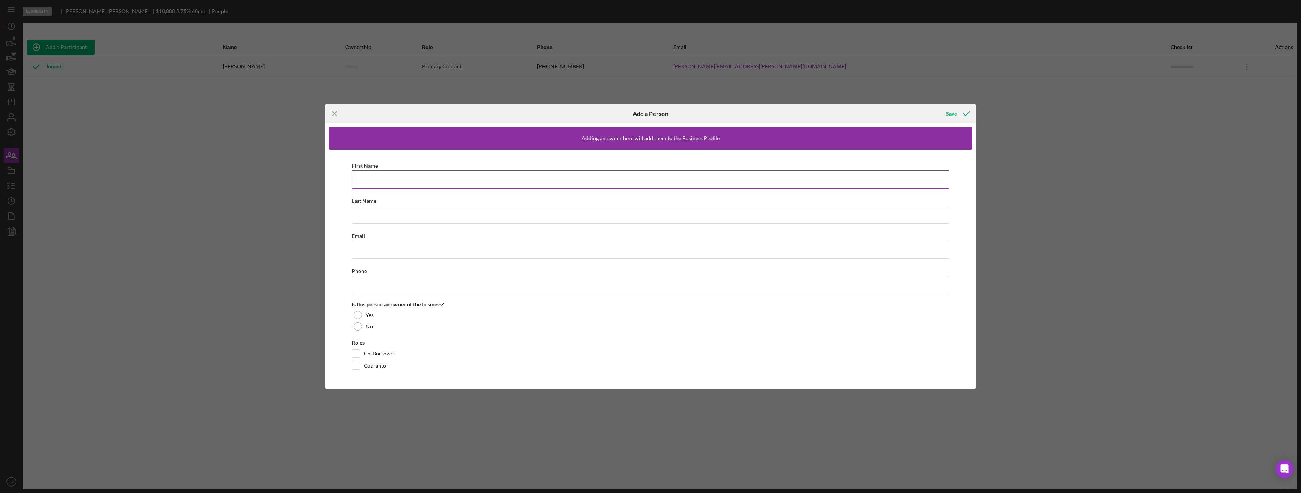
click at [369, 175] on input "First Name" at bounding box center [650, 180] width 597 height 18
type input "Roman"
click at [369, 208] on input "Last Name" at bounding box center [650, 215] width 597 height 18
type input "Gonzales"
click at [369, 249] on input "Email" at bounding box center [650, 250] width 597 height 18
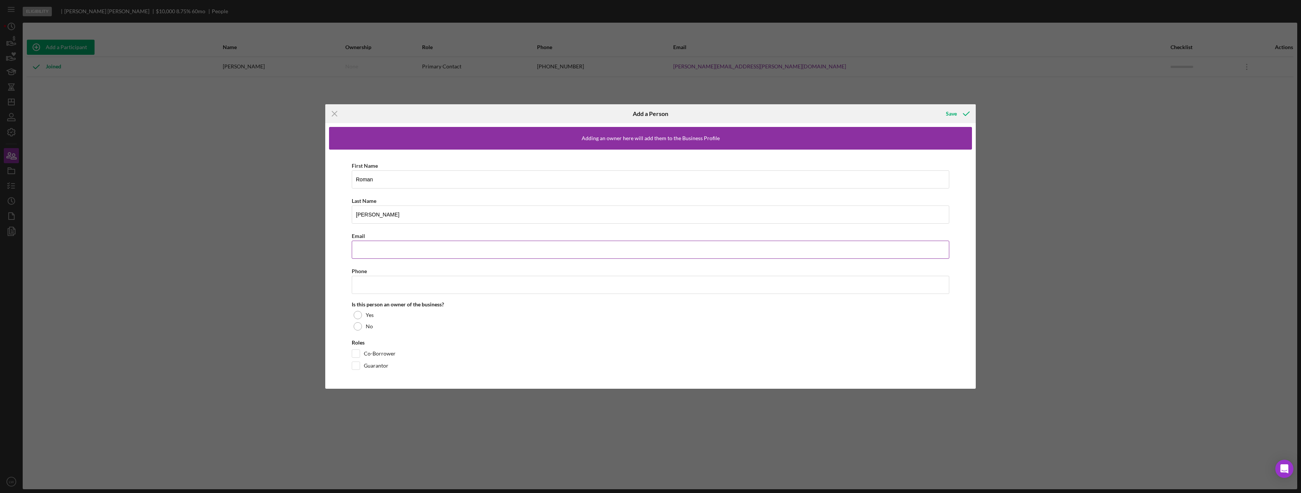
paste input "Tello.soniad@gmail.com"
type input "Tello.soniad@gmail.com"
click at [369, 288] on input "Phone" at bounding box center [650, 285] width 597 height 18
click at [396, 259] on div "First Name Roman Last Name Gonzales Email Tello.soniad@gmail.com Phone Is this …" at bounding box center [650, 268] width 643 height 236
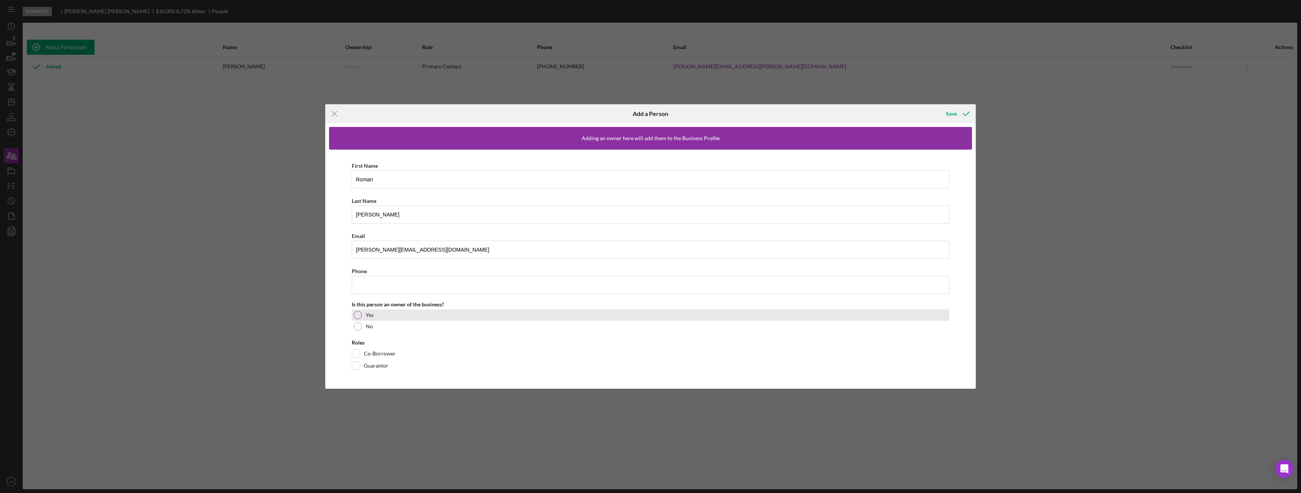
click at [360, 316] on div at bounding box center [358, 315] width 8 height 8
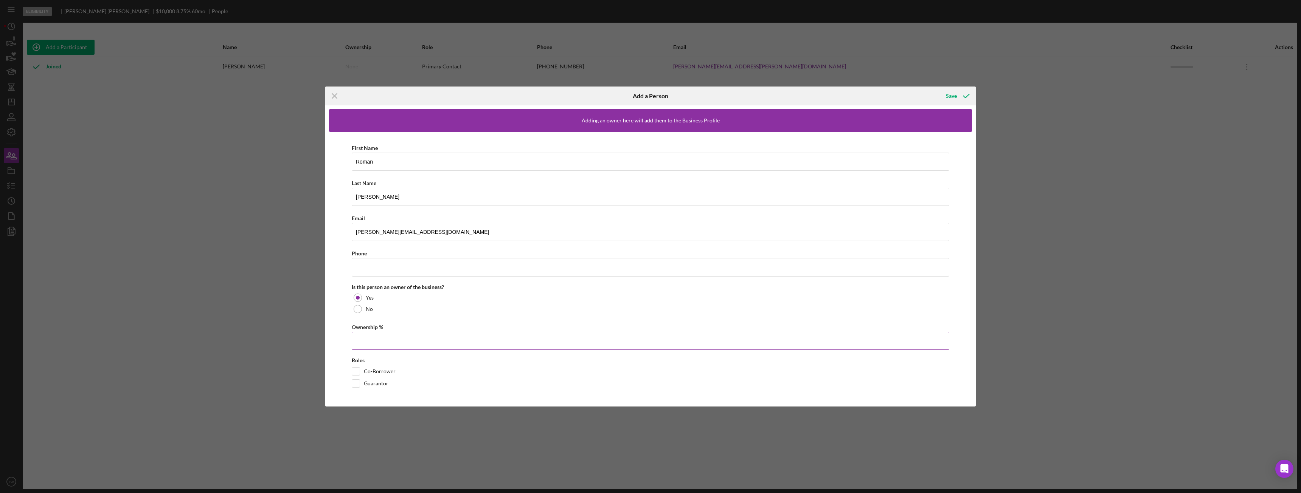
click at [389, 341] on input "Ownership %" at bounding box center [650, 341] width 597 height 18
type input "20.00%"
click at [357, 370] on input "Co-Borrower" at bounding box center [356, 372] width 8 height 8
checkbox input "true"
click at [382, 262] on input "Phone" at bounding box center [650, 267] width 597 height 18
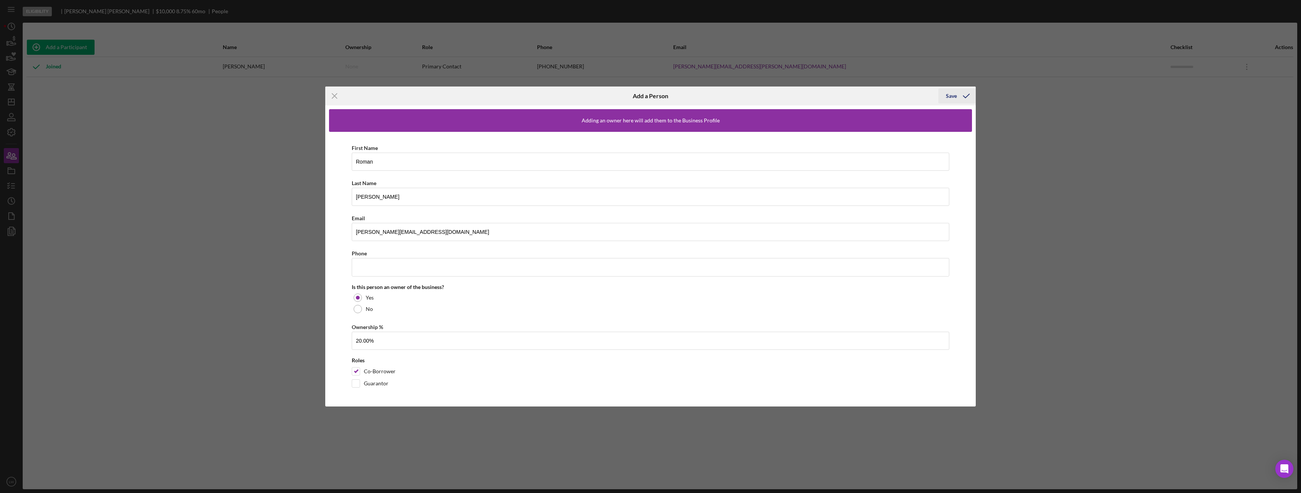
click at [956, 96] on button "Save" at bounding box center [956, 95] width 37 height 15
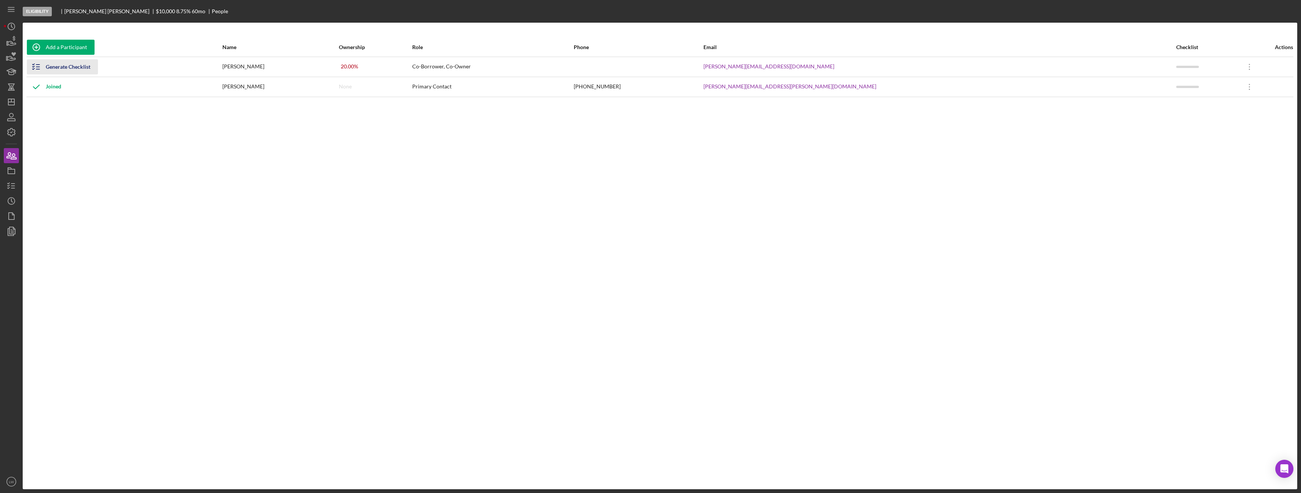
click at [48, 66] on div "Generate Checklist" at bounding box center [68, 66] width 45 height 15
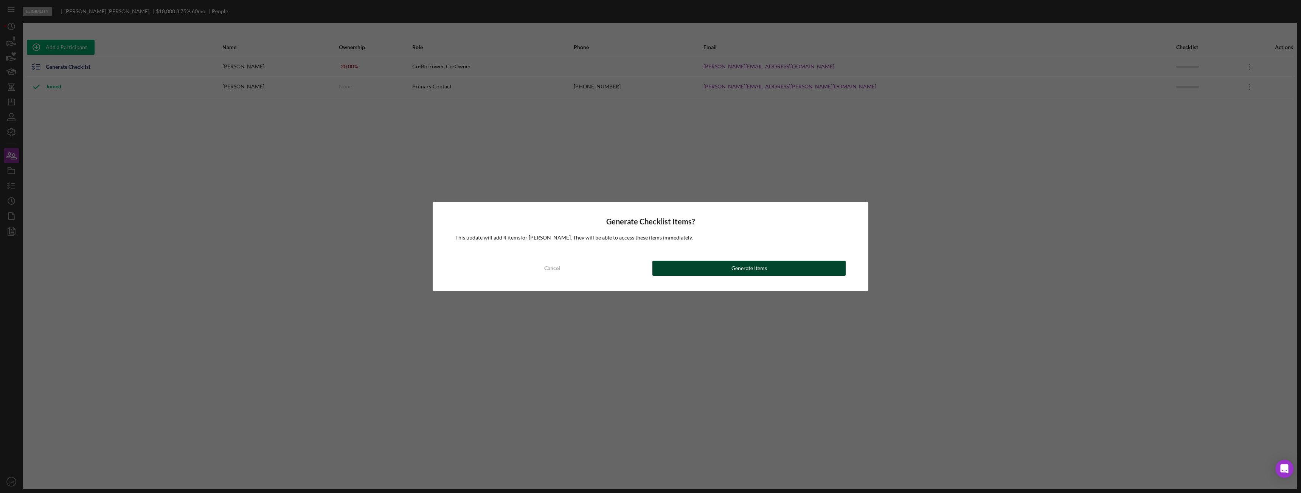
click at [728, 272] on button "Generate Items" at bounding box center [748, 268] width 193 height 15
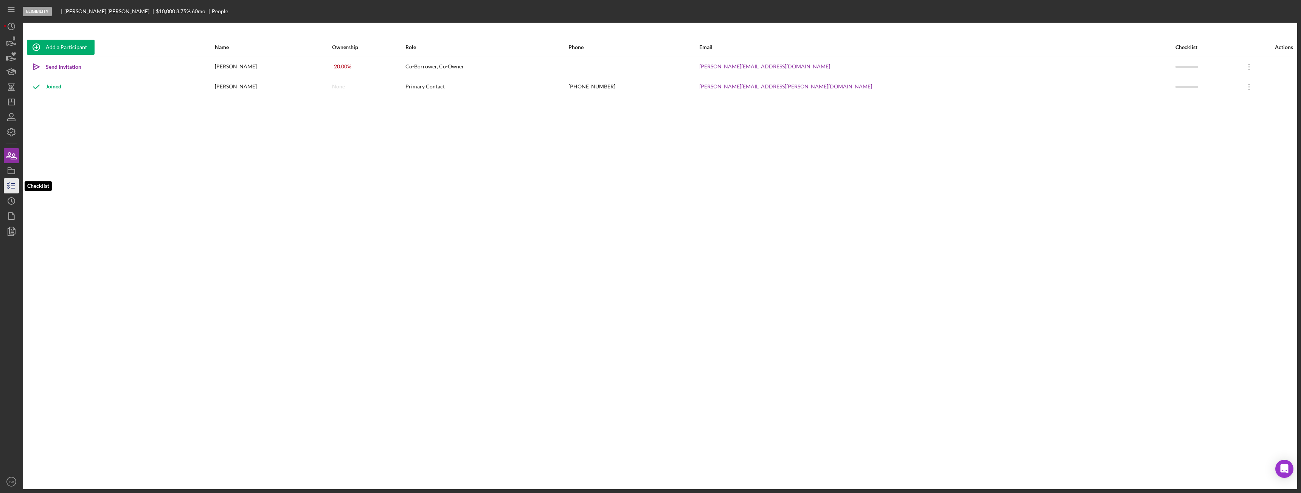
click at [11, 182] on icon "button" at bounding box center [11, 186] width 19 height 19
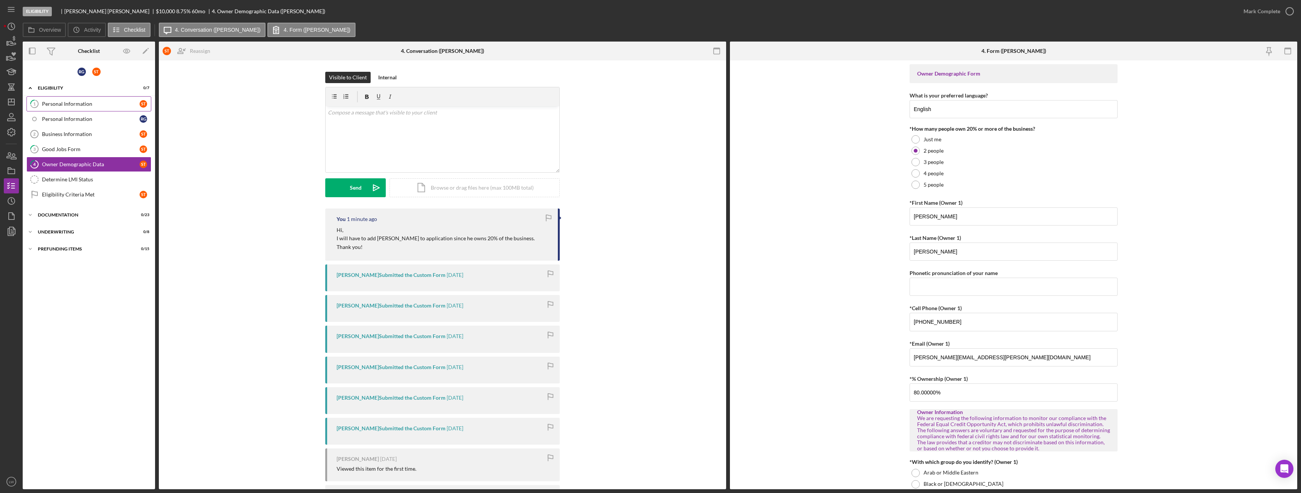
click at [64, 101] on div "Personal Information" at bounding box center [91, 104] width 98 height 6
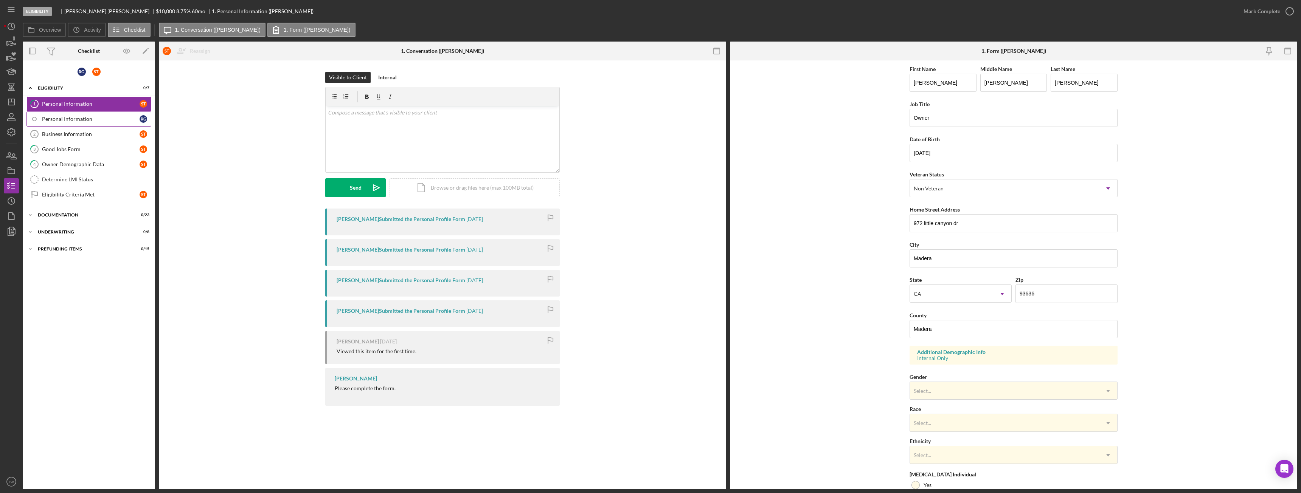
click at [58, 116] on div "Personal Information" at bounding box center [91, 119] width 98 height 6
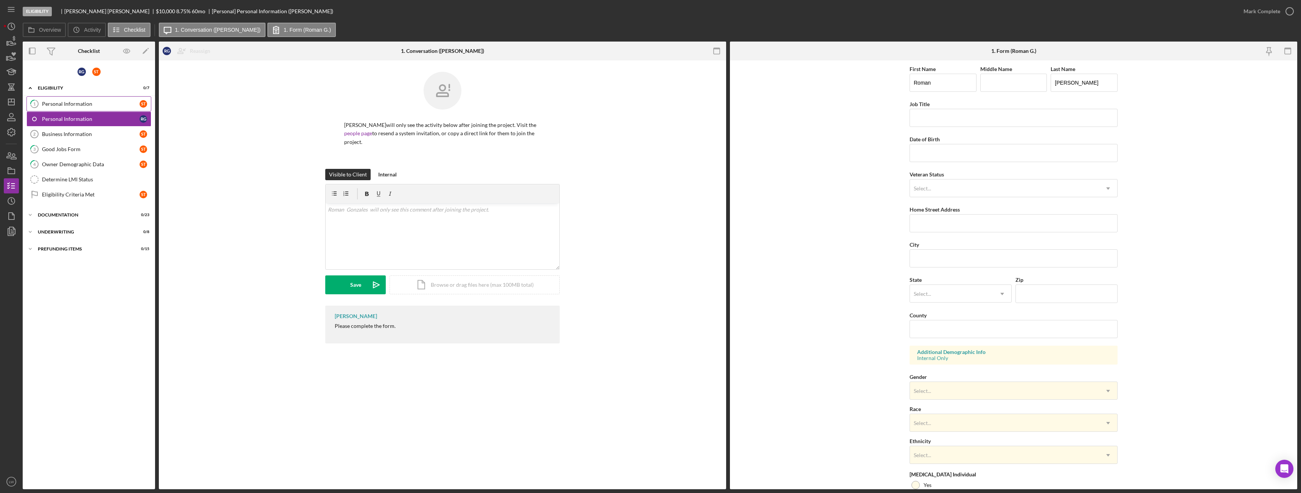
click at [84, 104] on div "Personal Information" at bounding box center [91, 104] width 98 height 6
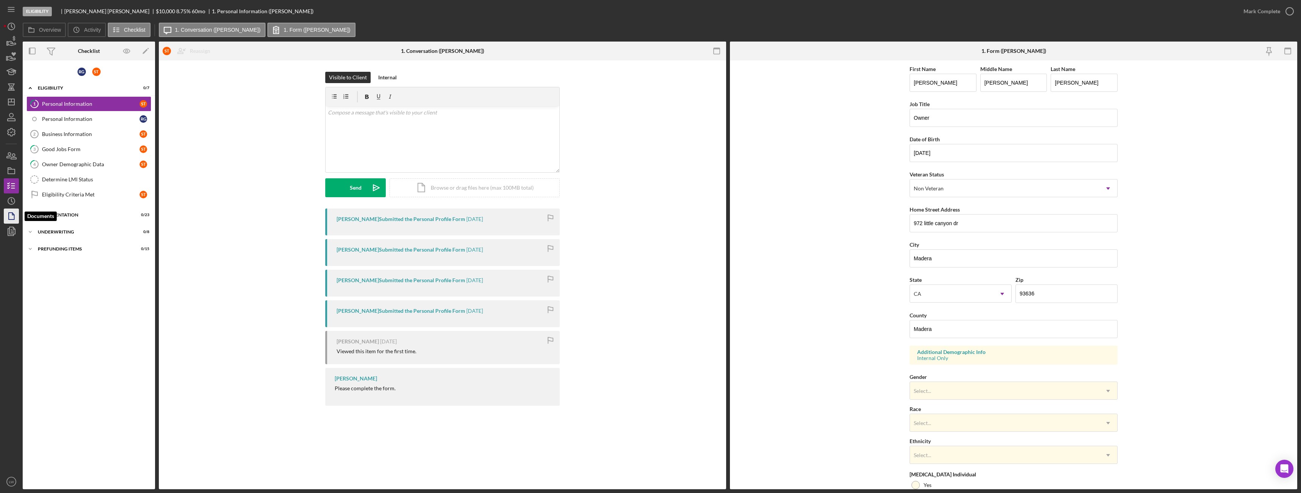
click at [7, 215] on icon "button" at bounding box center [11, 216] width 19 height 19
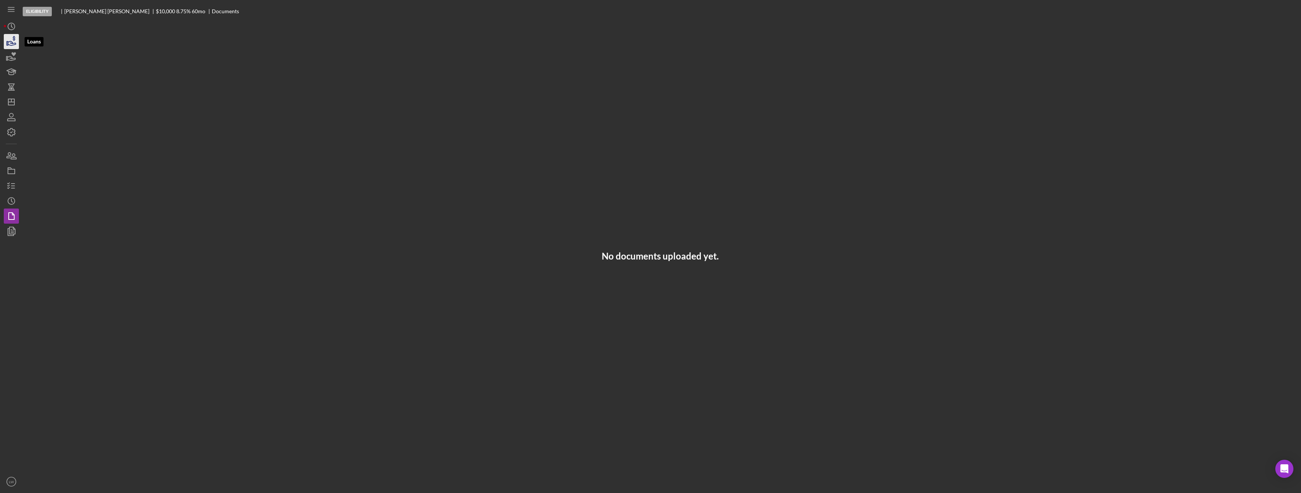
click at [14, 43] on icon "button" at bounding box center [11, 41] width 19 height 19
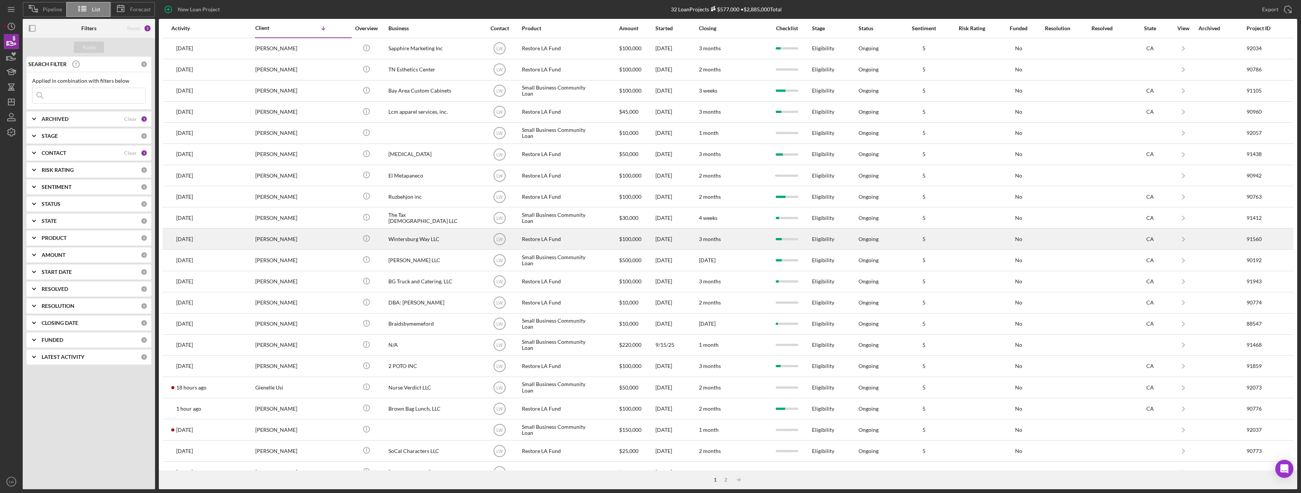
scroll to position [101, 0]
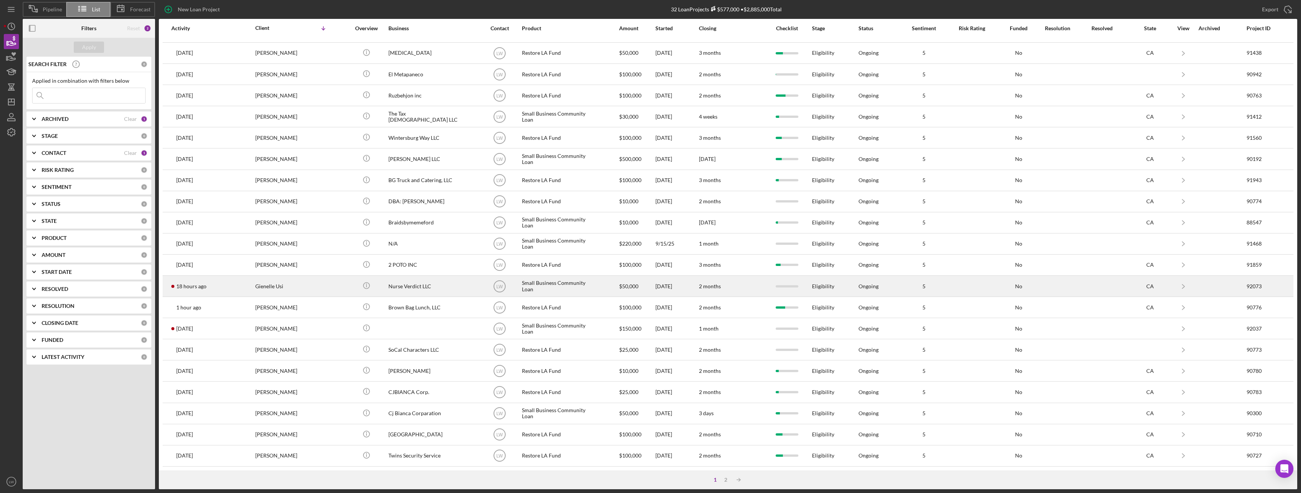
click at [292, 290] on div "Gienelle Usi" at bounding box center [293, 286] width 76 height 20
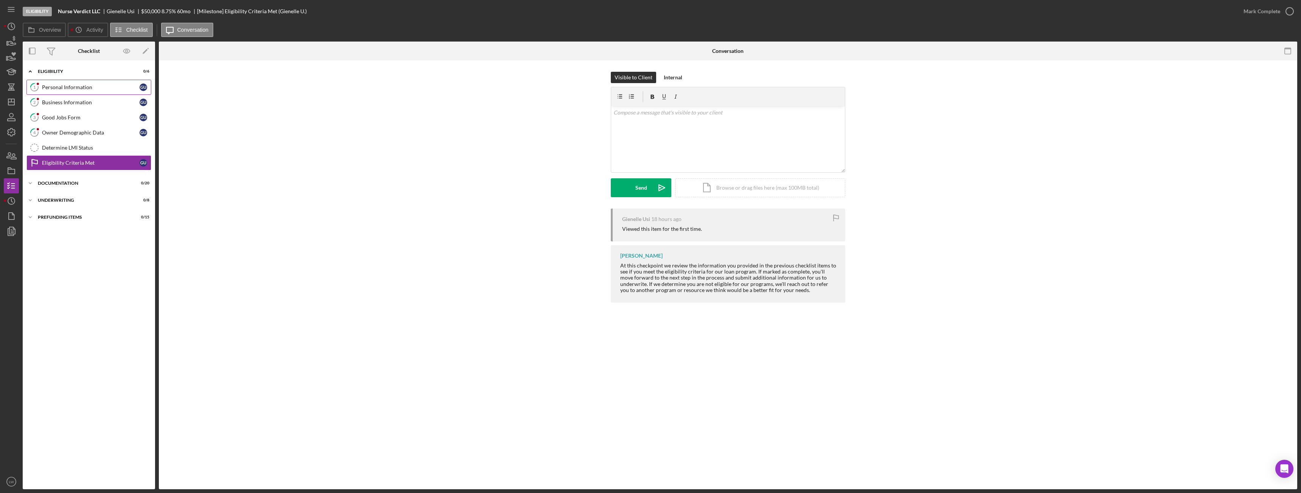
click at [87, 87] on div "Personal Information" at bounding box center [91, 87] width 98 height 6
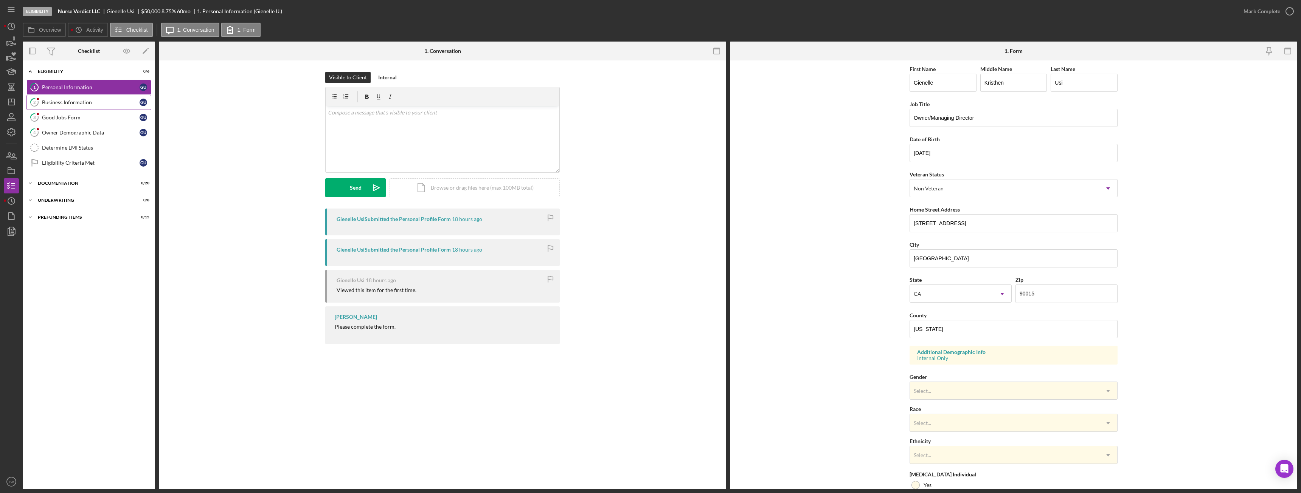
click at [68, 99] on div "Business Information" at bounding box center [91, 102] width 98 height 6
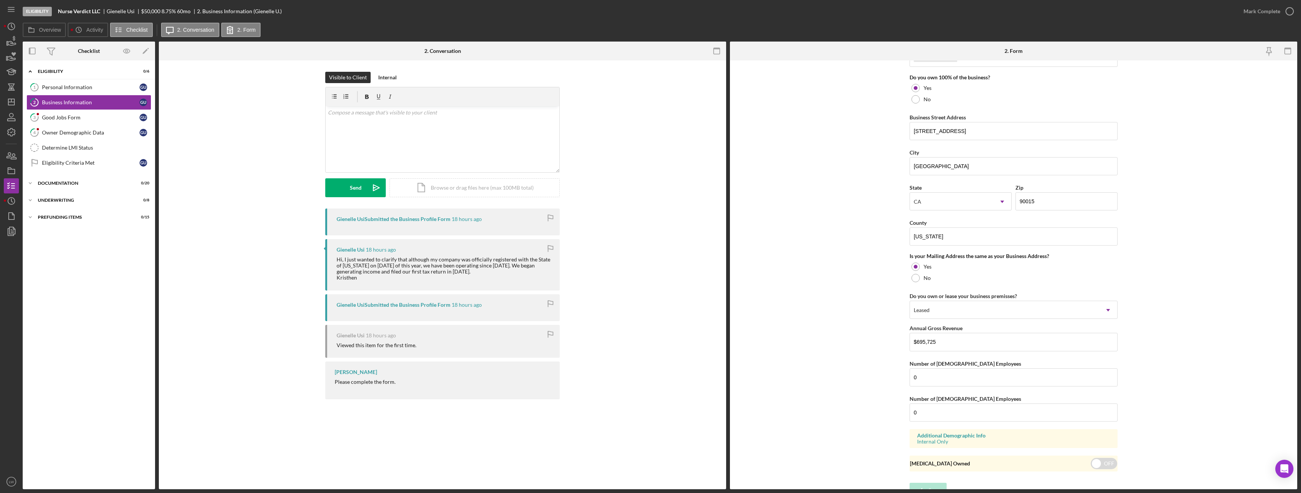
scroll to position [410, 0]
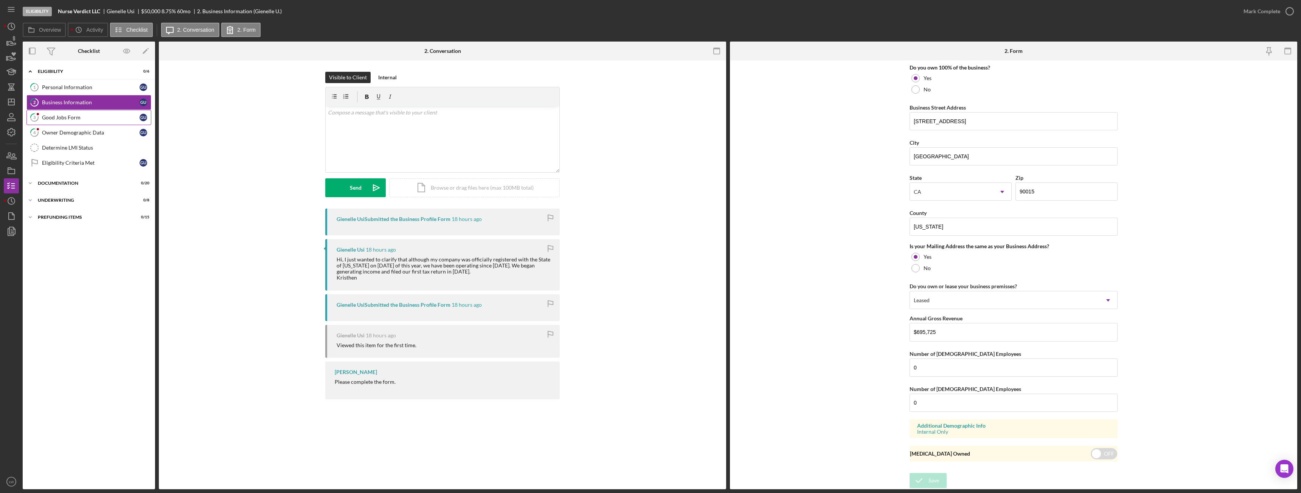
click at [66, 110] on link "3 Good Jobs Form G U" at bounding box center [88, 117] width 125 height 15
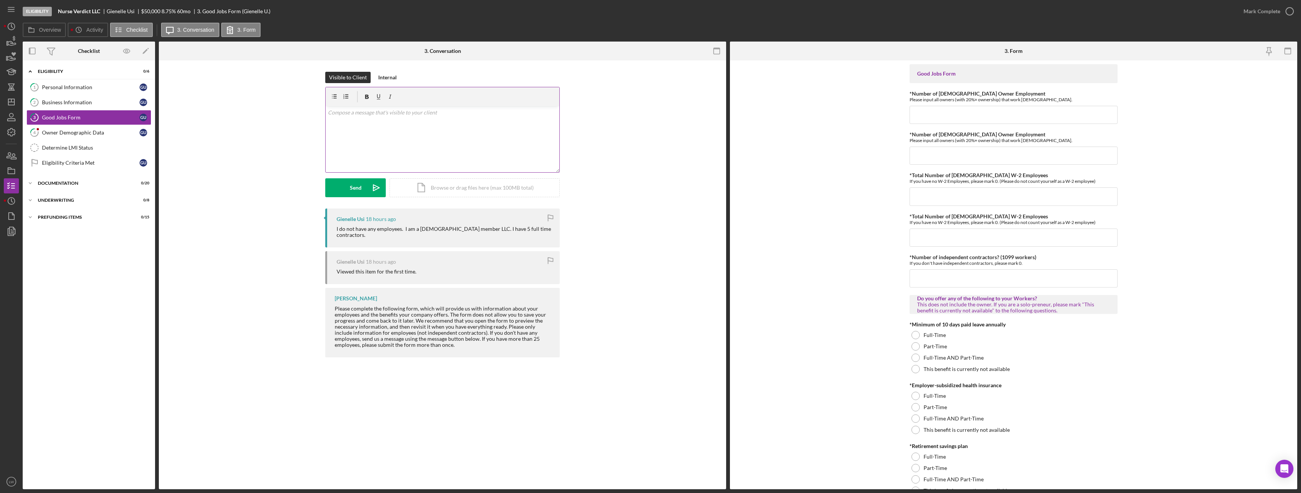
click at [496, 154] on div "v Color teal Color pink Remove color Add row above Add row below Add column bef…" at bounding box center [443, 139] width 234 height 66
click at [343, 186] on button "Send Icon/icon-invite-send" at bounding box center [355, 187] width 61 height 19
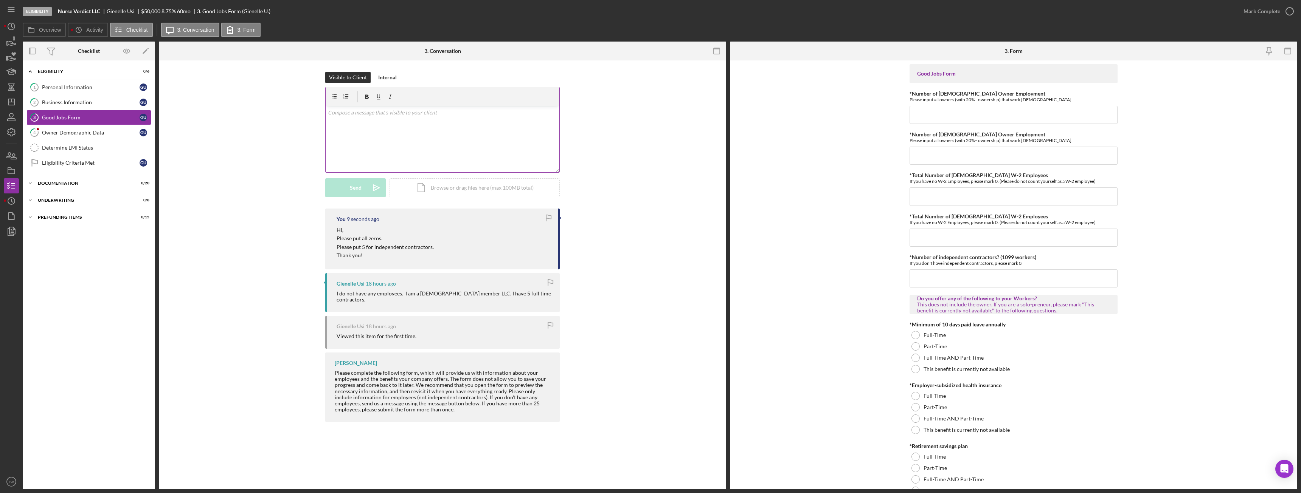
click at [497, 139] on div "v Color teal Color pink Remove color Add row above Add row below Add column bef…" at bounding box center [443, 139] width 234 height 66
click at [536, 113] on p "If you don't offer any anything please checkmark "This benefit is currently not…" at bounding box center [443, 113] width 230 height 8
click at [357, 181] on div "Send" at bounding box center [356, 187] width 12 height 19
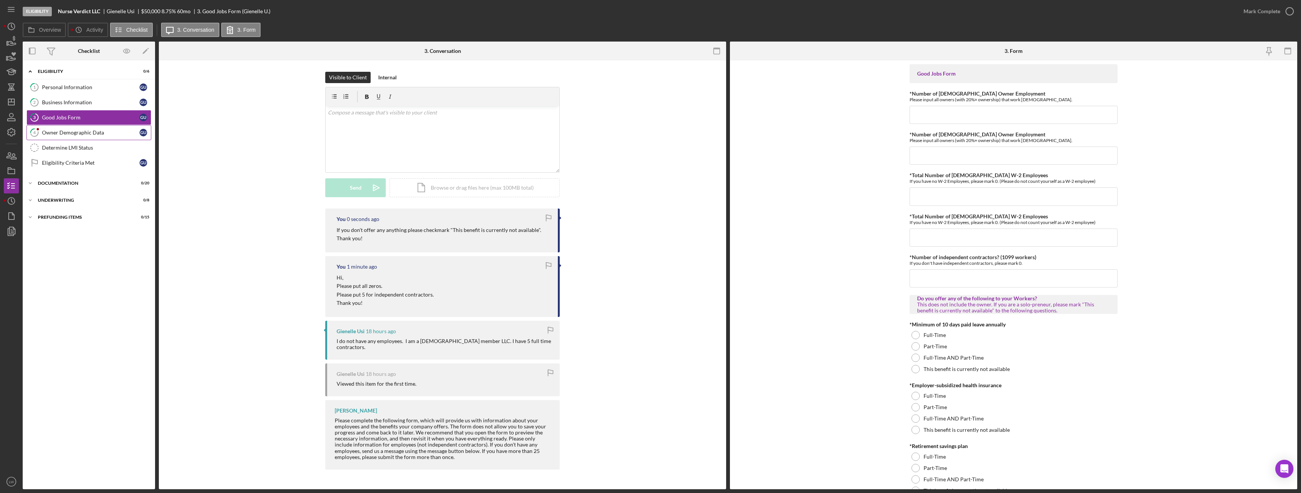
click at [97, 132] on div "Owner Demographic Data" at bounding box center [91, 133] width 98 height 6
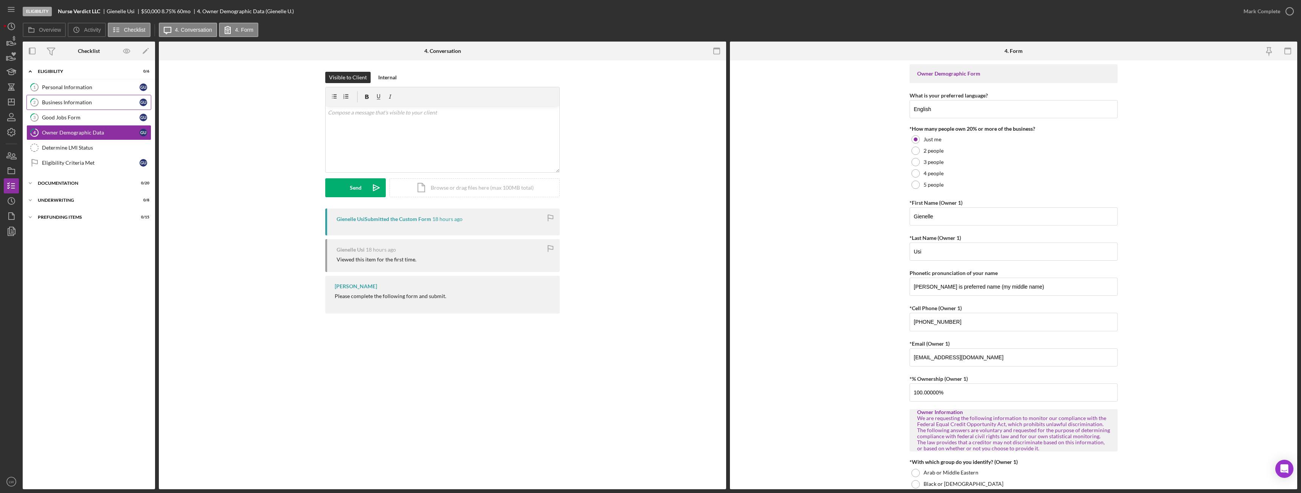
click at [60, 104] on div "Business Information" at bounding box center [91, 102] width 98 height 6
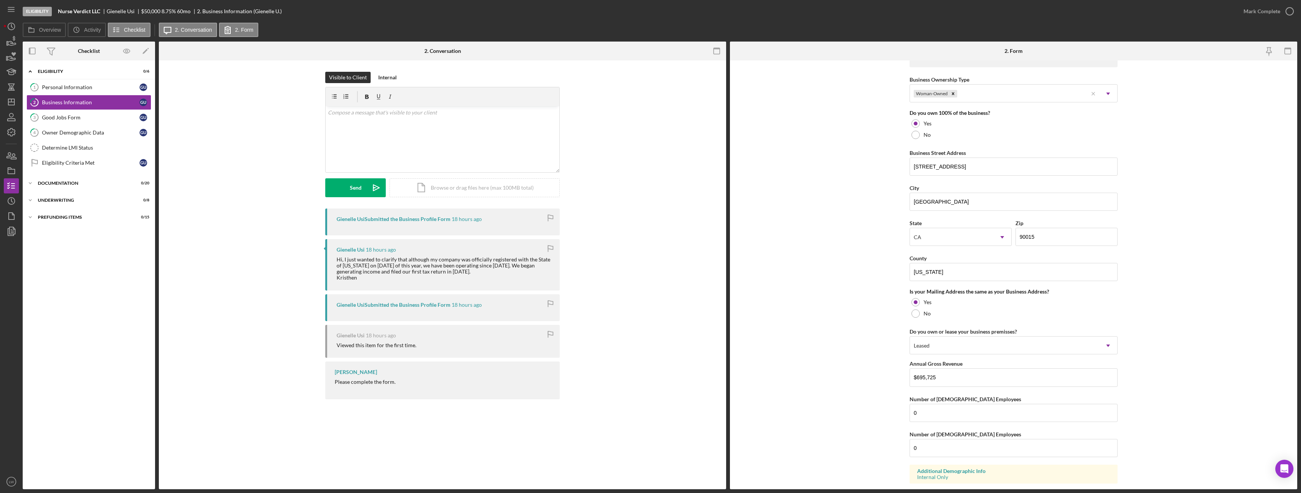
scroll to position [378, 0]
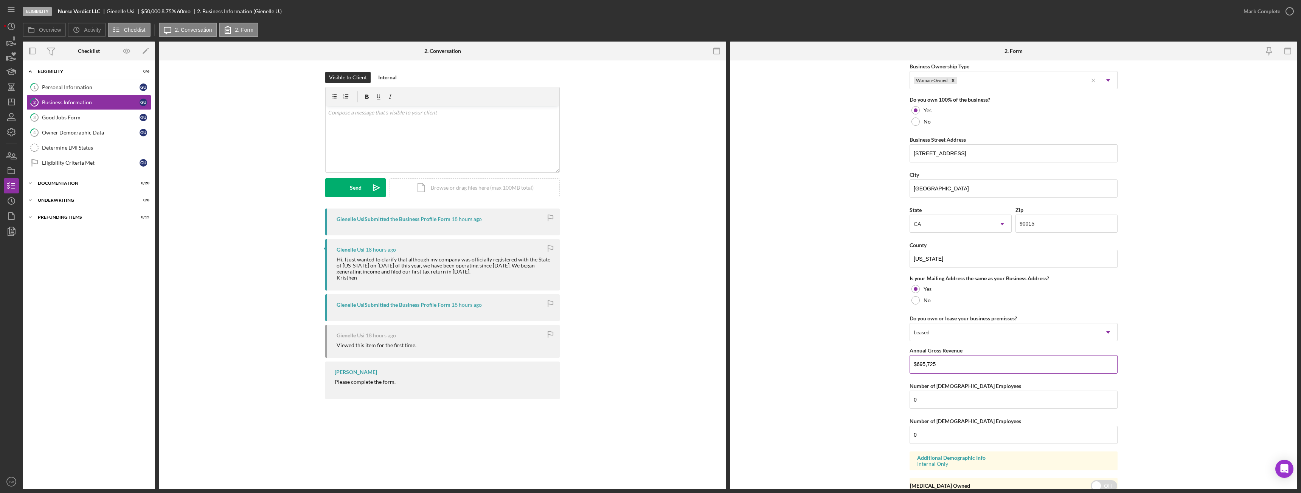
drag, startPoint x: 939, startPoint y: 365, endPoint x: 913, endPoint y: 363, distance: 25.7
click at [913, 363] on input "$695,725" at bounding box center [1013, 364] width 208 height 18
click at [61, 89] on div "Personal Information" at bounding box center [91, 87] width 98 height 6
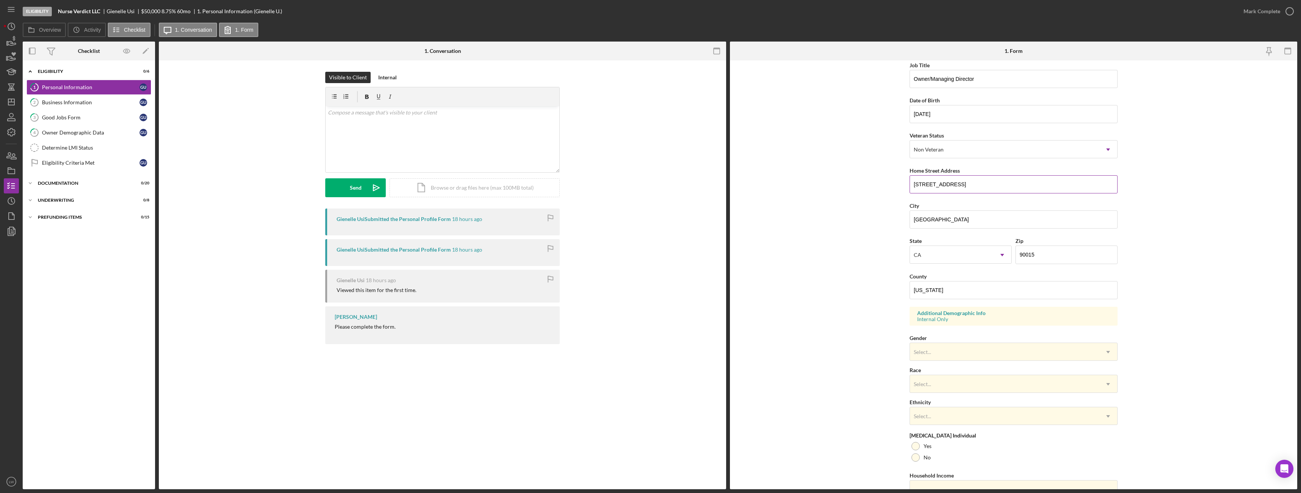
scroll to position [76, 0]
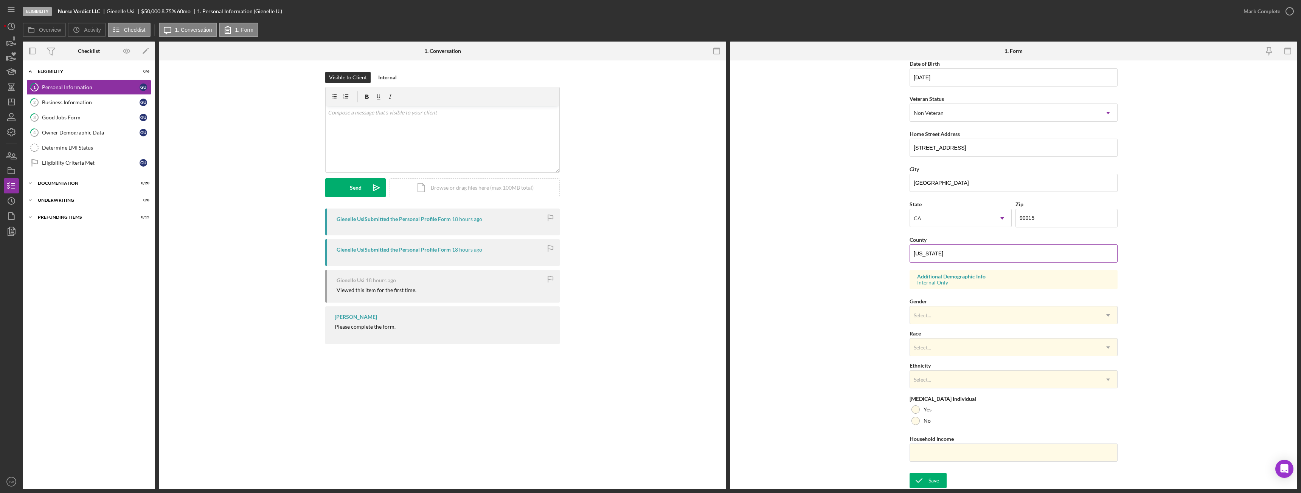
click at [943, 257] on input "California" at bounding box center [1013, 254] width 208 height 18
type input "Los Angeles"
click at [979, 314] on div "Select..." at bounding box center [1004, 315] width 189 height 17
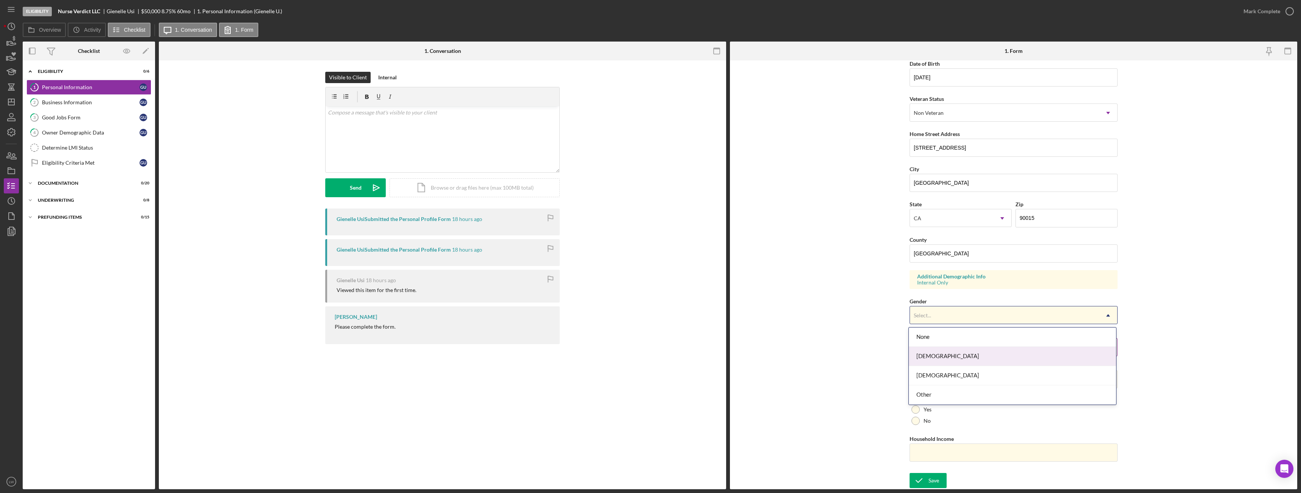
click at [954, 355] on div "Female" at bounding box center [1012, 356] width 207 height 19
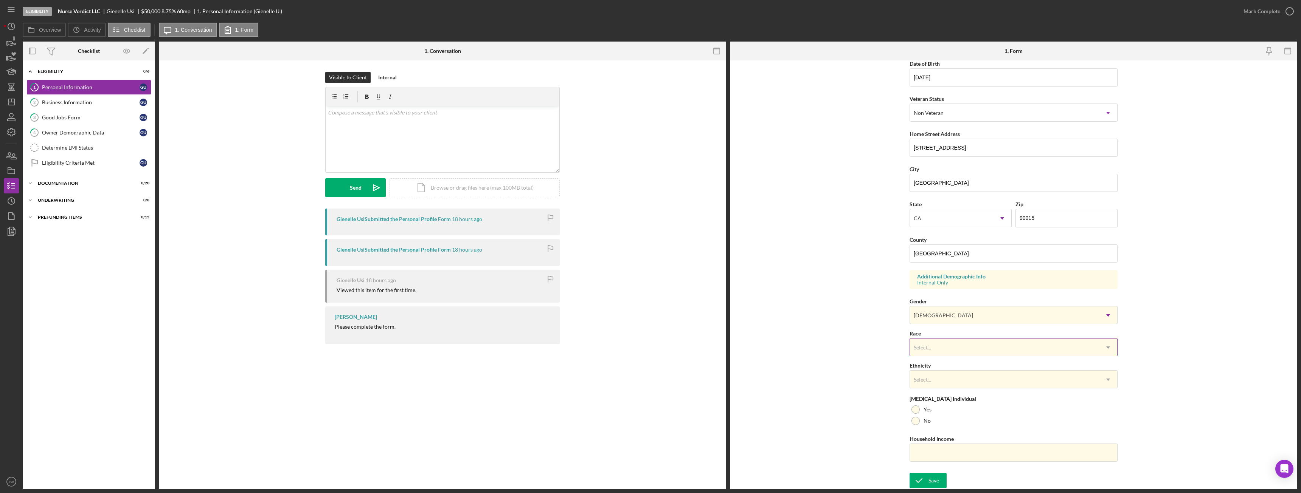
click at [955, 351] on div "Select..." at bounding box center [1004, 347] width 189 height 17
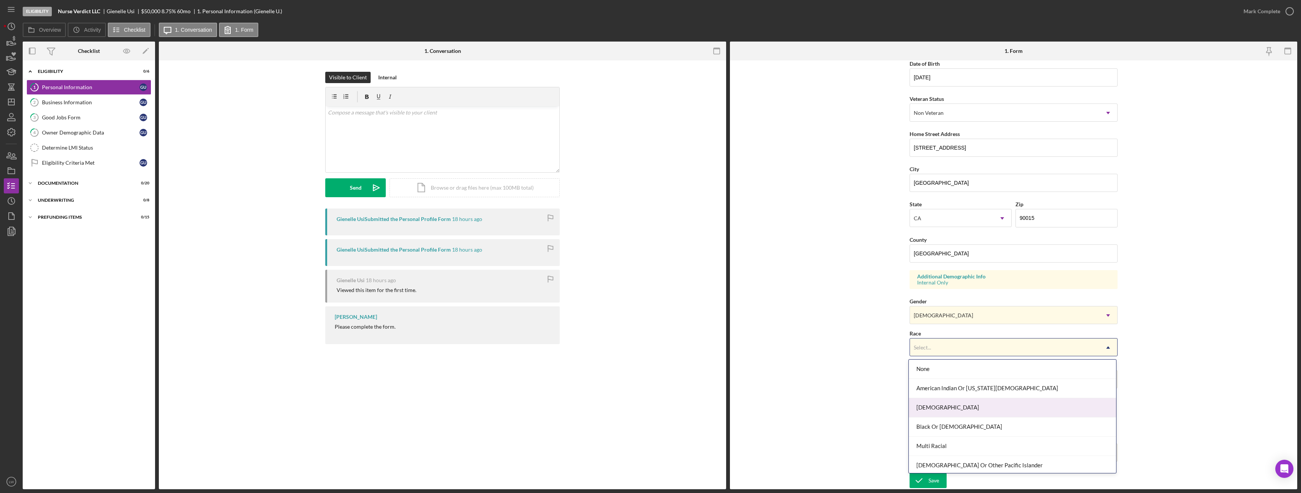
click at [954, 408] on div "Asian" at bounding box center [1012, 408] width 207 height 19
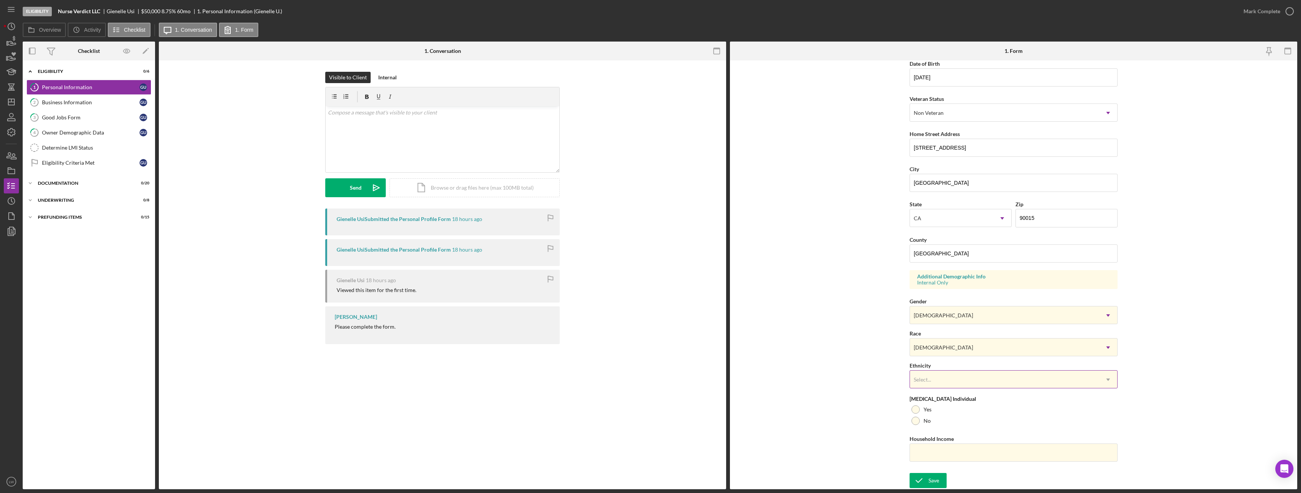
click at [956, 376] on div "Select..." at bounding box center [1004, 379] width 189 height 17
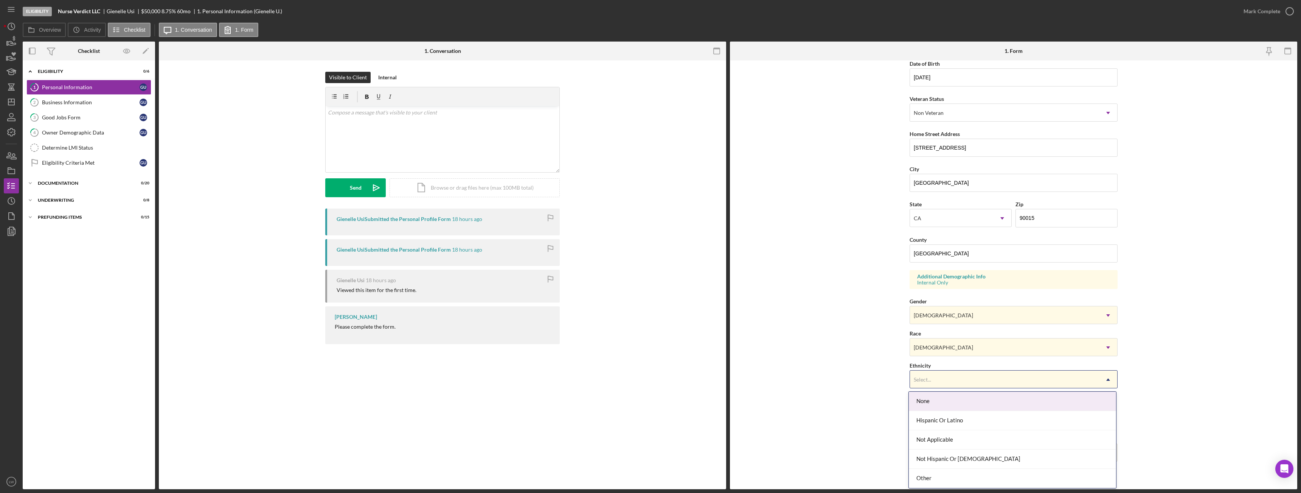
drag, startPoint x: 943, startPoint y: 439, endPoint x: 950, endPoint y: 420, distance: 19.9
click at [953, 402] on div "None Hispanic Or Latino Not Applicable Not Hispanic Or Latino Other" at bounding box center [1012, 440] width 207 height 96
click at [945, 454] on div "Not Hispanic Or Latino" at bounding box center [1012, 459] width 207 height 19
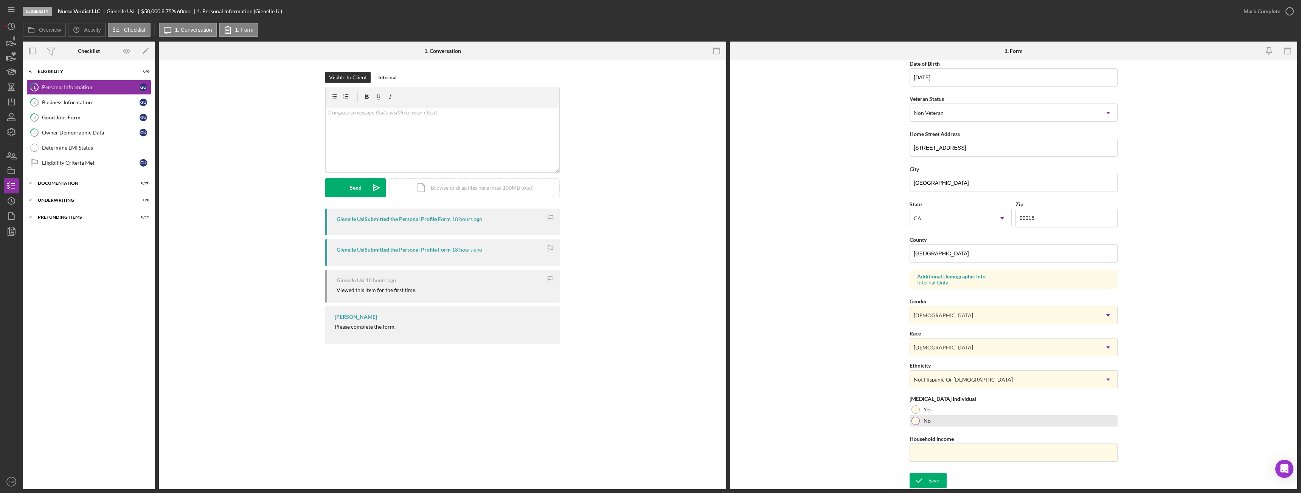
click at [913, 420] on div at bounding box center [915, 421] width 8 height 8
click at [936, 456] on input "Household Income" at bounding box center [1013, 453] width 208 height 18
paste input "$695,725"
type input "$695,725"
click at [929, 476] on div "Save" at bounding box center [933, 480] width 11 height 15
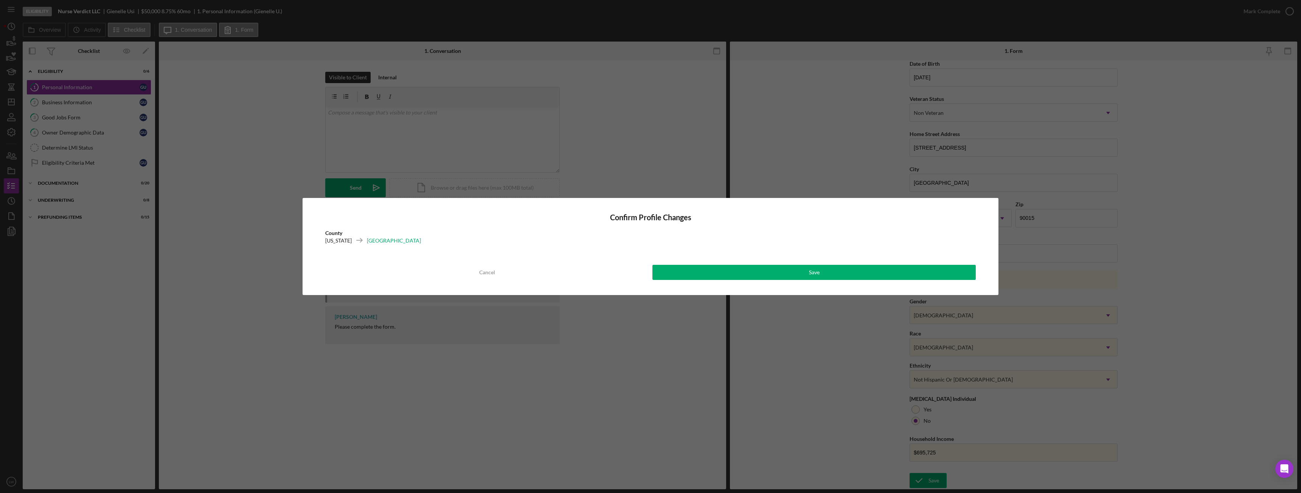
click at [875, 263] on div "Confirm Profile Changes County California Los Angeles Cancel Save" at bounding box center [651, 246] width 696 height 97
click at [870, 275] on button "Save" at bounding box center [813, 272] width 323 height 15
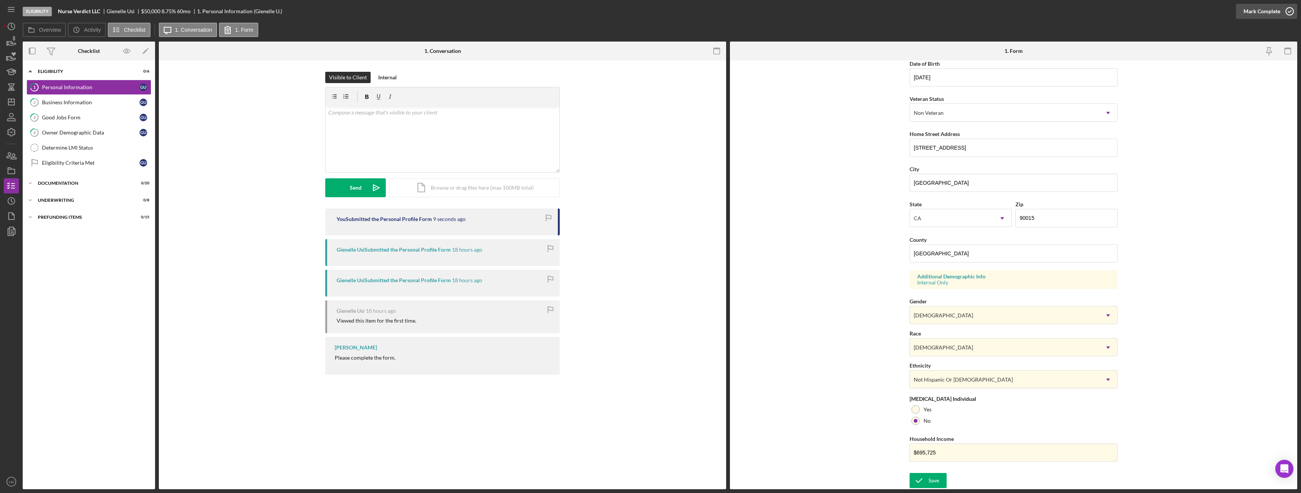
click at [1254, 8] on div "Mark Complete" at bounding box center [1261, 11] width 37 height 15
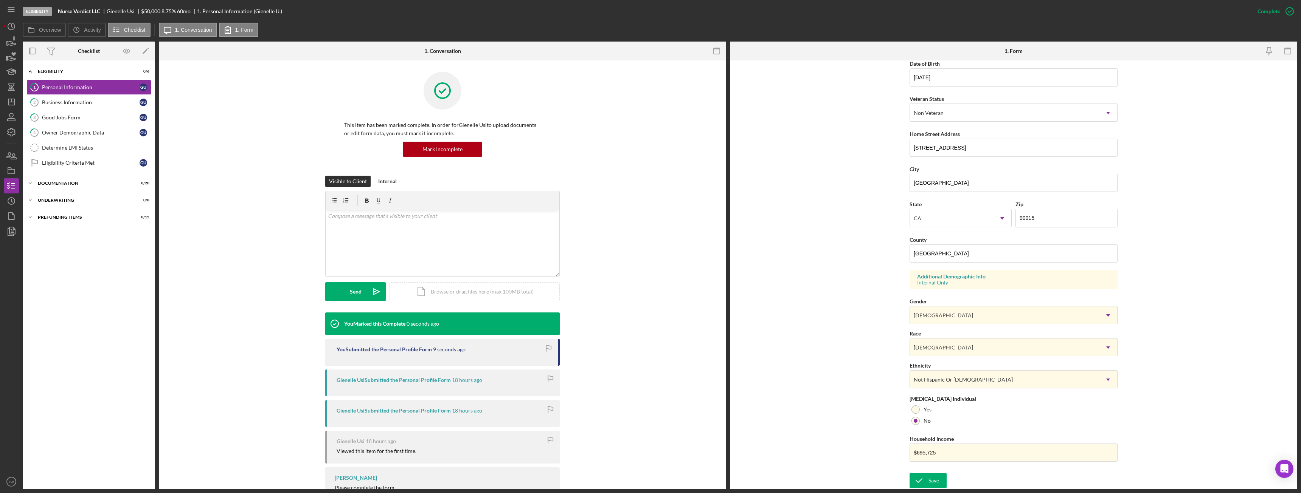
scroll to position [0, 0]
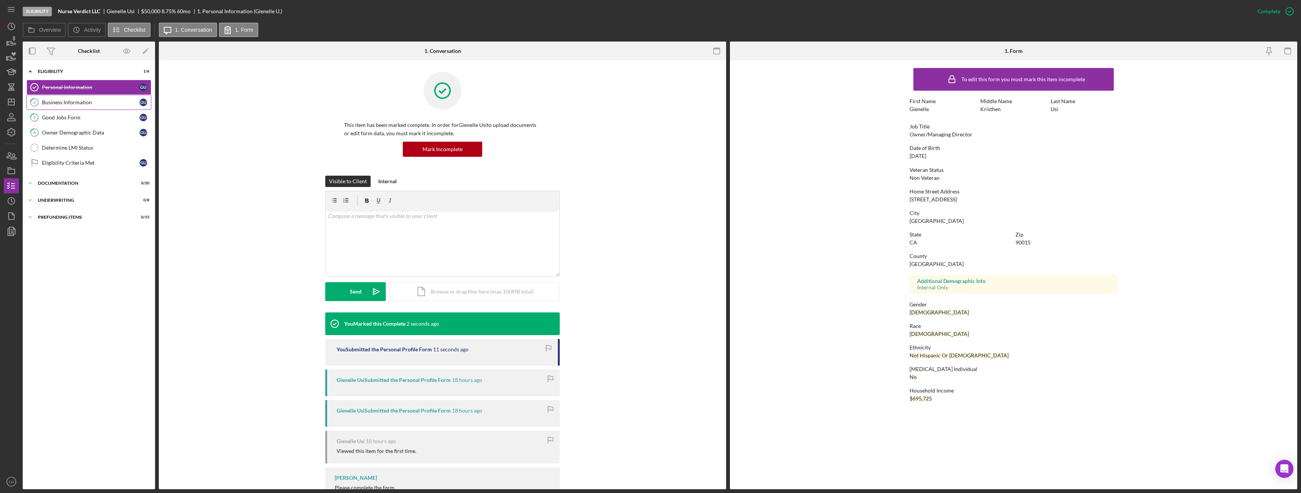
click at [47, 101] on div "Business Information" at bounding box center [91, 102] width 98 height 6
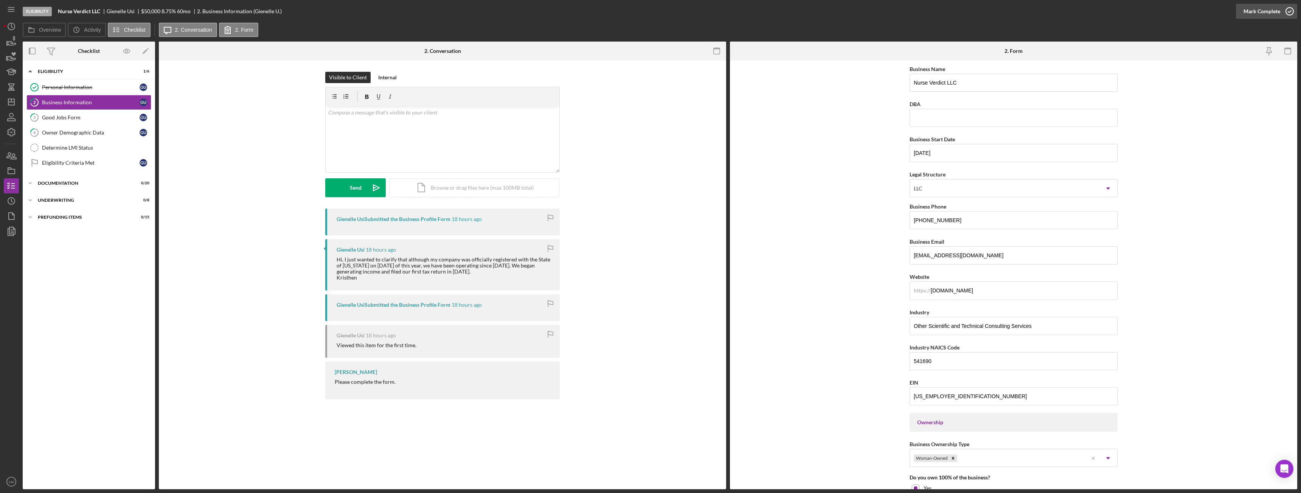
click at [1277, 11] on div "Mark Complete" at bounding box center [1261, 11] width 37 height 15
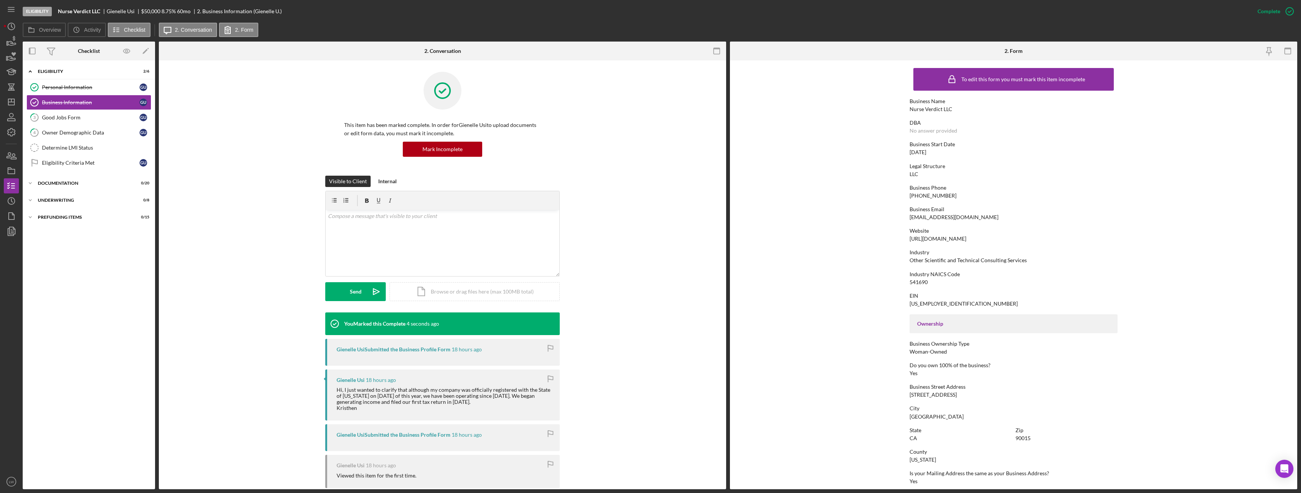
drag, startPoint x: 968, startPoint y: 240, endPoint x: 908, endPoint y: 238, distance: 59.4
click at [908, 238] on form "To edit this form you must mark this item incomplete Business Name Nurse Verdic…" at bounding box center [1013, 275] width 567 height 429
click at [41, 116] on icon "3" at bounding box center [34, 117] width 19 height 19
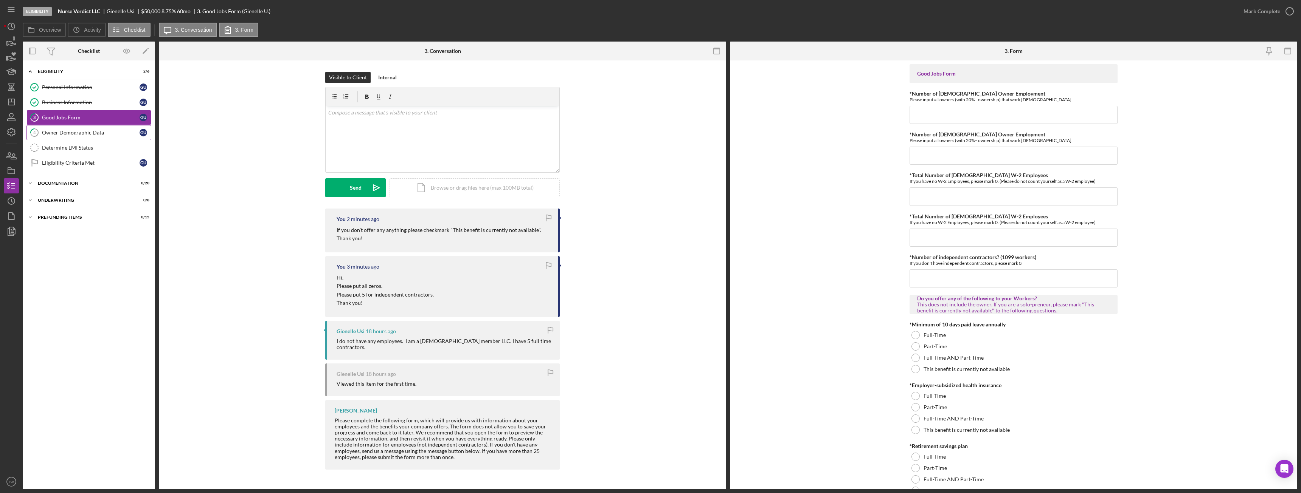
click at [102, 131] on div "Owner Demographic Data" at bounding box center [91, 133] width 98 height 6
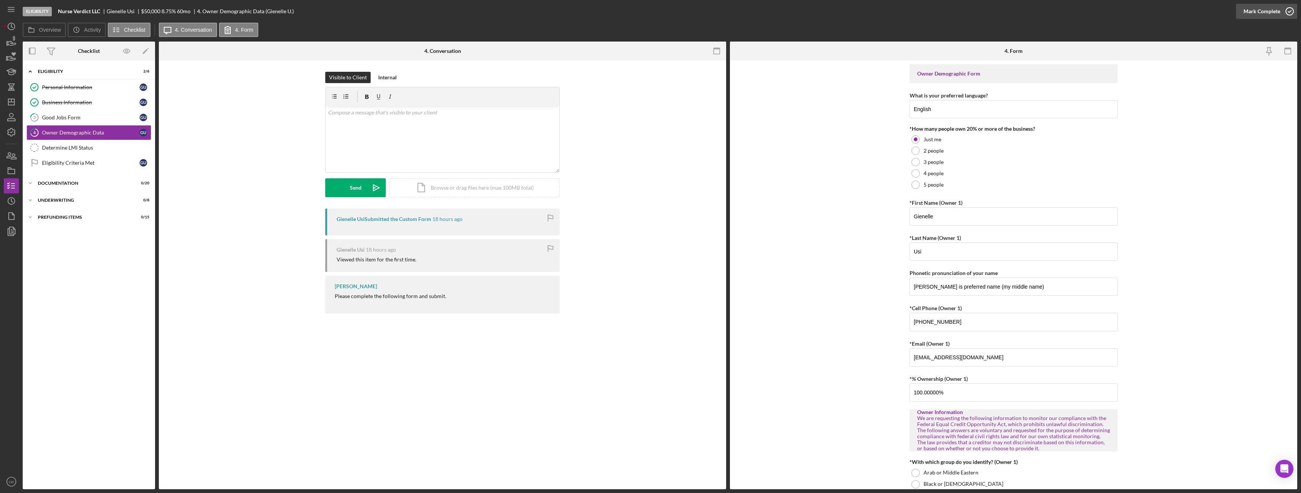
click at [1258, 10] on div "Mark Complete" at bounding box center [1261, 11] width 37 height 15
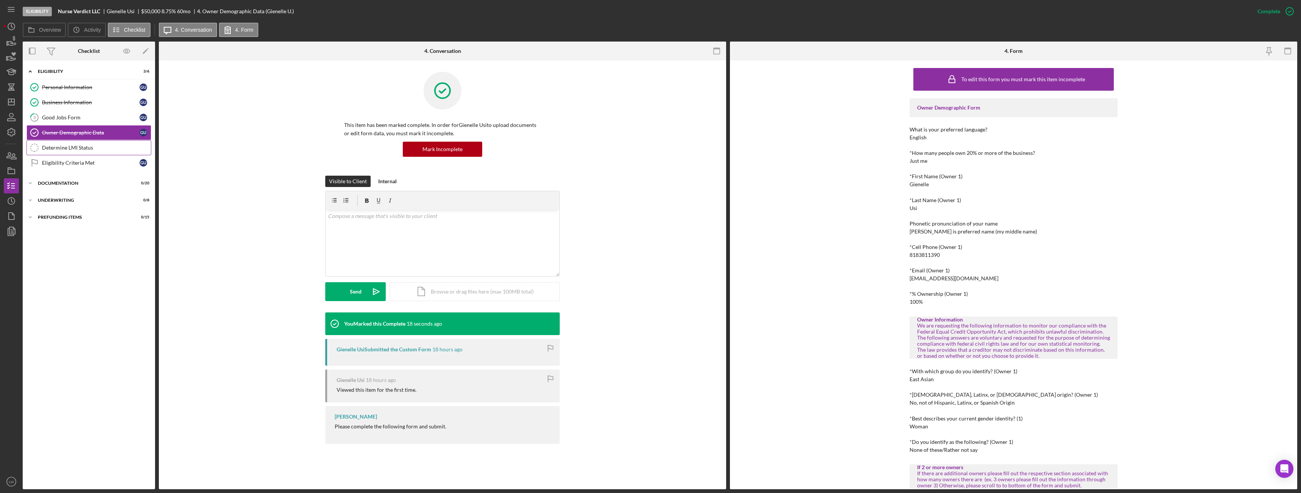
click at [81, 144] on link "Determine LMI Status Determine LMI Status" at bounding box center [88, 147] width 125 height 15
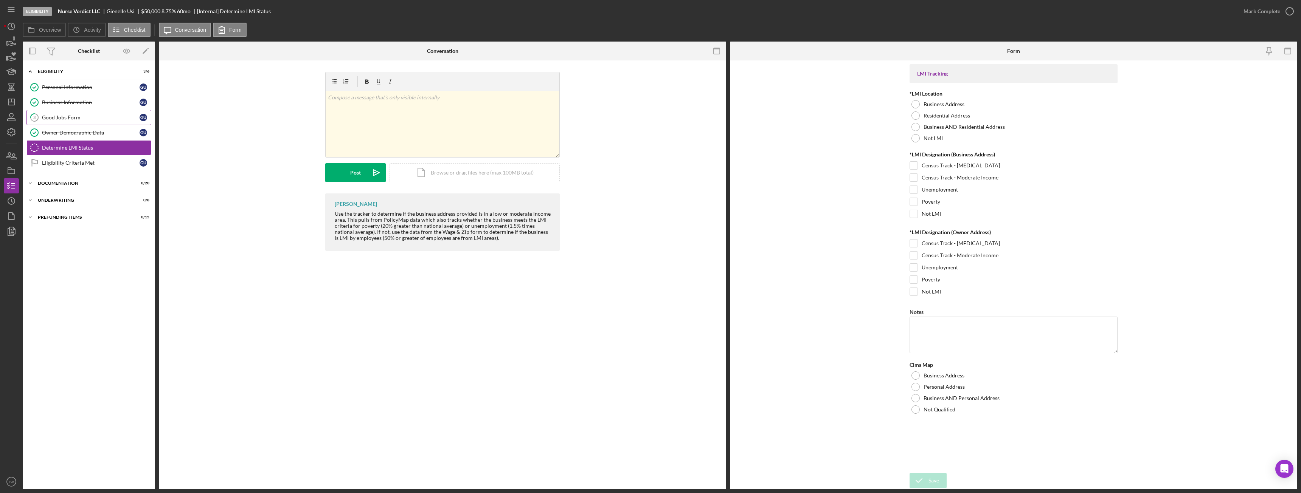
click at [93, 115] on div "Good Jobs Form" at bounding box center [91, 118] width 98 height 6
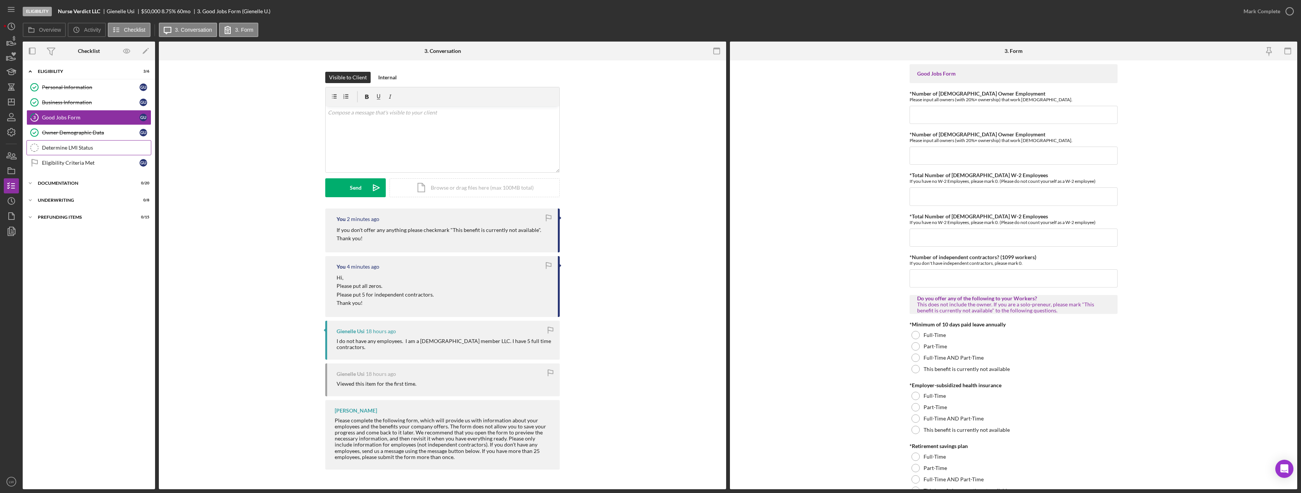
click at [50, 146] on div "Determine LMI Status" at bounding box center [96, 148] width 109 height 6
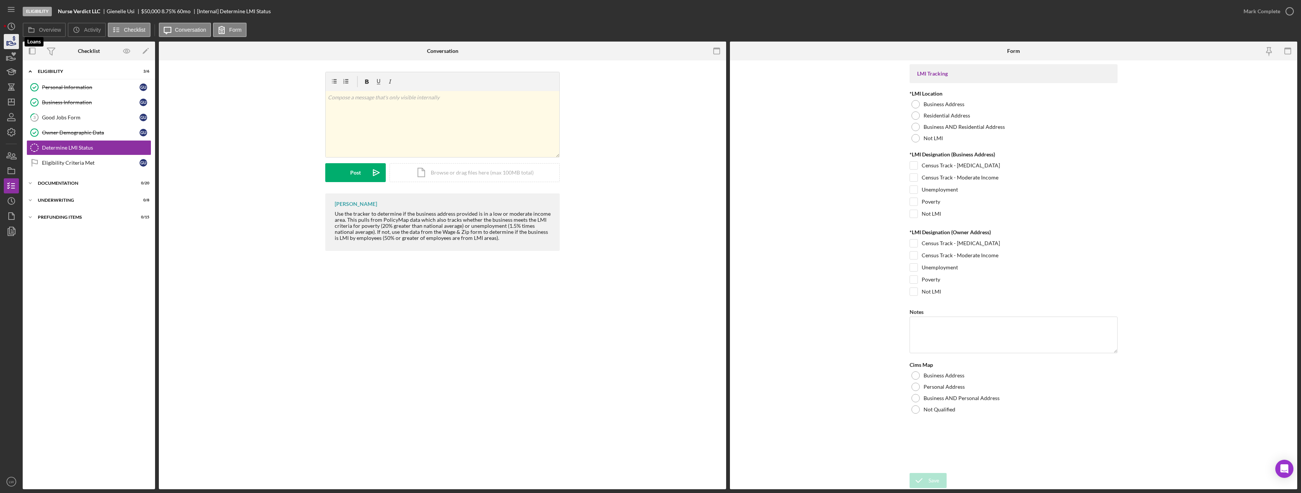
click at [11, 41] on icon "button" at bounding box center [12, 43] width 8 height 4
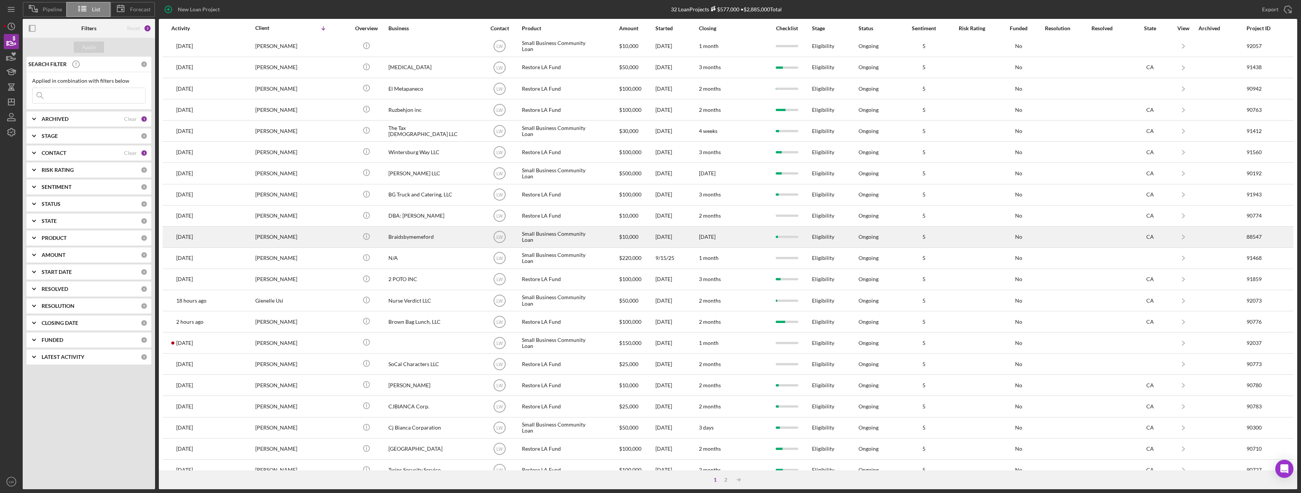
scroll to position [101, 0]
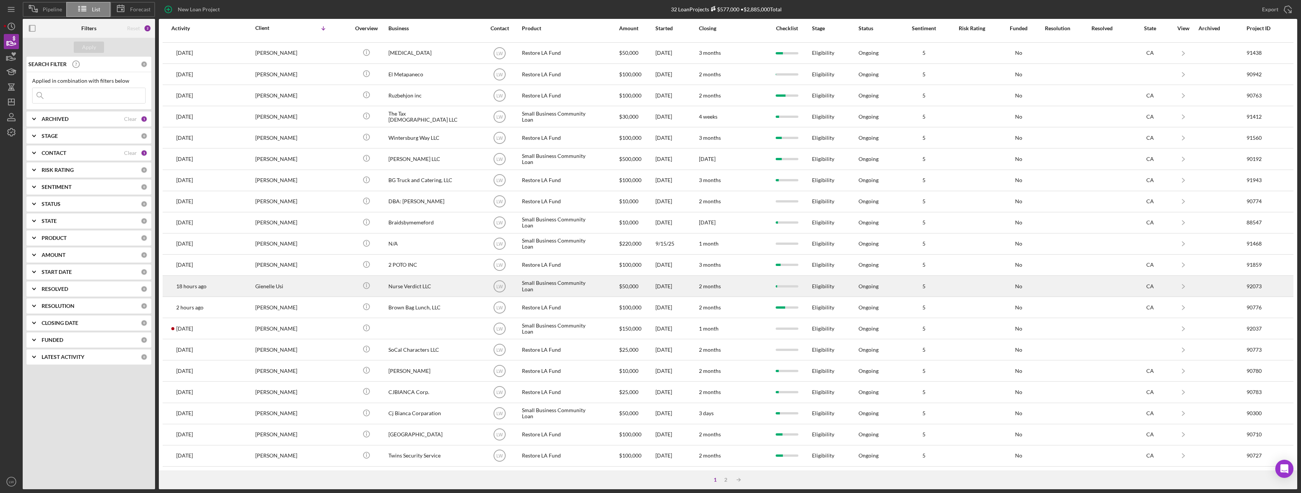
click at [308, 287] on div "Gienelle Usi" at bounding box center [293, 286] width 76 height 20
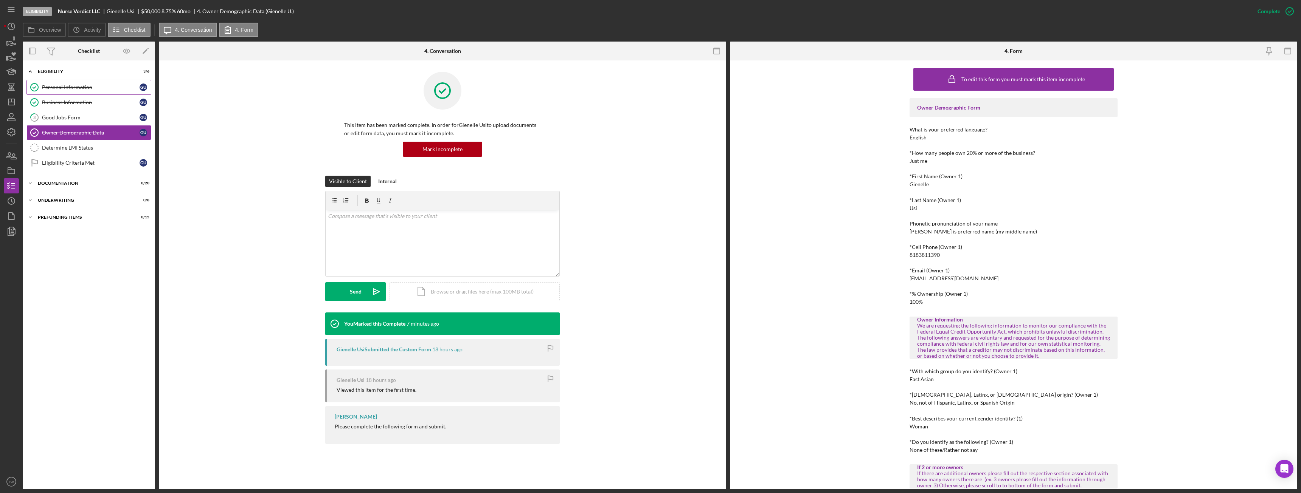
click at [90, 85] on div "Personal Information" at bounding box center [91, 87] width 98 height 6
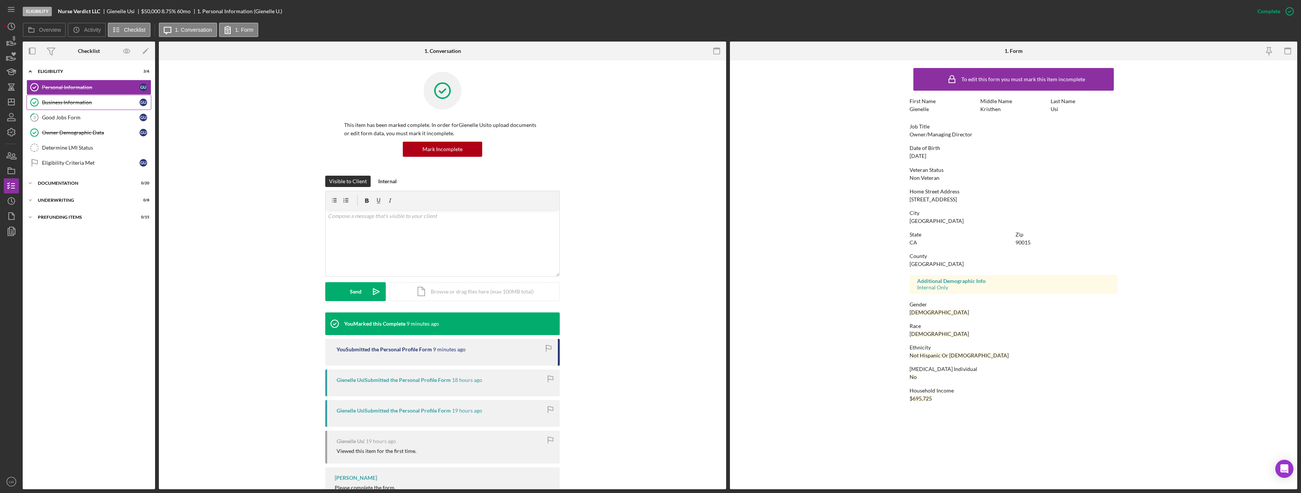
click at [73, 104] on div "Business Information" at bounding box center [91, 102] width 98 height 6
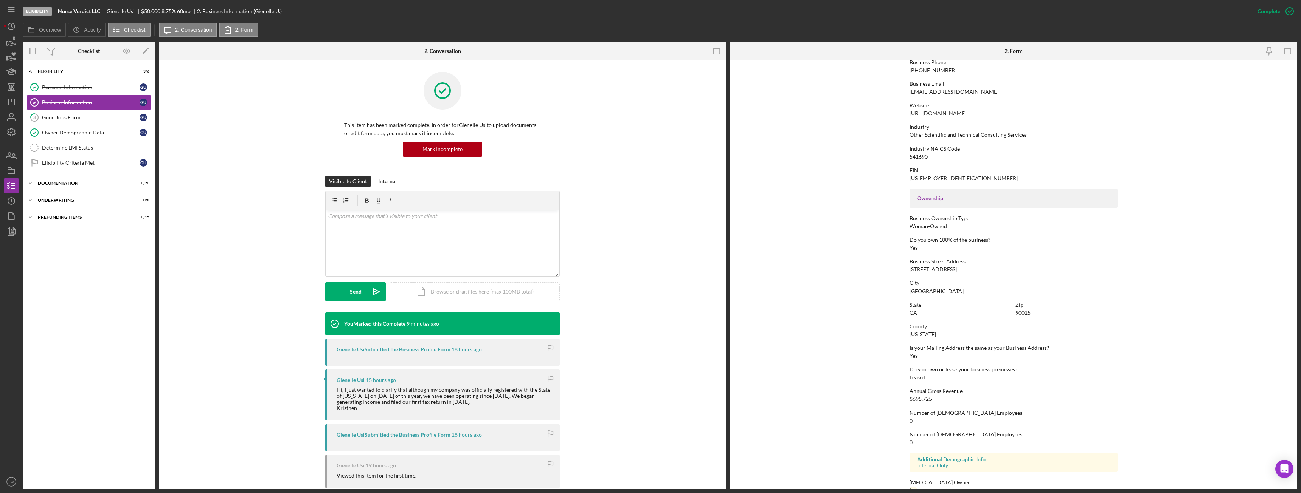
scroll to position [141, 0]
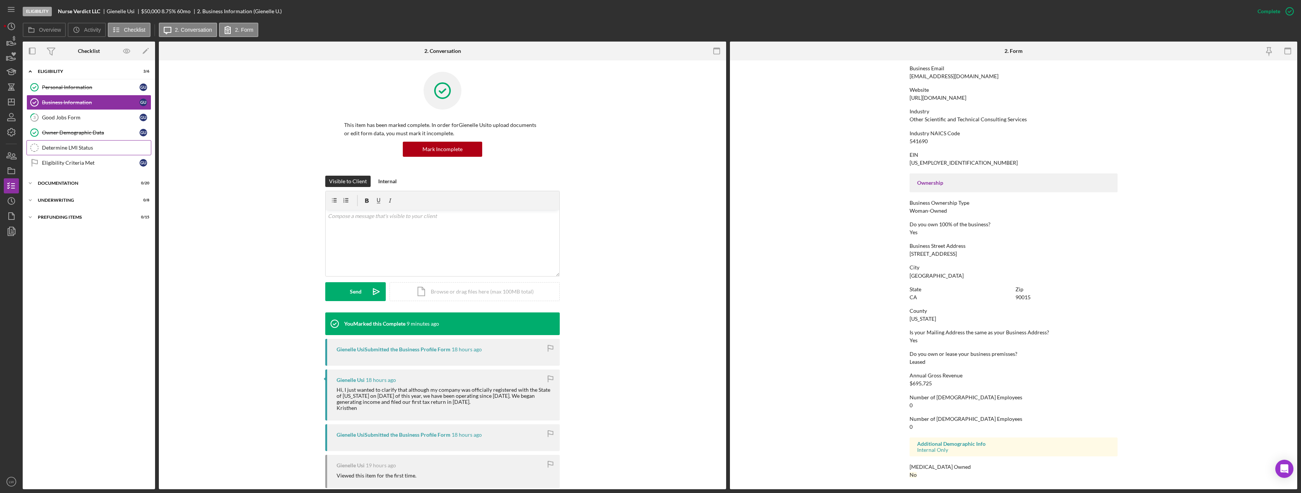
click at [76, 147] on div "Determine LMI Status" at bounding box center [96, 148] width 109 height 6
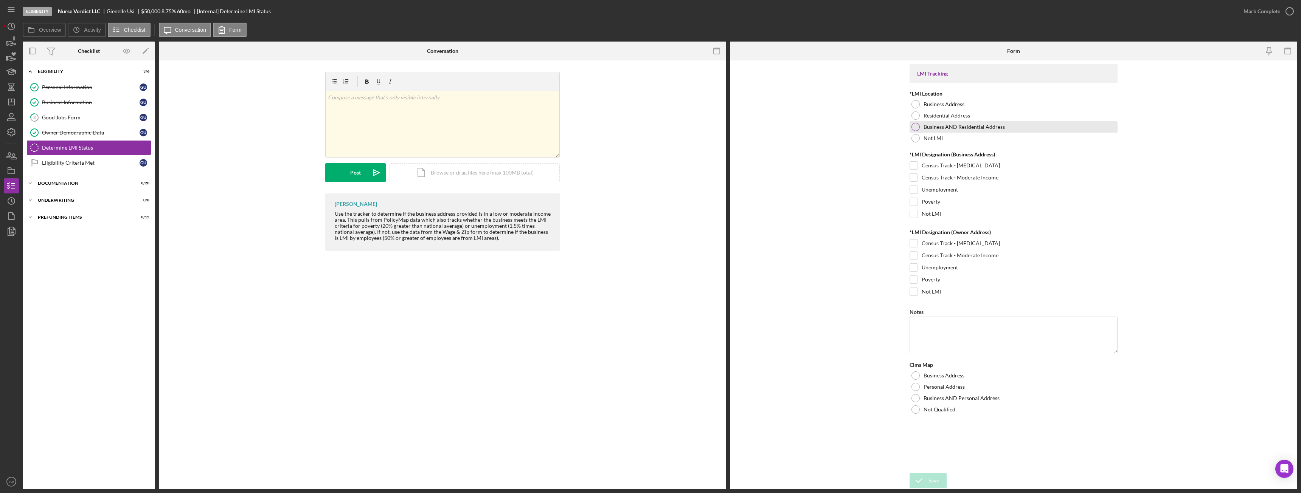
click at [915, 129] on div at bounding box center [915, 127] width 8 height 8
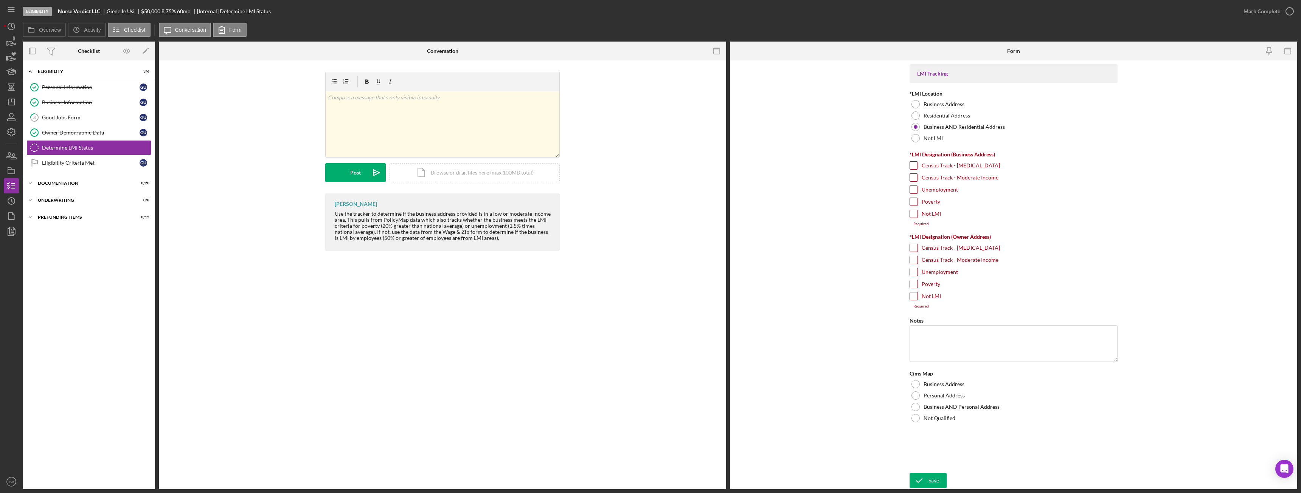
click at [916, 190] on input "Unemployment" at bounding box center [914, 190] width 8 height 8
checkbox input "true"
click at [916, 268] on input "Unemployment" at bounding box center [914, 268] width 8 height 8
checkbox input "true"
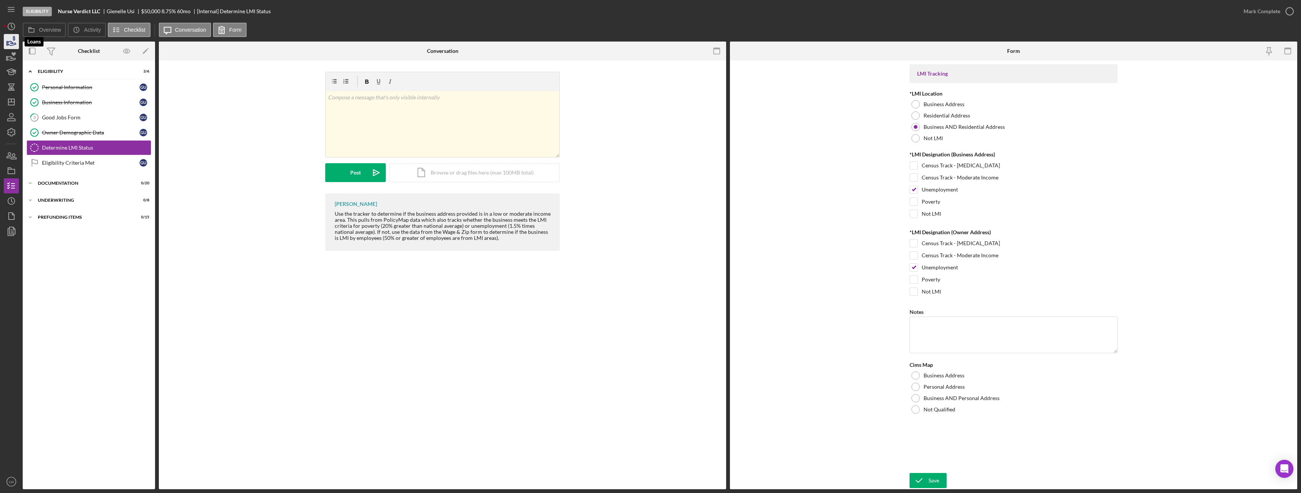
click at [12, 44] on icon "button" at bounding box center [11, 41] width 19 height 19
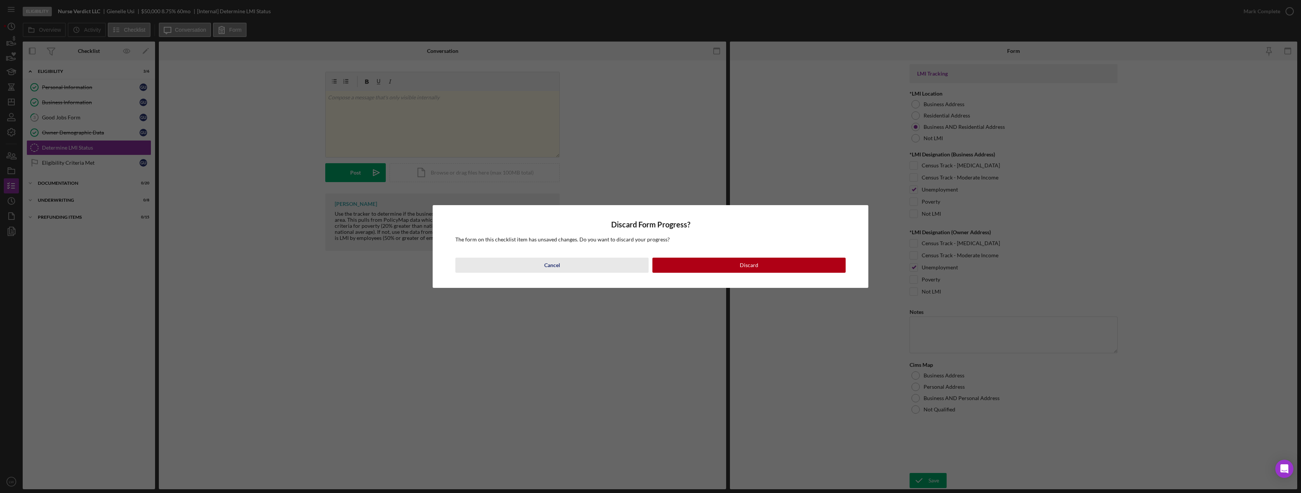
click at [593, 270] on button "Cancel" at bounding box center [551, 265] width 193 height 15
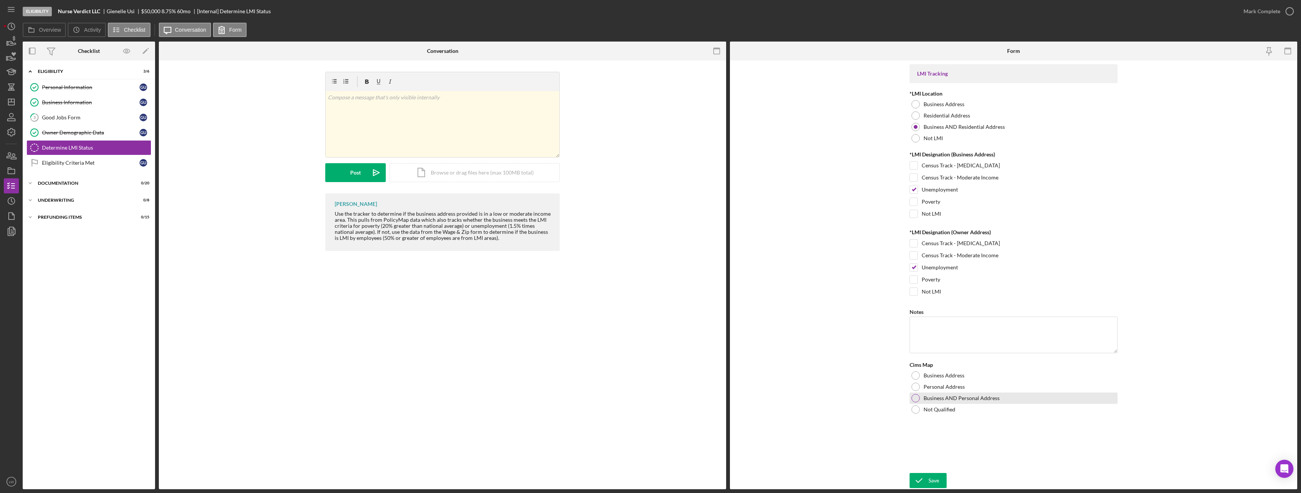
click at [917, 399] on div at bounding box center [915, 398] width 8 height 8
click at [937, 478] on div "Save" at bounding box center [933, 480] width 11 height 15
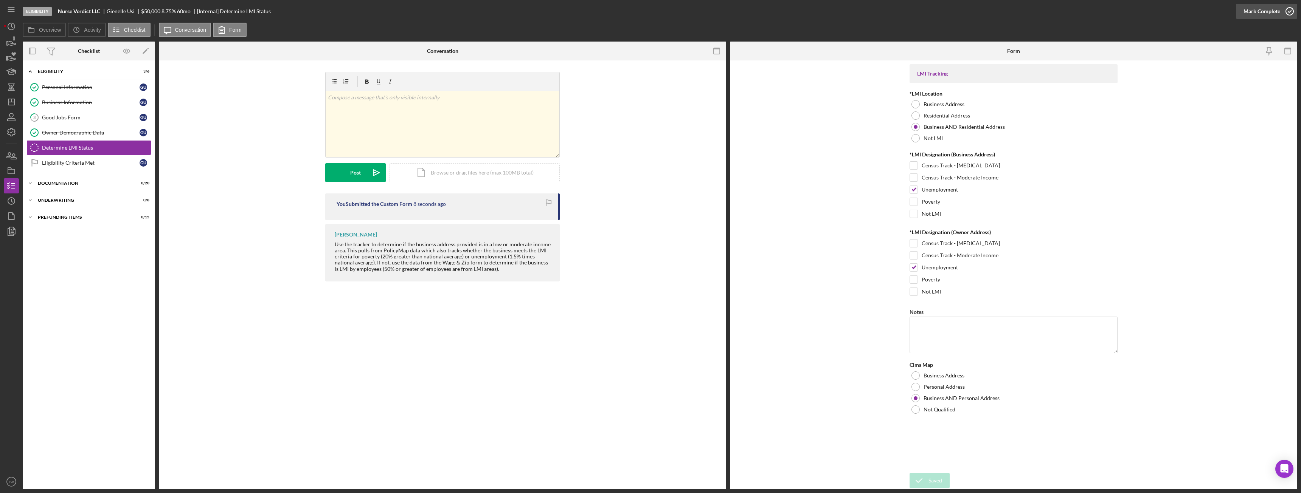
click at [1256, 8] on div "Mark Complete" at bounding box center [1261, 11] width 37 height 15
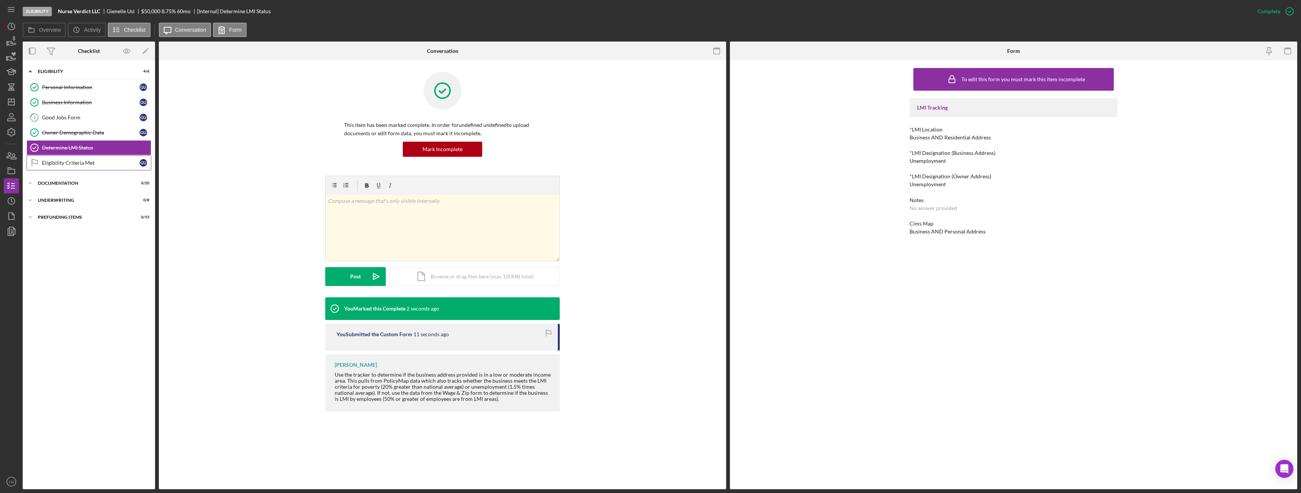
click at [60, 163] on div "Eligibility Criteria Met" at bounding box center [91, 163] width 98 height 6
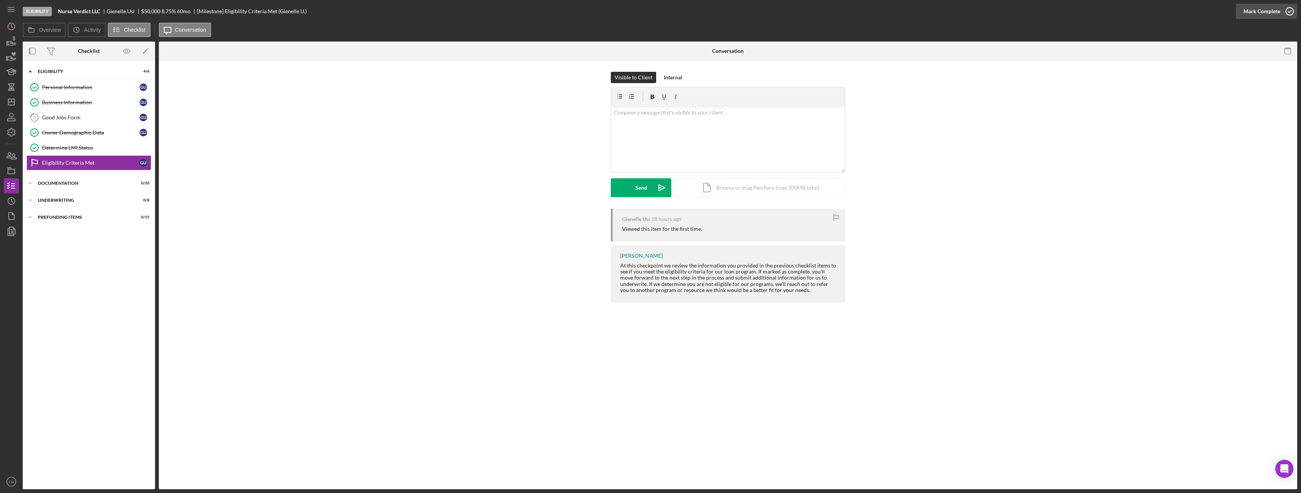
click at [1264, 14] on div "Mark Complete" at bounding box center [1261, 11] width 37 height 15
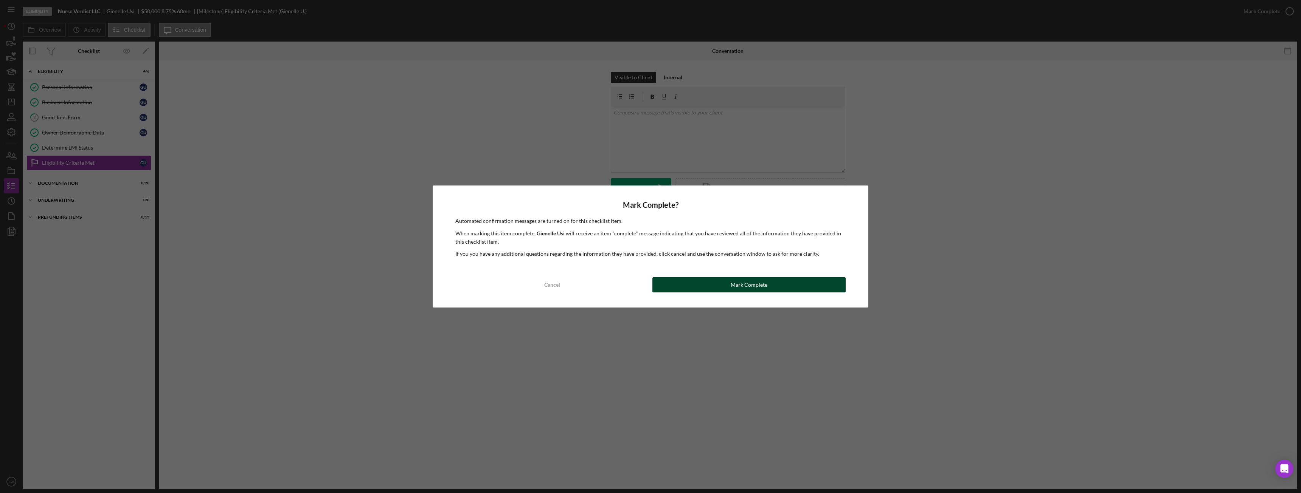
click at [709, 281] on button "Mark Complete" at bounding box center [748, 285] width 193 height 15
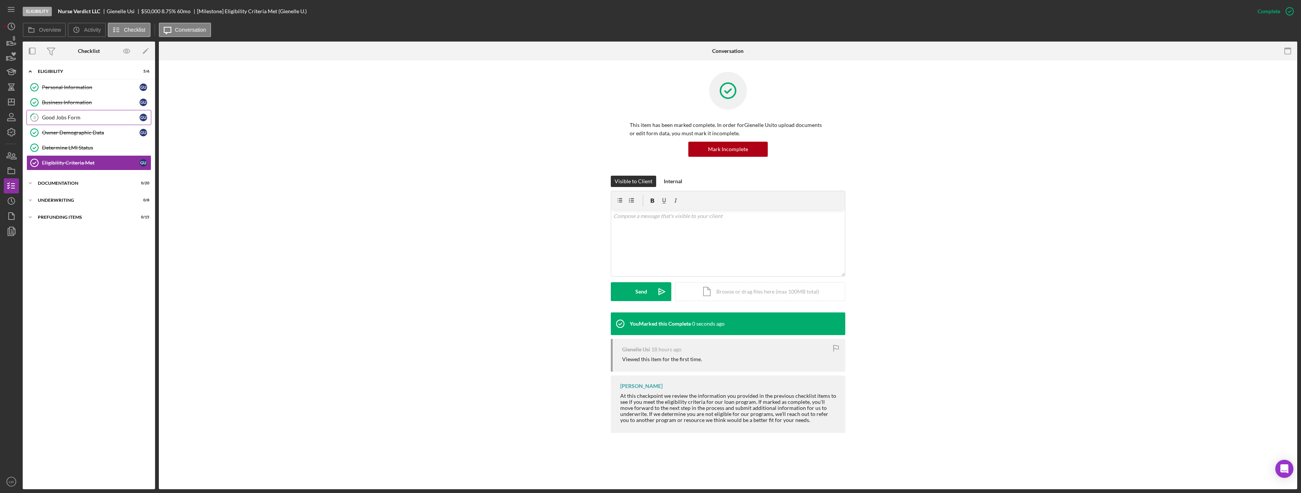
click at [57, 120] on div "Good Jobs Form" at bounding box center [91, 118] width 98 height 6
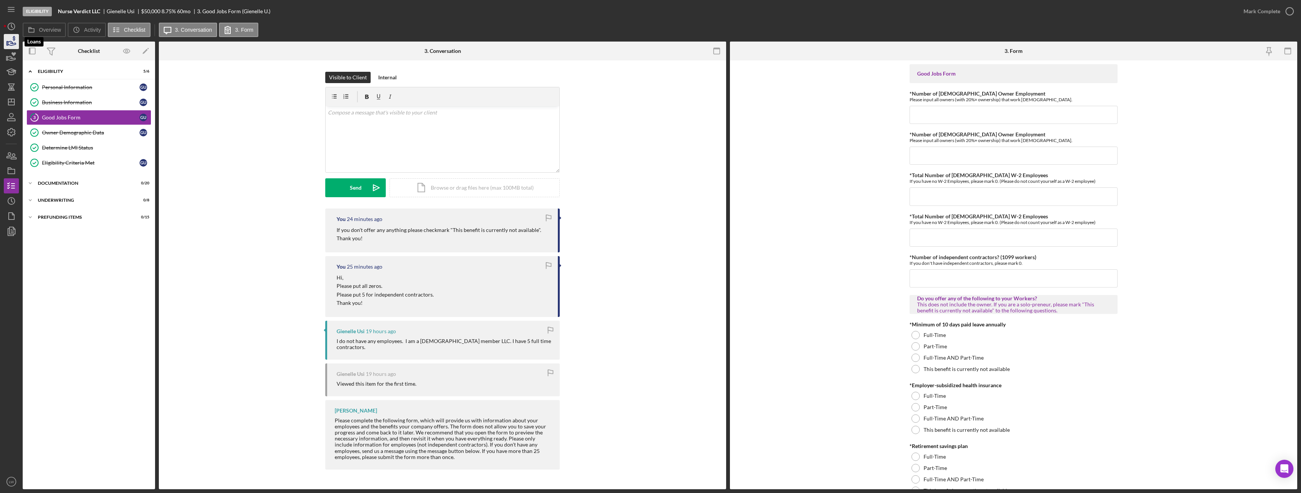
click at [4, 44] on icon "button" at bounding box center [11, 41] width 19 height 19
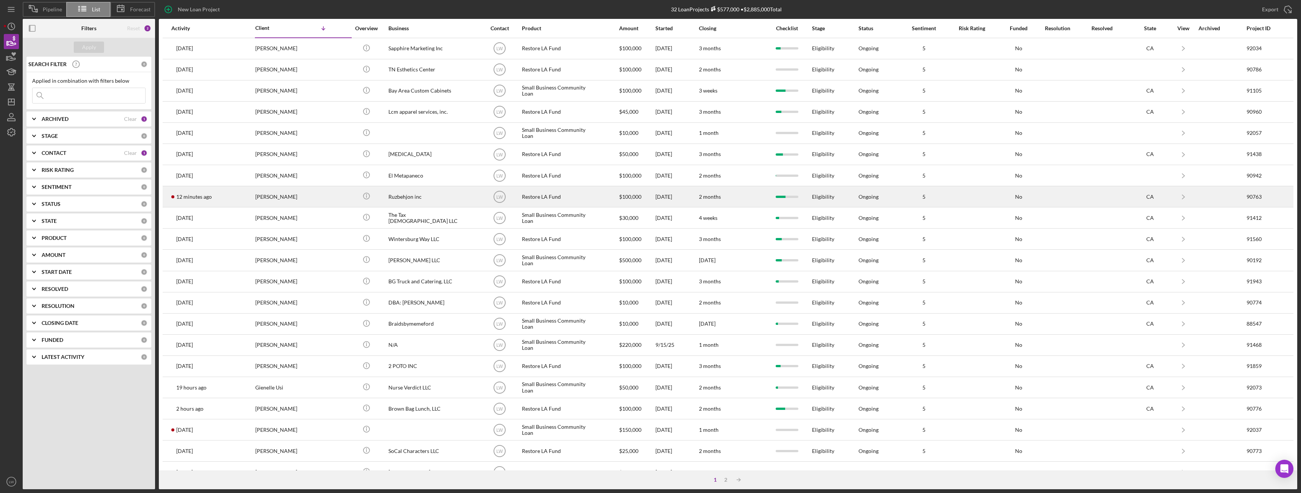
click at [250, 199] on td "12 minutes ago Roozbeh Farahanipour" at bounding box center [213, 196] width 84 height 21
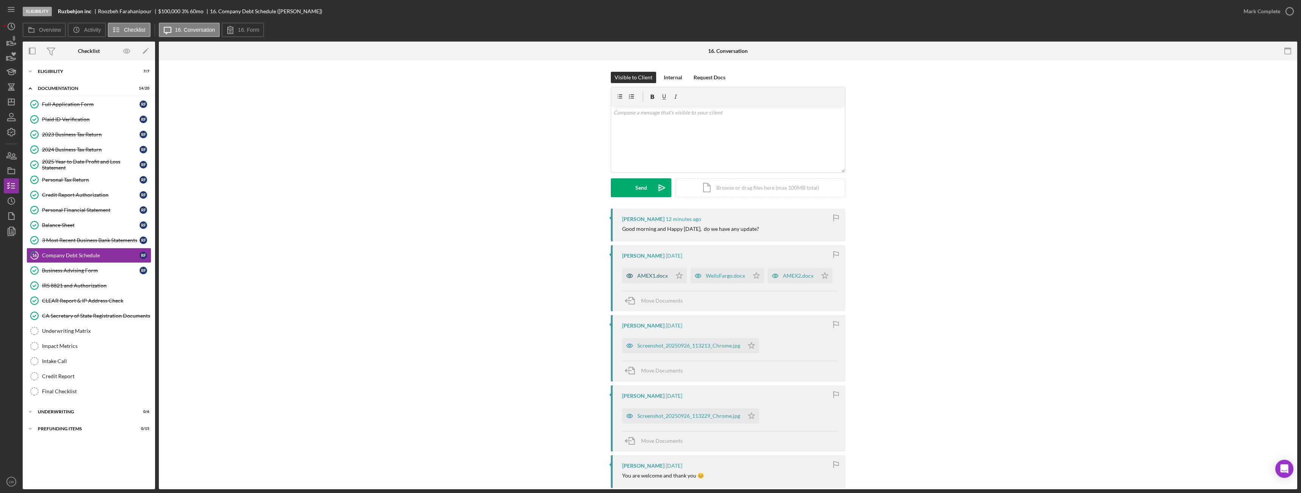
click at [653, 276] on div "AMEX1.docx" at bounding box center [652, 276] width 31 height 6
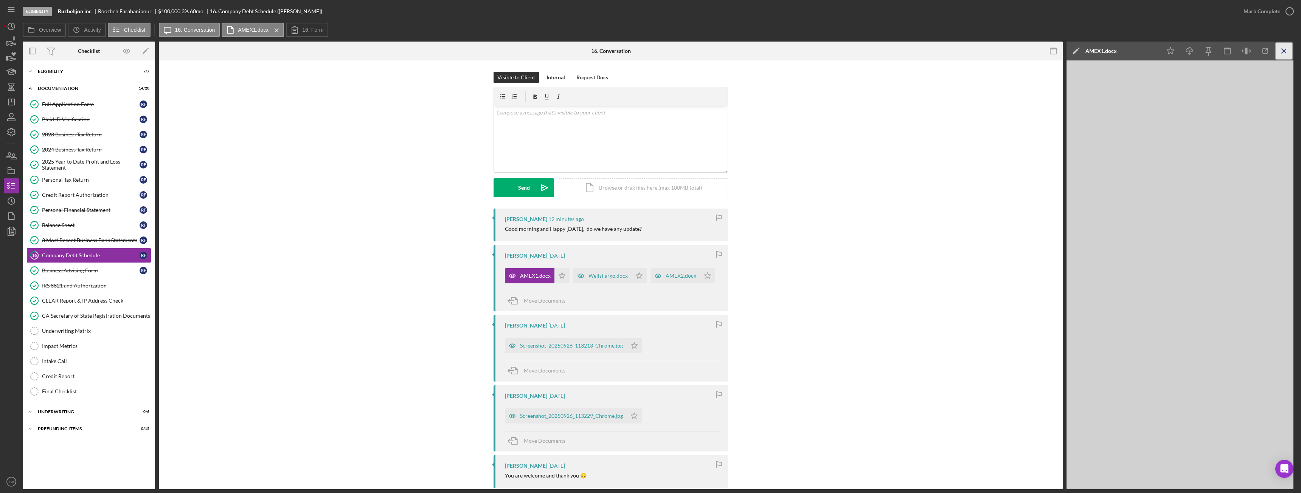
click at [1280, 52] on icon "Icon/Menu Close" at bounding box center [1283, 51] width 17 height 17
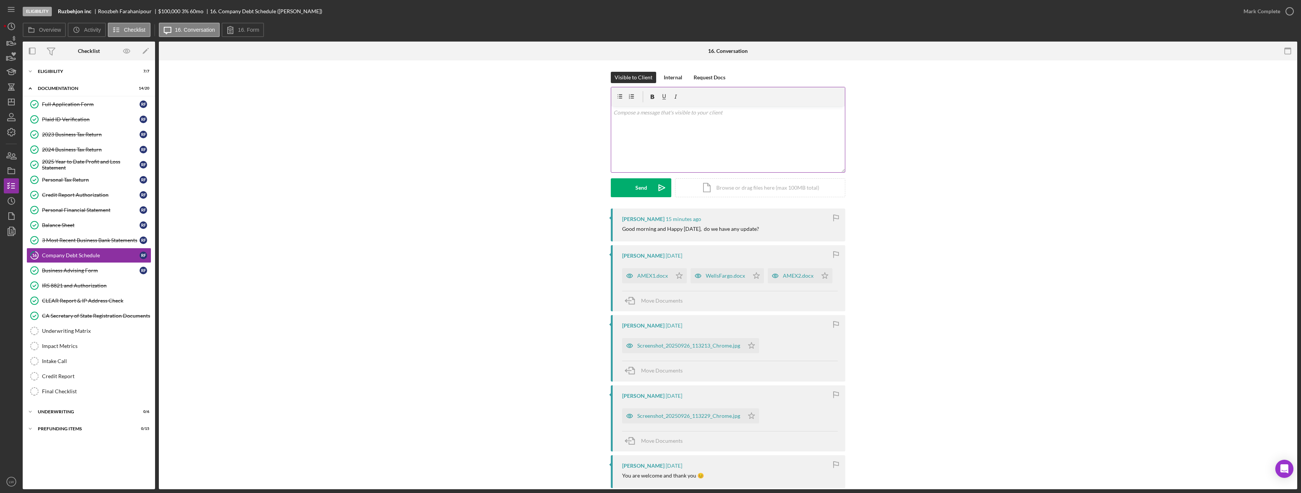
click at [685, 163] on div "v Color teal Color pink Remove color Add row above Add row below Add column bef…" at bounding box center [728, 139] width 234 height 66
click at [635, 185] on div "Send" at bounding box center [641, 187] width 12 height 19
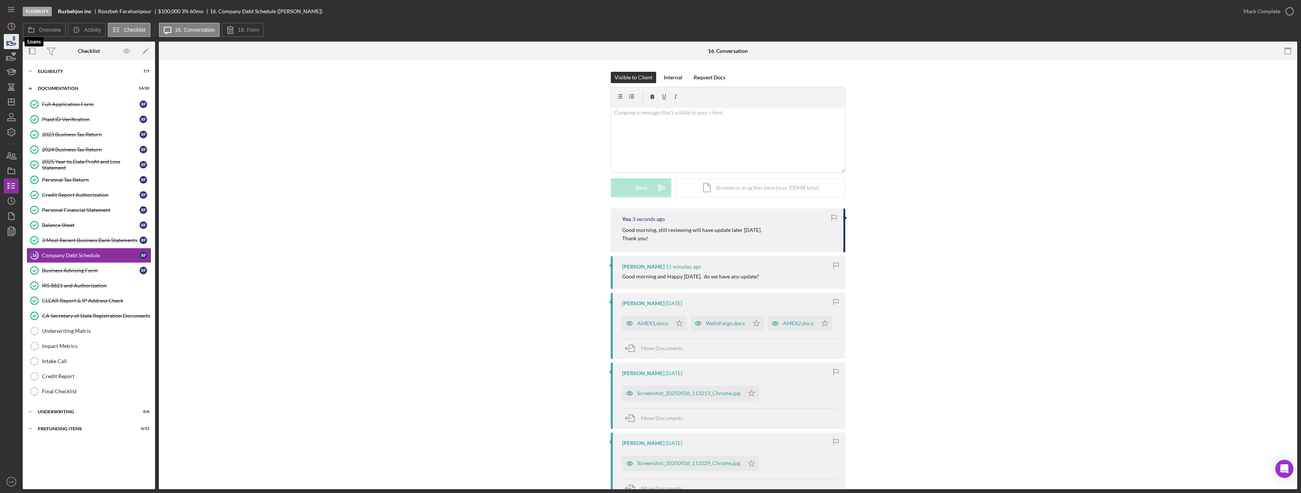
click at [7, 42] on polygon "button" at bounding box center [7, 44] width 1 height 4
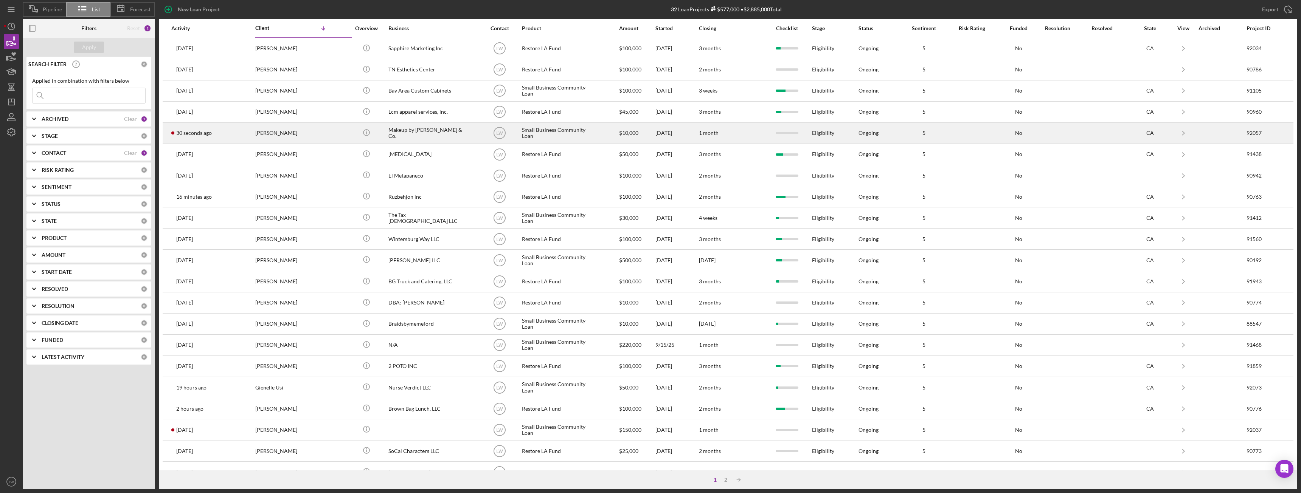
click at [410, 133] on div "Makeup by Sonia Tello & Co." at bounding box center [426, 133] width 76 height 20
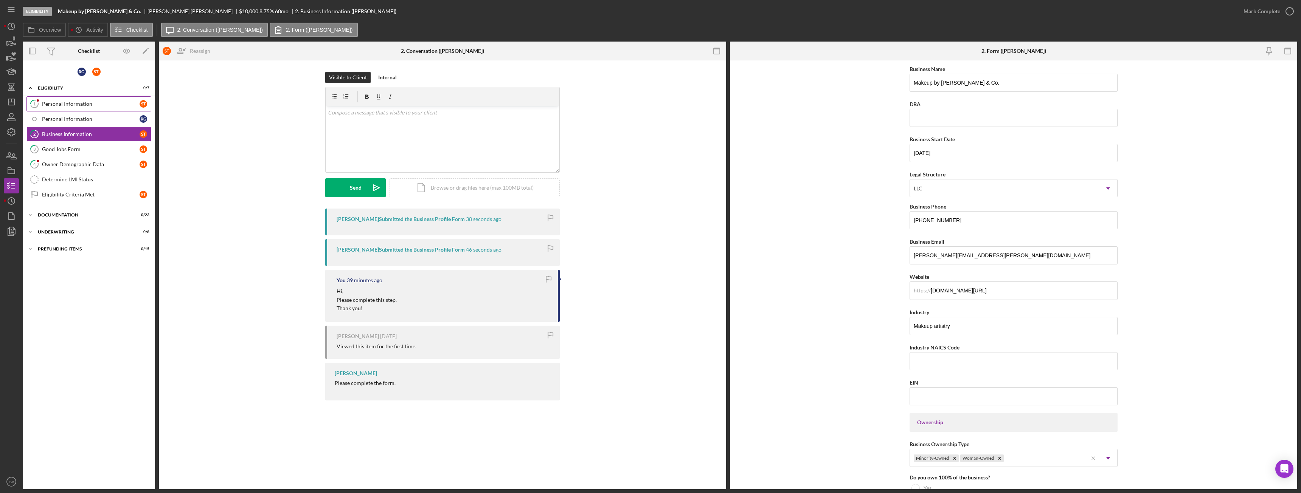
click at [90, 99] on link "1 Personal Information S T" at bounding box center [88, 103] width 125 height 15
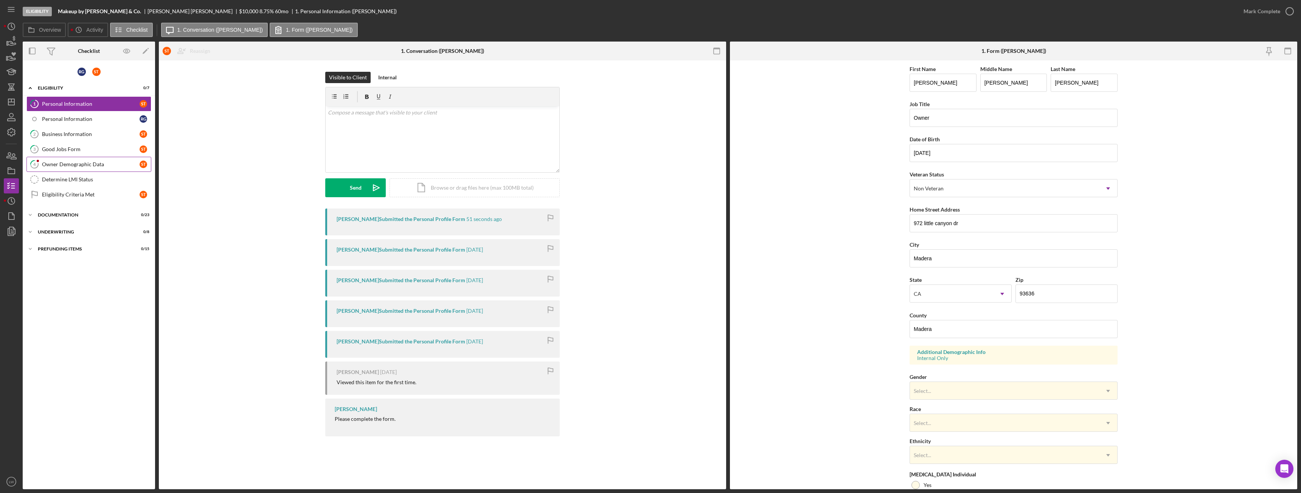
click at [62, 164] on div "Owner Demographic Data" at bounding box center [91, 164] width 98 height 6
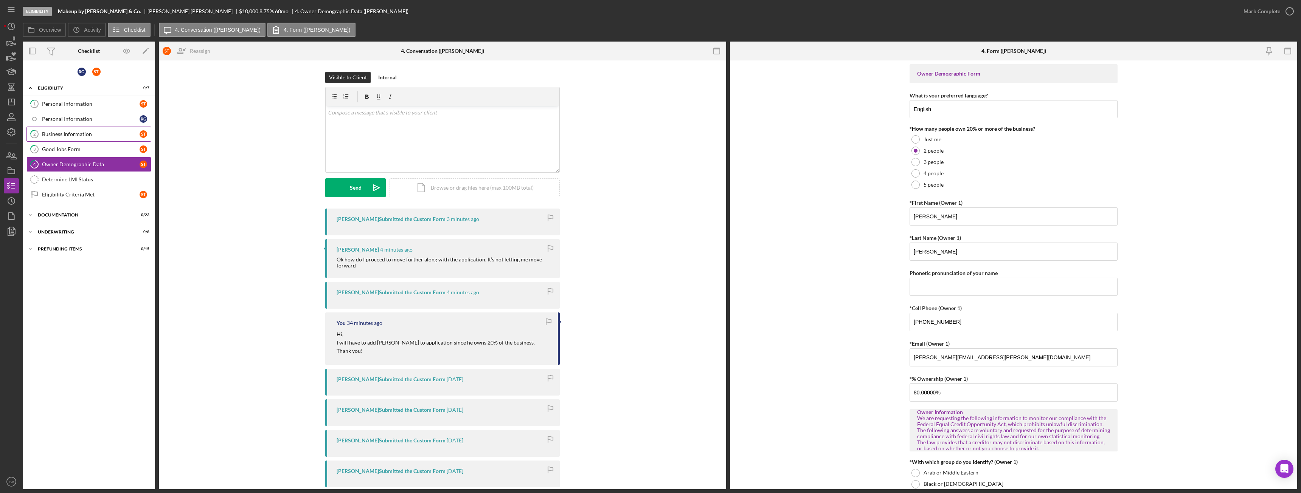
click at [70, 135] on div "Business Information" at bounding box center [91, 134] width 98 height 6
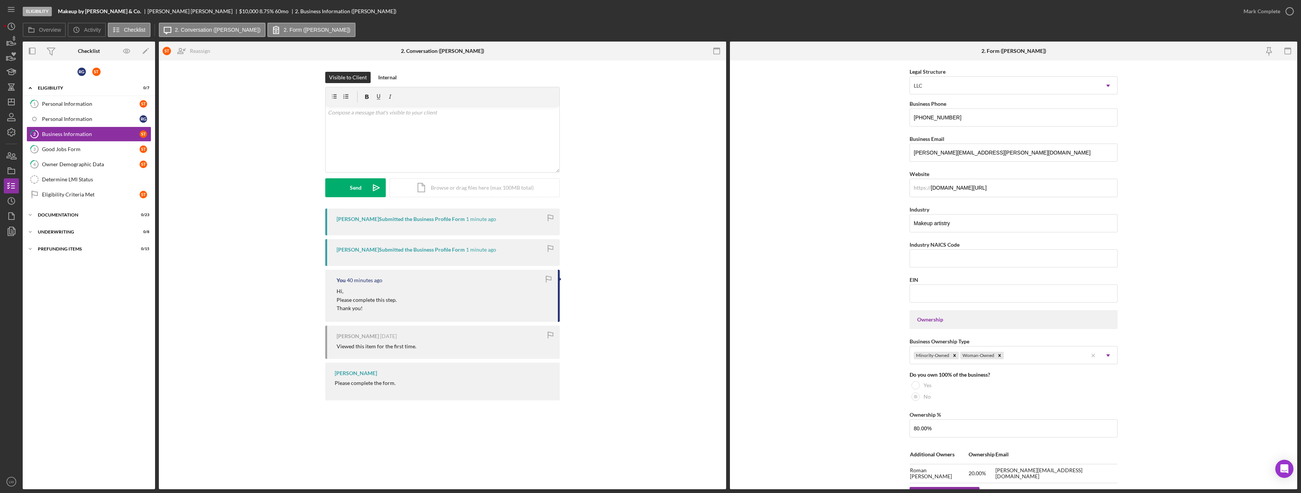
scroll to position [94, 0]
click at [532, 155] on div "v Color teal Color pink Remove color Add row above Add row below Add column bef…" at bounding box center [443, 139] width 234 height 66
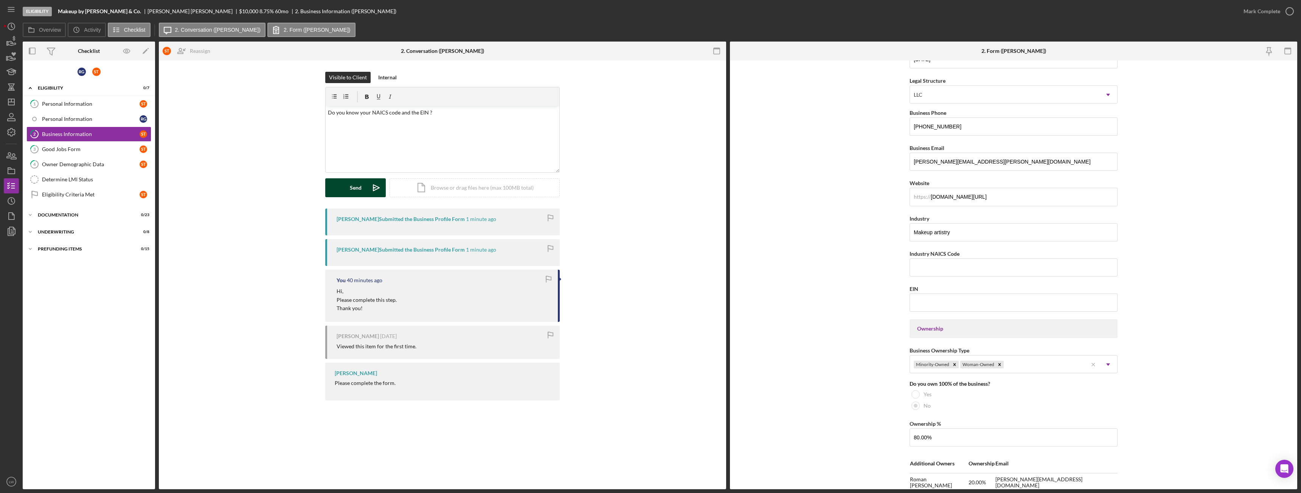
click at [339, 197] on button "Send Icon/icon-invite-send" at bounding box center [355, 187] width 61 height 19
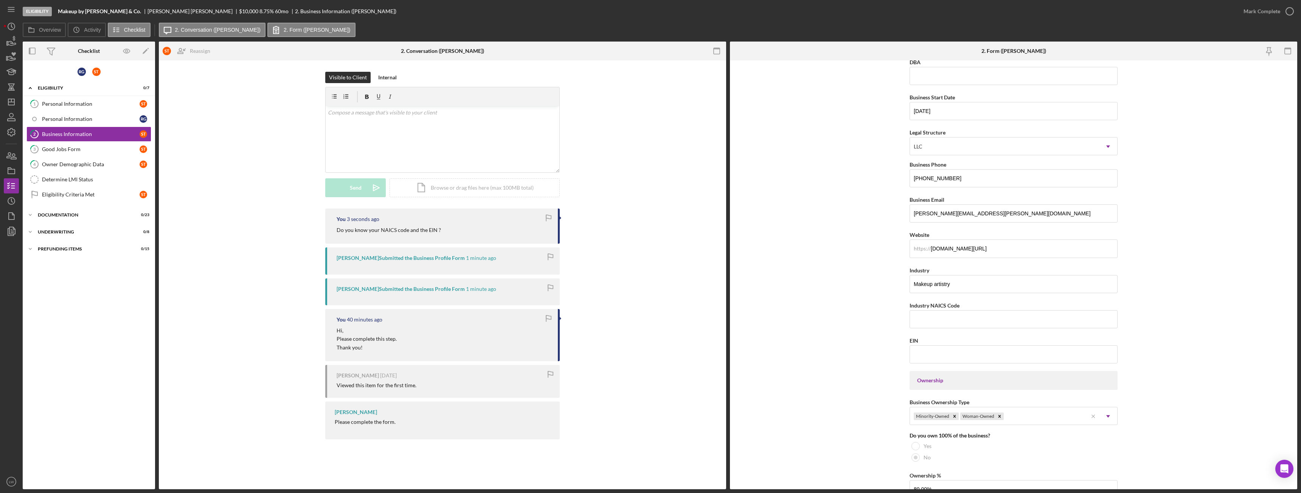
scroll to position [0, 0]
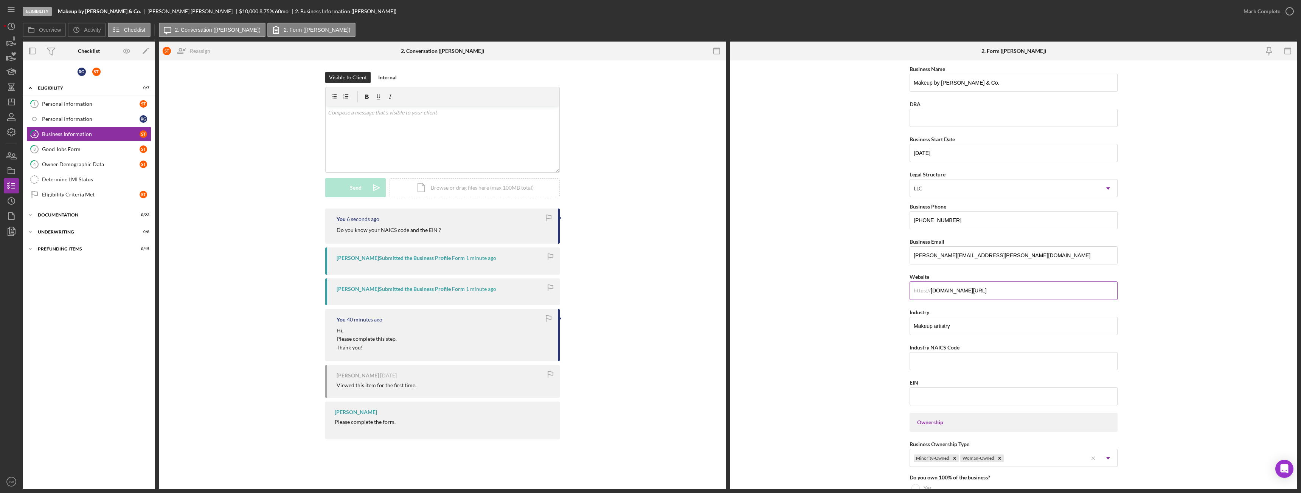
drag, startPoint x: 1036, startPoint y: 294, endPoint x: 929, endPoint y: 295, distance: 106.6
click at [927, 296] on input "Instagram.com/makeupbysoniatello_andco" at bounding box center [1013, 291] width 208 height 18
click at [90, 116] on div "Personal Information" at bounding box center [91, 119] width 98 height 6
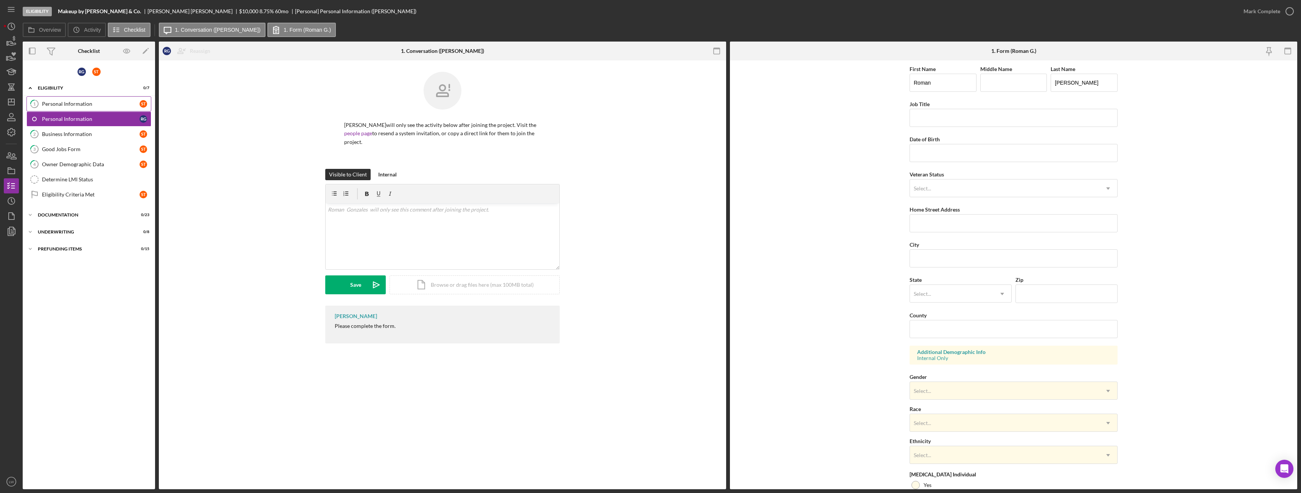
click at [84, 104] on div "Personal Information" at bounding box center [91, 104] width 98 height 6
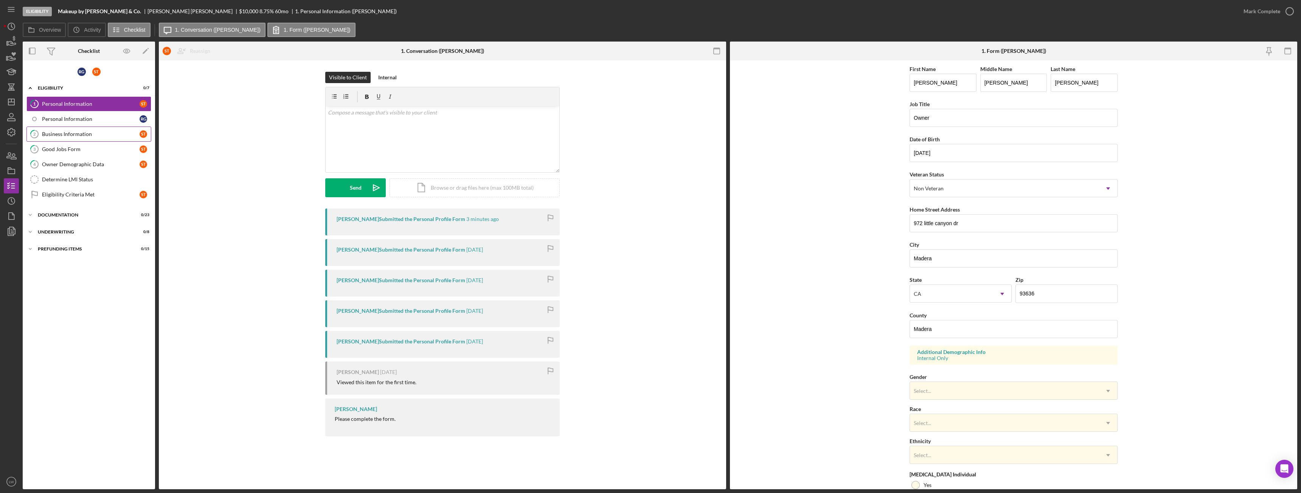
click at [84, 131] on div "Business Information" at bounding box center [91, 134] width 98 height 6
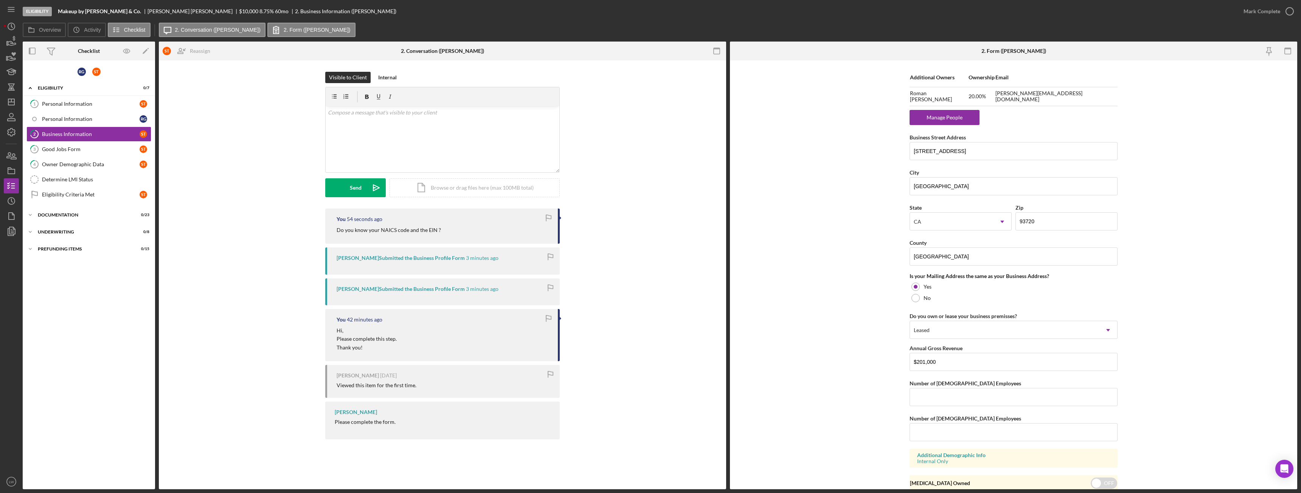
scroll to position [510, 0]
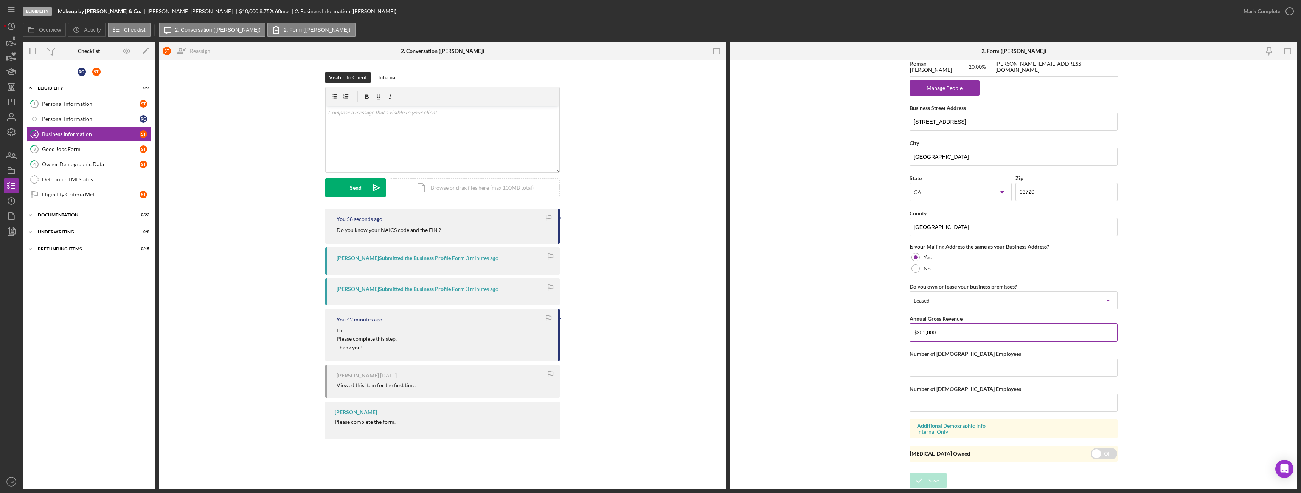
drag, startPoint x: 940, startPoint y: 332, endPoint x: 914, endPoint y: 332, distance: 25.7
click at [914, 332] on input "$201,000" at bounding box center [1013, 333] width 208 height 18
click at [72, 106] on div "Personal Information" at bounding box center [91, 104] width 98 height 6
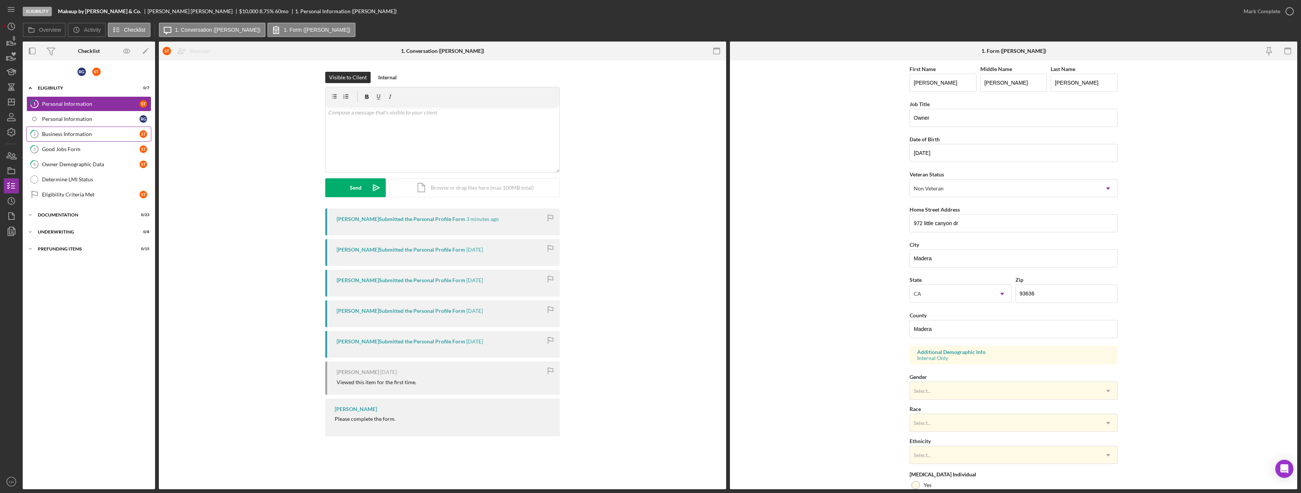
click at [51, 136] on div "Business Information" at bounding box center [91, 134] width 98 height 6
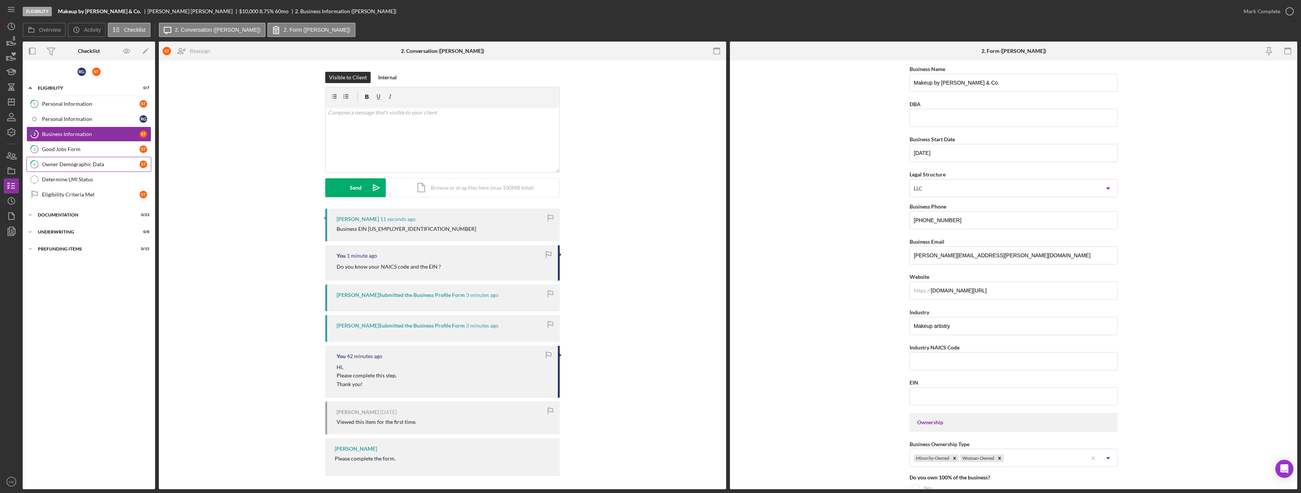
click at [92, 164] on div "Owner Demographic Data" at bounding box center [91, 164] width 98 height 6
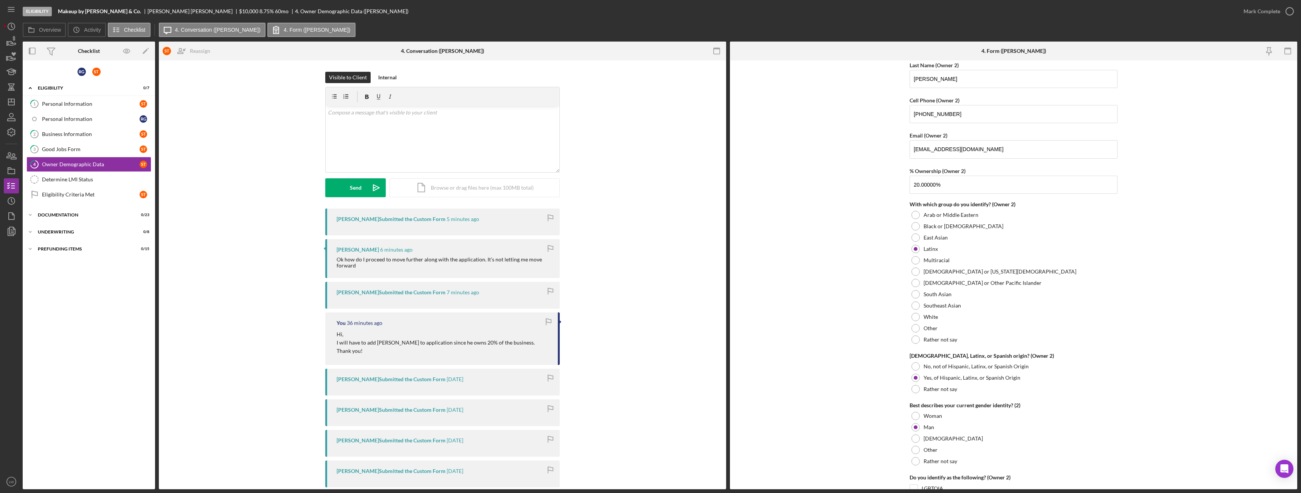
scroll to position [870, 0]
click at [61, 104] on div "Personal Information" at bounding box center [91, 104] width 98 height 6
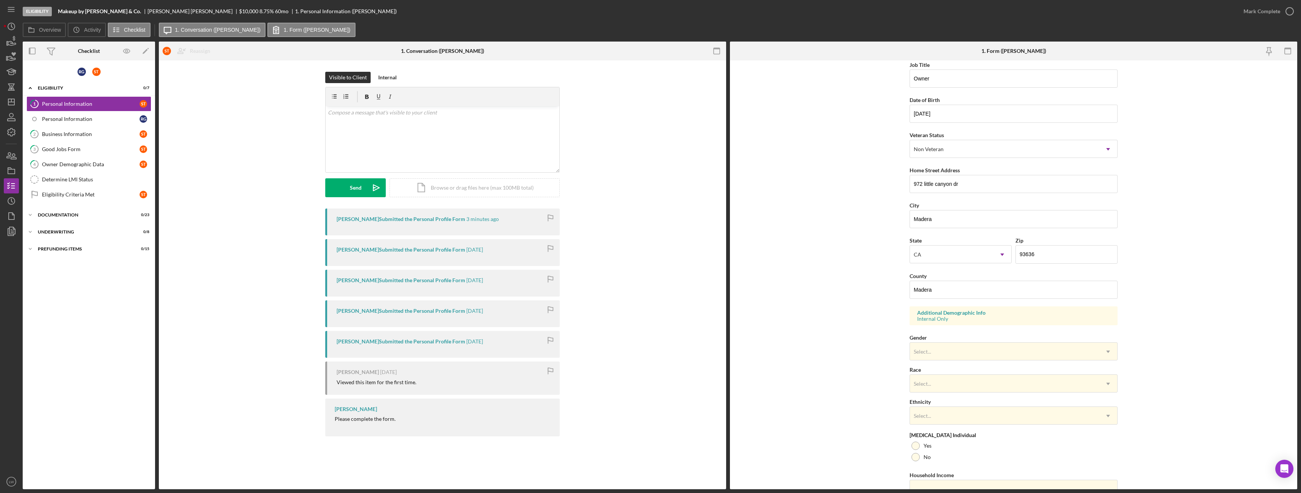
scroll to position [76, 0]
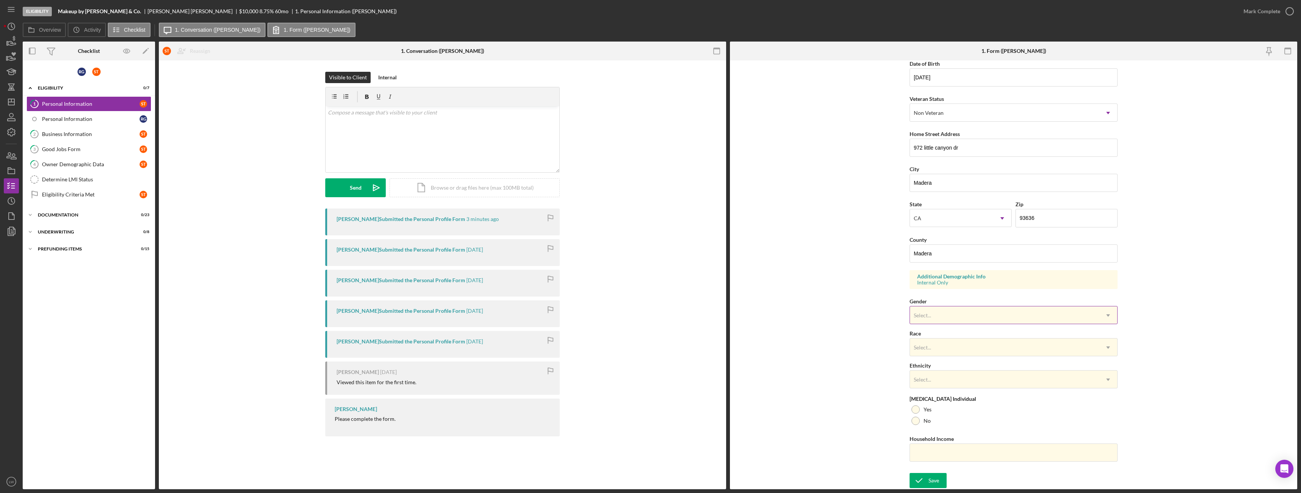
click at [969, 312] on div "Select..." at bounding box center [1004, 315] width 189 height 17
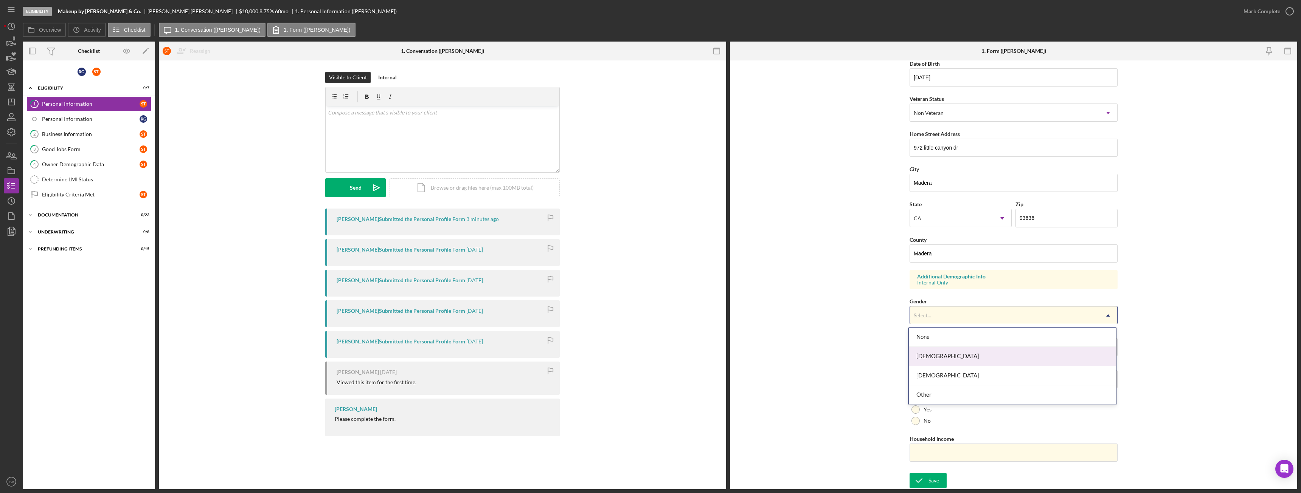
click at [940, 353] on div "Female" at bounding box center [1012, 356] width 207 height 19
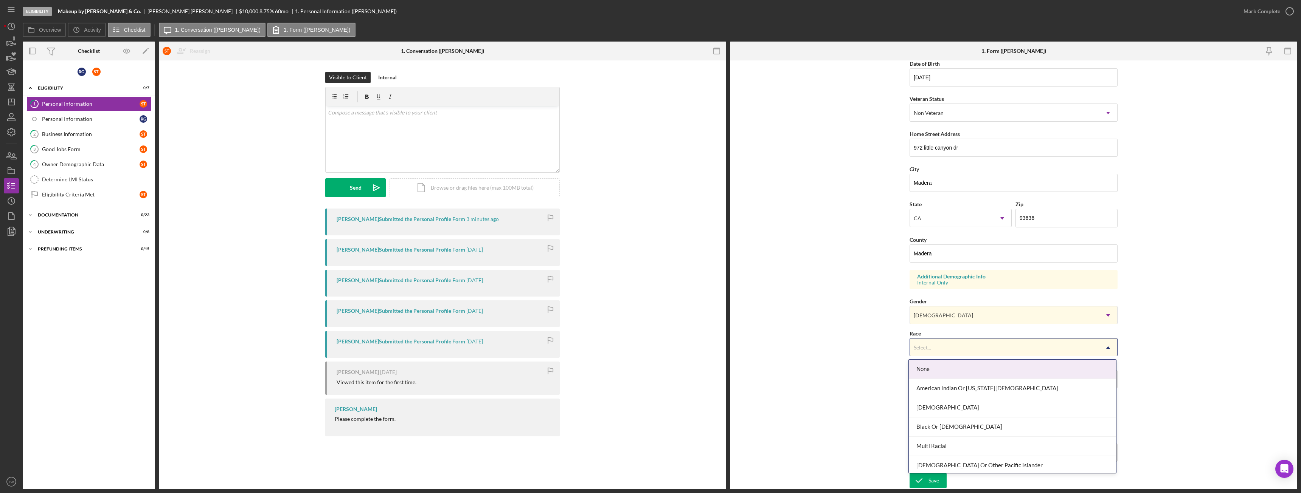
click at [943, 351] on div "Select..." at bounding box center [1004, 347] width 189 height 17
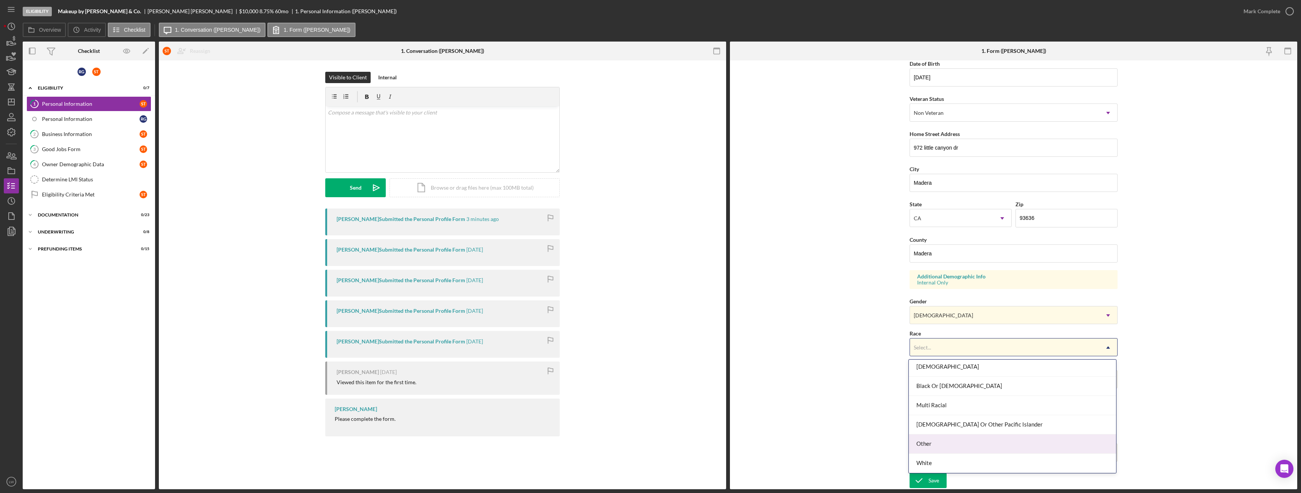
click at [954, 444] on div "Other" at bounding box center [1012, 444] width 207 height 19
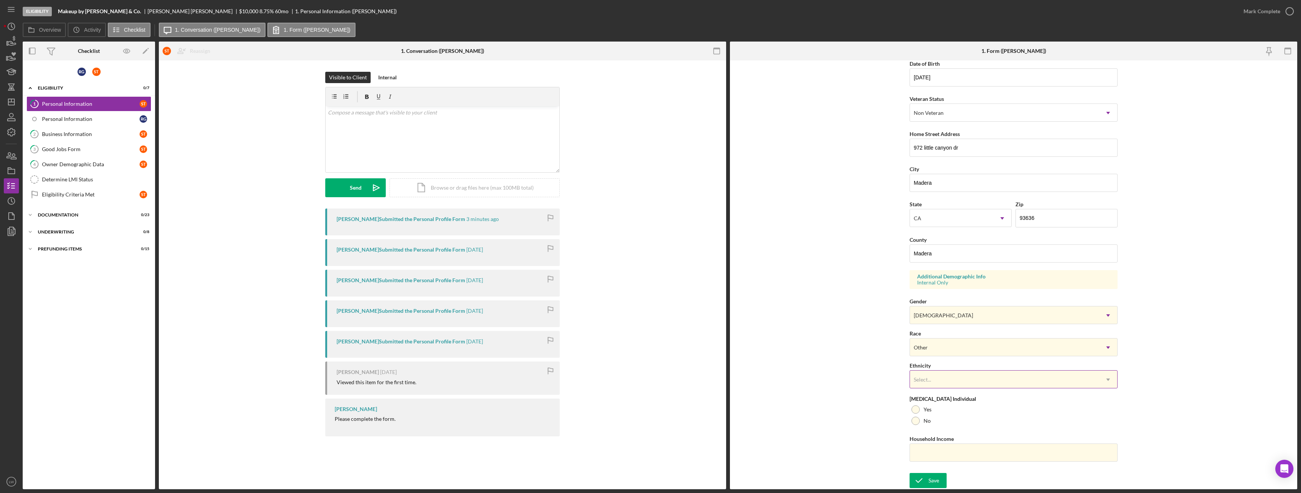
click at [940, 379] on div "Select..." at bounding box center [1004, 379] width 189 height 17
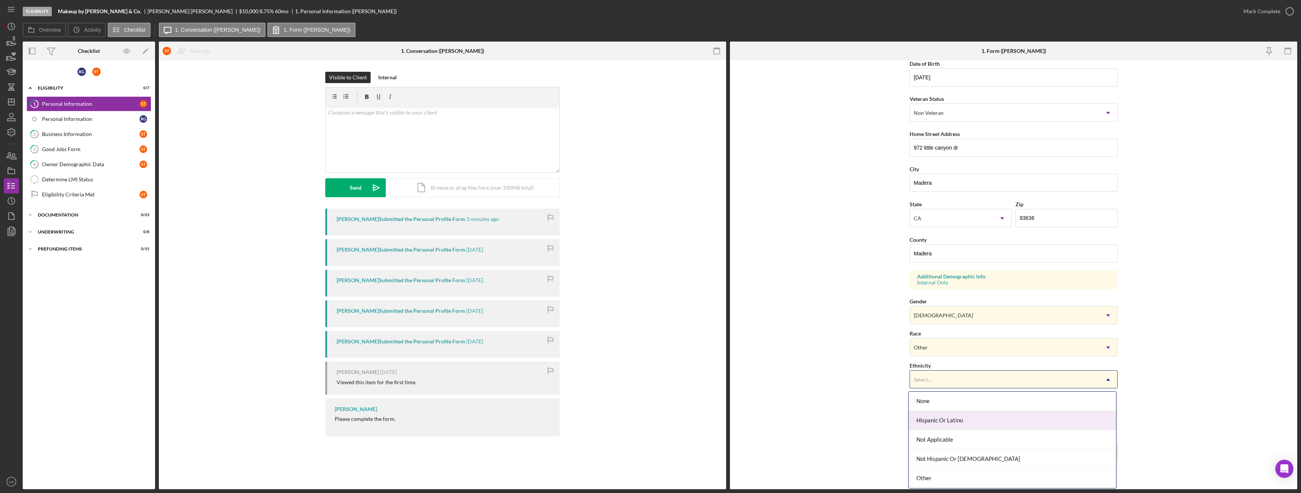
click at [947, 419] on div "Hispanic Or Latino" at bounding box center [1012, 420] width 207 height 19
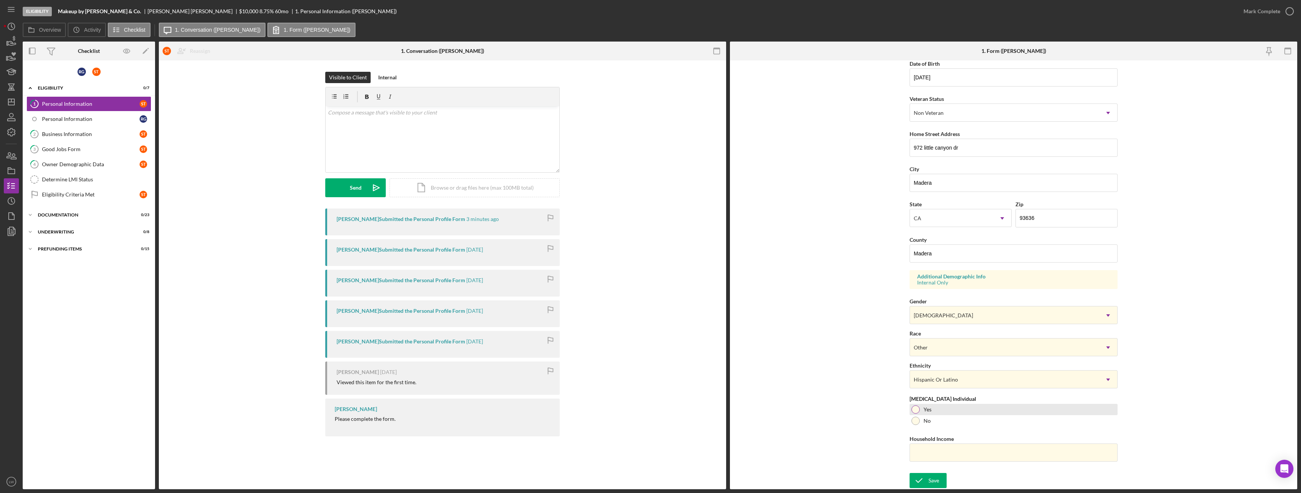
click at [914, 410] on div at bounding box center [915, 410] width 8 height 8
click at [916, 423] on div at bounding box center [915, 421] width 8 height 8
click at [935, 452] on input "Household Income" at bounding box center [1013, 453] width 208 height 18
paste input "$201,000"
type input "$201,000"
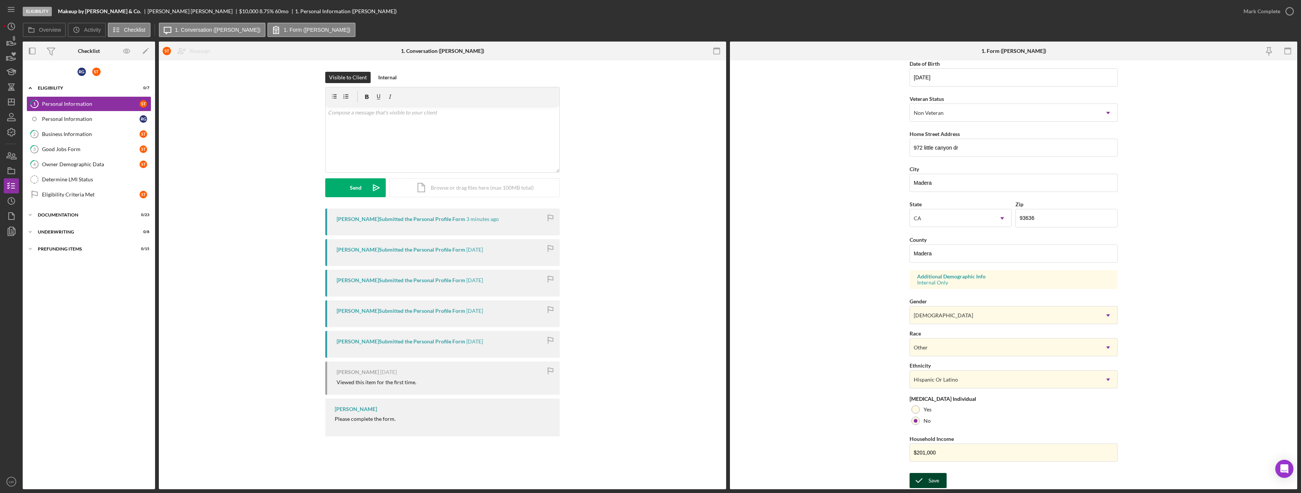
click at [937, 480] on div "Save" at bounding box center [933, 480] width 11 height 15
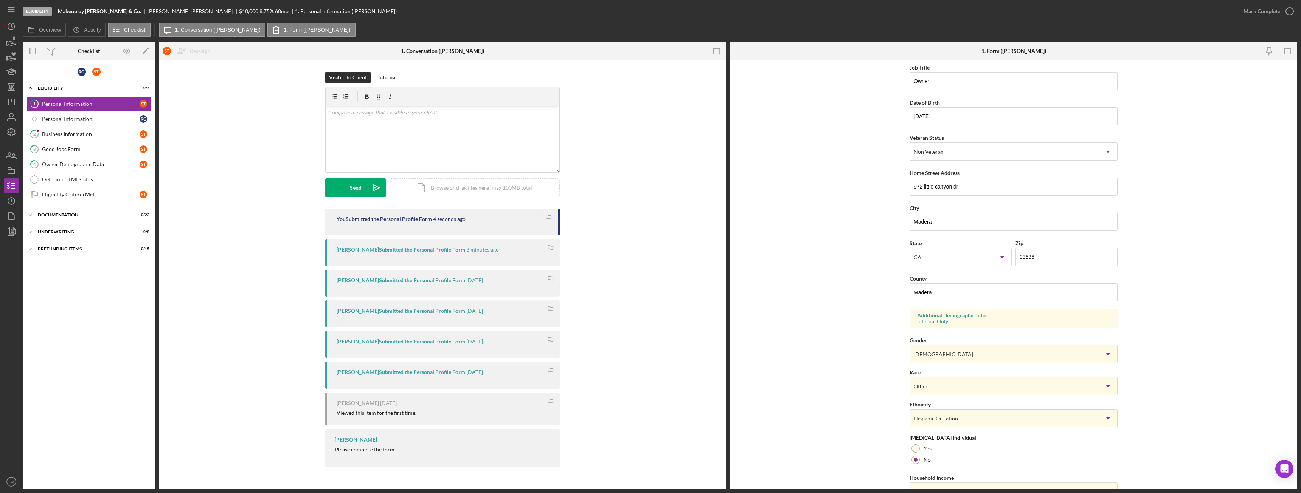
scroll to position [0, 0]
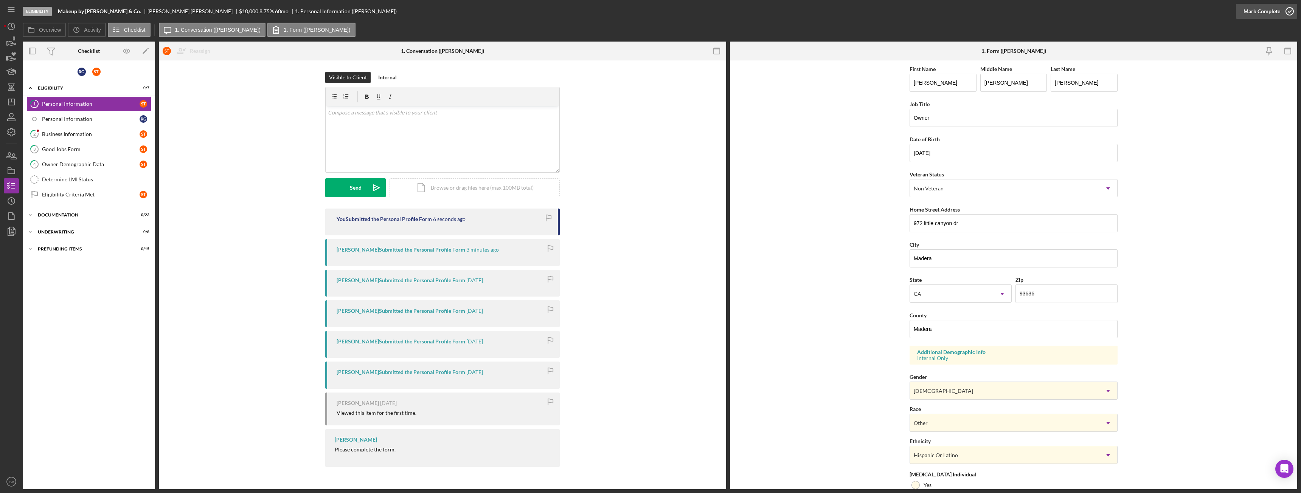
click at [1259, 11] on div "Mark Complete" at bounding box center [1261, 11] width 37 height 15
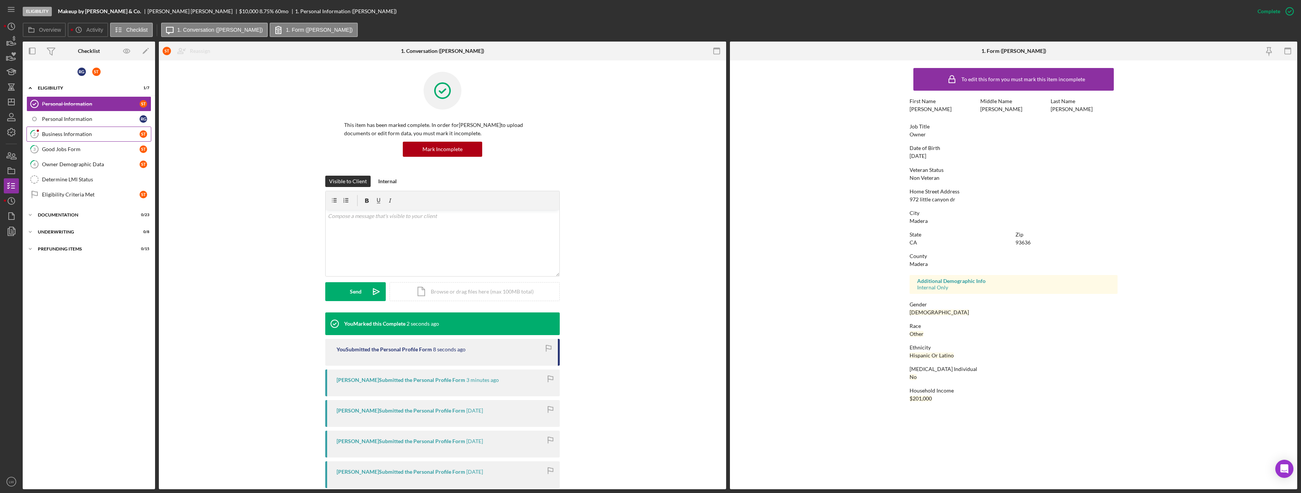
click at [87, 130] on link "2 Business Information S T" at bounding box center [88, 134] width 125 height 15
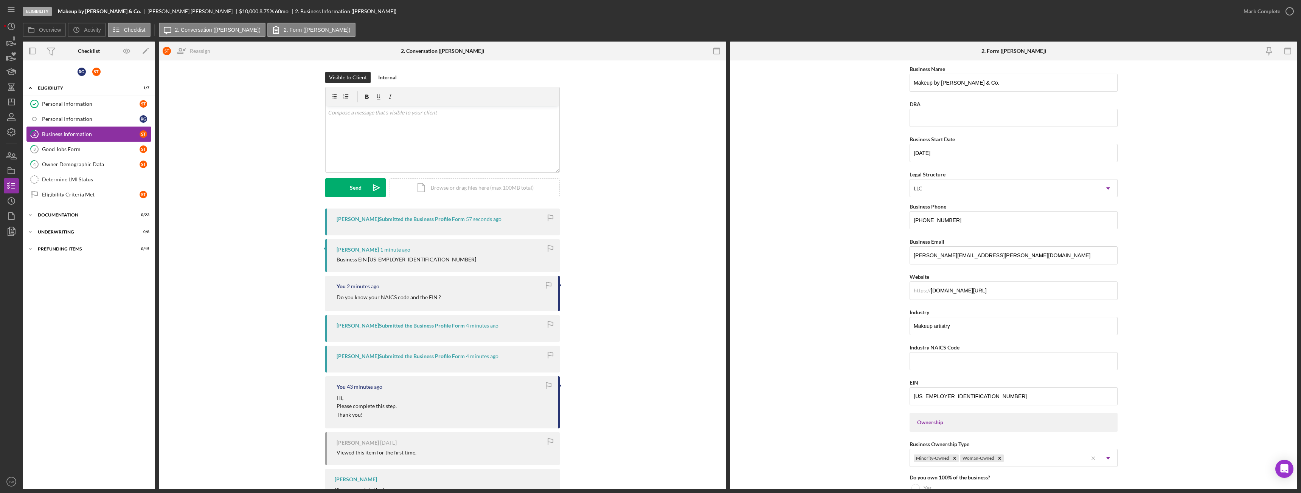
click at [100, 132] on div "Business Information" at bounding box center [91, 134] width 98 height 6
click at [66, 144] on link "3 Good Jobs Form S T" at bounding box center [88, 149] width 125 height 15
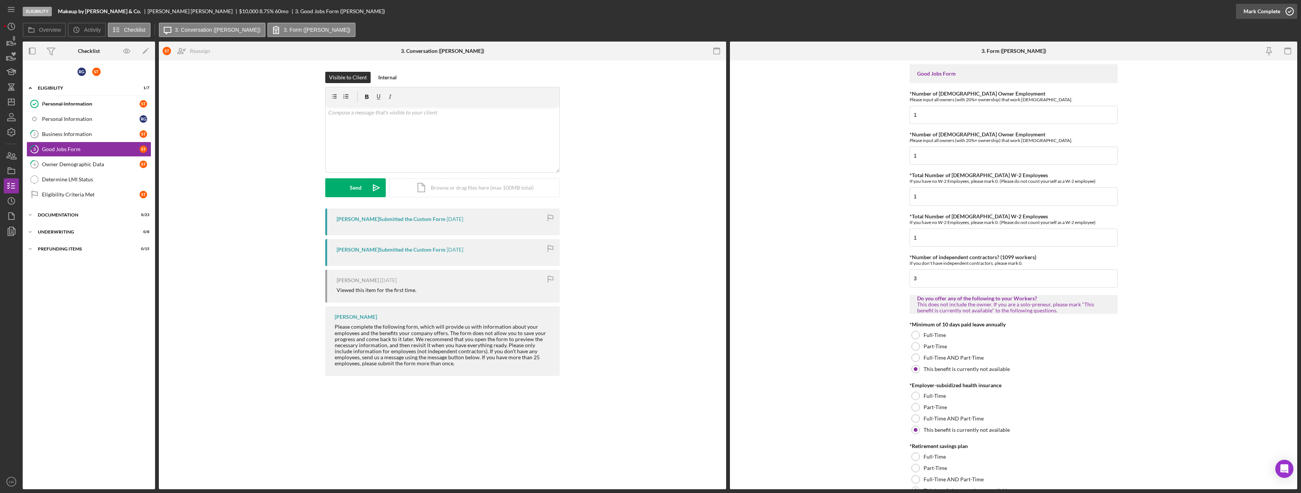
click at [1267, 11] on div "Mark Complete" at bounding box center [1261, 11] width 37 height 15
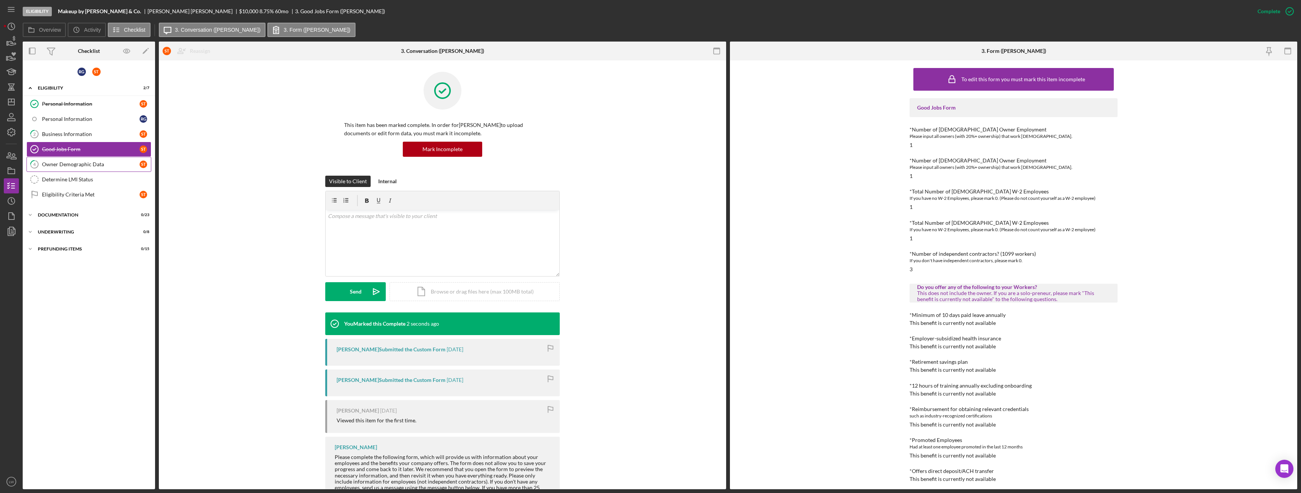
click at [86, 166] on div "Owner Demographic Data" at bounding box center [91, 164] width 98 height 6
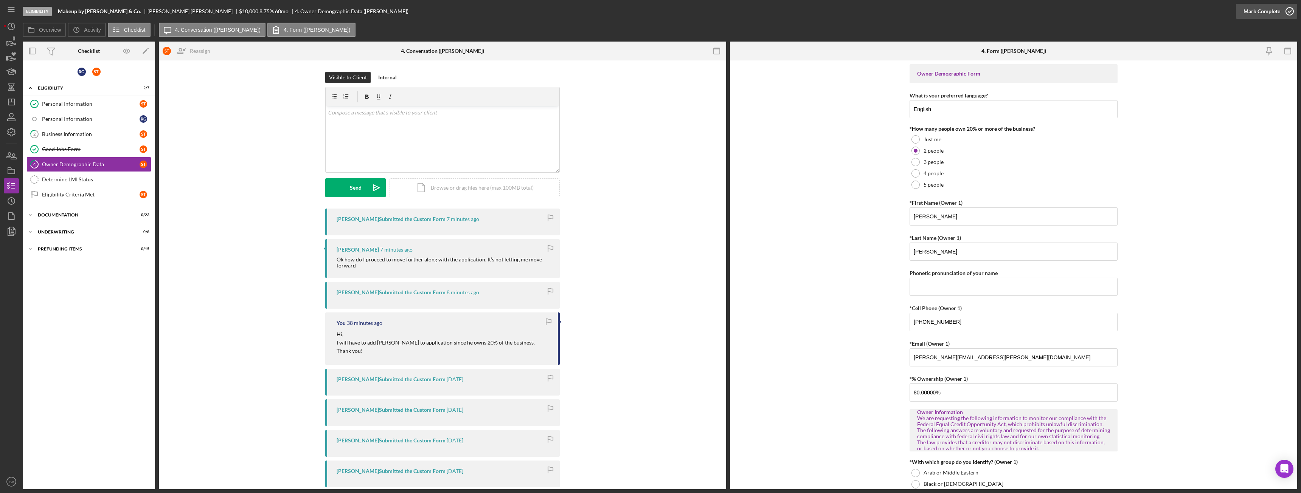
click at [1259, 15] on div "Mark Complete" at bounding box center [1261, 11] width 37 height 15
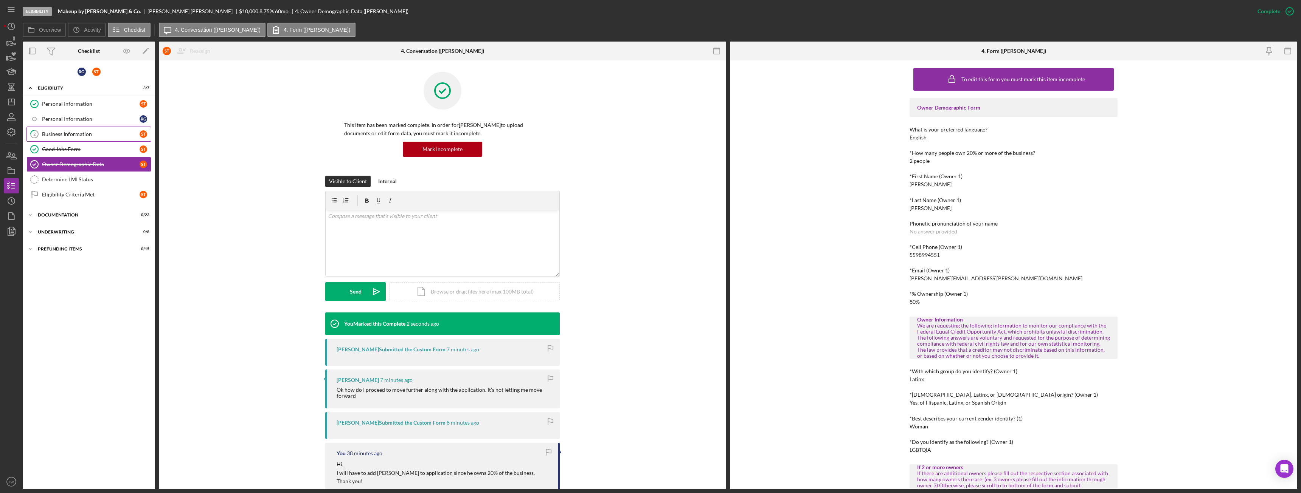
click at [59, 133] on div "Business Information" at bounding box center [91, 134] width 98 height 6
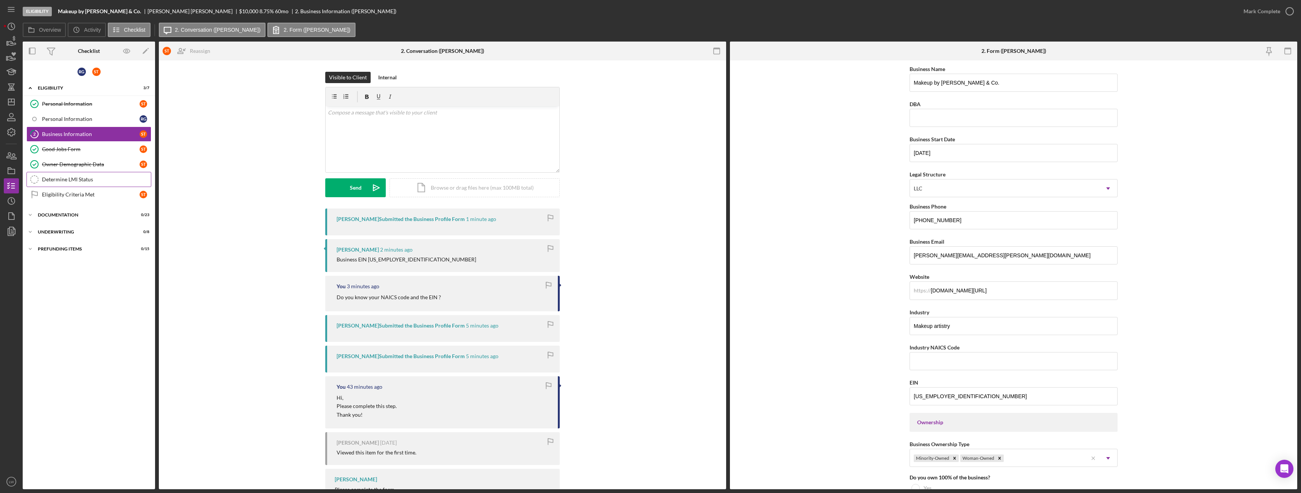
click at [79, 178] on div "Determine LMI Status" at bounding box center [96, 180] width 109 height 6
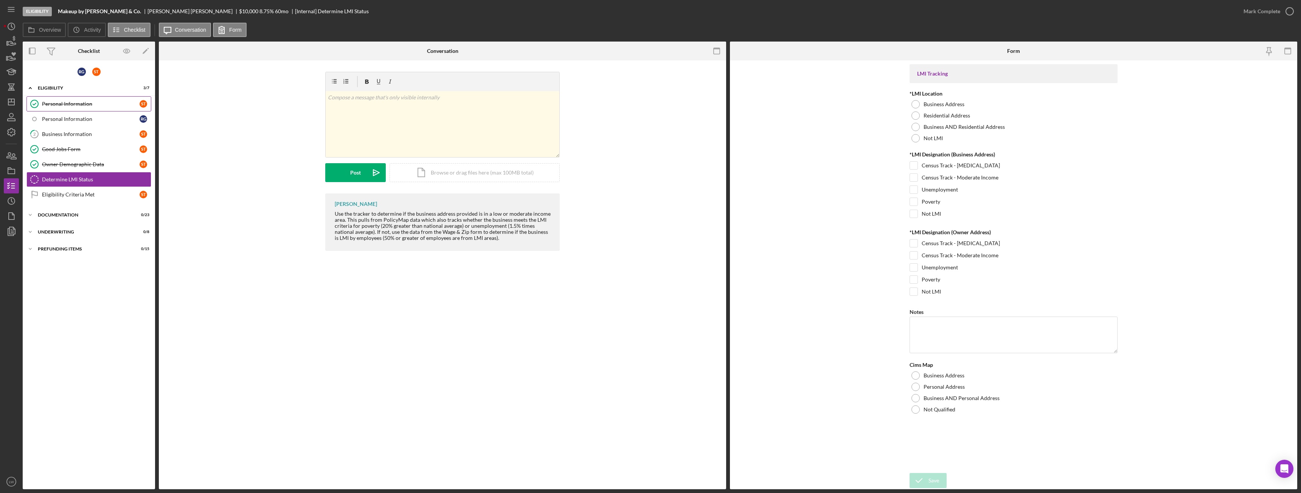
click at [76, 100] on link "Personal Information Personal Information S T" at bounding box center [88, 103] width 125 height 15
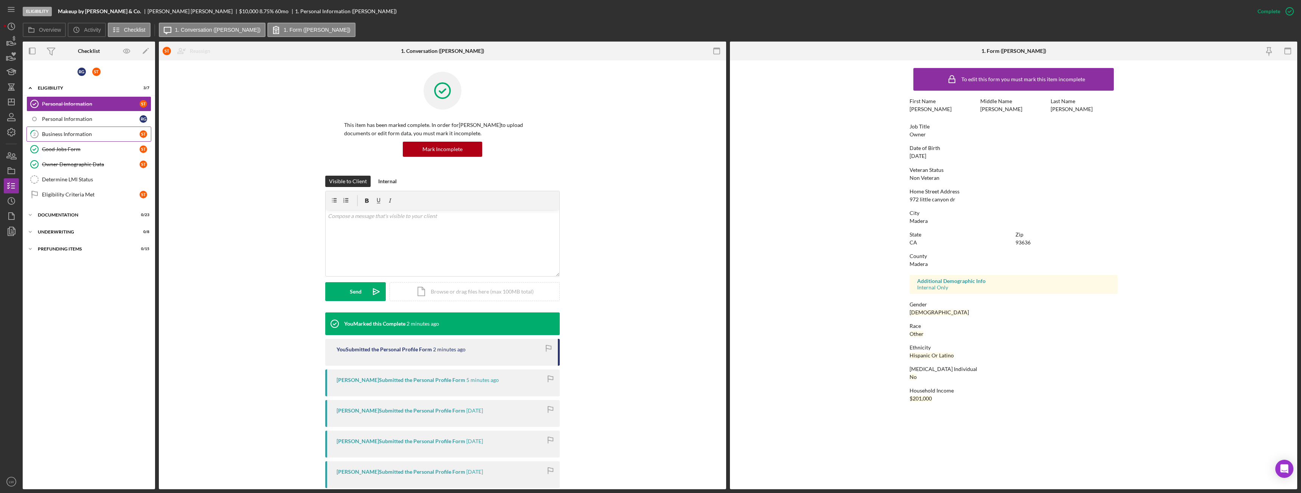
click at [71, 137] on div "Business Information" at bounding box center [91, 134] width 98 height 6
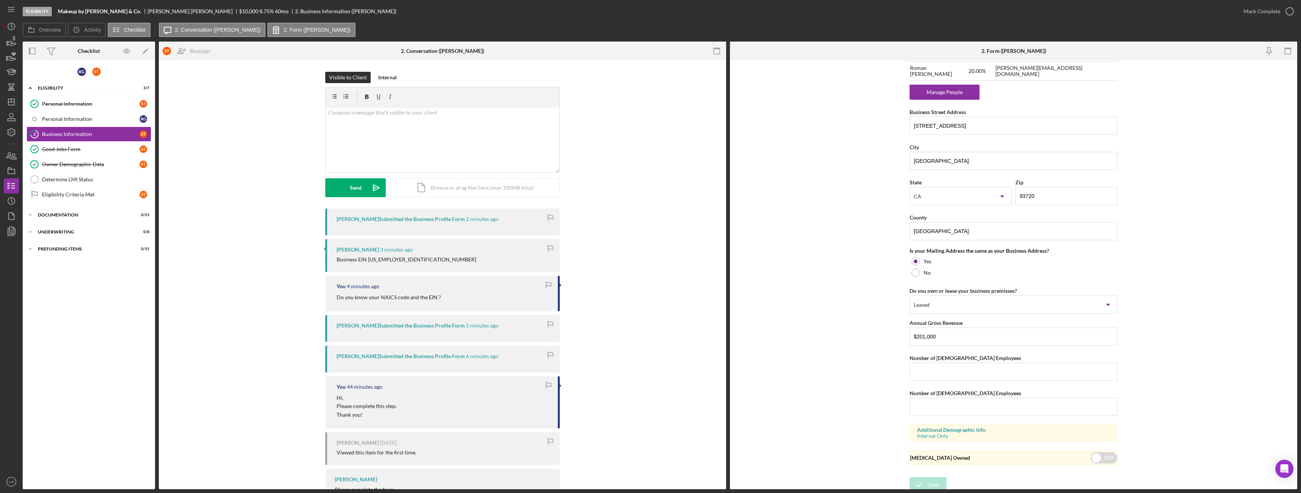
scroll to position [510, 0]
click at [57, 102] on div "Personal Information" at bounding box center [91, 104] width 98 height 6
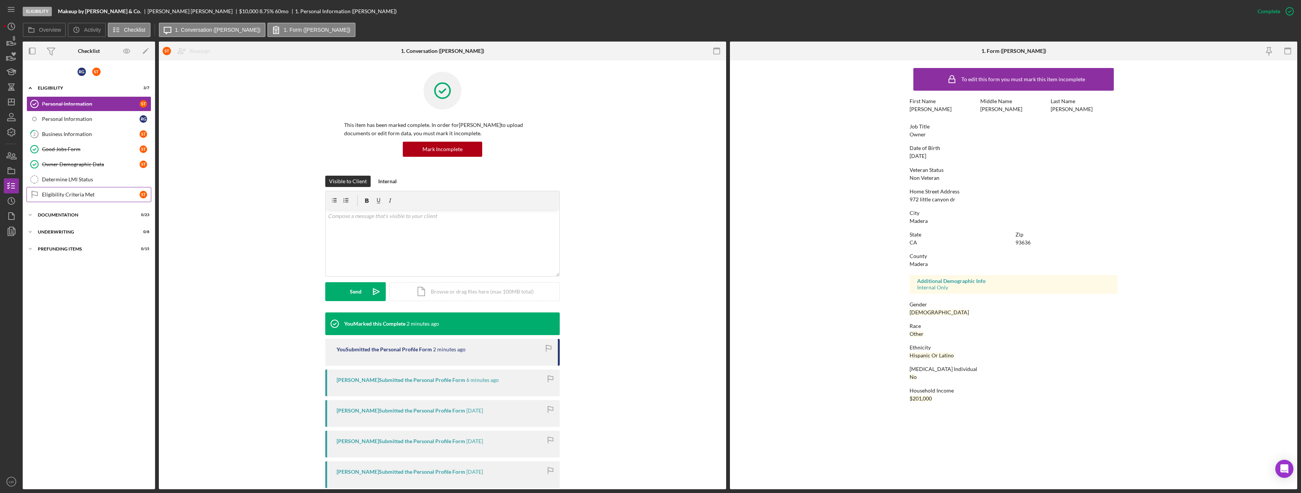
click at [65, 194] on div "Eligibility Criteria Met" at bounding box center [91, 195] width 98 height 6
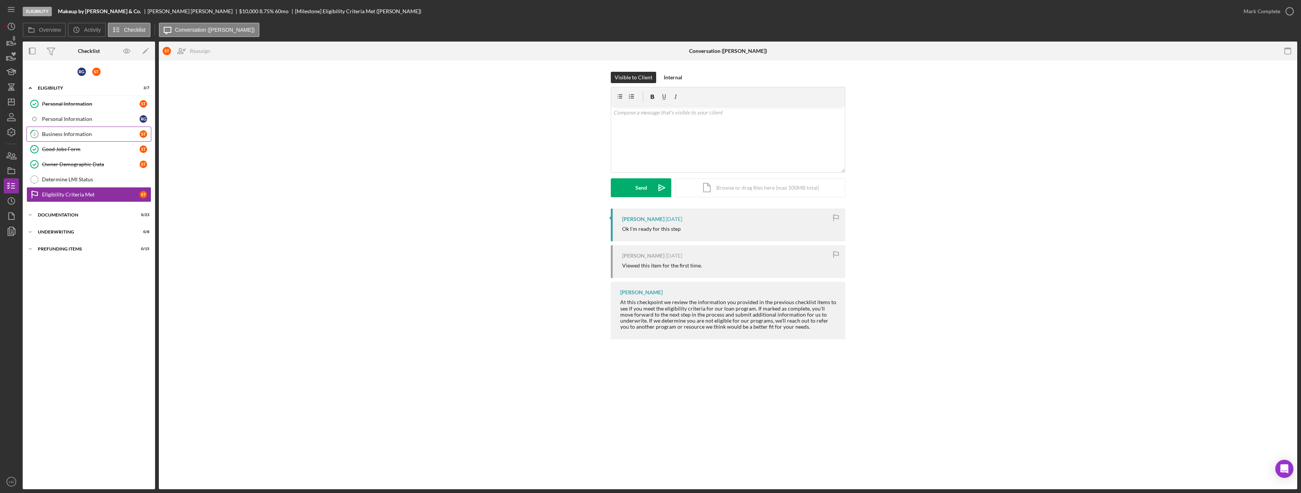
click at [57, 134] on div "Business Information" at bounding box center [91, 134] width 98 height 6
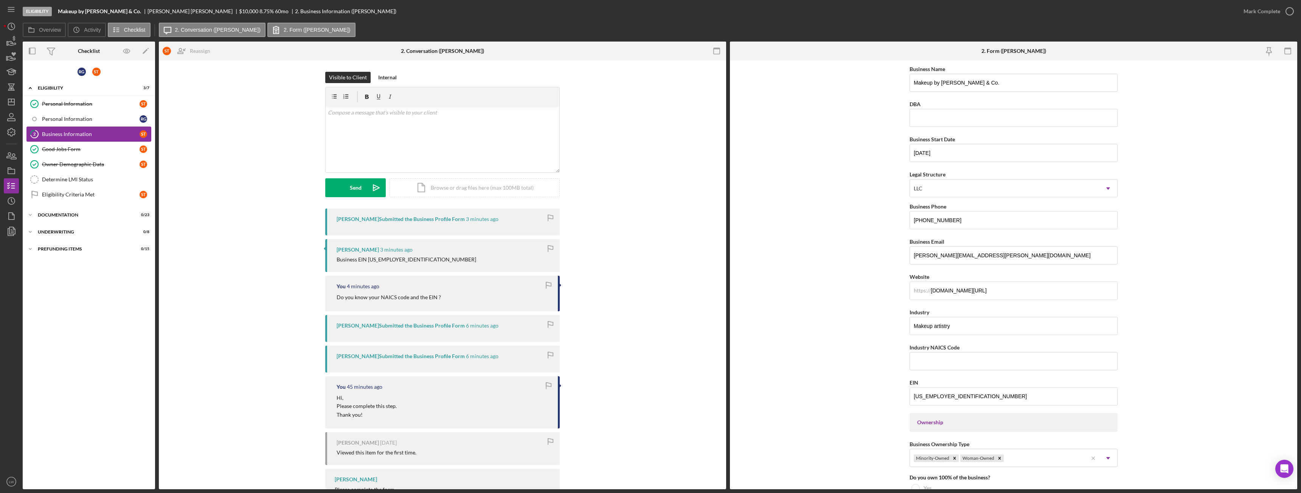
click at [71, 134] on div "Business Information" at bounding box center [91, 134] width 98 height 6
click at [10, 40] on icon "button" at bounding box center [11, 41] width 19 height 19
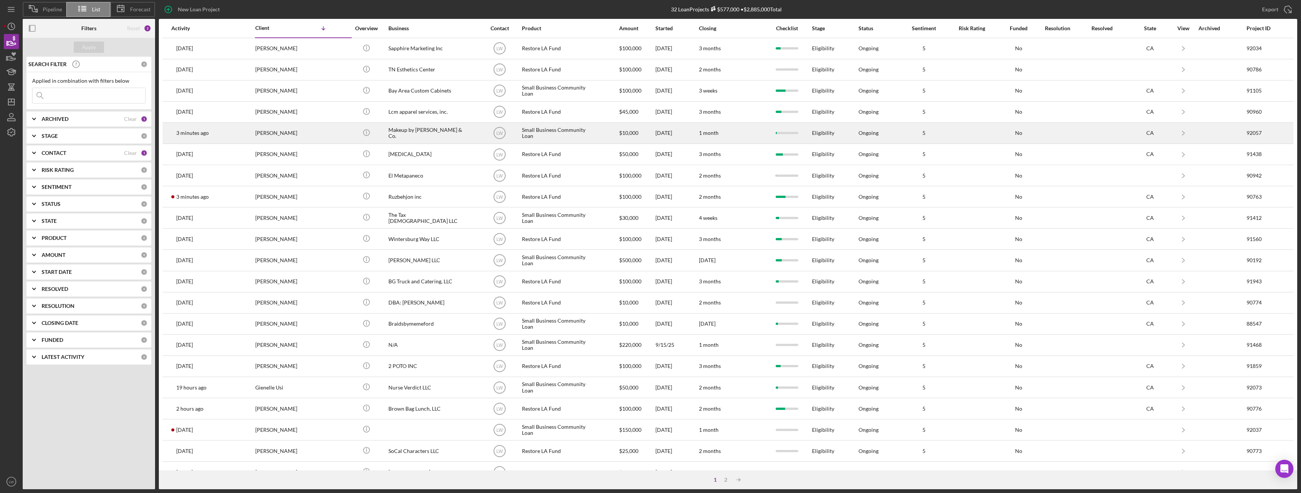
click at [226, 129] on div "3 minutes ago Sonia Tello-Gonzales" at bounding box center [204, 133] width 66 height 20
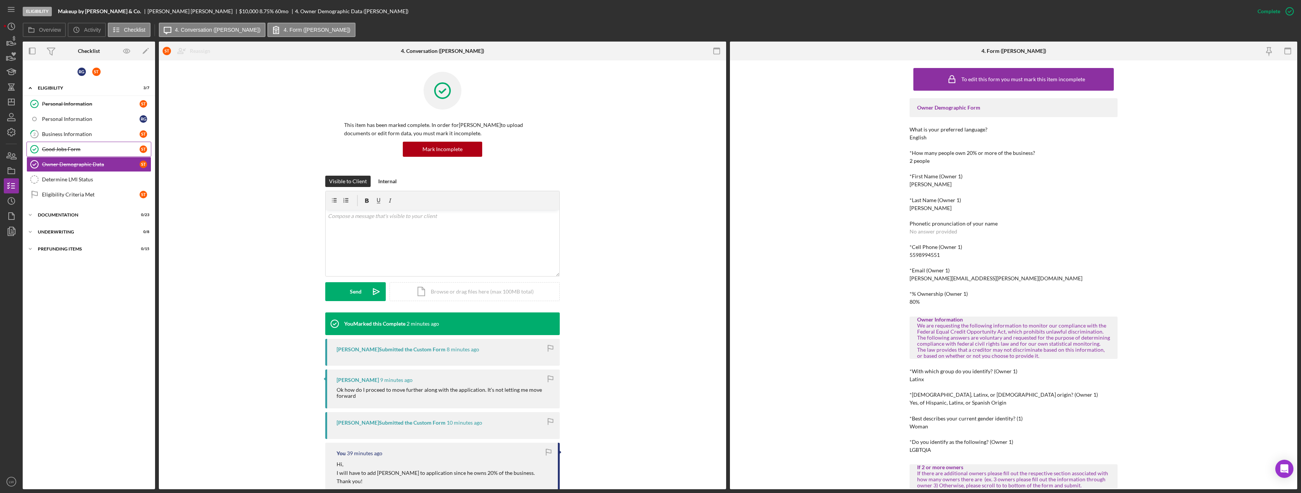
click at [75, 142] on link "Good Jobs Form Good Jobs Form S T" at bounding box center [88, 149] width 125 height 15
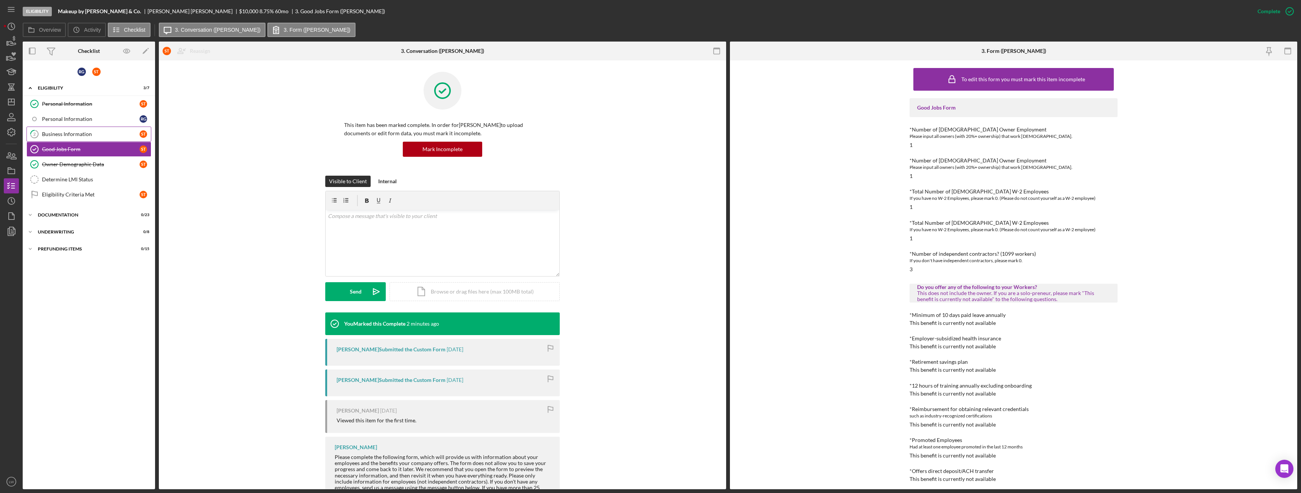
click at [74, 133] on div "Business Information" at bounding box center [91, 134] width 98 height 6
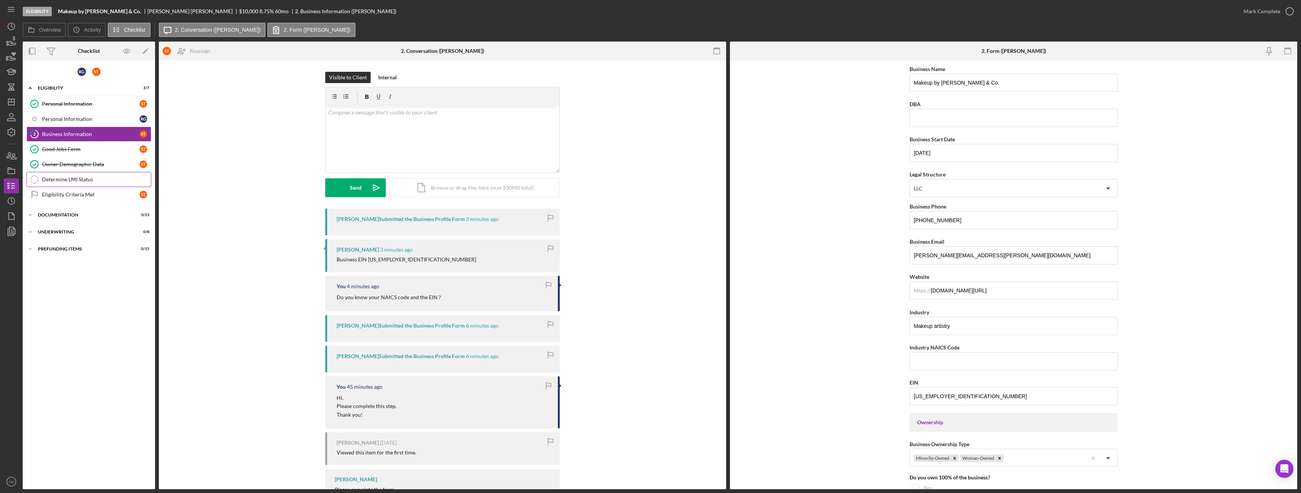
click at [83, 181] on div "Determine LMI Status" at bounding box center [96, 180] width 109 height 6
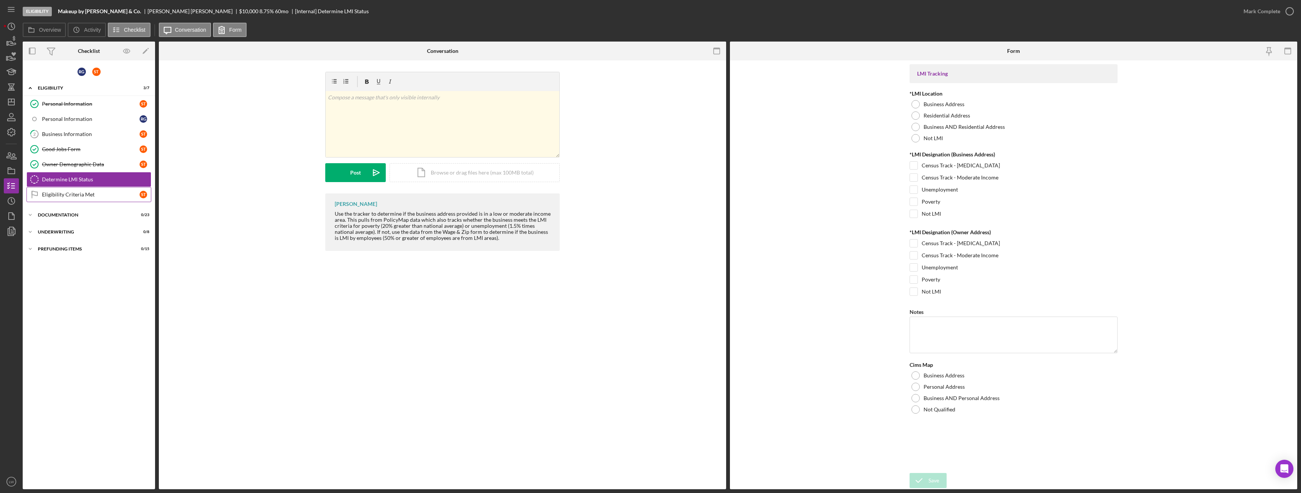
click at [90, 197] on div "Eligibility Criteria Met" at bounding box center [91, 195] width 98 height 6
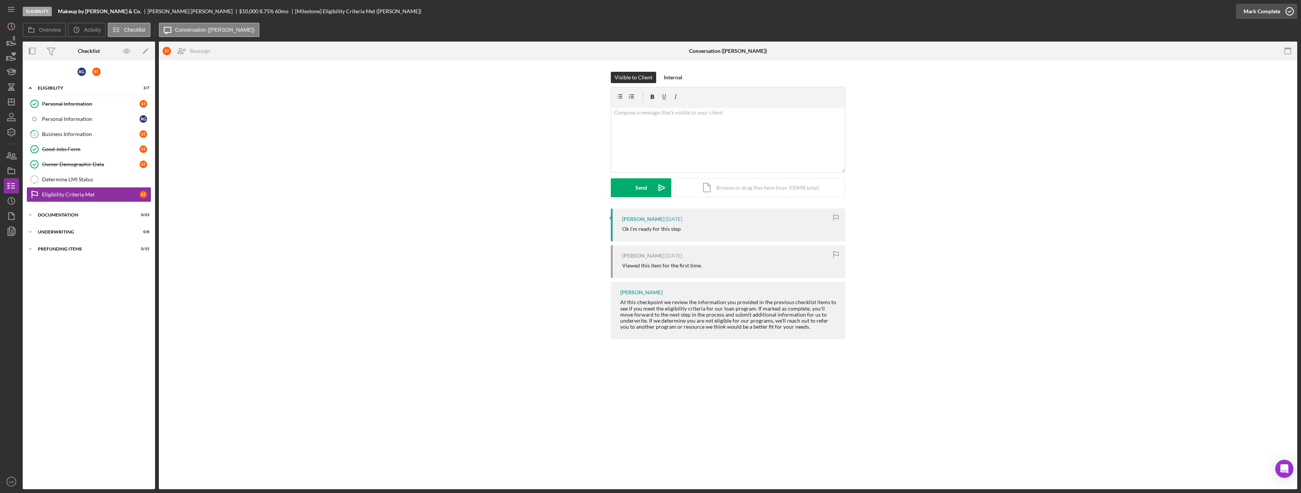
click at [1269, 14] on div "Mark Complete" at bounding box center [1261, 11] width 37 height 15
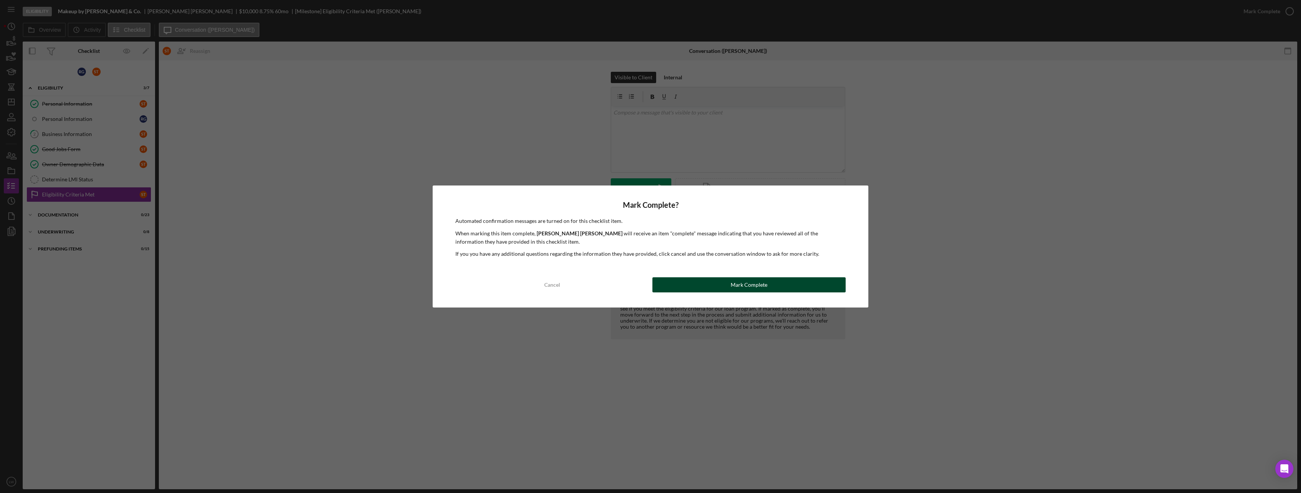
click at [763, 285] on div "Mark Complete" at bounding box center [749, 285] width 37 height 15
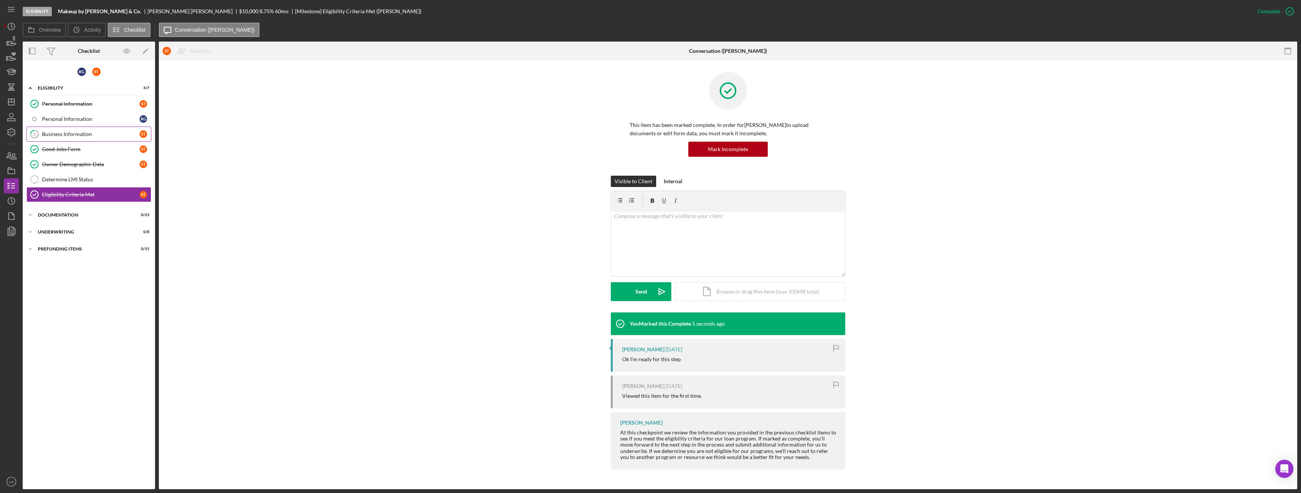
click at [63, 132] on div "Business Information" at bounding box center [91, 134] width 98 height 6
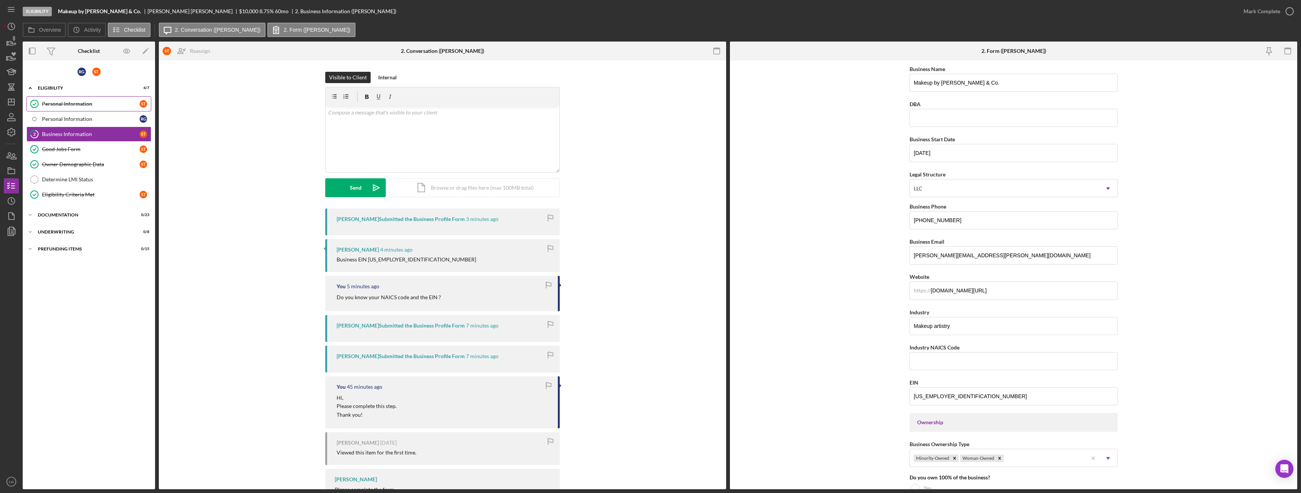
click at [49, 102] on div "Personal Information" at bounding box center [91, 104] width 98 height 6
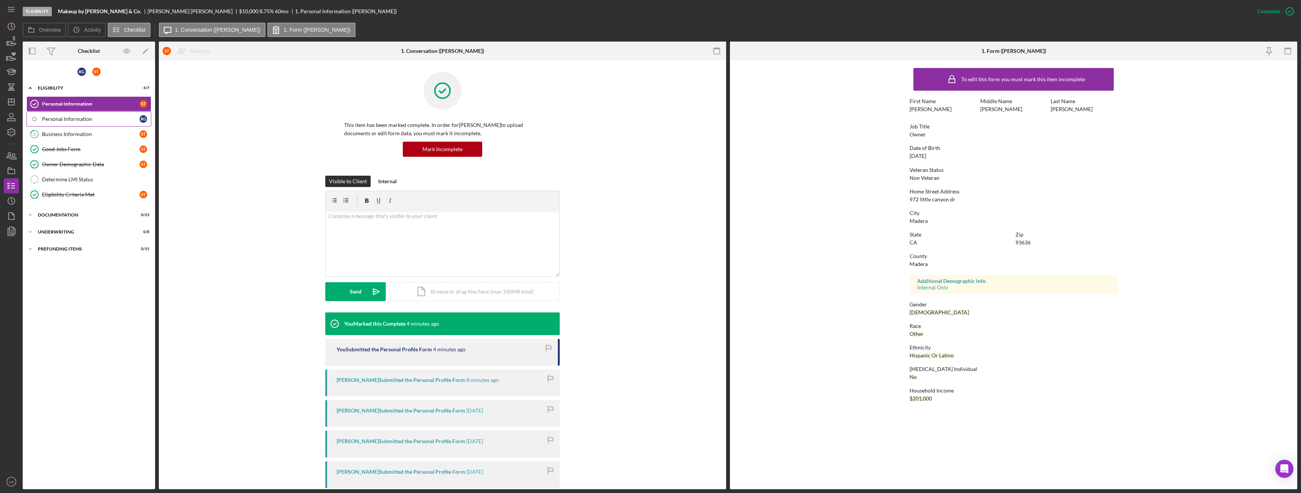
click at [74, 118] on div "Personal Information" at bounding box center [91, 119] width 98 height 6
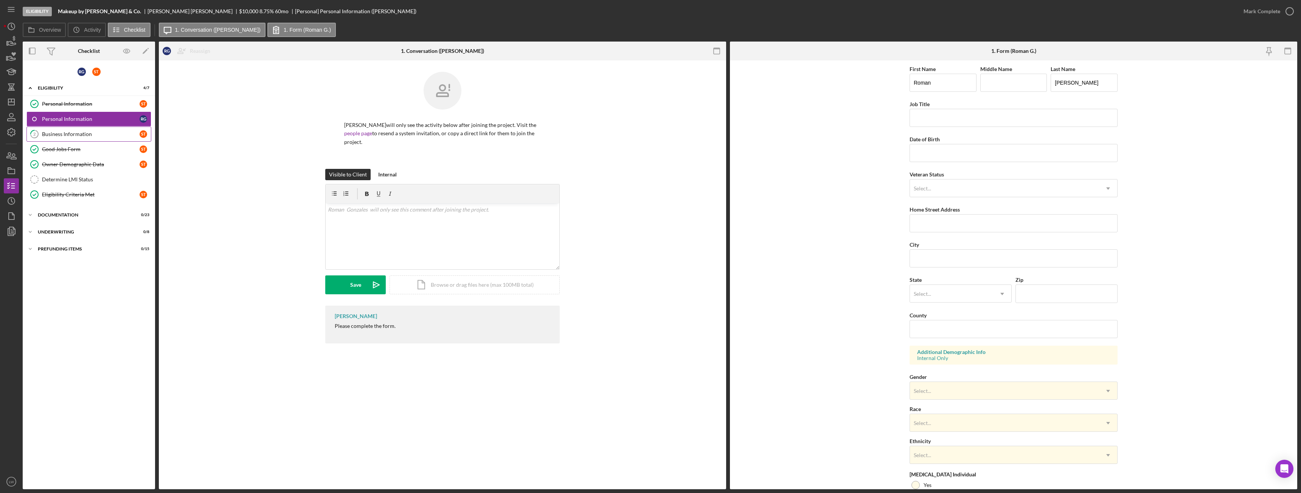
click at [74, 132] on div "Business Information" at bounding box center [91, 134] width 98 height 6
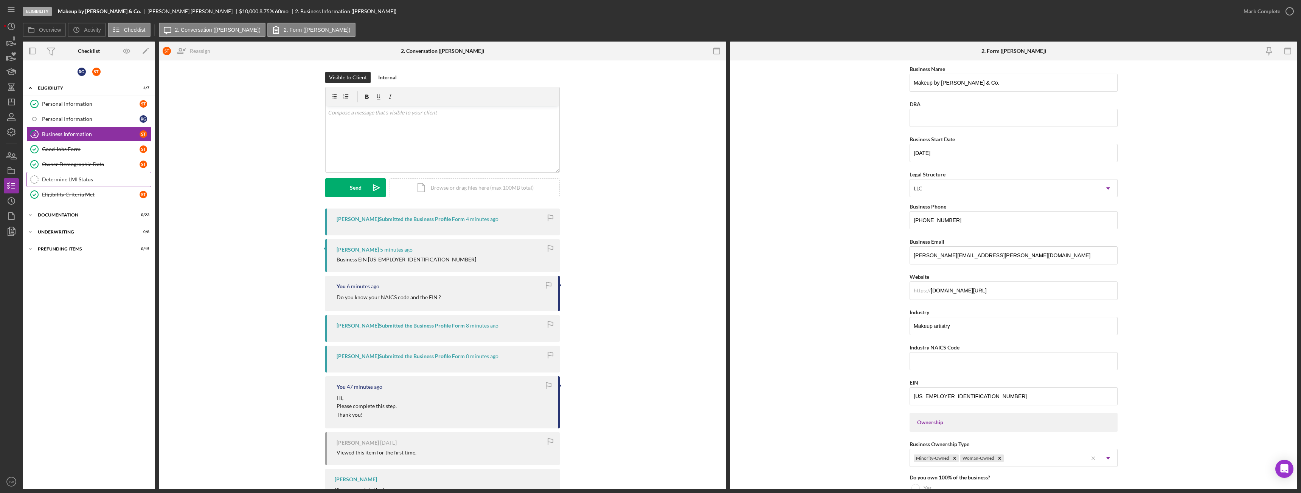
click at [67, 181] on div "Determine LMI Status" at bounding box center [96, 180] width 109 height 6
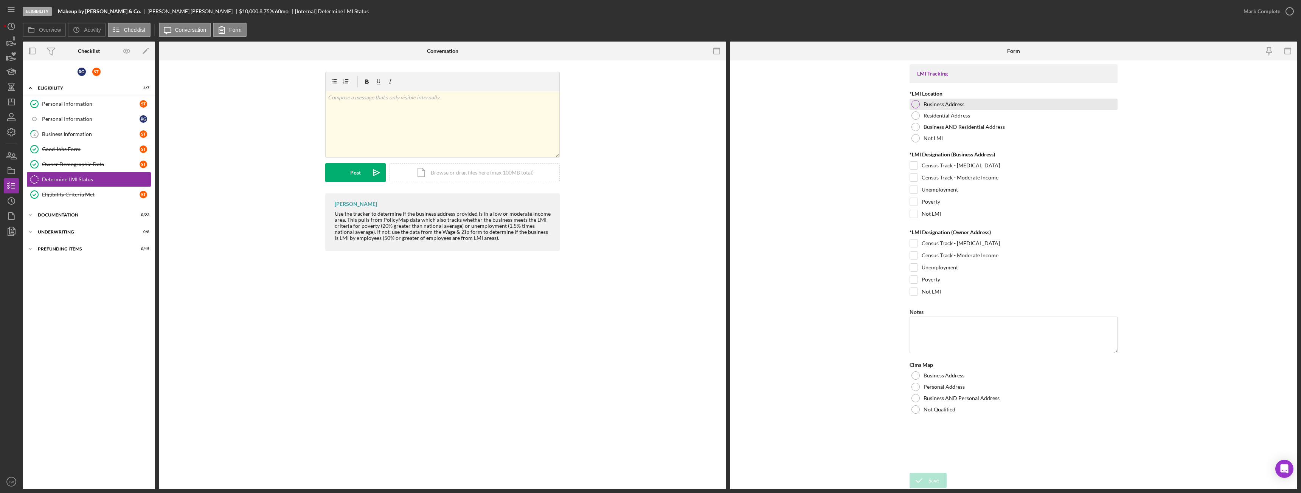
click at [916, 105] on div at bounding box center [915, 104] width 8 height 8
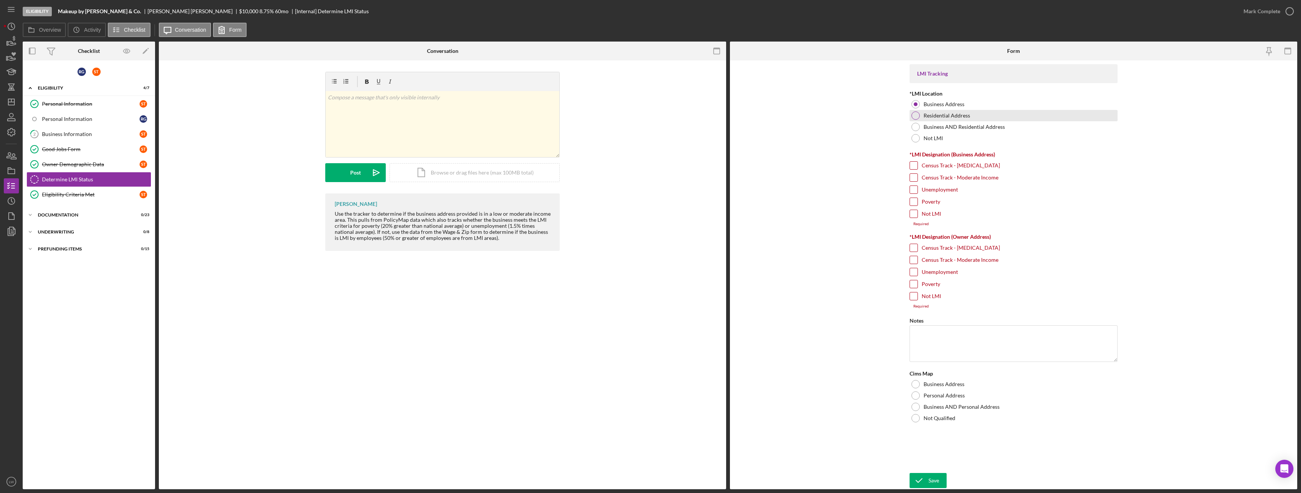
click at [917, 116] on div at bounding box center [915, 116] width 8 height 8
click at [914, 138] on div at bounding box center [915, 138] width 8 height 8
click at [915, 188] on input "Unemployment" at bounding box center [914, 190] width 8 height 8
checkbox input "true"
click at [915, 292] on input "Not LMI" at bounding box center [914, 292] width 8 height 8
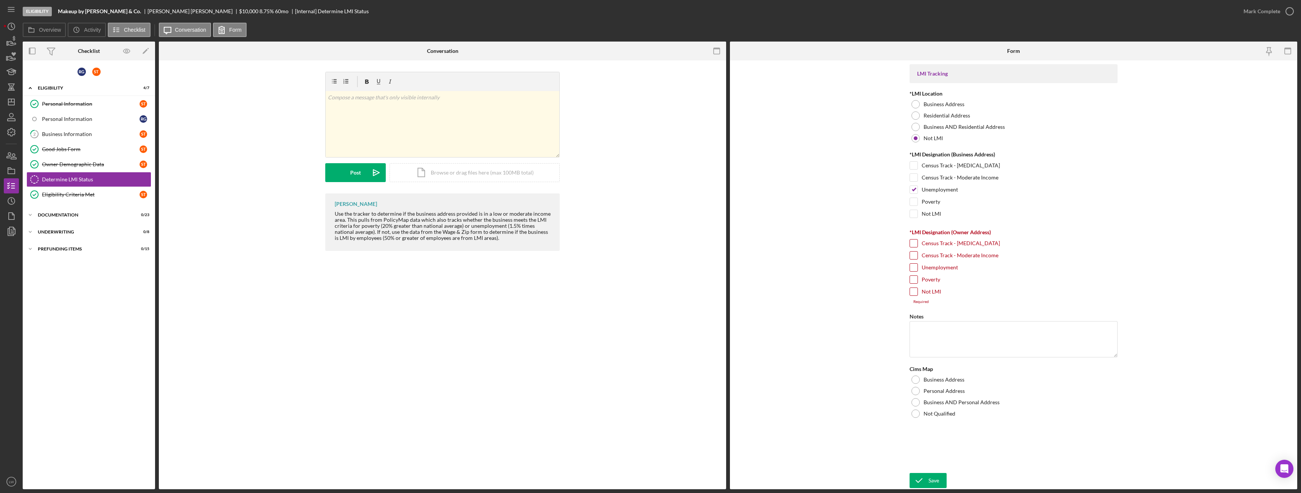
checkbox input "true"
click at [916, 386] on div at bounding box center [915, 387] width 8 height 8
click at [936, 480] on div "Save" at bounding box center [933, 480] width 11 height 15
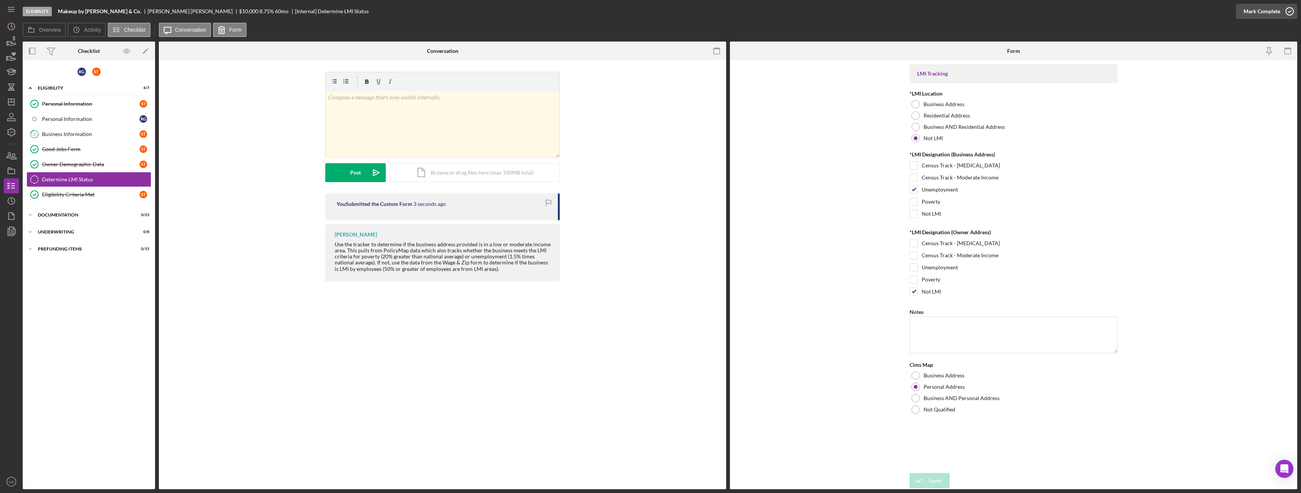
click at [1255, 11] on div "Mark Complete" at bounding box center [1261, 11] width 37 height 15
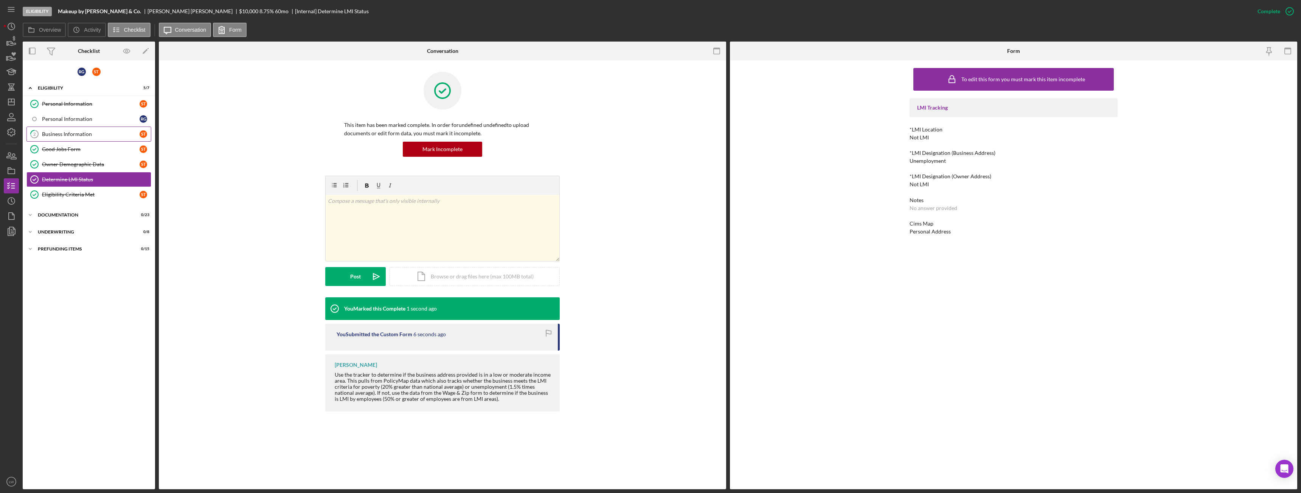
click at [68, 134] on div "Business Information" at bounding box center [91, 134] width 98 height 6
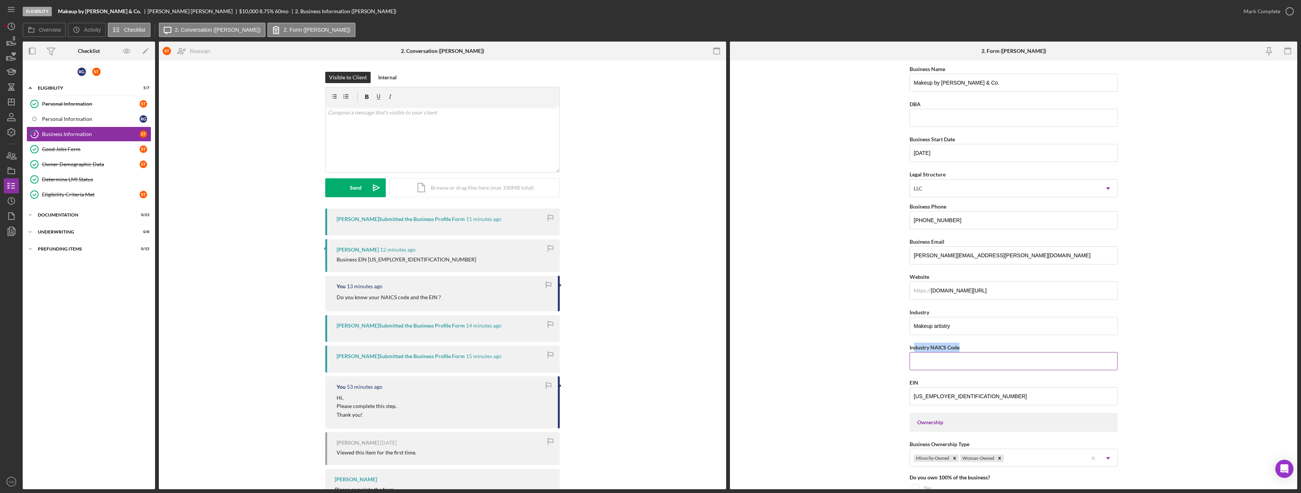
drag, startPoint x: 963, startPoint y: 347, endPoint x: 914, endPoint y: 349, distance: 49.2
click at [914, 349] on div "Industry NAICS Code" at bounding box center [1013, 347] width 208 height 9
click at [874, 334] on form "Business Name Makeup by Sonia Tello & Co. DBA Business Start Date 10/01/2022 Le…" at bounding box center [1013, 275] width 567 height 429
click at [381, 76] on div "Internal" at bounding box center [387, 77] width 19 height 11
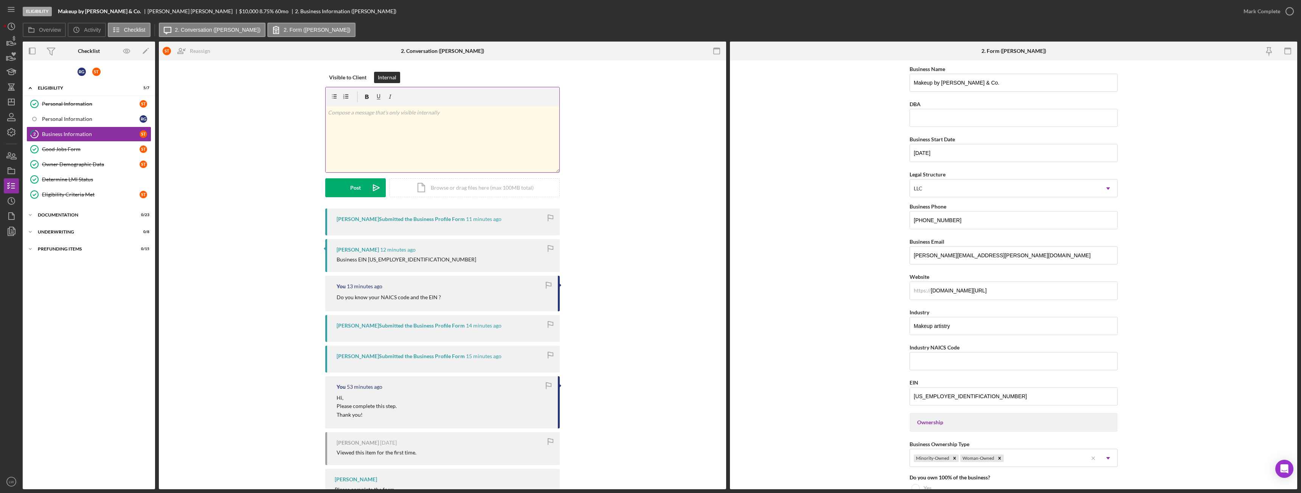
click at [395, 126] on div "v Color teal Color pink Remove color Add row above Add row below Add column bef…" at bounding box center [443, 139] width 234 height 66
click at [353, 185] on div "Post" at bounding box center [355, 187] width 11 height 19
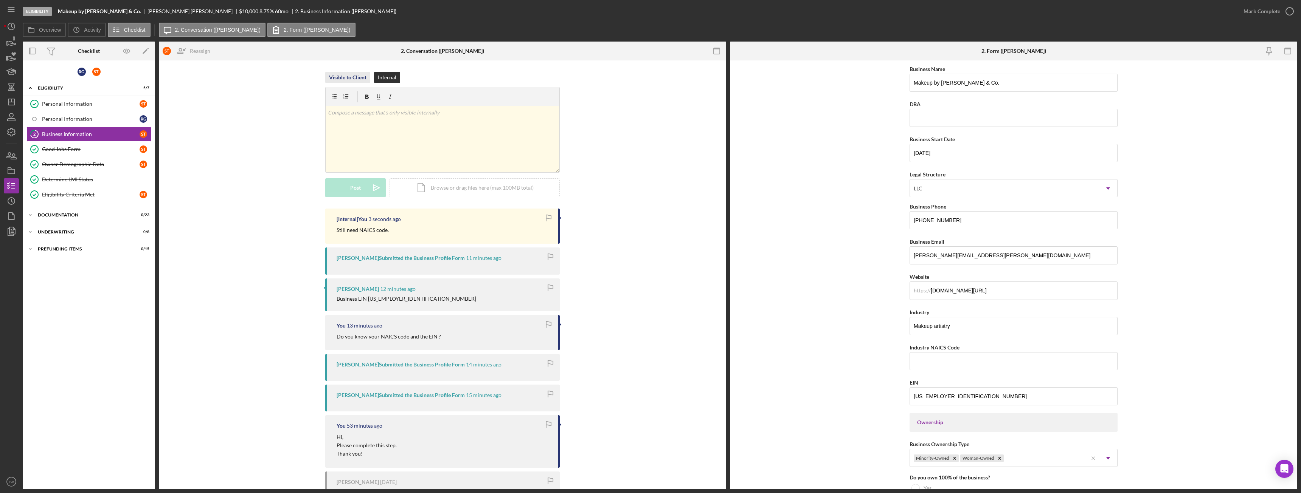
click at [353, 74] on div "Visible to Client" at bounding box center [347, 77] width 37 height 11
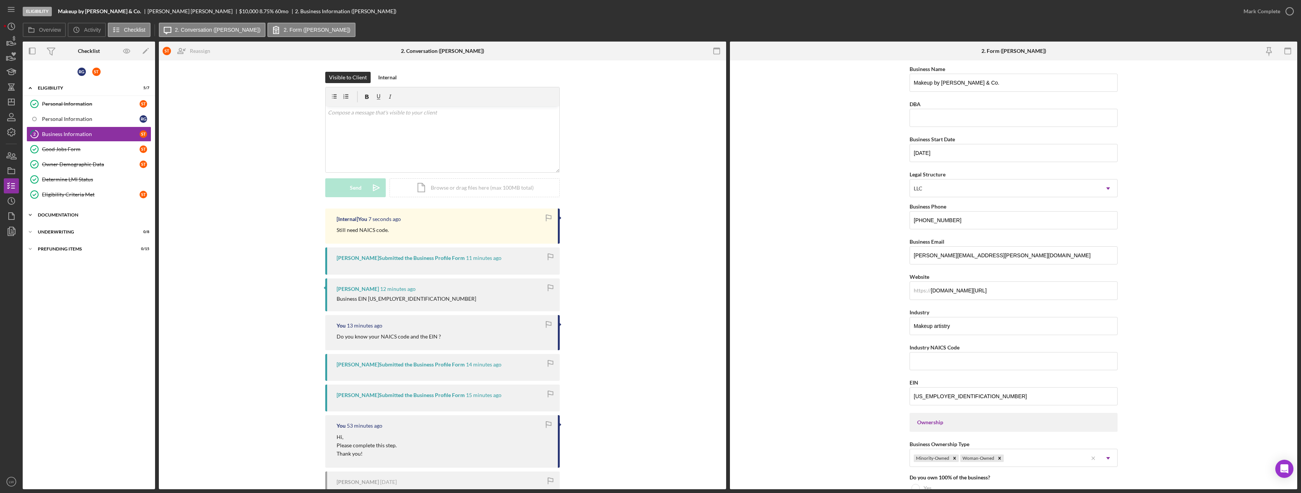
click at [95, 216] on div "Documentation" at bounding box center [92, 215] width 108 height 5
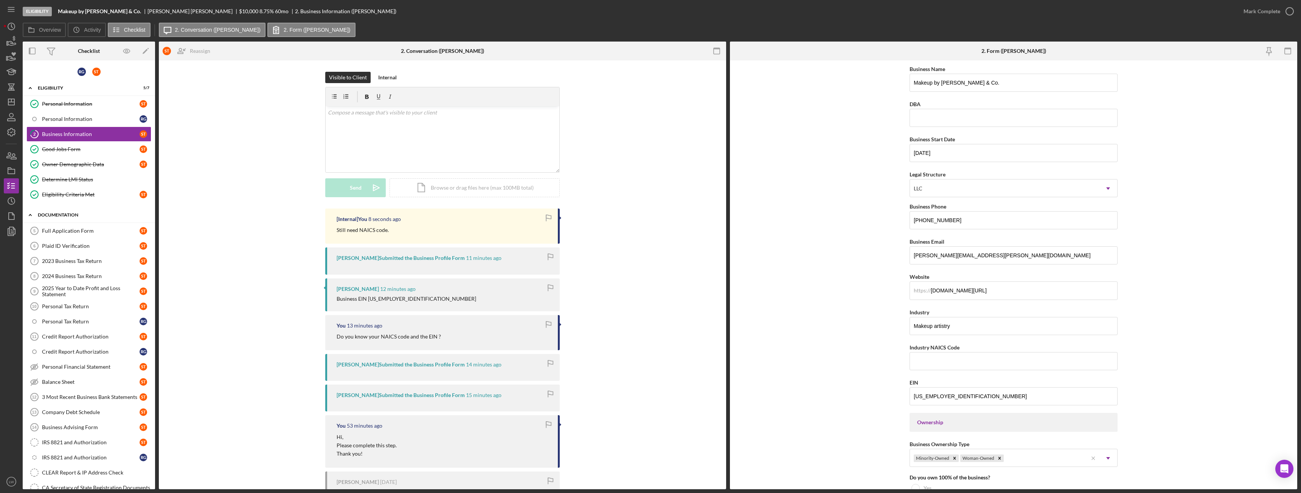
click at [78, 216] on div "Documentation" at bounding box center [92, 215] width 108 height 5
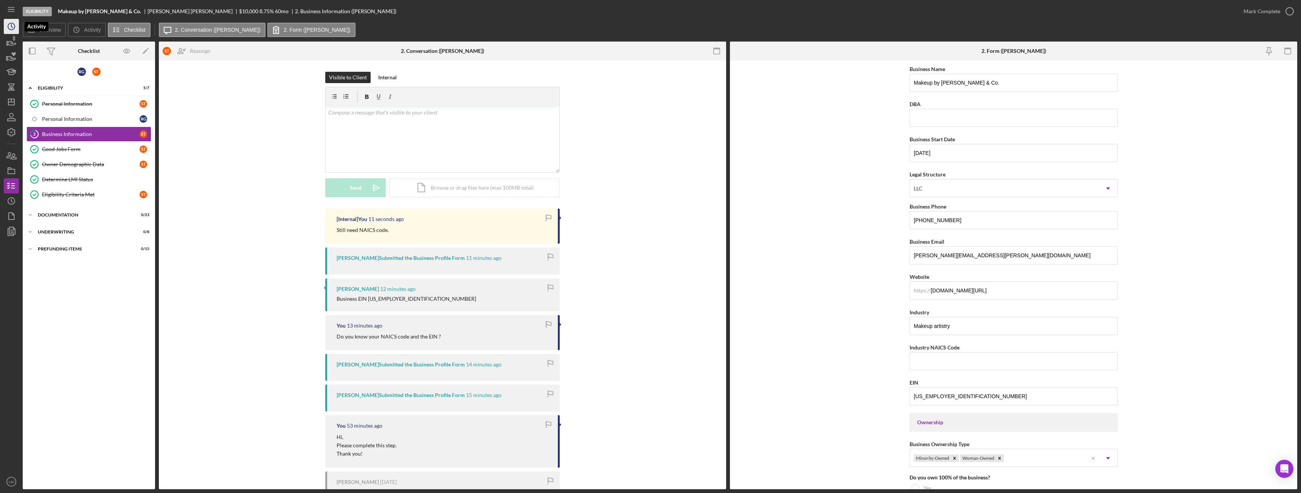
click at [17, 28] on icon "Icon/History" at bounding box center [11, 26] width 19 height 19
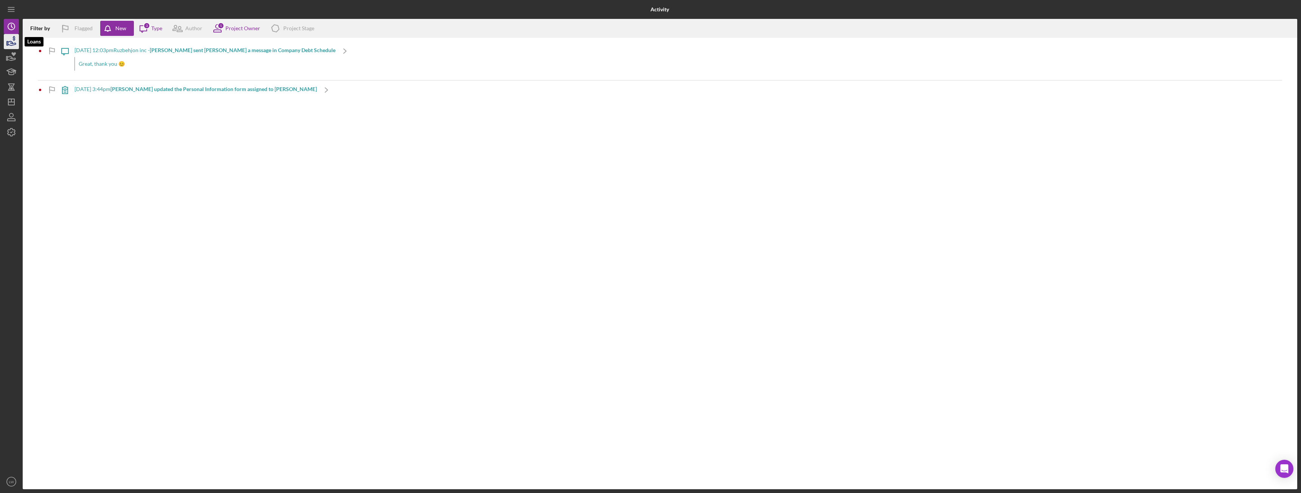
click at [9, 40] on icon "button" at bounding box center [11, 41] width 19 height 19
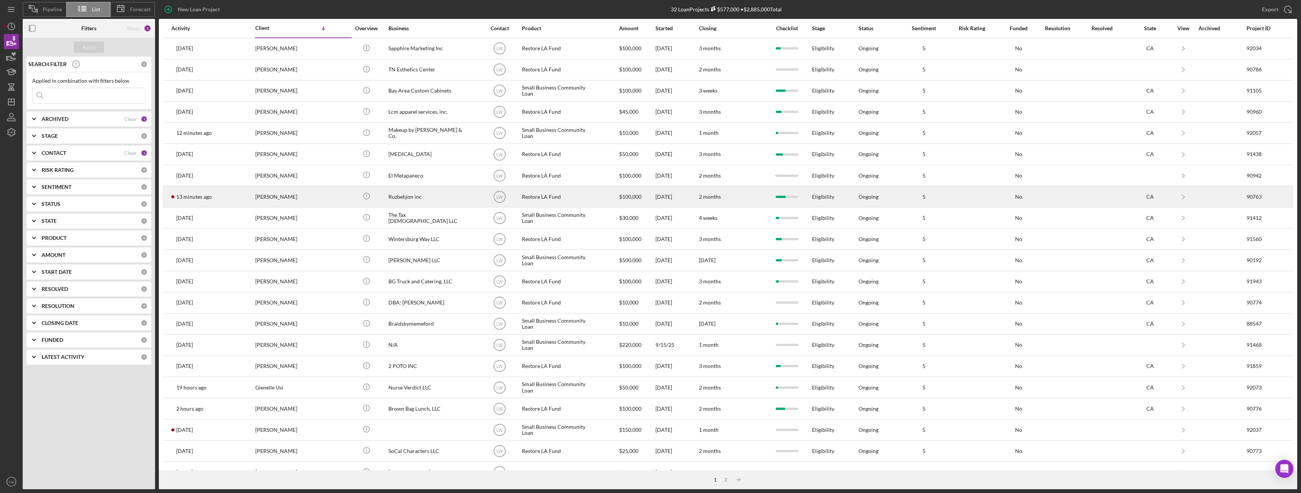
click at [321, 199] on div "Roozbeh Farahanipour" at bounding box center [293, 197] width 76 height 20
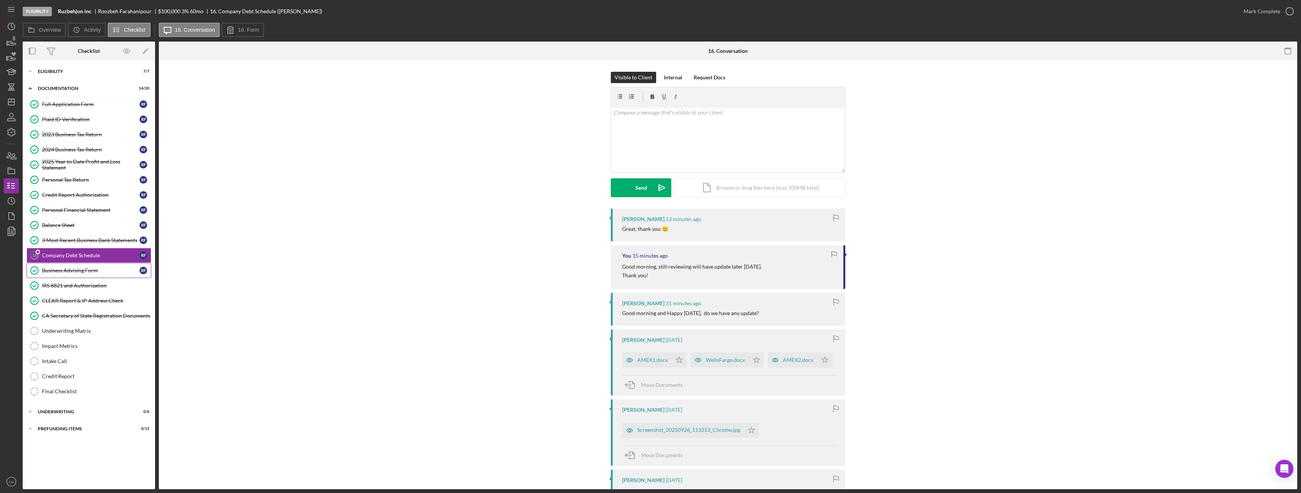
click at [77, 270] on div "Business Advising Form" at bounding box center [91, 271] width 98 height 6
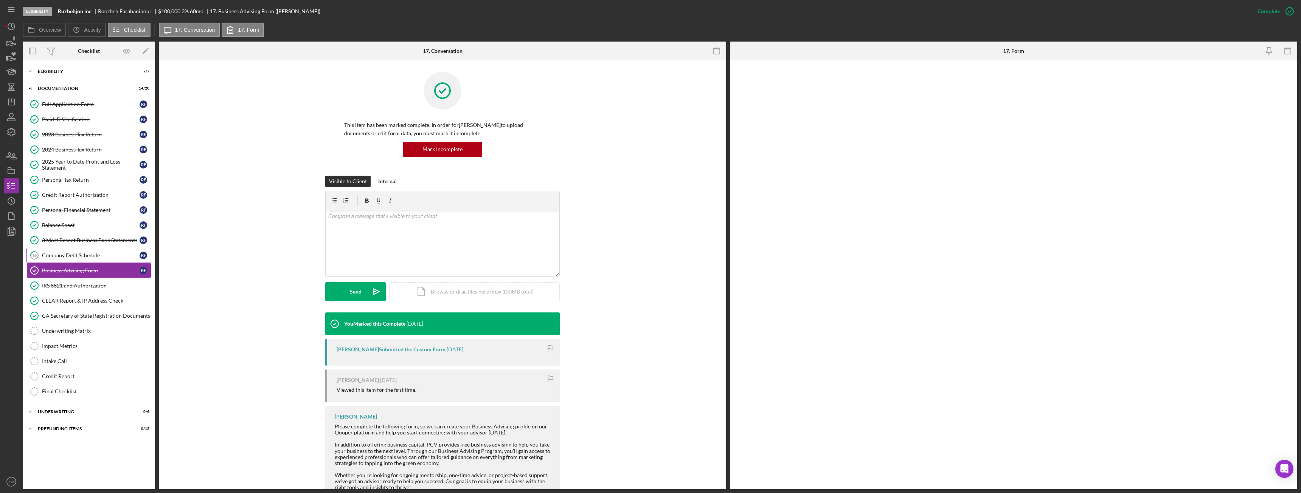
click at [78, 256] on div "Company Debt Schedule" at bounding box center [91, 256] width 98 height 6
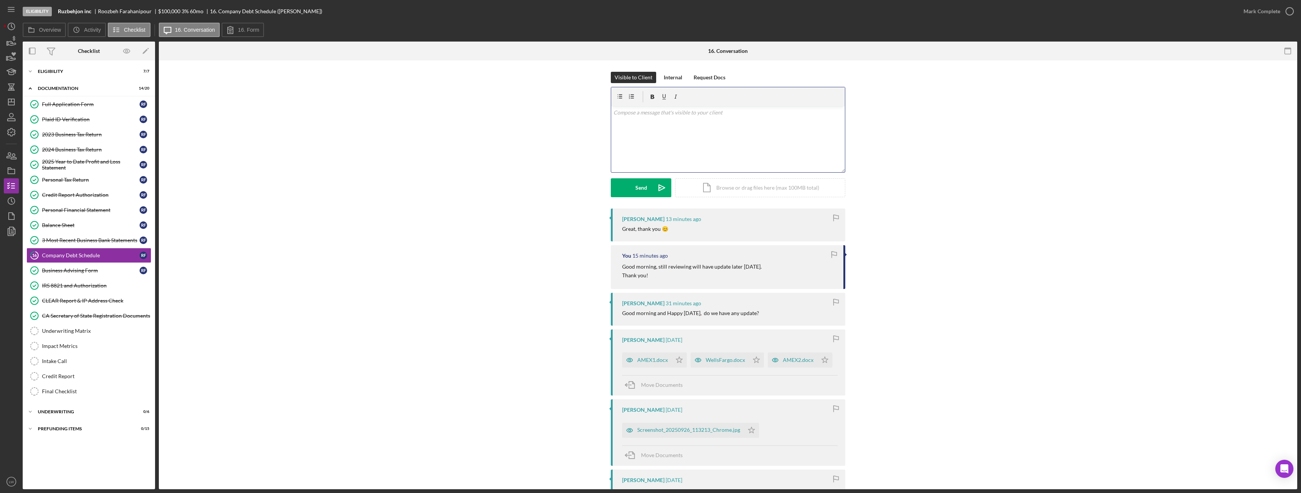
click at [713, 122] on div "v Color teal Color pink Remove color Add row above Add row below Add column bef…" at bounding box center [728, 139] width 234 height 66
click at [625, 192] on button "Send Icon/icon-invite-send" at bounding box center [641, 187] width 61 height 19
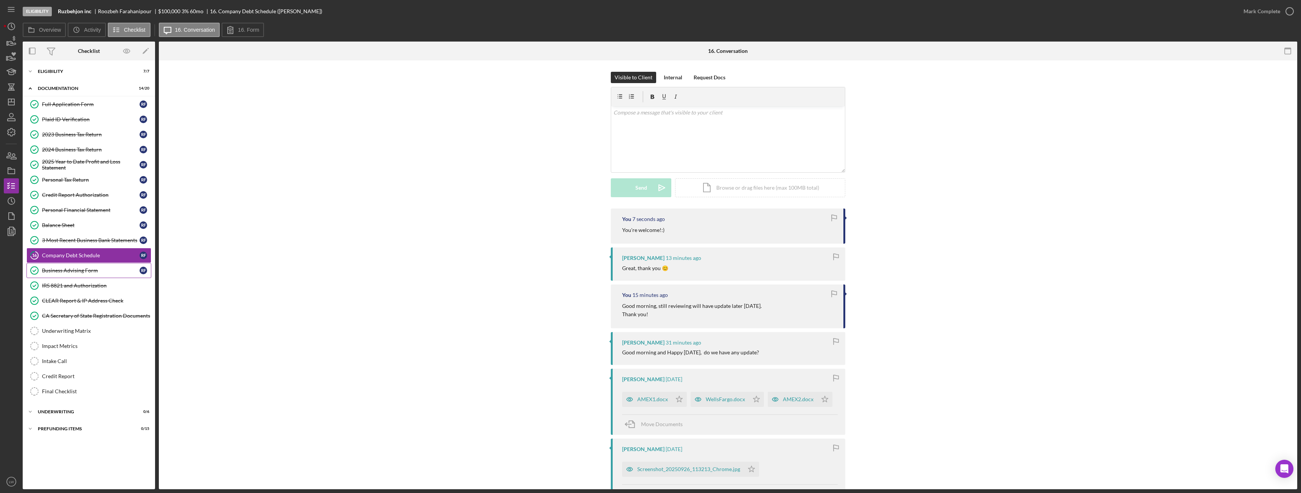
click at [95, 273] on div "Business Advising Form" at bounding box center [91, 271] width 98 height 6
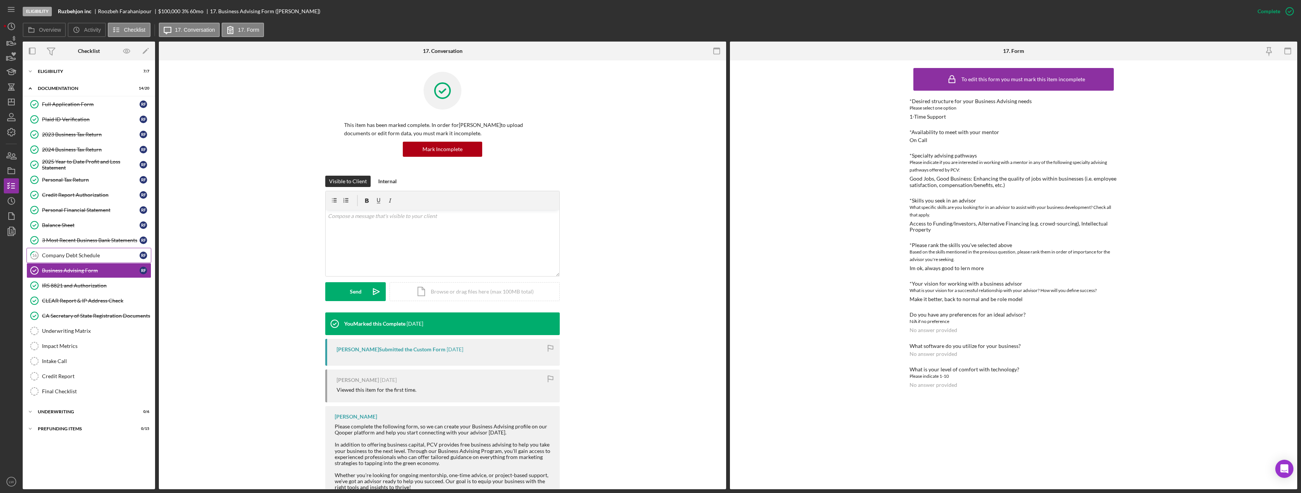
click at [83, 258] on div "Company Debt Schedule" at bounding box center [91, 256] width 98 height 6
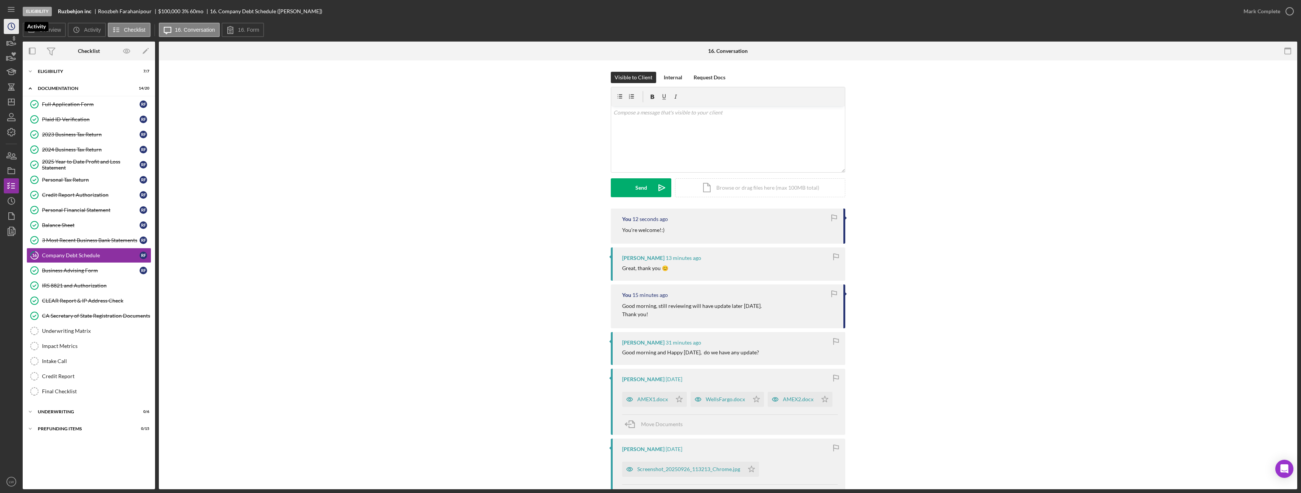
click at [6, 28] on icon "Icon/History" at bounding box center [11, 26] width 19 height 19
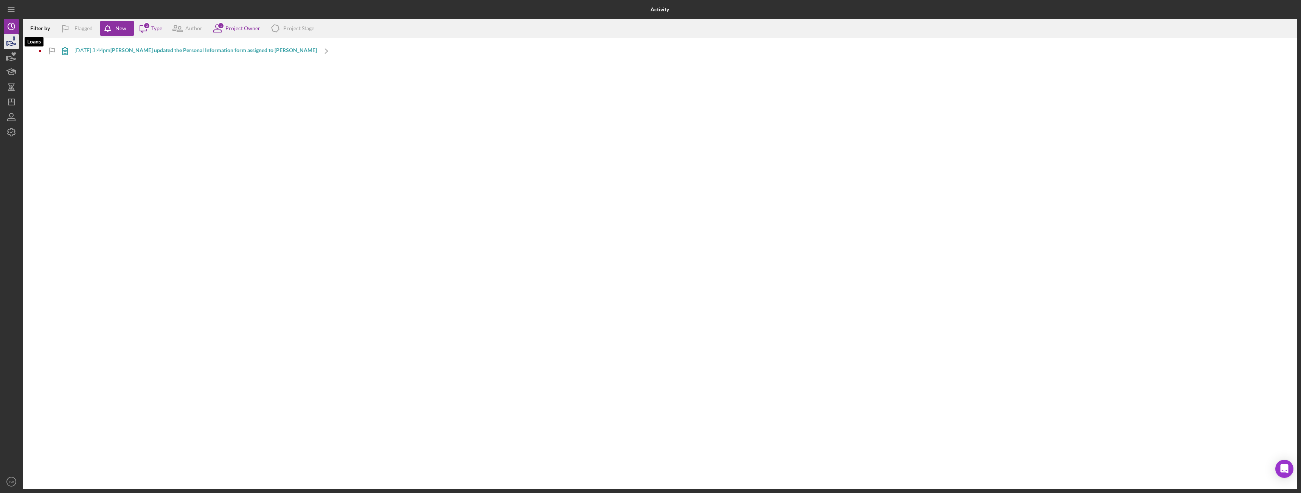
click at [8, 42] on polygon "button" at bounding box center [7, 44] width 1 height 4
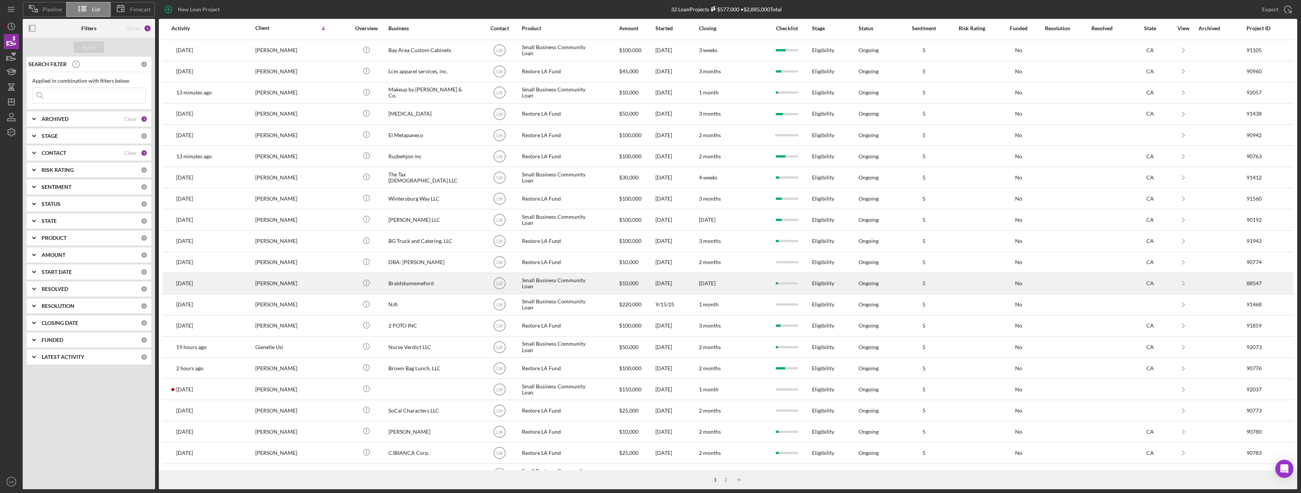
scroll to position [101, 0]
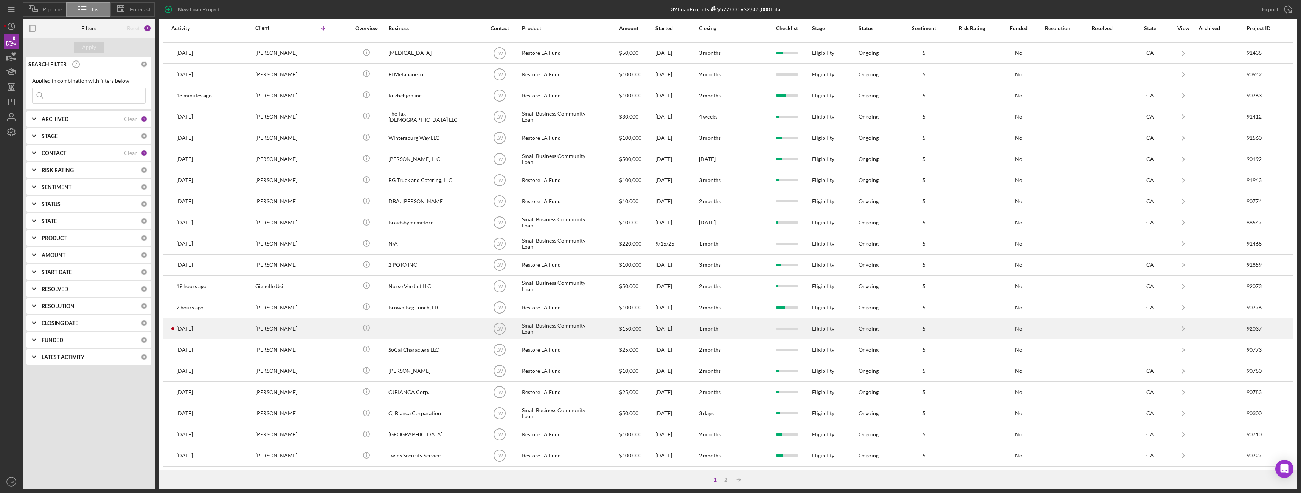
click at [305, 332] on div "Elissa Renney" at bounding box center [293, 329] width 76 height 20
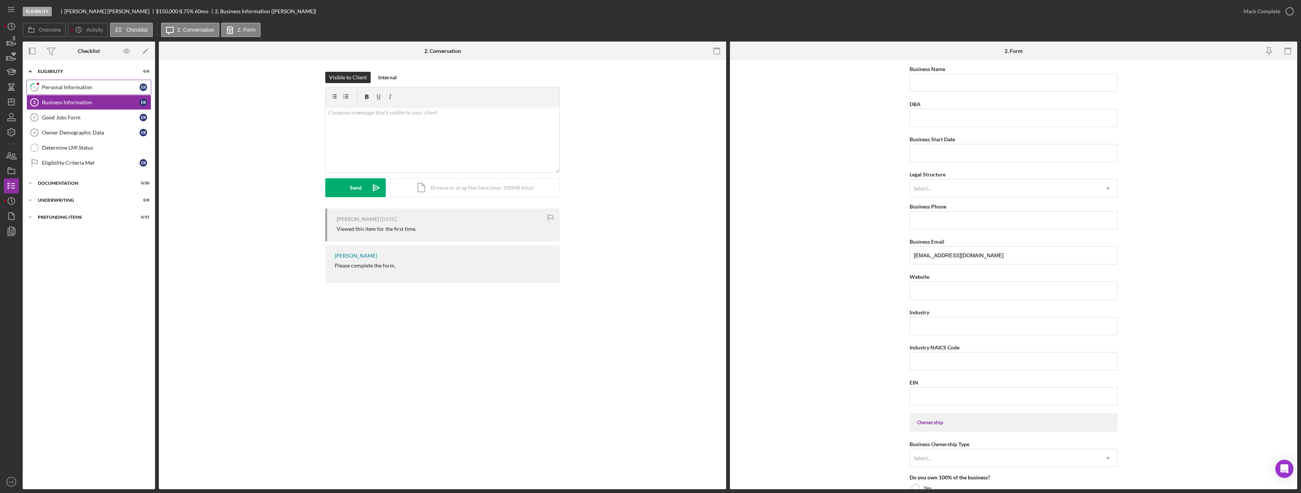
click at [72, 86] on div "Personal Information" at bounding box center [91, 87] width 98 height 6
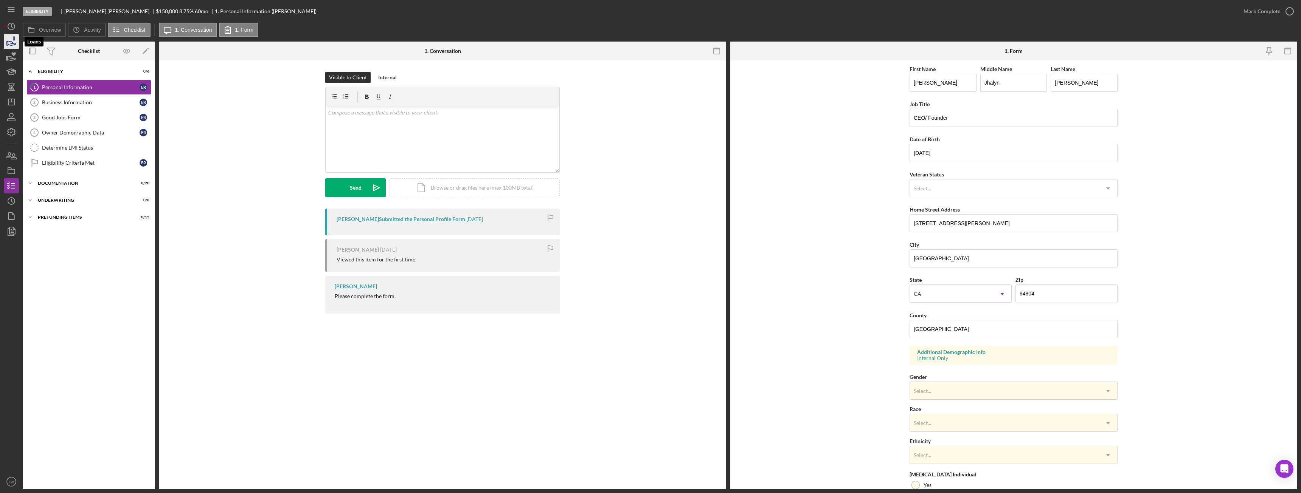
click at [13, 45] on icon "button" at bounding box center [12, 43] width 8 height 4
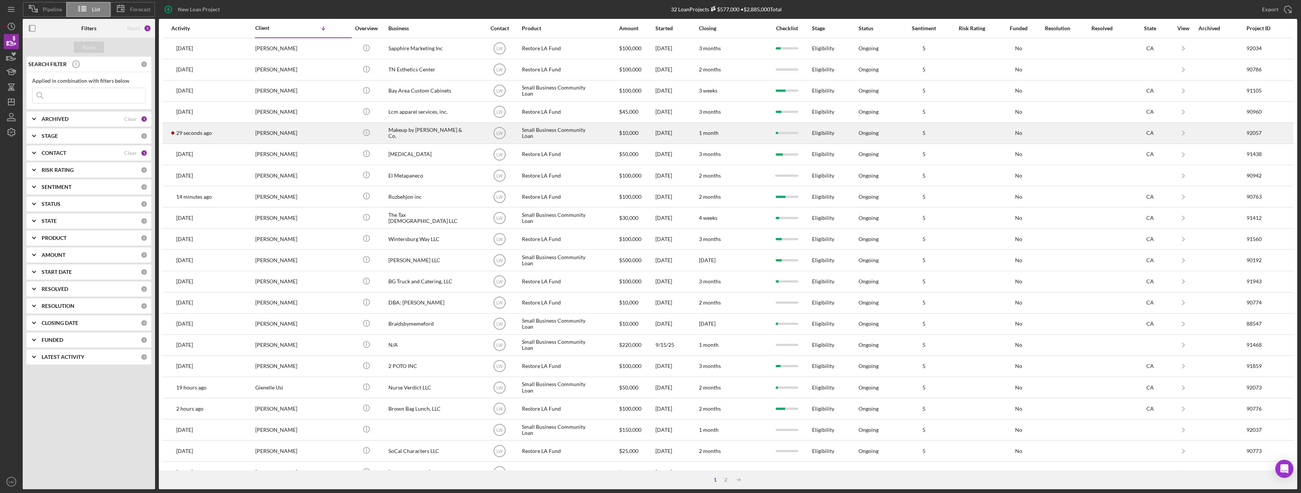
click at [240, 134] on td "29 seconds ago Sonia Tello-Gonzales" at bounding box center [213, 133] width 84 height 21
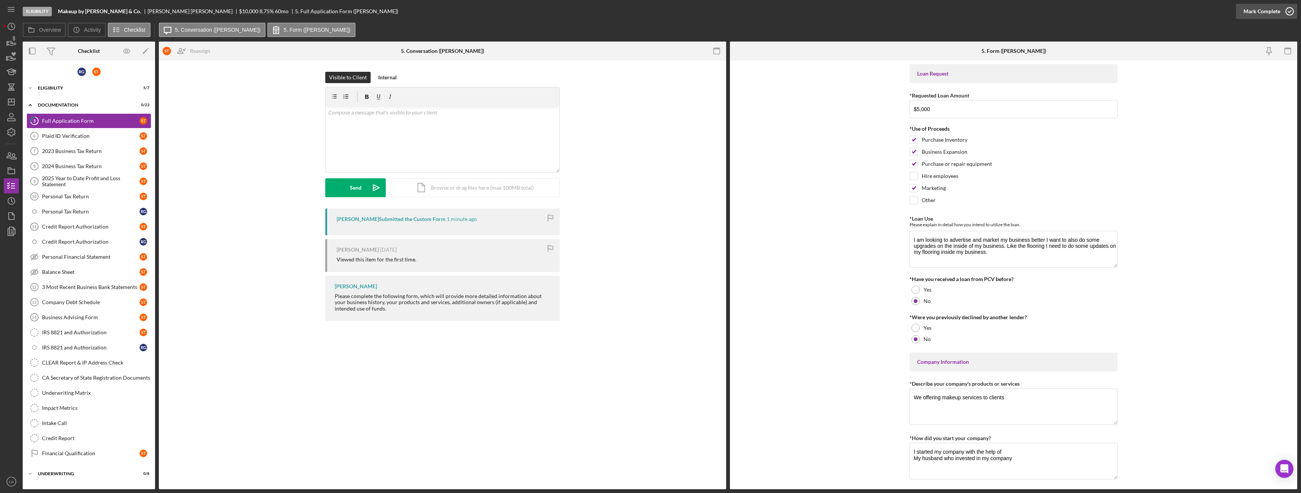
click at [1249, 11] on div "Mark Complete" at bounding box center [1261, 11] width 37 height 15
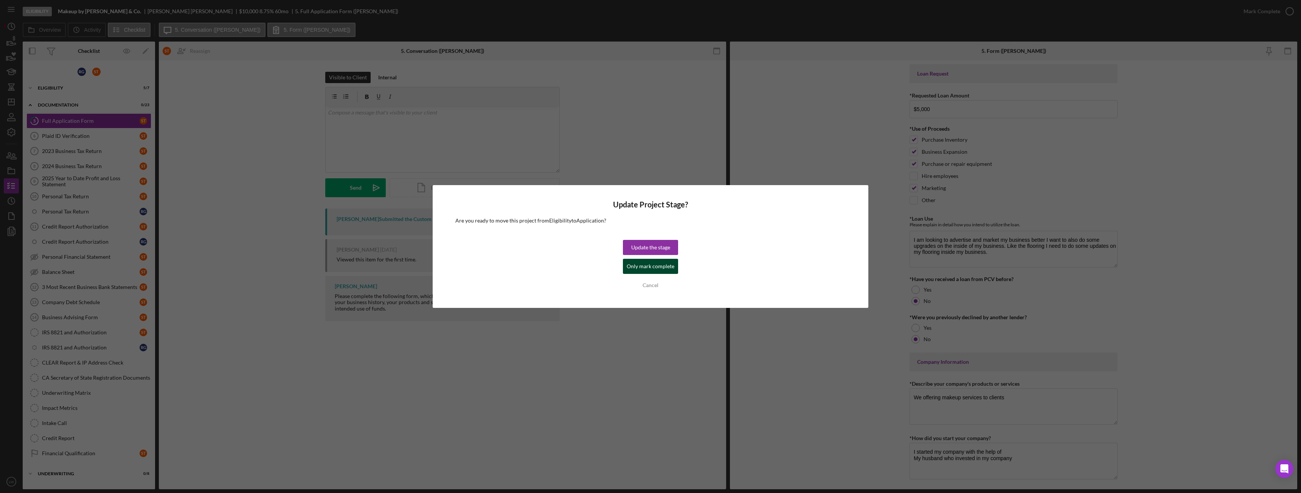
click at [670, 264] on div "Only mark complete" at bounding box center [651, 266] width 48 height 15
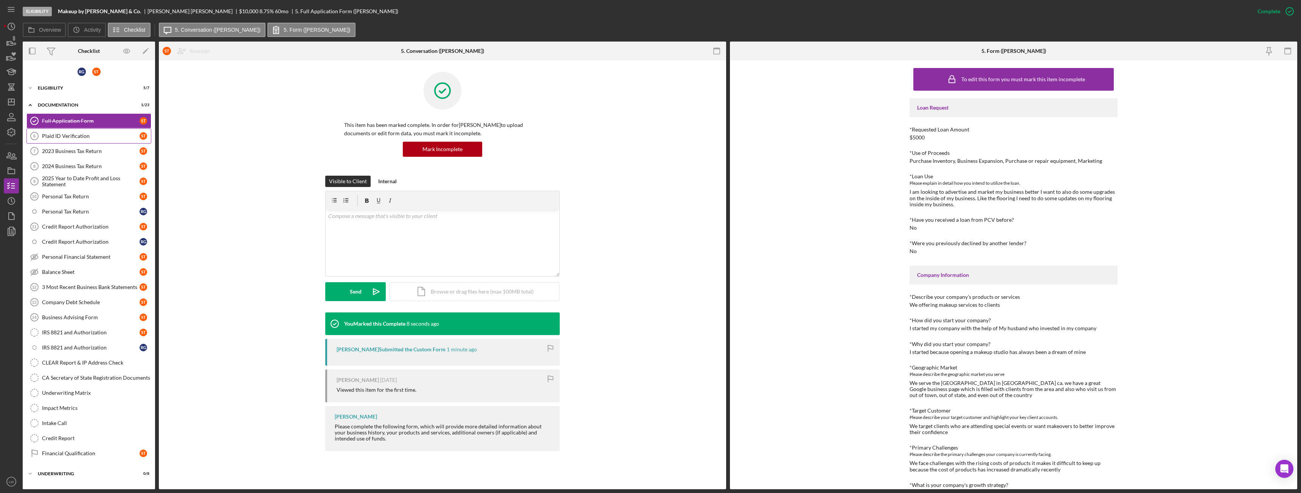
click at [65, 130] on link "Plaid ID Verification 6 Plaid ID Verification S T" at bounding box center [88, 136] width 125 height 15
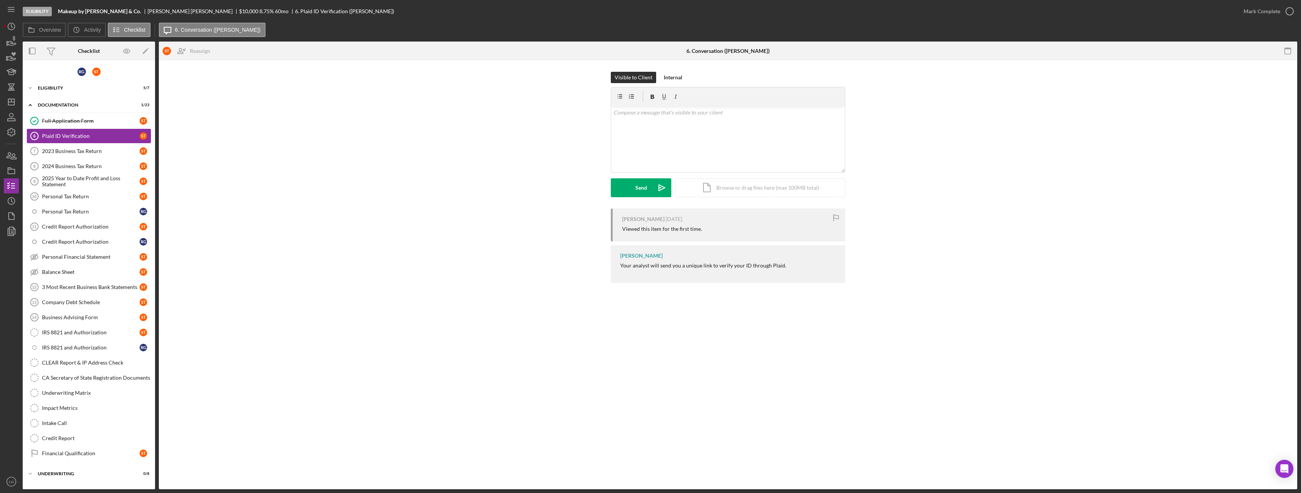
drag, startPoint x: 178, startPoint y: 10, endPoint x: 132, endPoint y: 10, distance: 46.1
click at [147, 10] on div "Sonia Tello-Gonzales" at bounding box center [193, 11] width 92 height 6
click at [57, 87] on div "Eligibility" at bounding box center [92, 88] width 108 height 5
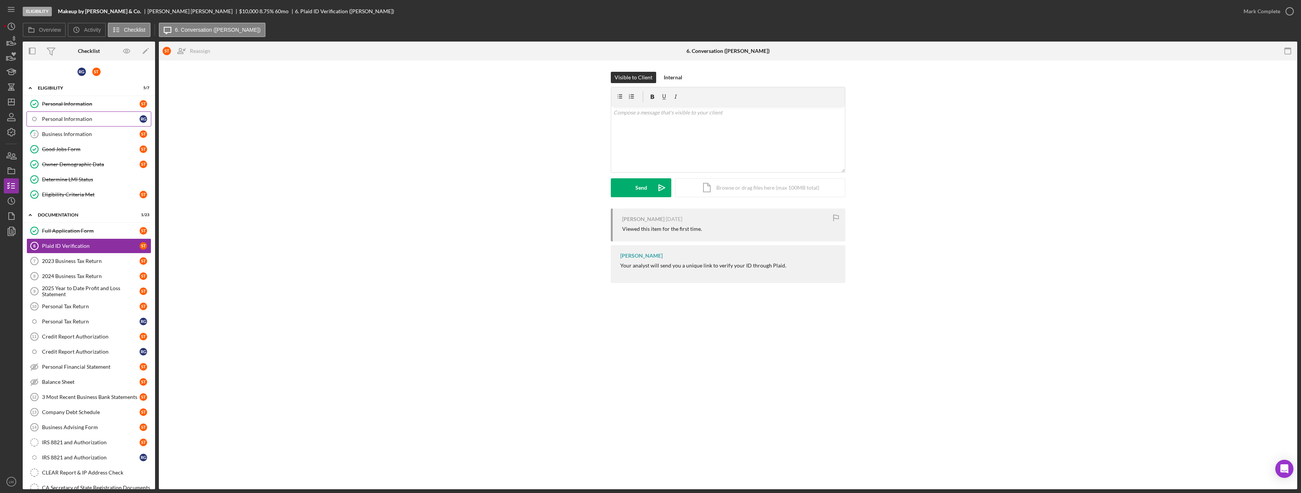
click at [68, 119] on div "Personal Information" at bounding box center [91, 119] width 98 height 6
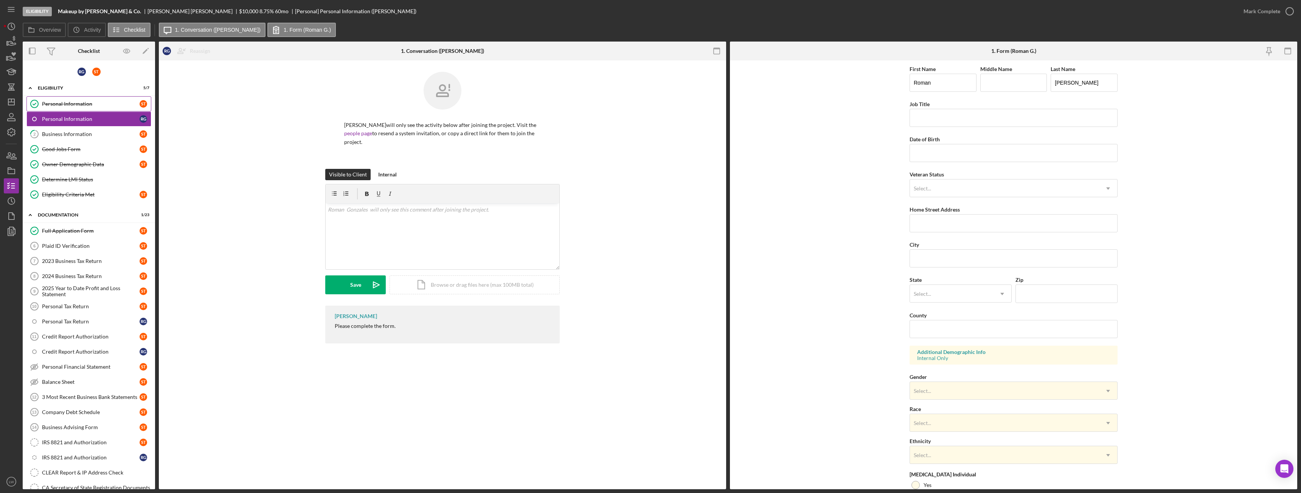
click at [85, 104] on div "Personal Information" at bounding box center [91, 104] width 98 height 6
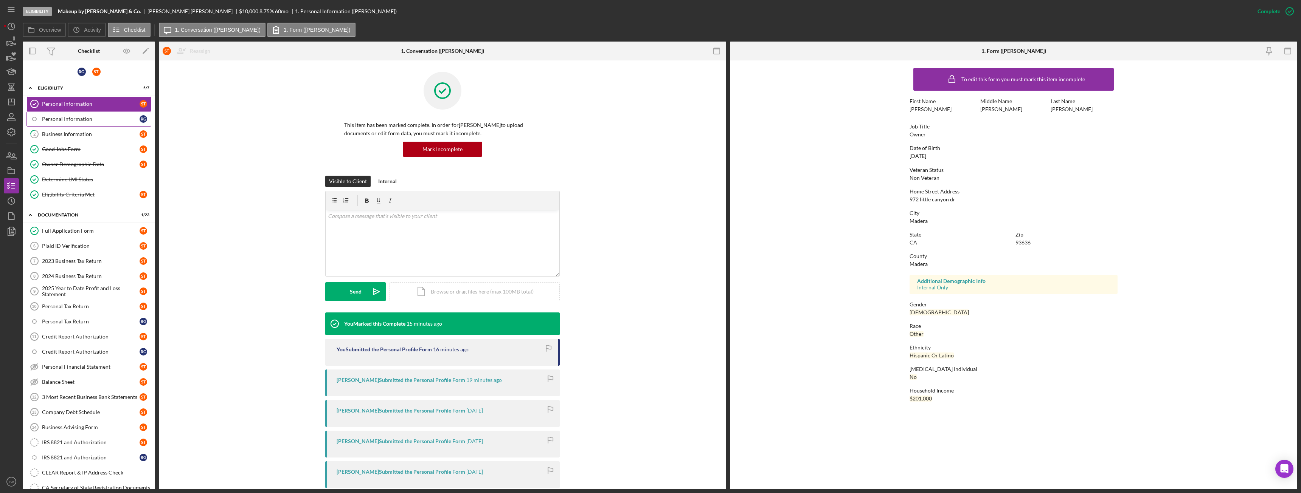
click at [78, 119] on div "Personal Information" at bounding box center [91, 119] width 98 height 6
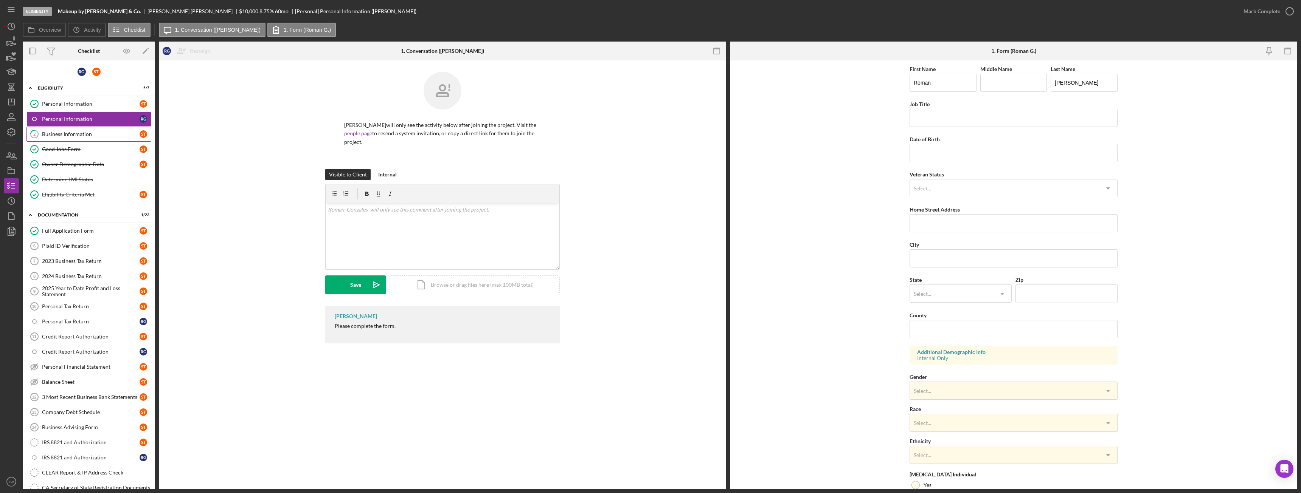
click at [79, 134] on div "Business Information" at bounding box center [91, 134] width 98 height 6
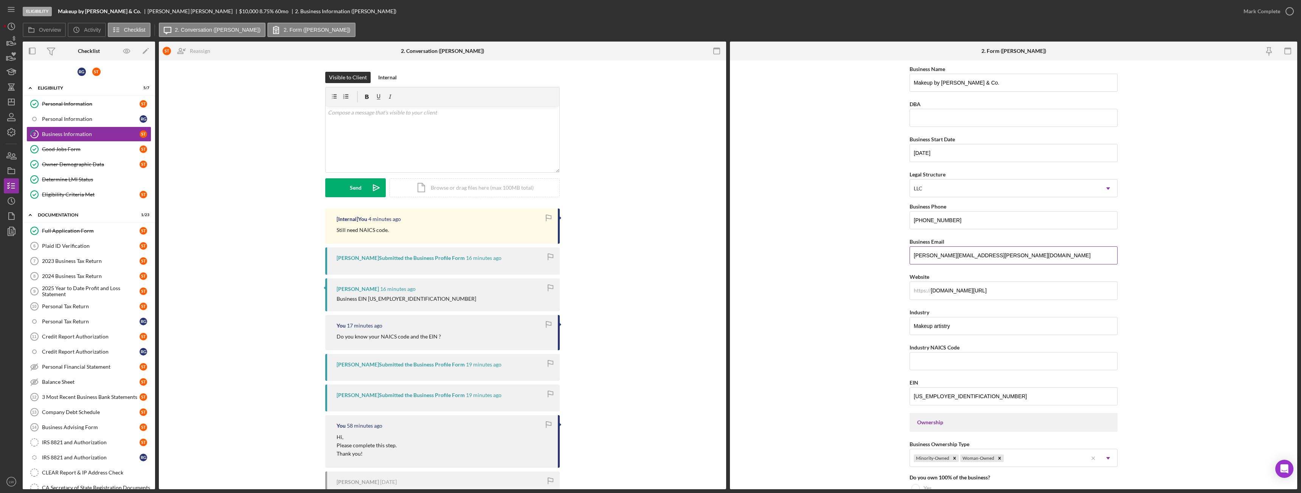
click at [948, 254] on input "sonia.d.tello@gmail.com" at bounding box center [1013, 256] width 208 height 18
click at [63, 120] on div "Personal Information" at bounding box center [91, 119] width 98 height 6
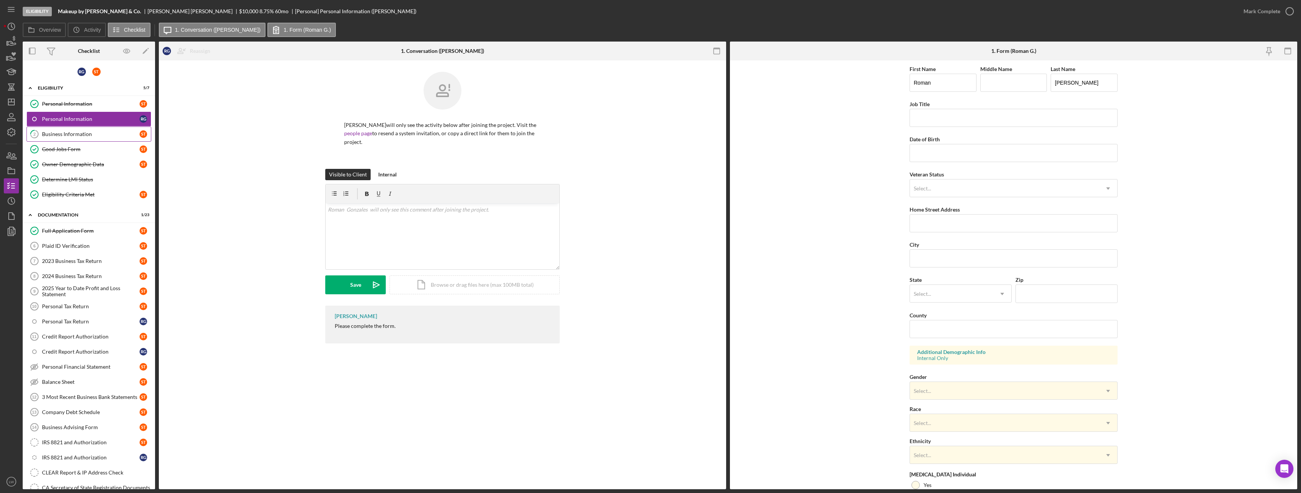
click at [62, 134] on div "Business Information" at bounding box center [91, 134] width 98 height 6
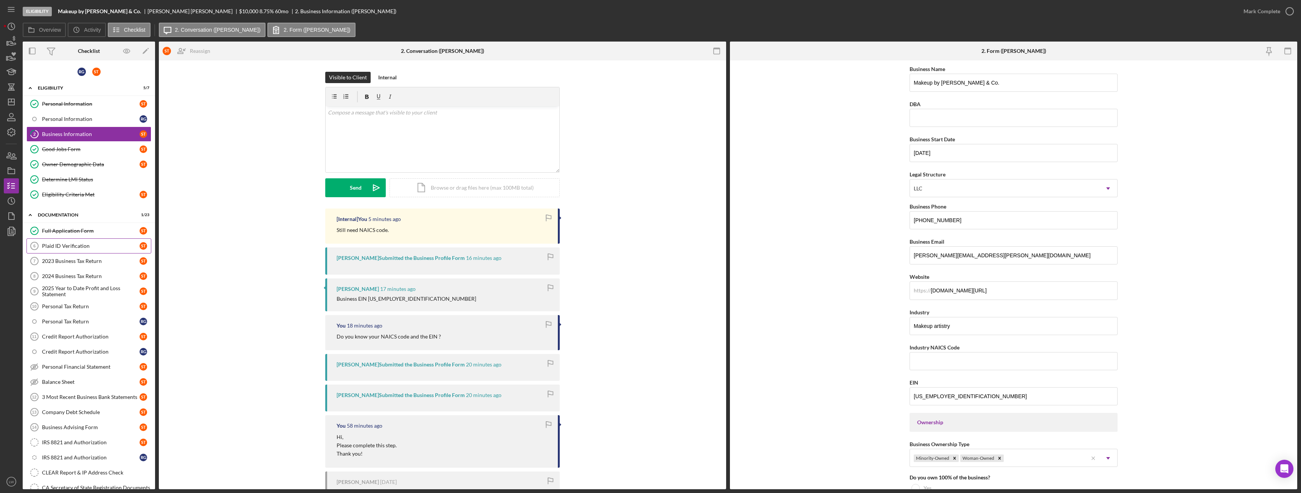
click at [70, 247] on div "Plaid ID Verification" at bounding box center [91, 246] width 98 height 6
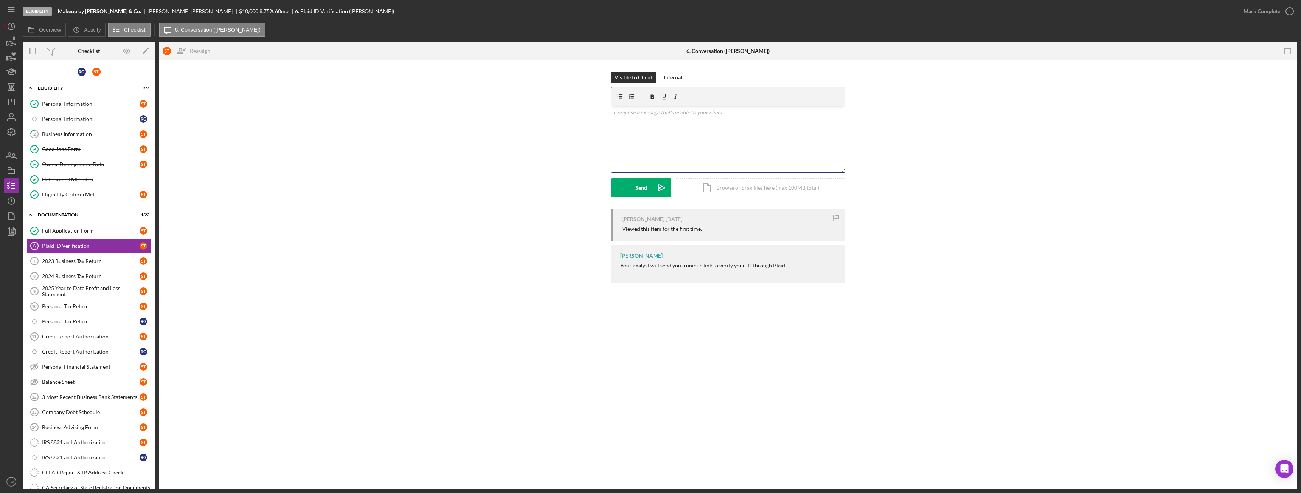
click at [700, 141] on div "v Color teal Color pink Remove color Add row above Add row below Add column bef…" at bounding box center [728, 139] width 234 height 66
click at [644, 190] on div "Send" at bounding box center [641, 187] width 12 height 19
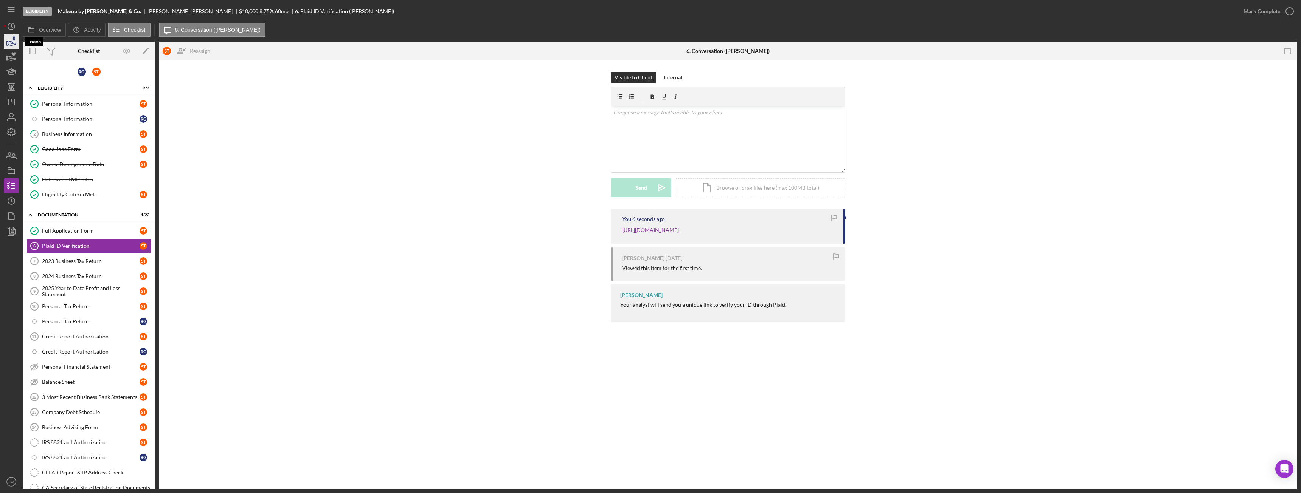
click at [14, 42] on icon "button" at bounding box center [11, 41] width 19 height 19
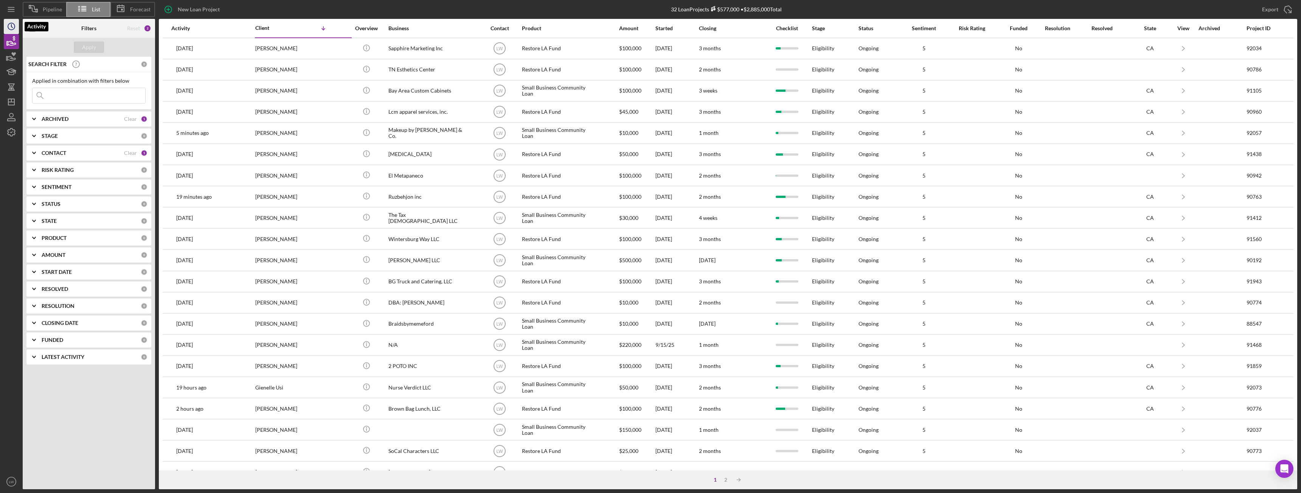
click at [12, 26] on polyline "button" at bounding box center [11, 26] width 1 height 3
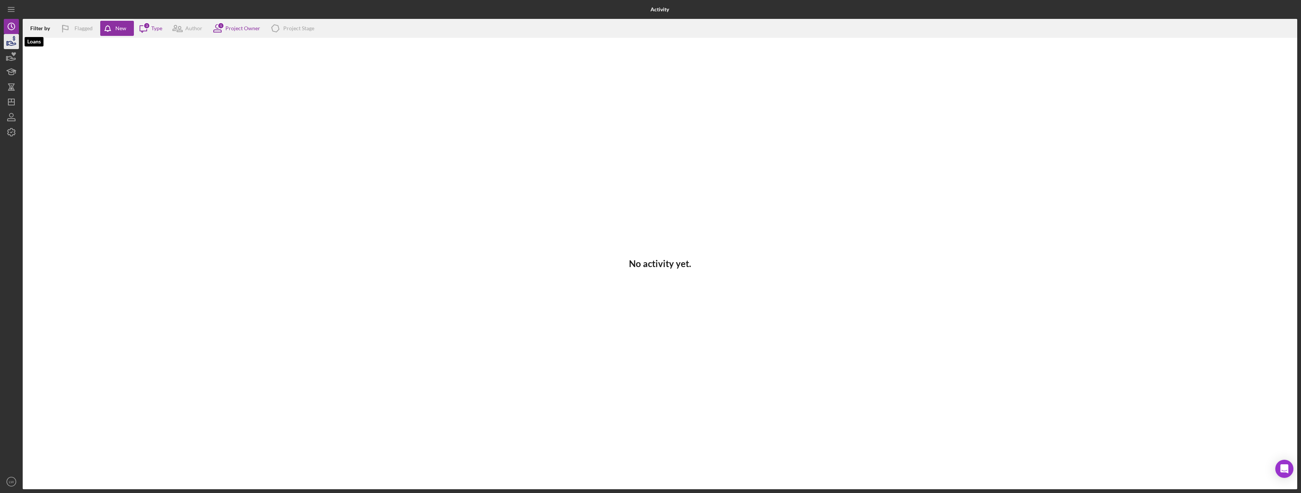
click at [9, 45] on icon "button" at bounding box center [12, 43] width 8 height 4
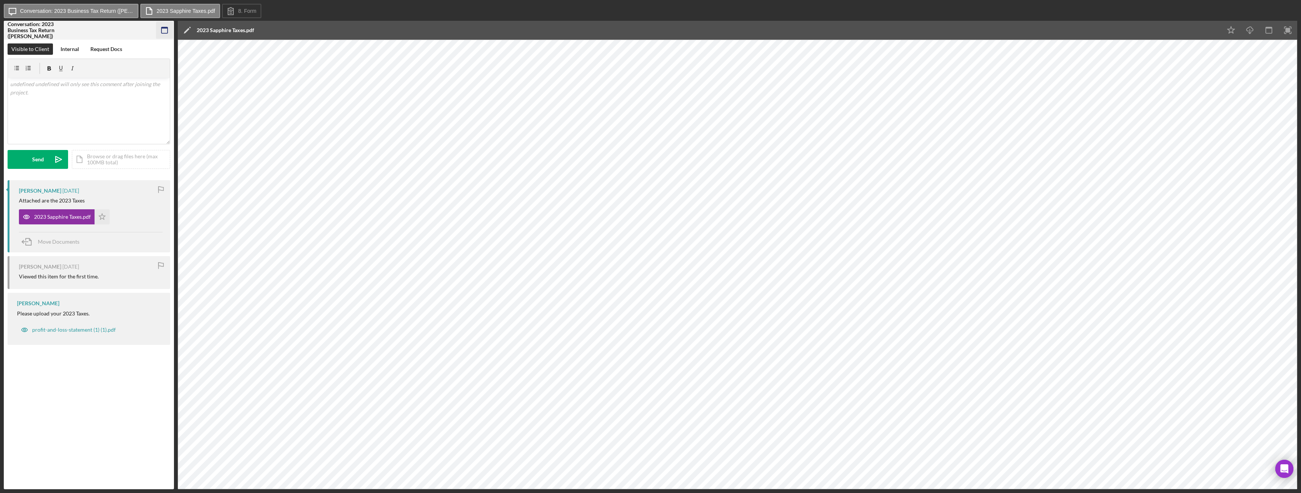
click at [164, 32] on icon "button" at bounding box center [164, 30] width 17 height 17
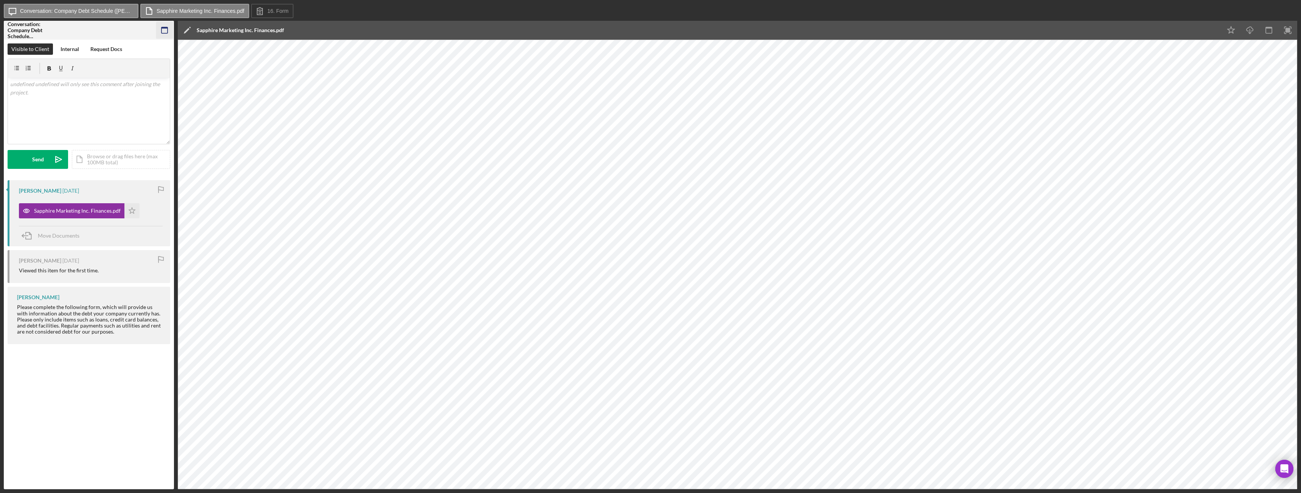
click at [169, 28] on icon "button" at bounding box center [164, 30] width 17 height 17
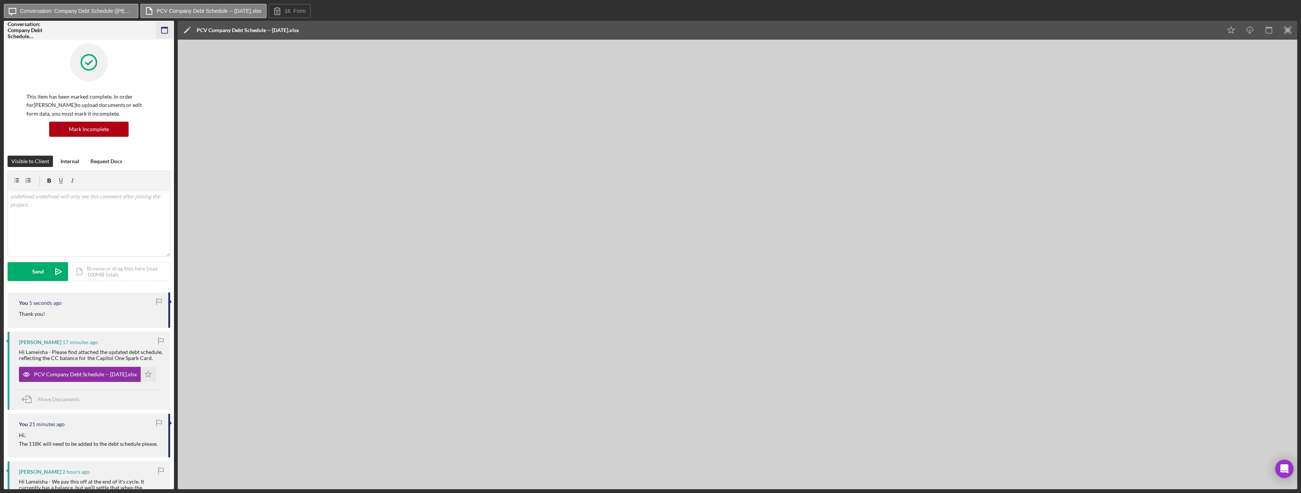
click at [168, 34] on icon "button" at bounding box center [164, 30] width 17 height 17
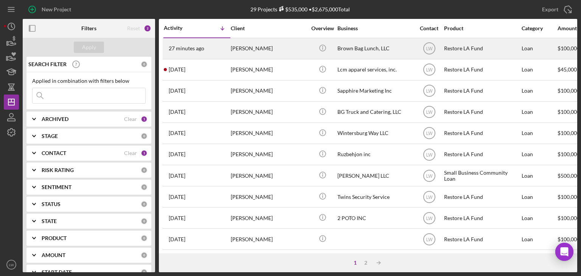
click at [279, 55] on div "[PERSON_NAME]" at bounding box center [269, 49] width 76 height 20
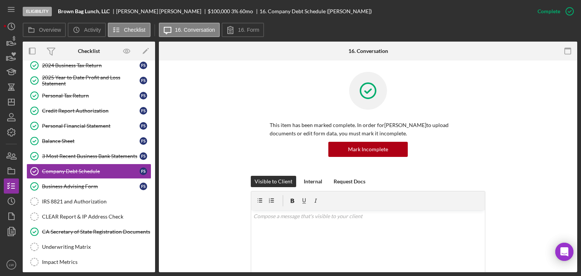
scroll to position [88, 0]
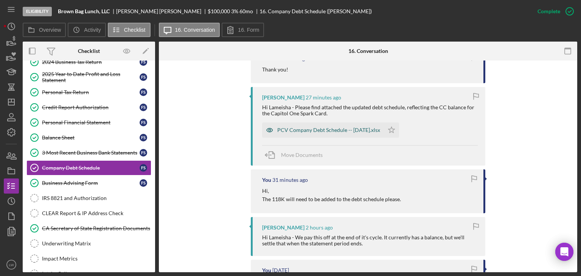
click at [289, 127] on div "PCV Company Debt Schedule -- [DATE].xlsx" at bounding box center [328, 130] width 103 height 6
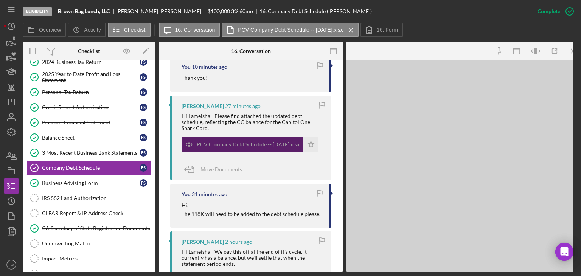
scroll to position [273, 0]
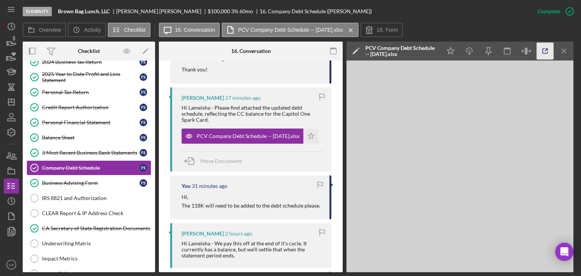
click at [539, 50] on icon "button" at bounding box center [545, 51] width 17 height 17
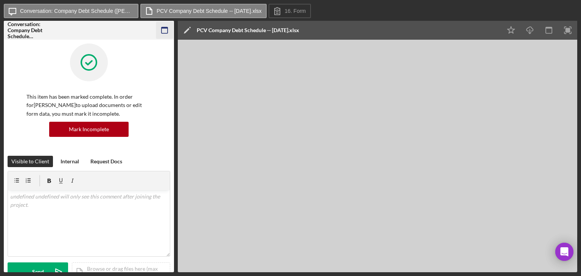
click at [165, 29] on icon "button" at bounding box center [164, 30] width 17 height 17
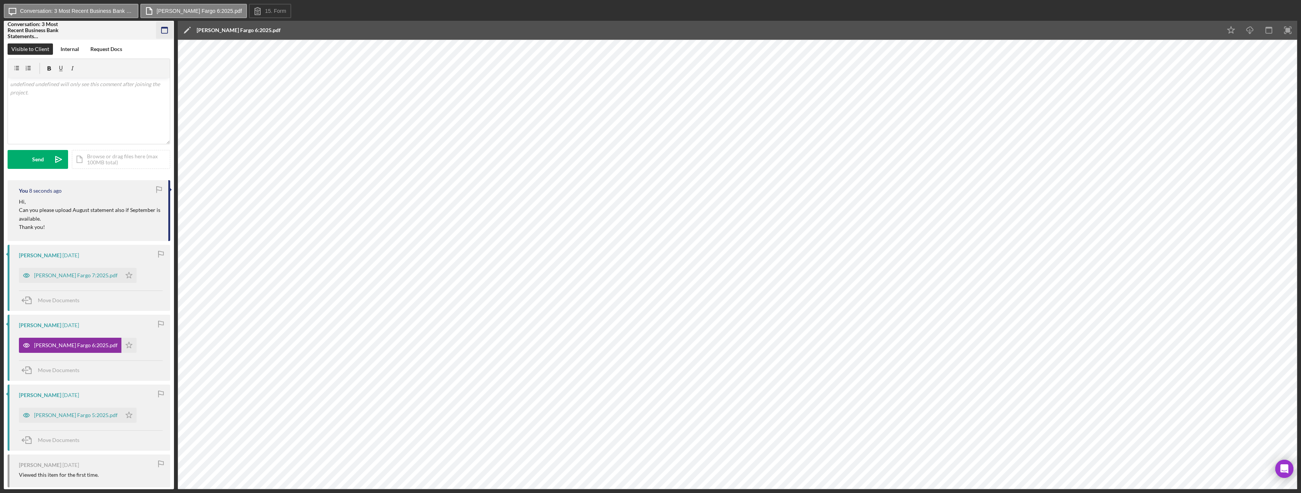
click at [167, 28] on rect "button" at bounding box center [164, 28] width 6 height 2
click at [166, 32] on icon "button" at bounding box center [164, 30] width 17 height 17
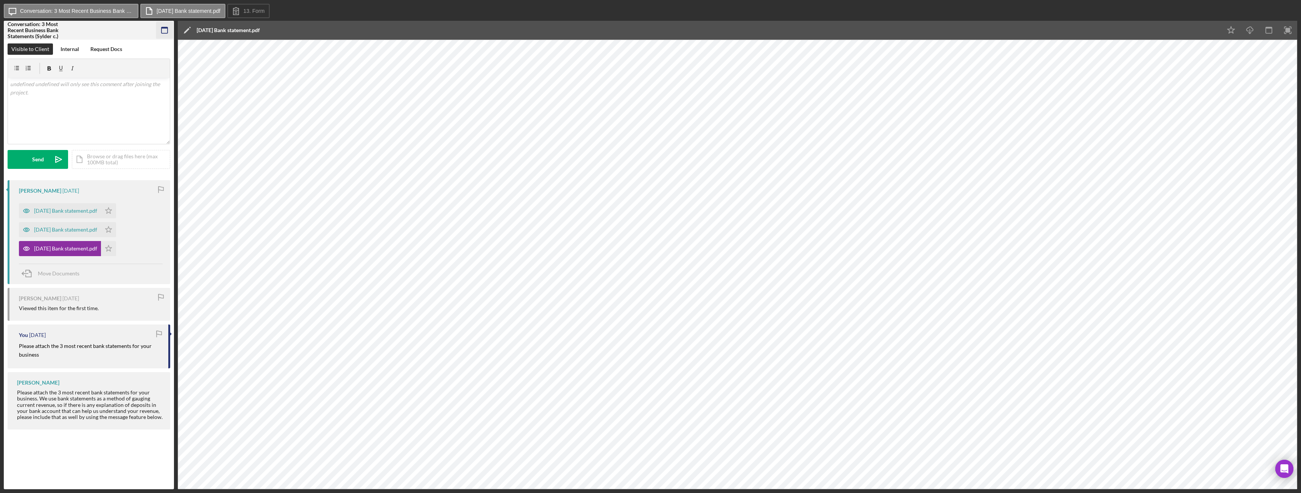
click at [166, 33] on icon "button" at bounding box center [164, 30] width 17 height 17
click at [166, 28] on rect "button" at bounding box center [164, 28] width 6 height 2
click at [168, 35] on icon "button" at bounding box center [164, 30] width 17 height 17
